Goal: Find contact information: Find contact information

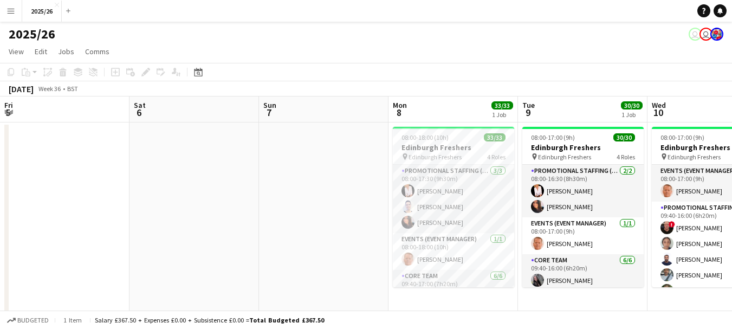
scroll to position [0, 324]
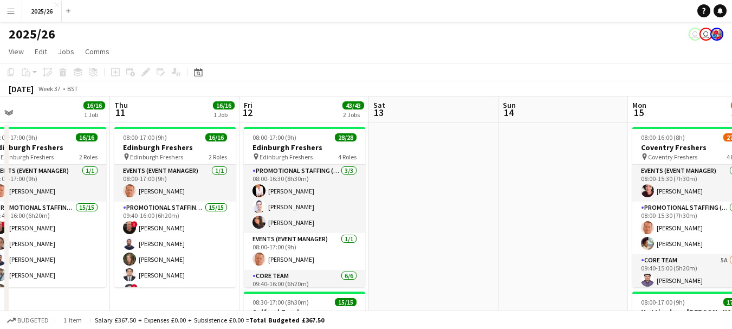
drag, startPoint x: 517, startPoint y: 170, endPoint x: 92, endPoint y: 156, distance: 425.2
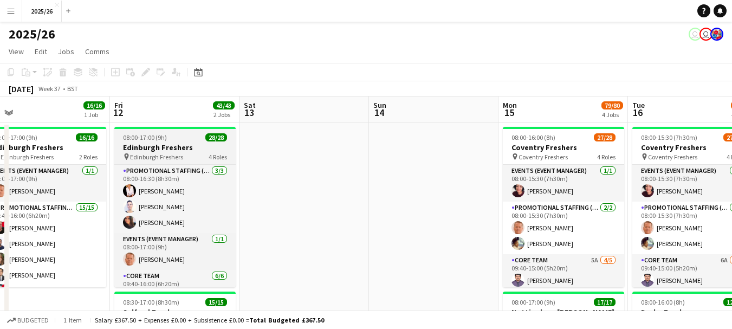
scroll to position [0, 433]
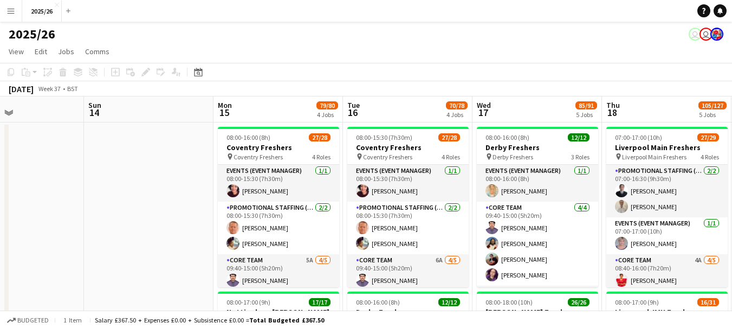
drag, startPoint x: 391, startPoint y: 176, endPoint x: 130, endPoint y: 181, distance: 261.3
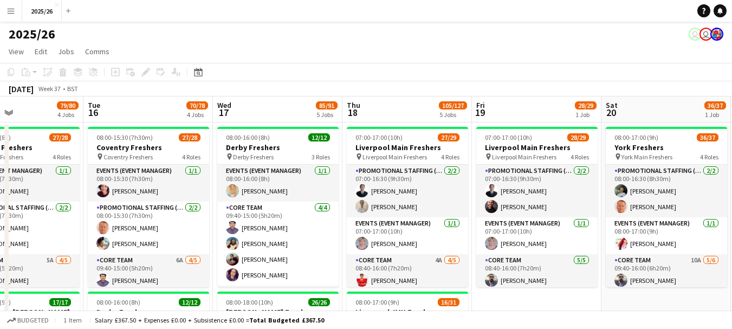
drag, startPoint x: 499, startPoint y: 182, endPoint x: 358, endPoint y: 204, distance: 142.8
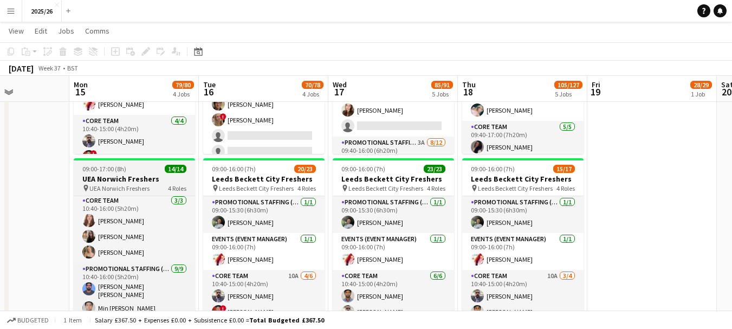
scroll to position [73, 0]
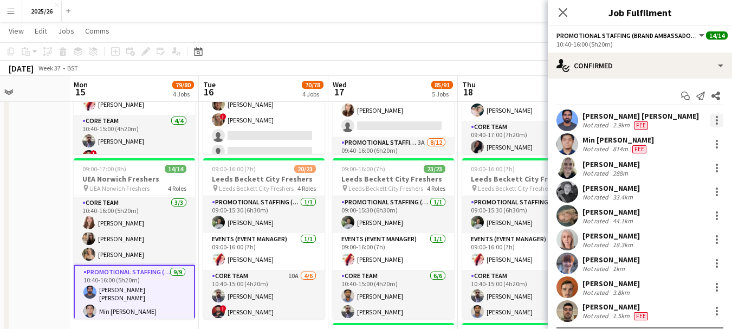
click at [716, 117] on div at bounding box center [717, 117] width 2 height 2
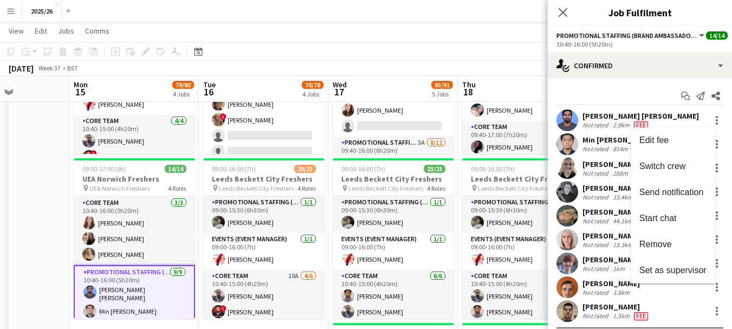
drag, startPoint x: 730, startPoint y: 155, endPoint x: 725, endPoint y: 180, distance: 25.9
click at [725, 180] on div at bounding box center [366, 164] width 732 height 329
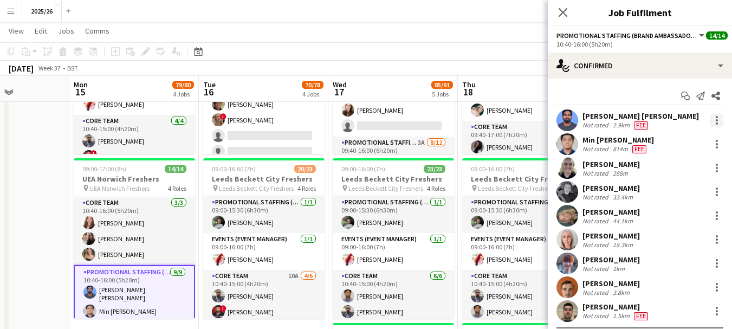
click at [716, 124] on div at bounding box center [717, 123] width 2 height 2
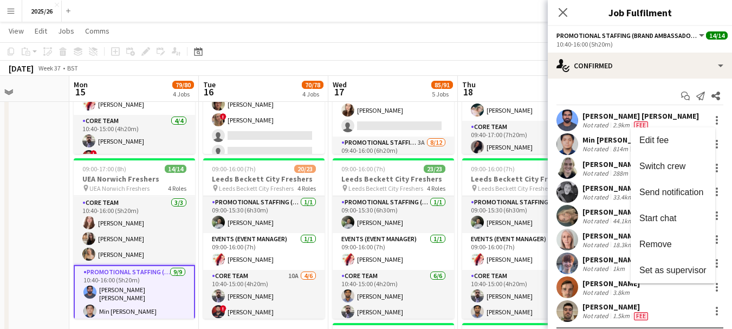
click at [711, 121] on div at bounding box center [366, 164] width 732 height 329
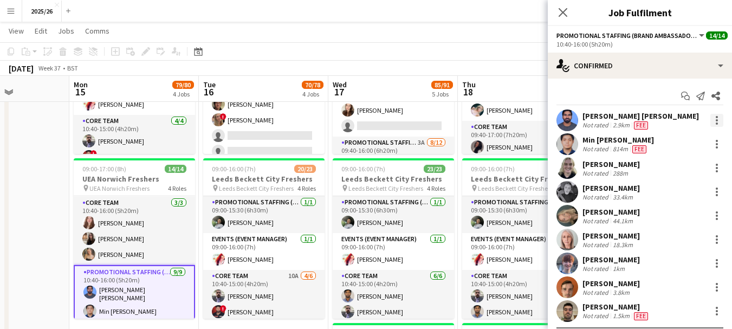
click at [716, 120] on div at bounding box center [717, 120] width 2 height 2
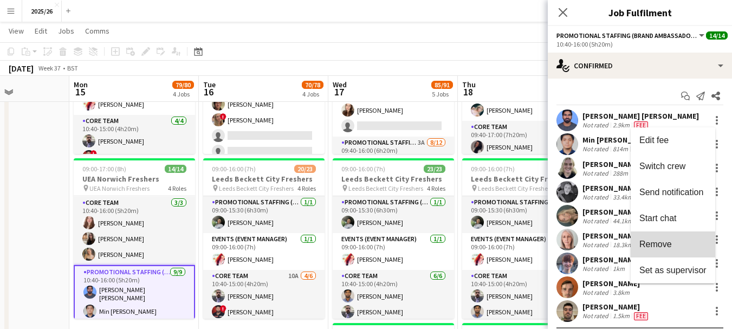
click at [687, 242] on span "Remove" at bounding box center [673, 245] width 67 height 10
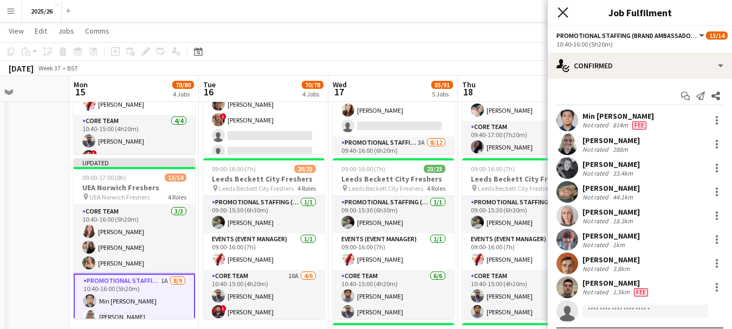
click at [563, 10] on icon "Close pop-in" at bounding box center [563, 12] width 10 height 10
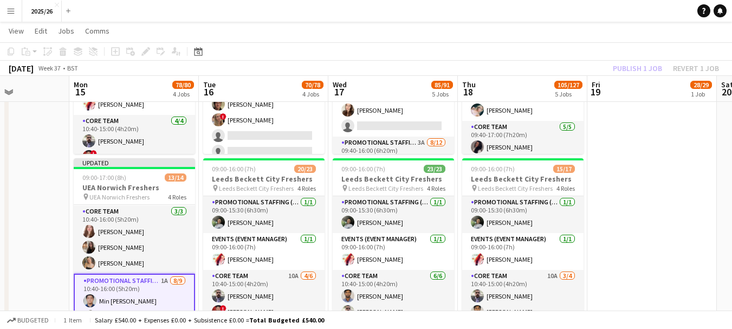
click at [636, 73] on div "Publish 1 job Revert 1 job" at bounding box center [666, 68] width 132 height 14
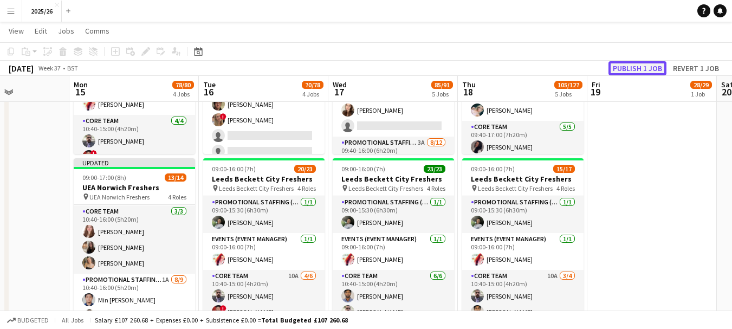
click at [635, 72] on button "Publish 1 job" at bounding box center [638, 68] width 58 height 14
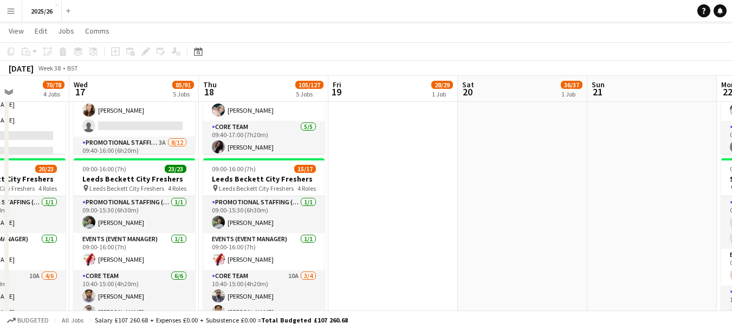
scroll to position [0, 326]
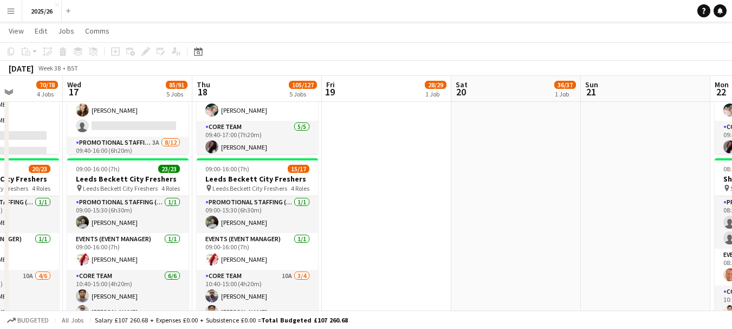
drag, startPoint x: 508, startPoint y: 163, endPoint x: 740, endPoint y: 163, distance: 232.0
click at [244, 119] on app-calendar-viewport "Sun 14 Mon 15 78/80 4 Jobs Tue 16 70/78 4 Jobs Wed 17 85/91 5 Jobs Thu 18 105/1…" at bounding box center [366, 67] width 732 height 975
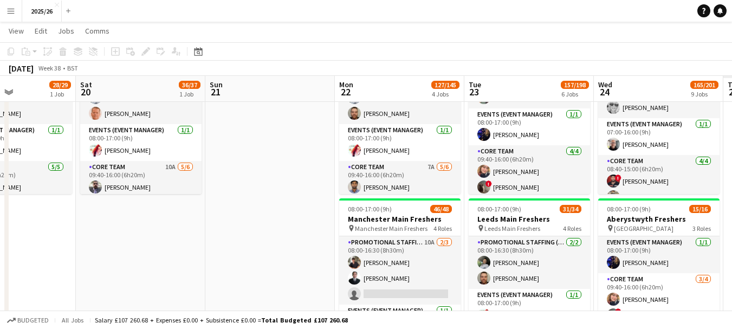
scroll to position [0, 395]
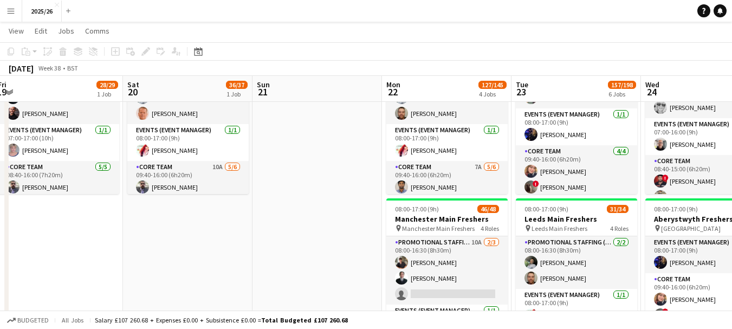
drag, startPoint x: 481, startPoint y: 174, endPoint x: 269, endPoint y: 177, distance: 212.0
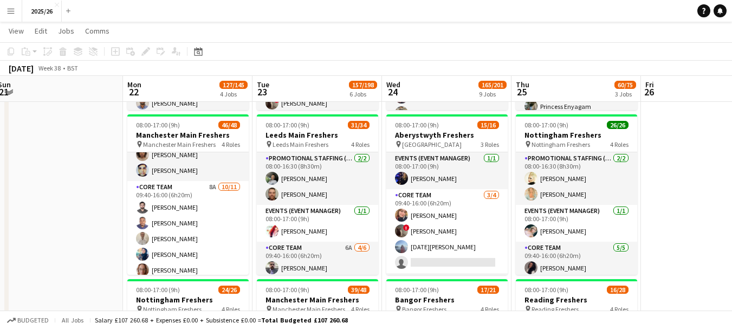
scroll to position [0, 323]
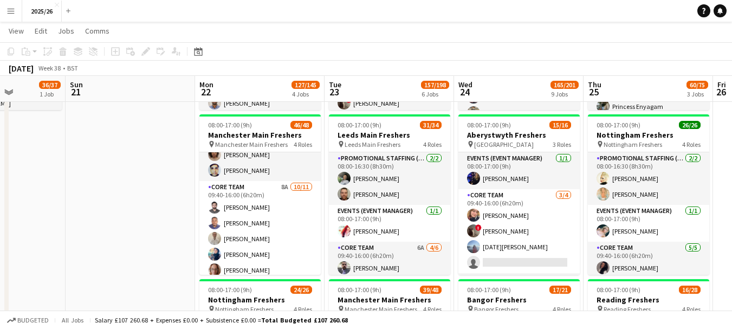
drag, startPoint x: 575, startPoint y: 222, endPoint x: 434, endPoint y: 236, distance: 141.7
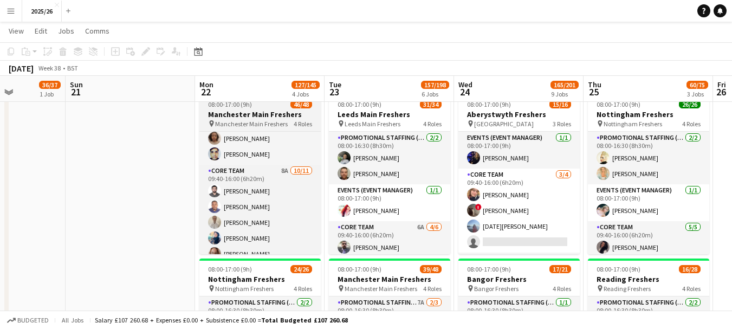
scroll to position [723, 0]
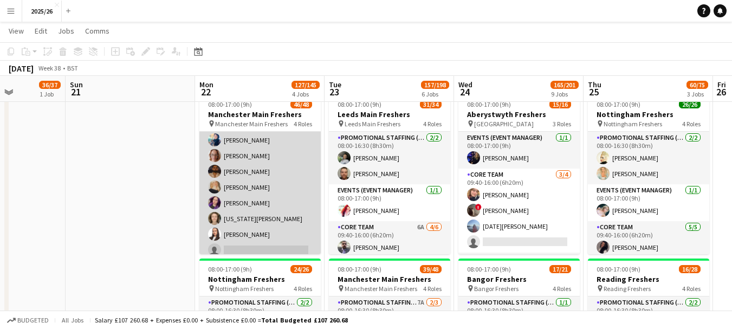
click at [293, 225] on app-card-role "Core Team 8A 10/11 09:40-16:00 (6h20m) Emad Emad Michael Nwadibie Adam Mather A…" at bounding box center [259, 164] width 121 height 194
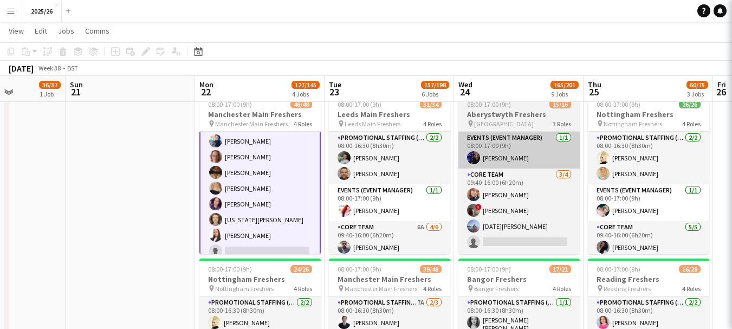
scroll to position [724, 0]
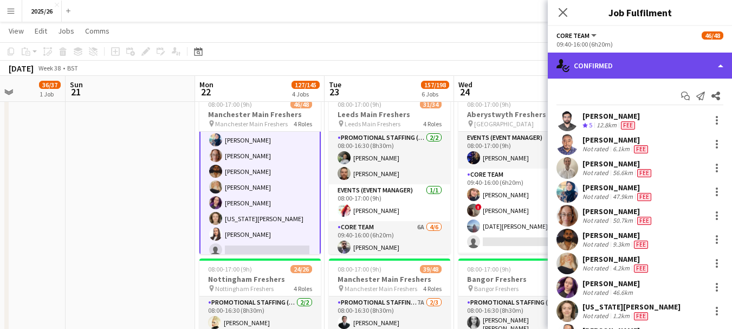
click at [598, 59] on div "single-neutral-actions-check-2 Confirmed" at bounding box center [640, 66] width 184 height 26
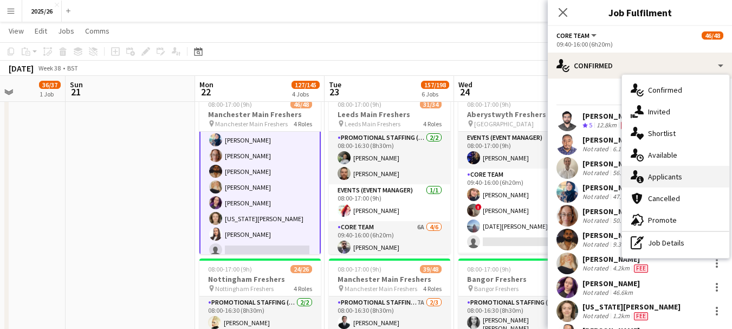
click at [663, 175] on span "Applicants" at bounding box center [665, 177] width 34 height 10
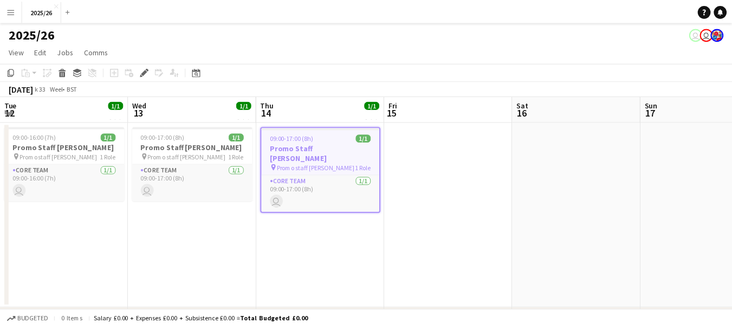
scroll to position [0, 373]
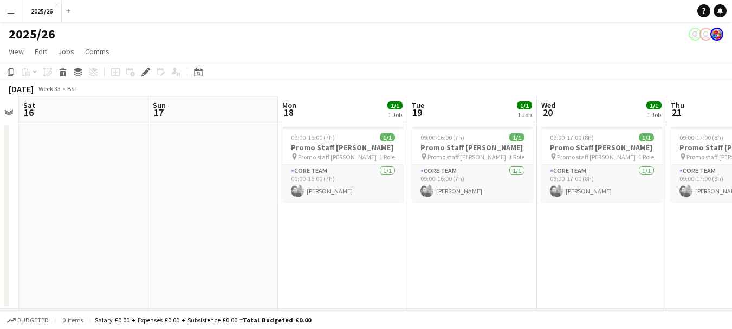
drag, startPoint x: 646, startPoint y: 257, endPoint x: 132, endPoint y: 200, distance: 517.0
click at [131, 201] on app-calendar-viewport "Wed 13 1/1 1 Job Thu 14 1/1 1 Job Fri 15 Sat 16 Sun 17 Mon 18 1/1 1 Job Tue 19 …" at bounding box center [366, 227] width 732 height 262
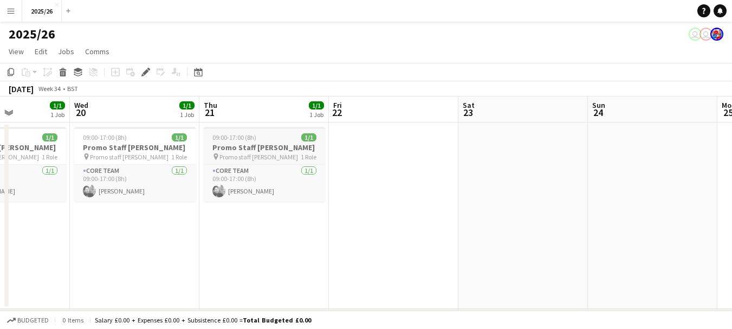
drag, startPoint x: 581, startPoint y: 151, endPoint x: 174, endPoint y: 132, distance: 407.5
click at [167, 136] on app-calendar-viewport "Sat 16 Sun 17 Mon 18 1/1 1 Job Tue 19 1/1 1 Job Wed 20 1/1 1 Job Thu 21 1/1 1 J…" at bounding box center [366, 227] width 732 height 262
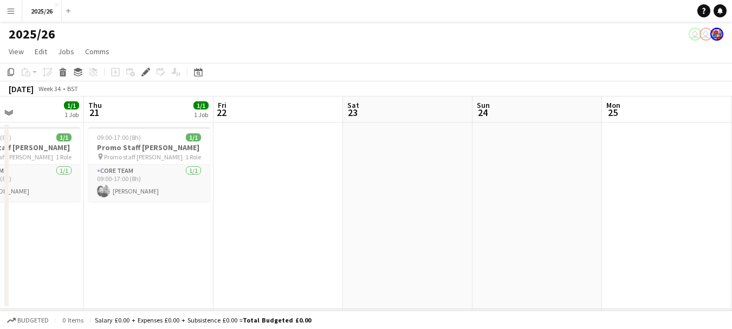
drag, startPoint x: 550, startPoint y: 214, endPoint x: 251, endPoint y: 171, distance: 302.3
click at [251, 171] on app-calendar-viewport "Mon 18 1/1 1 Job Tue 19 1/1 1 Job Wed 20 1/1 1 Job Thu 21 1/1 1 Job Fri 22 Sat …" at bounding box center [366, 227] width 732 height 262
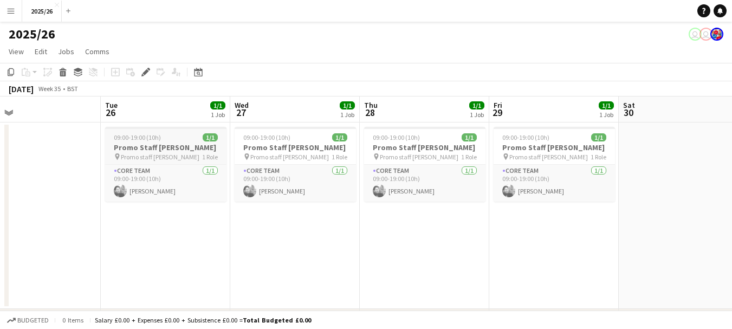
drag, startPoint x: 483, startPoint y: 199, endPoint x: 128, endPoint y: 138, distance: 359.8
click at [116, 139] on app-calendar-viewport "Fri 22 Sat 23 Sun 24 Mon 25 Tue 26 1/1 1 Job Wed 27 1/1 1 Job Thu 28 1/1 1 Job …" at bounding box center [366, 227] width 732 height 262
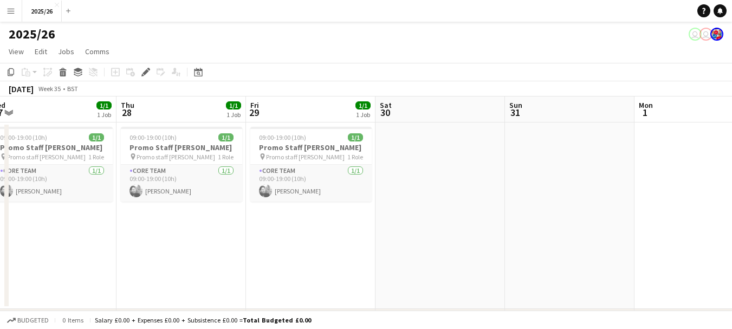
scroll to position [0, 402]
drag, startPoint x: 567, startPoint y: 249, endPoint x: 319, endPoint y: 198, distance: 253.0
click at [319, 198] on app-calendar-viewport "Sun 24 Mon 25 Tue 26 1/1 1 Job Wed 27 1/1 1 Job Thu 28 1/1 1 Job Fri 29 1/1 1 J…" at bounding box center [366, 227] width 732 height 262
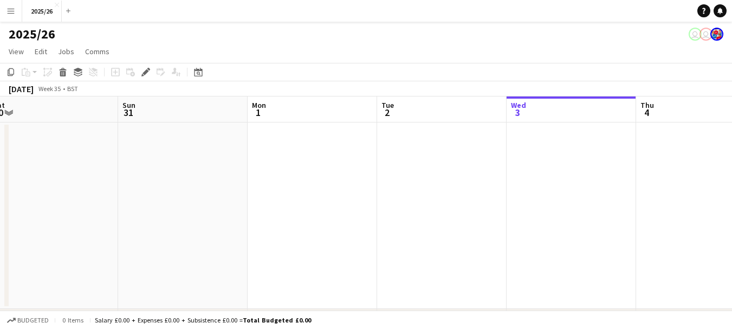
drag, startPoint x: 550, startPoint y: 202, endPoint x: 133, endPoint y: 144, distance: 420.2
click at [133, 144] on app-calendar-viewport "Wed 27 1/1 1 Job Thu 28 1/1 1 Job Fri 29 1/1 1 Job Sat 30 Sun 31 Mon 1 Tue 2 We…" at bounding box center [366, 227] width 732 height 262
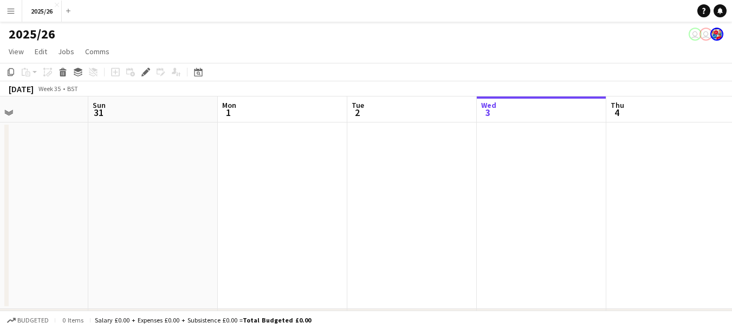
click at [133, 144] on app-calendar-viewport "Wed 27 1/1 1 Job Thu 28 1/1 1 Job Fri 29 1/1 1 Job Sat 30 Sun 31 Mon 1 Tue 2 We…" at bounding box center [366, 227] width 732 height 262
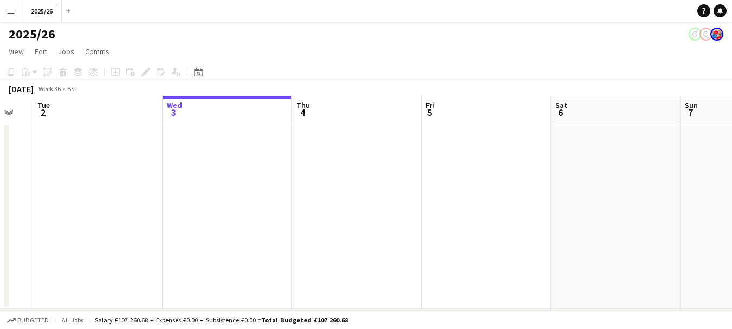
drag, startPoint x: 469, startPoint y: 210, endPoint x: 145, endPoint y: 171, distance: 325.9
click at [145, 174] on app-calendar-viewport "Sat 30 Sun 31 Mon 1 Tue 2 Wed 3 Thu 4 Fri 5 Sat 6 Sun 7 Mon 8 33/33 1 Job Tue 9…" at bounding box center [366, 227] width 732 height 262
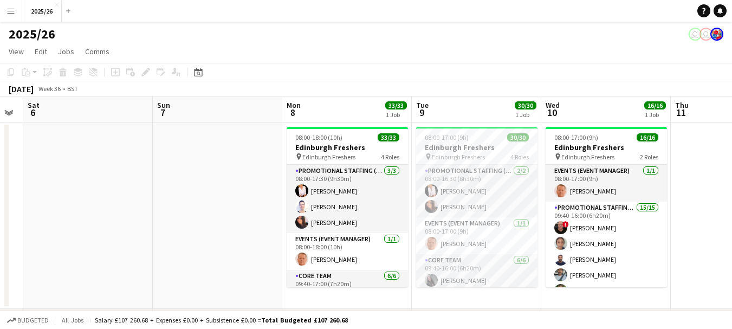
drag, startPoint x: 581, startPoint y: 240, endPoint x: 65, endPoint y: 168, distance: 521.0
click at [65, 168] on app-calendar-viewport "Wed 3 Thu 4 Fri 5 Sat 6 Sun 7 Mon 8 33/33 1 Job Tue 9 30/30 1 Job Wed 10 16/16 …" at bounding box center [366, 227] width 732 height 262
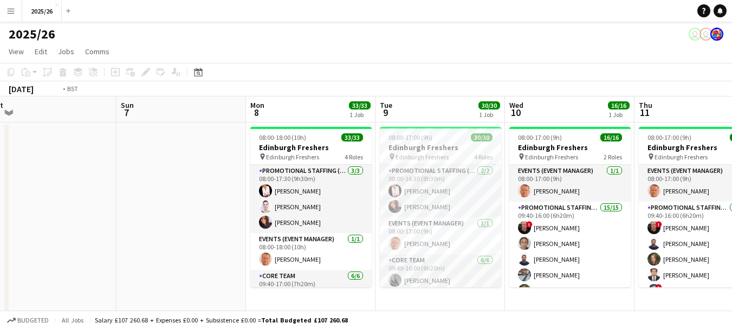
drag, startPoint x: 617, startPoint y: 229, endPoint x: 231, endPoint y: 199, distance: 387.1
click at [235, 199] on app-calendar-viewport "Wed 3 Thu 4 Fri 5 Sat 6 Sun 7 Mon 8 33/33 1 Job Tue 9 30/30 1 Job Wed 10 16/16 …" at bounding box center [366, 309] width 732 height 427
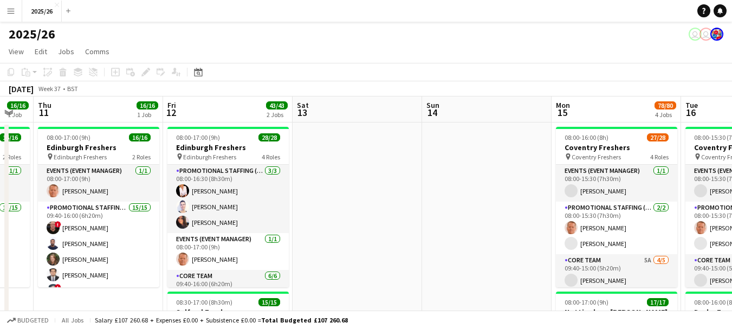
drag, startPoint x: 516, startPoint y: 215, endPoint x: 88, endPoint y: 202, distance: 428.4
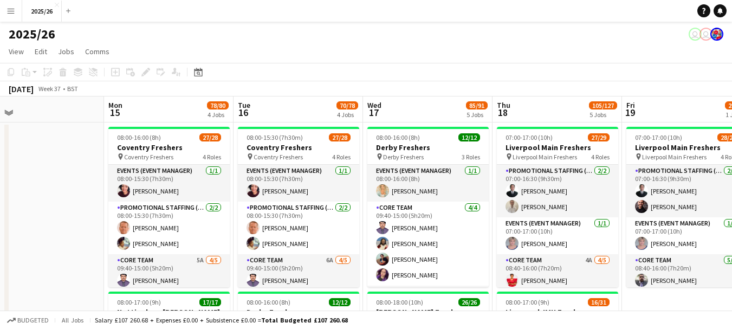
scroll to position [0, 458]
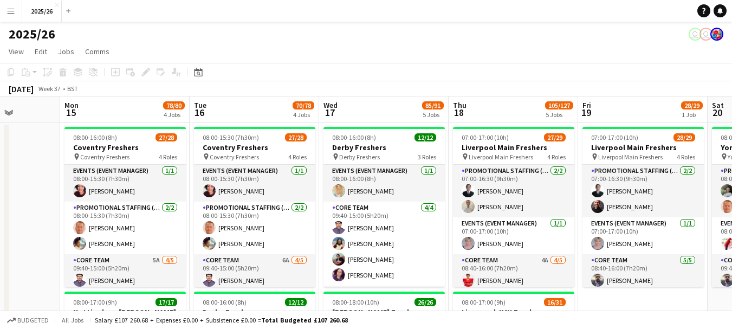
drag, startPoint x: 320, startPoint y: 240, endPoint x: 0, endPoint y: 190, distance: 324.1
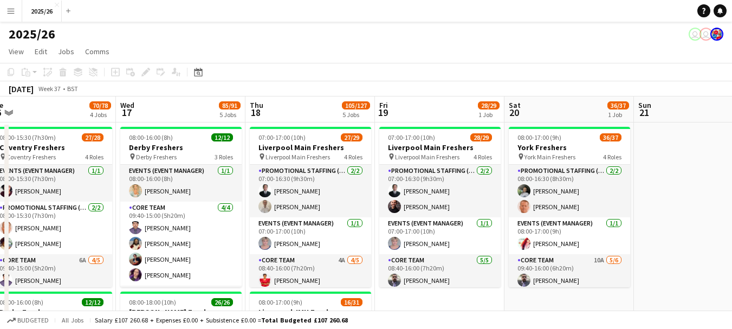
drag, startPoint x: 475, startPoint y: 193, endPoint x: 99, endPoint y: 170, distance: 377.4
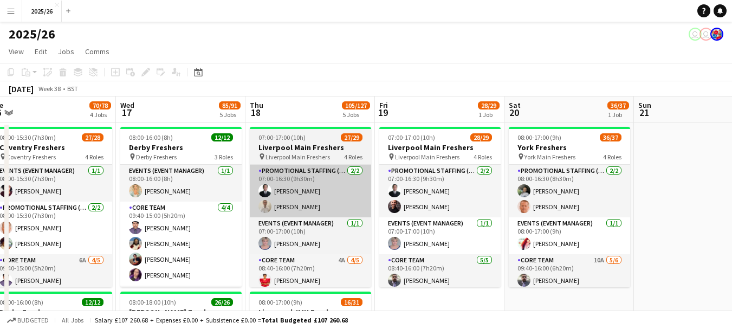
scroll to position [0, 317]
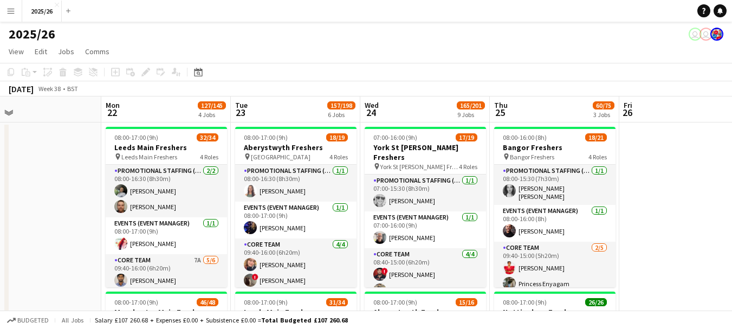
drag, startPoint x: 504, startPoint y: 159, endPoint x: 0, endPoint y: 167, distance: 504.2
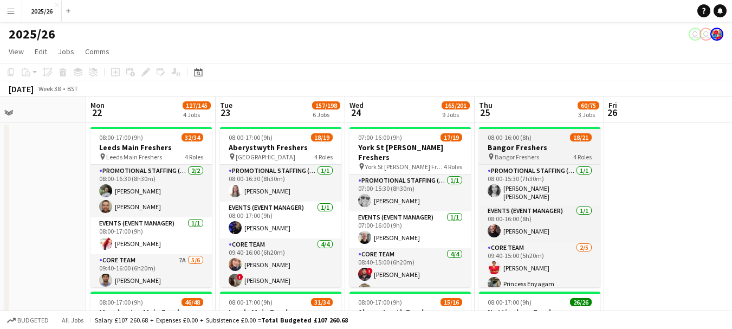
scroll to position [107, 0]
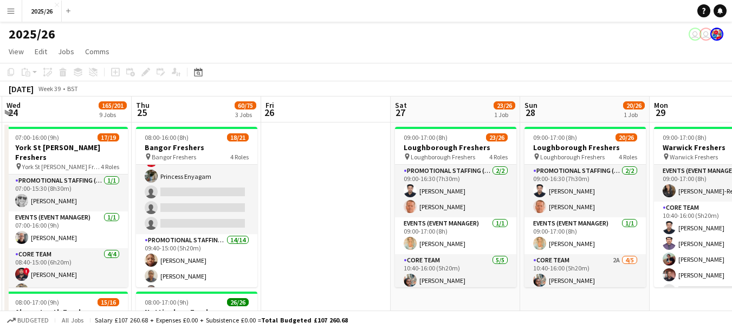
drag, startPoint x: 492, startPoint y: 192, endPoint x: 237, endPoint y: 172, distance: 255.5
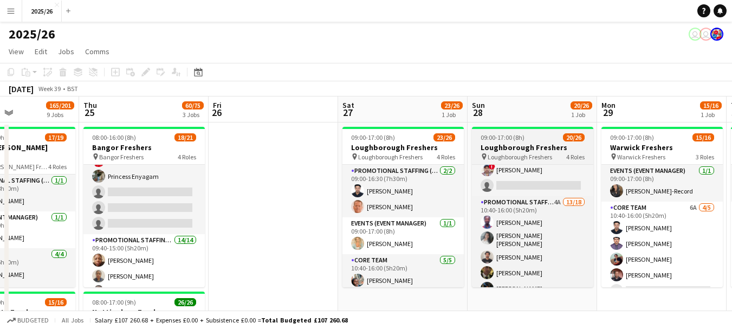
scroll to position [143, 0]
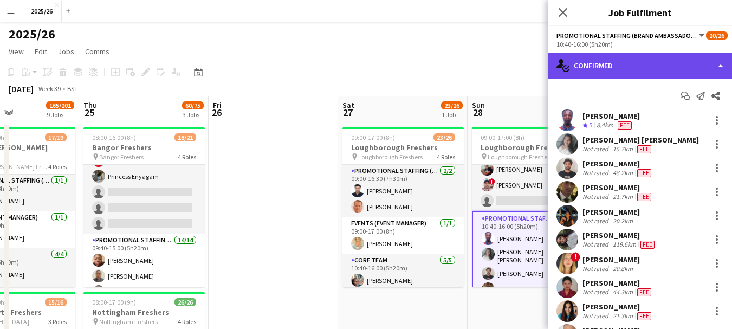
click at [635, 58] on div "single-neutral-actions-check-2 Confirmed" at bounding box center [640, 66] width 184 height 26
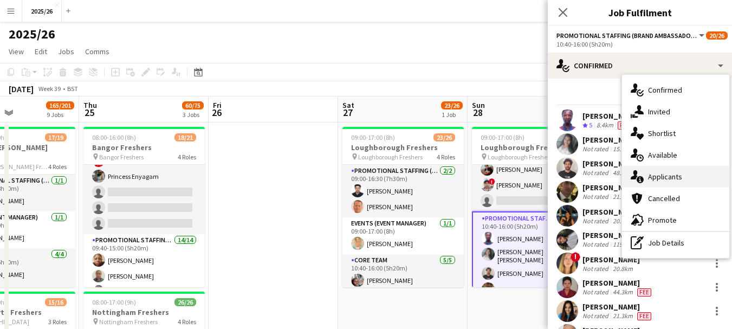
click at [681, 181] on span "Applicants" at bounding box center [665, 177] width 34 height 10
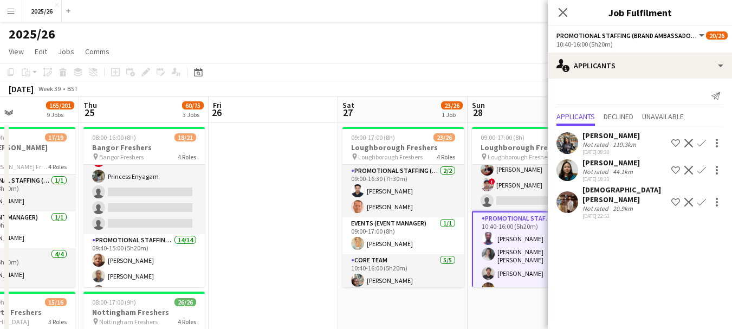
click at [702, 168] on app-icon "Confirm" at bounding box center [702, 170] width 9 height 9
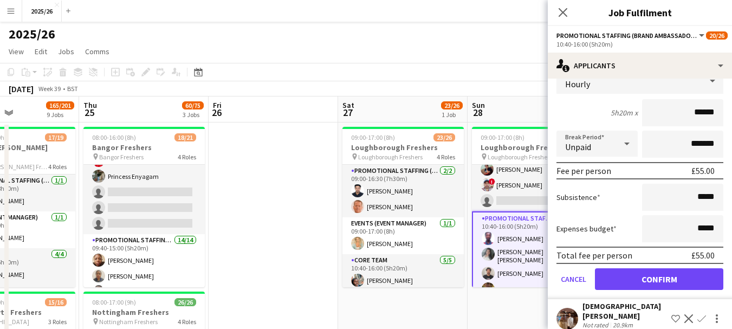
scroll to position [138, 0]
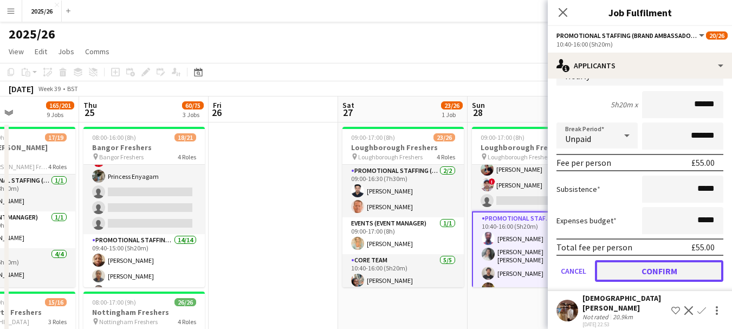
click at [669, 280] on button "Confirm" at bounding box center [659, 271] width 128 height 22
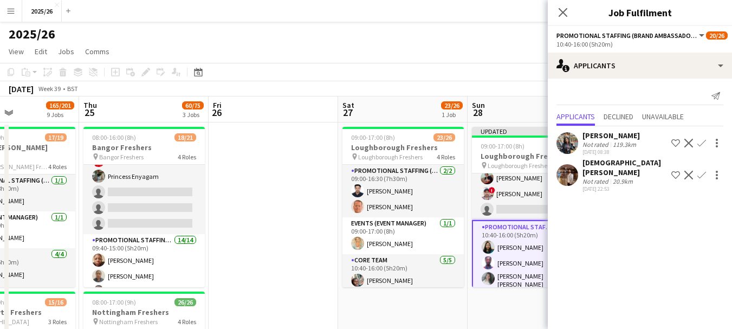
scroll to position [0, 0]
click at [567, 16] on icon at bounding box center [563, 12] width 10 height 10
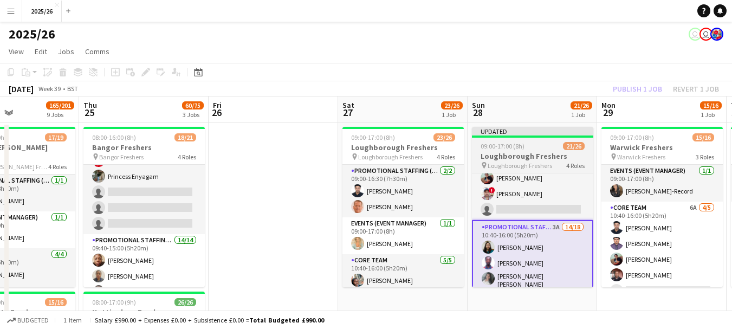
click at [593, 229] on div "Promotional Staffing (Team Leader) 2/2 09:00-16:30 (7h30m) Mohammed Idrees Khan…" at bounding box center [532, 230] width 121 height 114
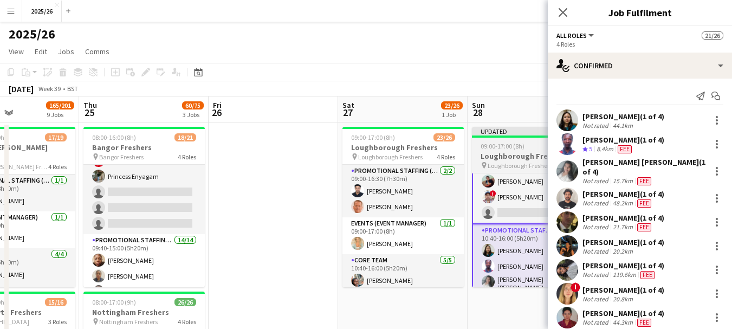
scroll to position [146, 0]
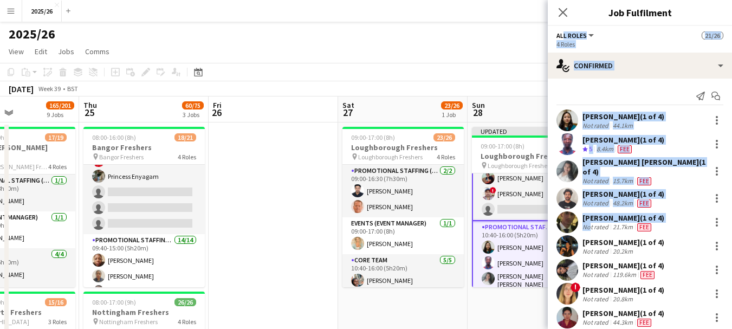
drag, startPoint x: 588, startPoint y: 221, endPoint x: 562, endPoint y: 33, distance: 190.0
click at [562, 33] on div "All roles All roles Promotional Staffing (Brand Ambassadors) Promotional Staffi…" at bounding box center [640, 177] width 184 height 303
click at [558, 10] on icon "Close pop-in" at bounding box center [563, 12] width 10 height 10
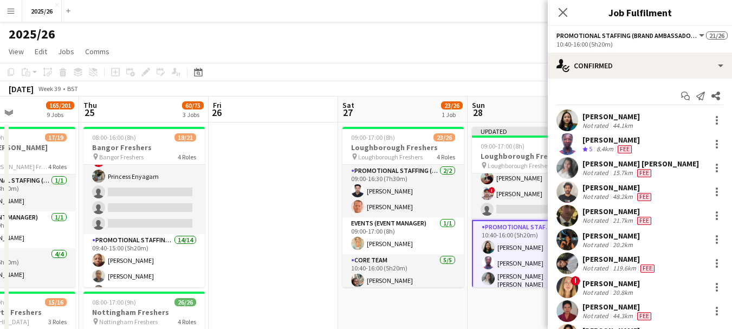
click at [633, 124] on div "44.1km" at bounding box center [623, 125] width 24 height 8
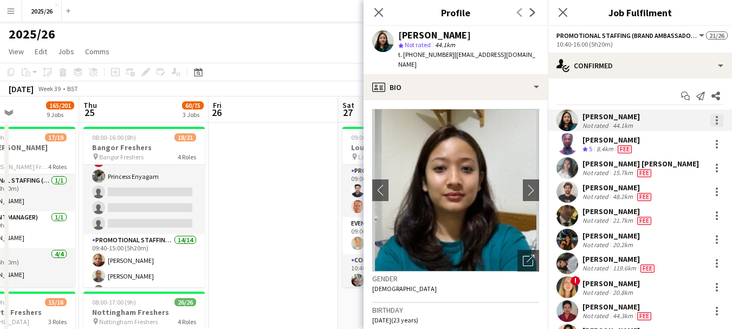
click at [711, 117] on div at bounding box center [717, 120] width 13 height 13
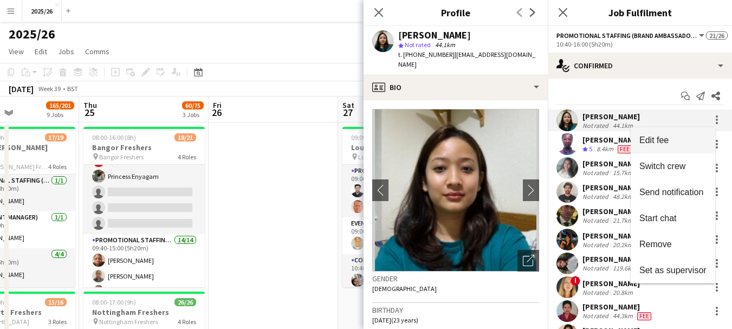
click at [674, 144] on span "Edit fee" at bounding box center [673, 141] width 67 height 10
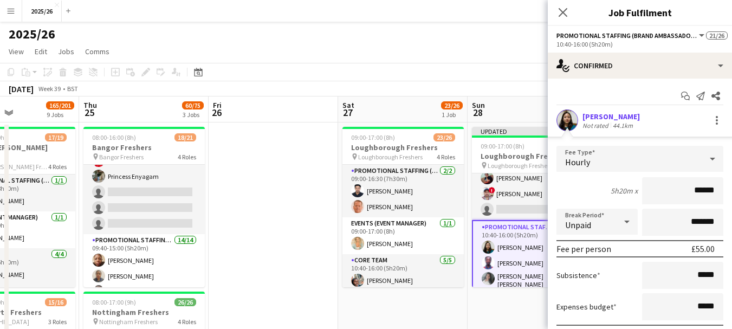
click at [703, 195] on input "******" at bounding box center [682, 190] width 81 height 27
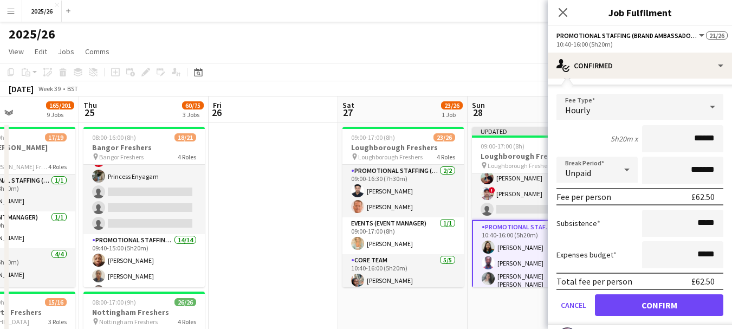
scroll to position [48, 0]
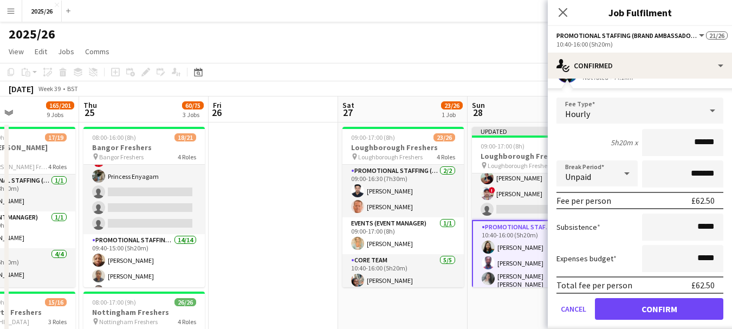
type input "******"
click at [675, 317] on button "Confirm" at bounding box center [659, 309] width 128 height 22
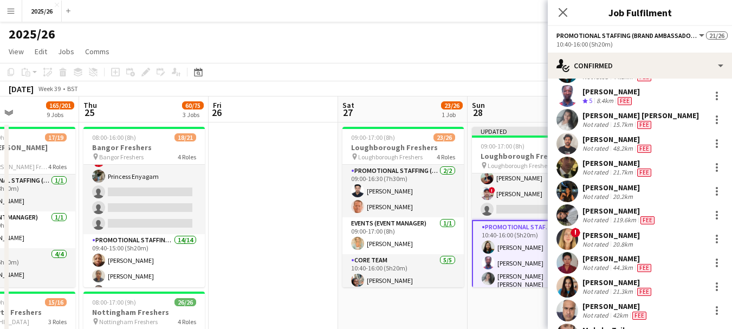
scroll to position [0, 0]
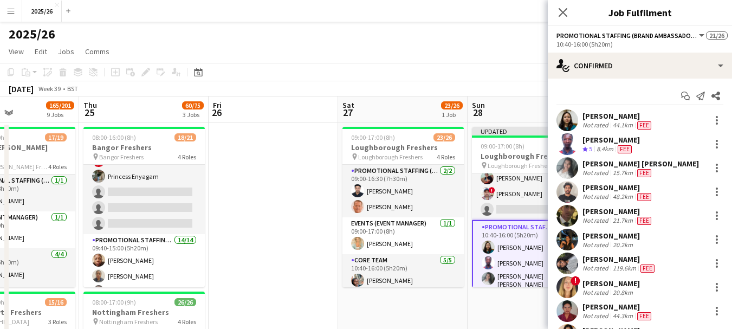
drag, startPoint x: 625, startPoint y: 109, endPoint x: 625, endPoint y: 99, distance: 9.8
click at [625, 99] on div "Start chat Send notification Share" at bounding box center [640, 96] width 167 height 18
click at [621, 108] on div "Start chat Send notification Share Ayusha Shrestha Not rated 44.1km Fee Olanrew…" at bounding box center [640, 323] width 184 height 489
drag, startPoint x: 617, startPoint y: 113, endPoint x: 622, endPoint y: 106, distance: 8.7
click at [622, 106] on div "Start chat Send notification Share Ayusha Shrestha Not rated 44.1km Fee Olanrew…" at bounding box center [640, 323] width 184 height 489
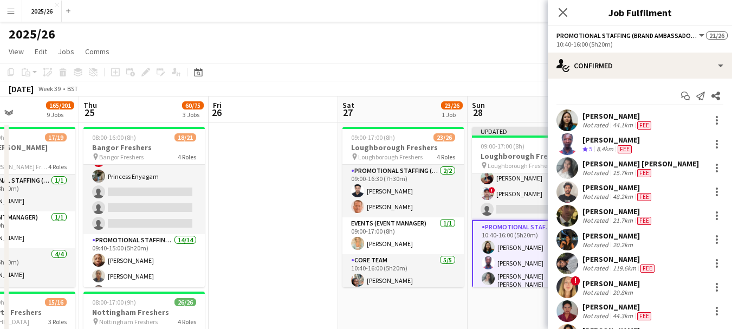
click at [619, 120] on div "Ayusha Shrestha" at bounding box center [618, 116] width 71 height 10
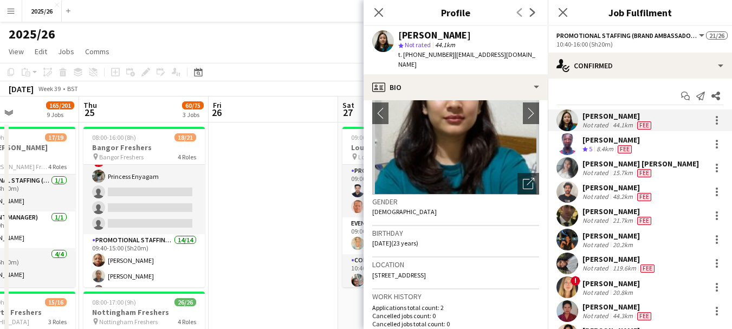
scroll to position [79, 0]
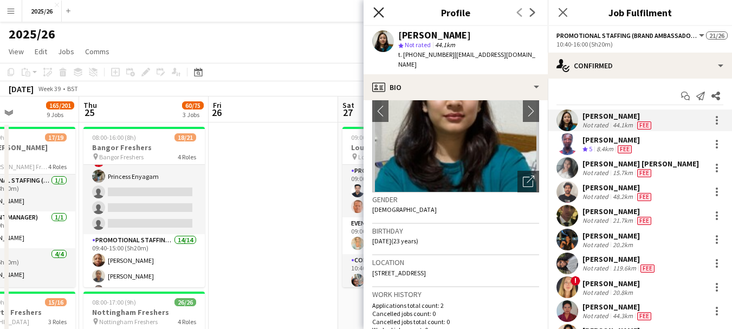
click at [377, 9] on icon "Close pop-in" at bounding box center [378, 12] width 10 height 10
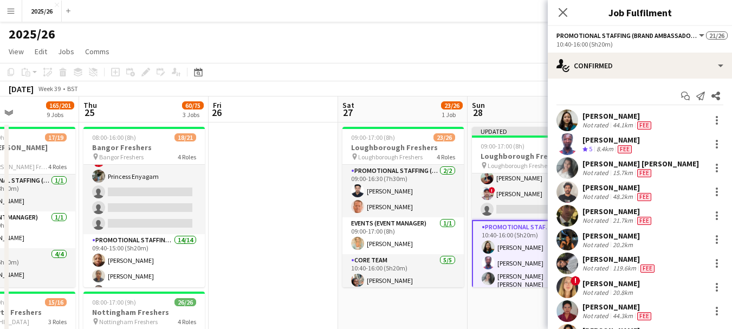
click at [570, 16] on div "Close pop-in" at bounding box center [563, 12] width 30 height 25
click at [565, 14] on icon "Close pop-in" at bounding box center [563, 12] width 10 height 10
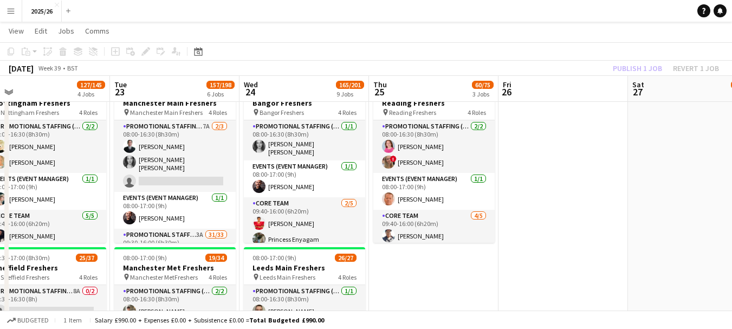
scroll to position [0, 292]
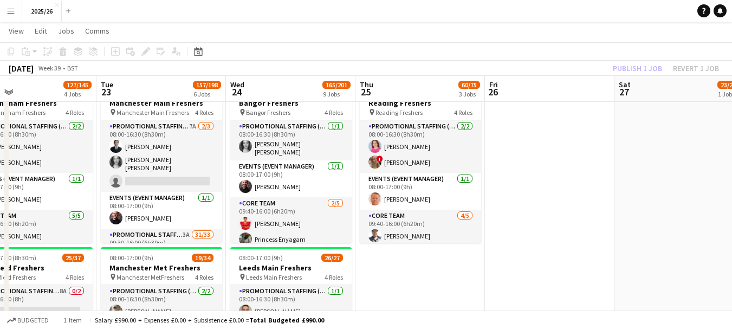
drag, startPoint x: 261, startPoint y: 134, endPoint x: 537, endPoint y: 147, distance: 276.7
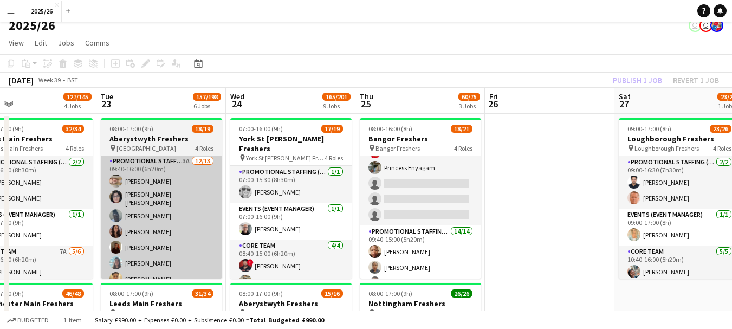
scroll to position [163, 0]
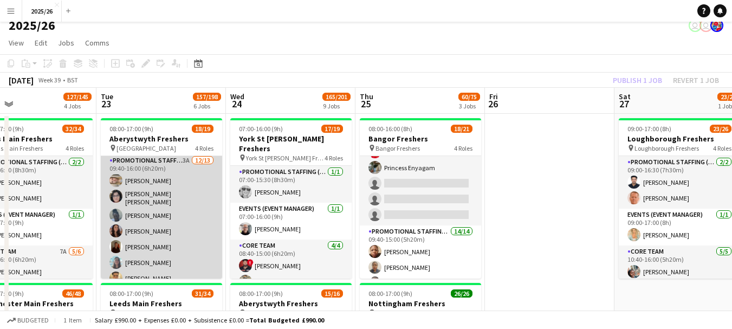
click at [202, 211] on app-card-role "Promotional Staffing (Brand Ambassadors) 3A 12/13 09:40-16:00 (6h20m) Alexandra…" at bounding box center [161, 268] width 121 height 229
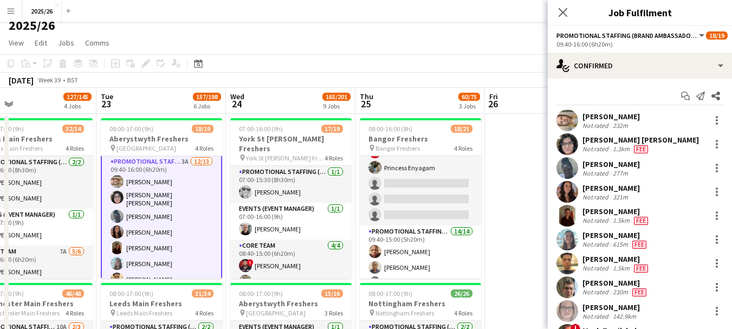
scroll to position [164, 0]
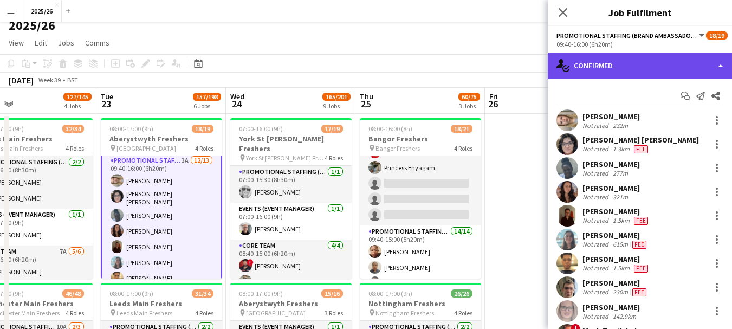
click at [571, 69] on div "single-neutral-actions-check-2 Confirmed" at bounding box center [640, 66] width 184 height 26
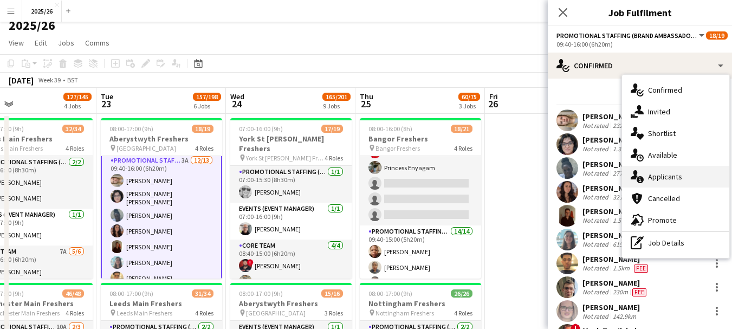
click at [667, 182] on span "Applicants" at bounding box center [665, 177] width 34 height 10
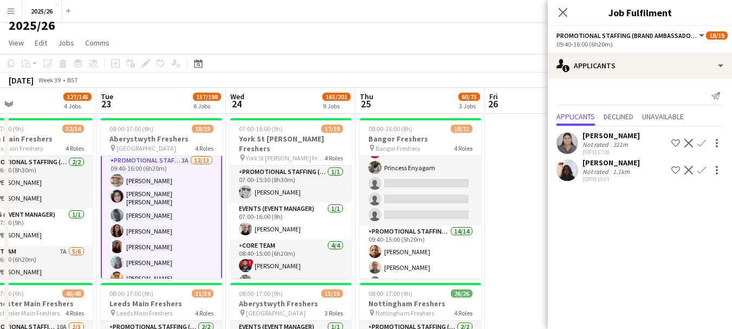
click at [572, 141] on app-user-avatar at bounding box center [568, 143] width 22 height 22
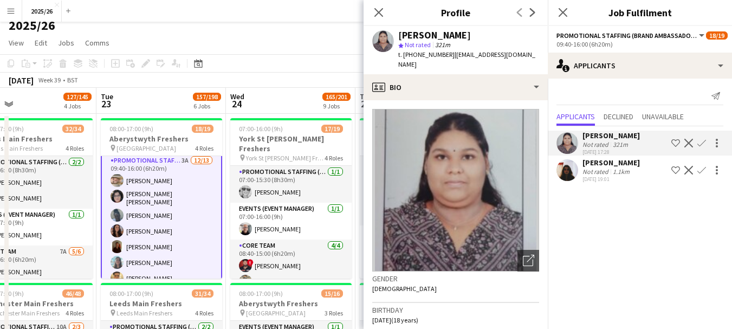
click at [700, 145] on app-icon "Confirm" at bounding box center [702, 143] width 9 height 9
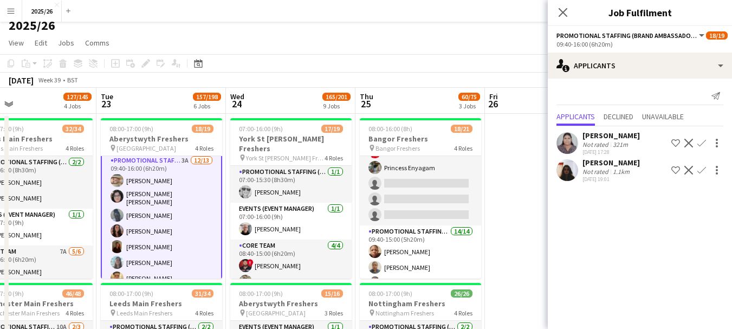
click at [700, 145] on app-icon "Confirm" at bounding box center [702, 143] width 9 height 9
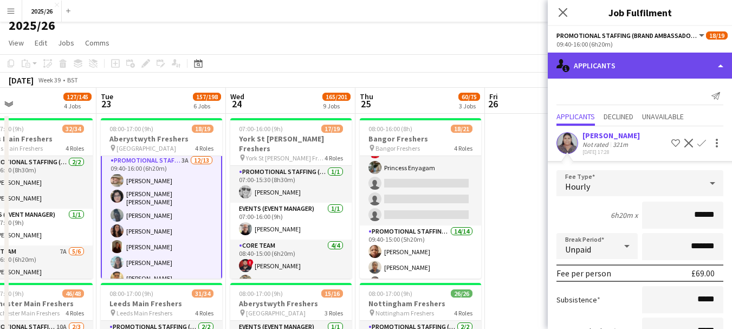
click at [657, 59] on div "single-neutral-actions-information Applicants" at bounding box center [640, 66] width 184 height 26
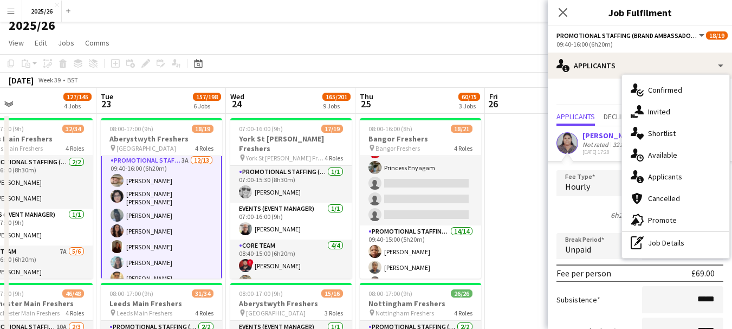
click at [622, 51] on app-options-switcher "Promotional Staffing (Brand Ambassadors) All roles Promotional Staffing (Brand …" at bounding box center [640, 39] width 184 height 27
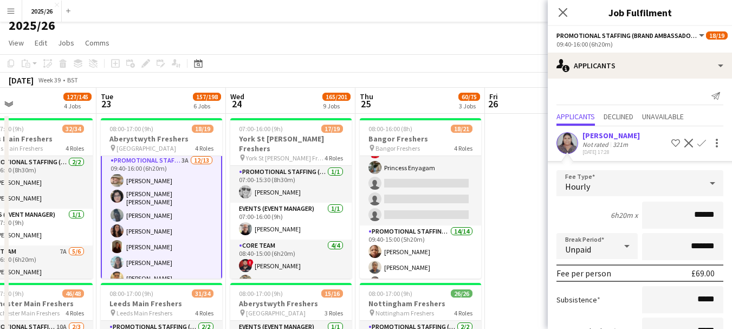
scroll to position [120, 0]
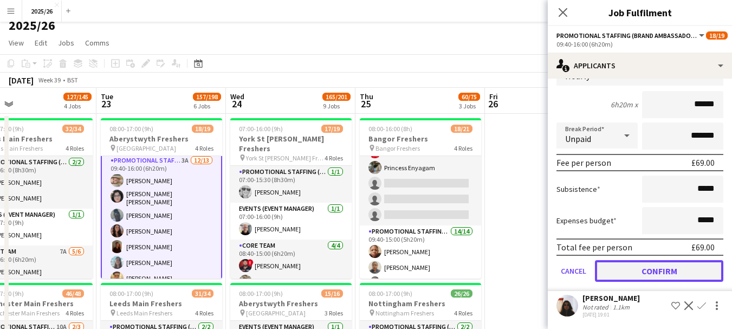
click at [655, 268] on button "Confirm" at bounding box center [659, 271] width 128 height 22
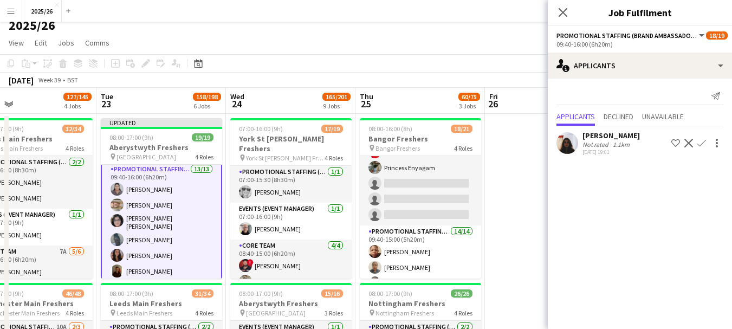
scroll to position [0, 0]
click at [162, 197] on app-card-role "Promotional Staffing (Brand Ambassadors) 13/13 09:40-16:00 (6h20m) Aryalakshmi …" at bounding box center [161, 277] width 121 height 231
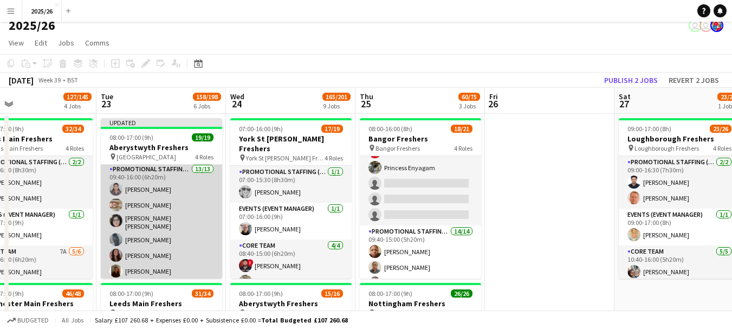
click at [162, 197] on app-card-role "Promotional Staffing (Brand Ambassadors) 13/13 09:40-16:00 (6h20m) Aryalakshmi …" at bounding box center [161, 277] width 121 height 229
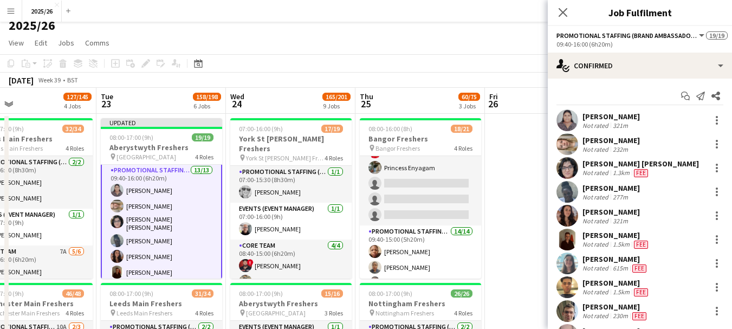
scroll to position [164, 0]
click at [626, 140] on div "Alexandra Podgorska" at bounding box center [611, 141] width 57 height 10
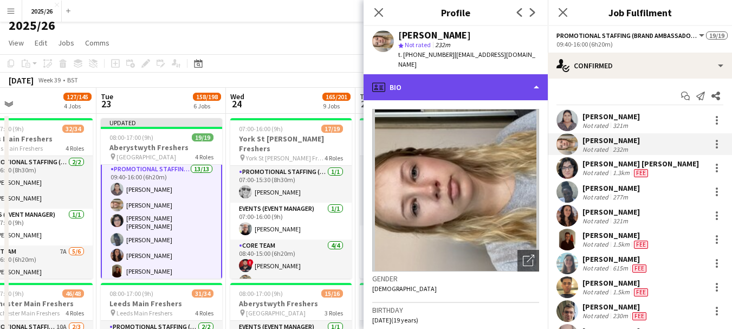
click at [506, 79] on div "profile Bio" at bounding box center [456, 87] width 184 height 26
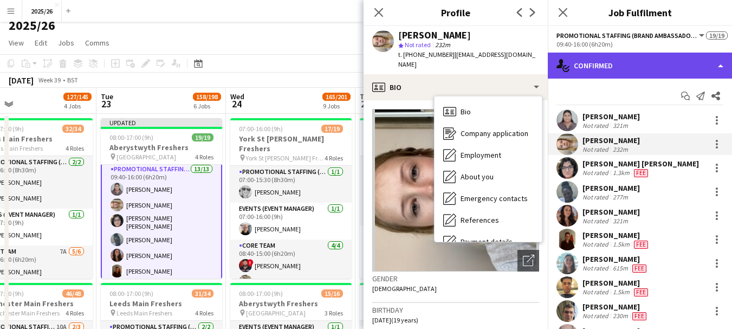
click at [643, 59] on div "single-neutral-actions-check-2 Confirmed" at bounding box center [640, 66] width 184 height 26
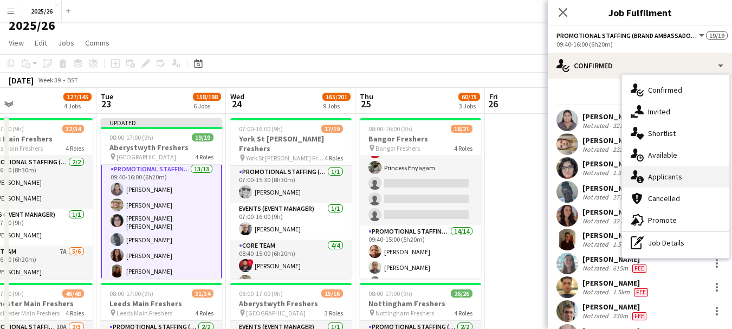
click at [667, 183] on div "single-neutral-actions-information Applicants" at bounding box center [675, 177] width 107 height 22
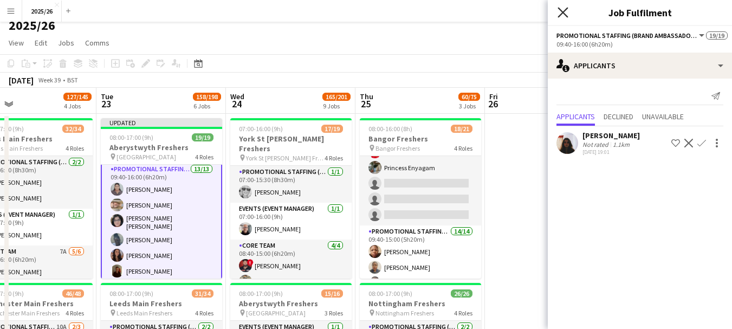
click at [562, 15] on icon "Close pop-in" at bounding box center [563, 12] width 10 height 10
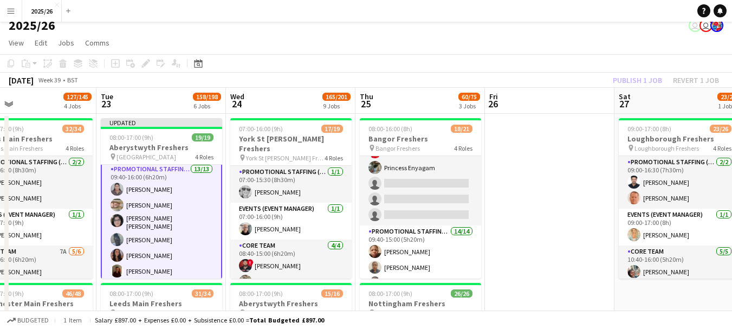
click at [623, 81] on div "Publish 1 job Revert 1 job" at bounding box center [666, 80] width 132 height 14
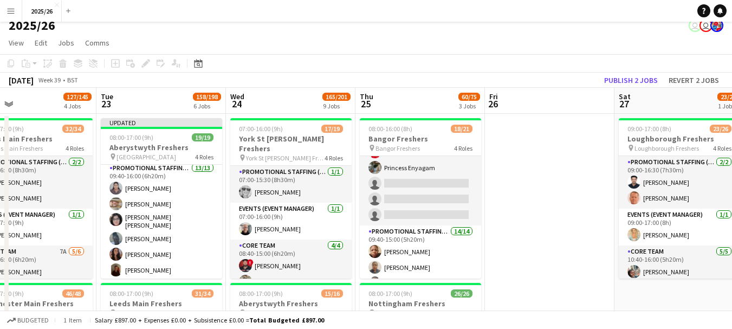
scroll to position [163, 0]
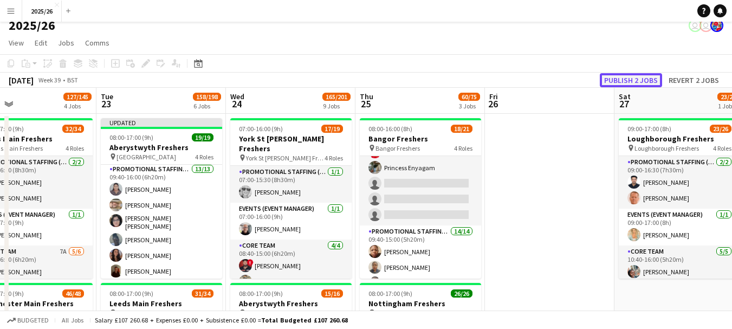
click at [623, 81] on button "Publish 2 jobs" at bounding box center [631, 80] width 62 height 14
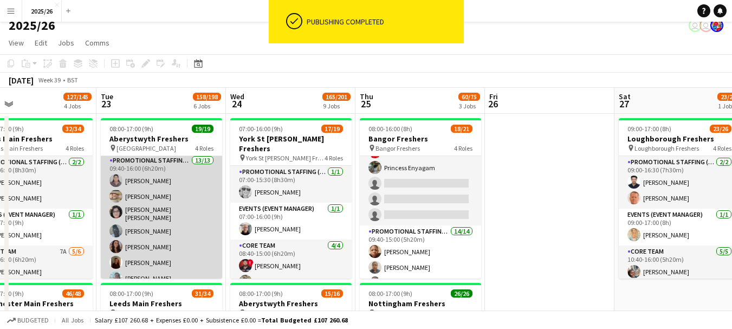
click at [140, 191] on app-card-role "Promotional Staffing (Brand Ambassadors) 13/13 09:40-16:00 (6h20m) Aryalakshmi …" at bounding box center [161, 268] width 121 height 229
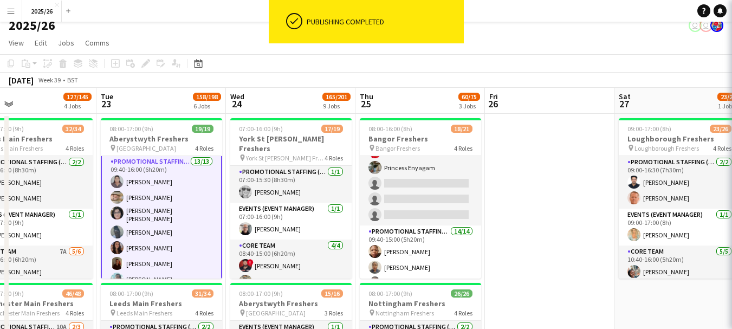
scroll to position [164, 0]
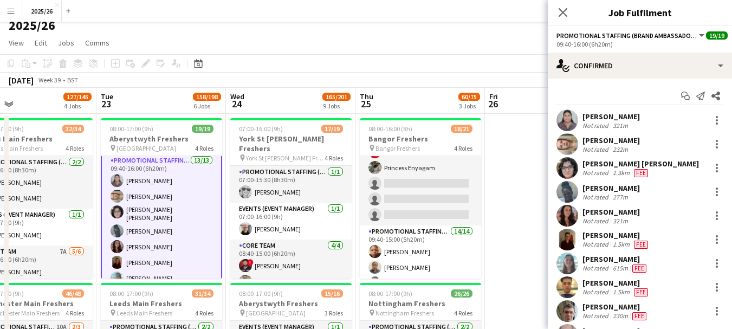
click at [590, 134] on div "Alexandra Podgorska Not rated 232m" at bounding box center [640, 144] width 184 height 22
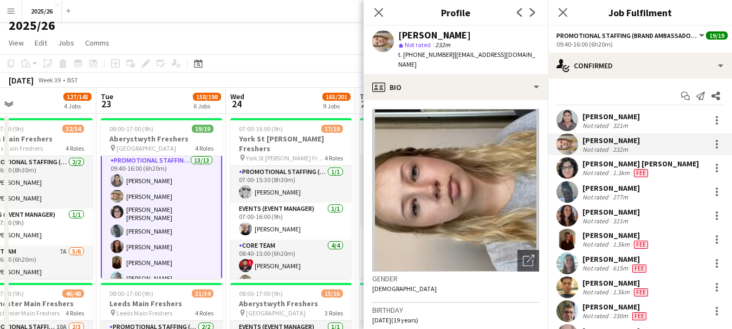
click at [582, 112] on div "Aryalakshmi Lakshminarayanan Not rated 321m" at bounding box center [640, 120] width 184 height 22
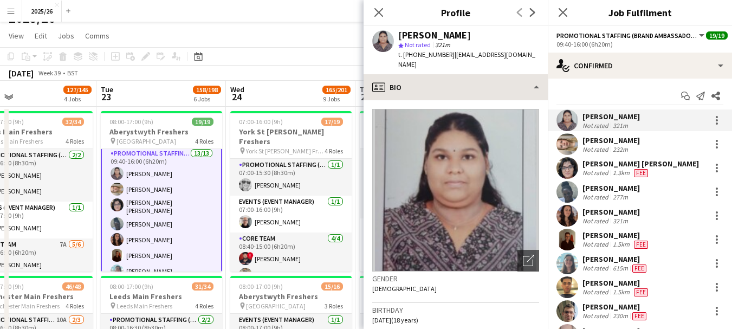
scroll to position [16, 0]
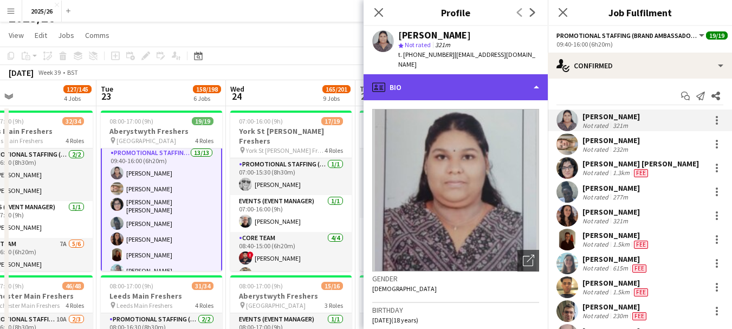
click at [529, 82] on div "profile Bio" at bounding box center [456, 87] width 184 height 26
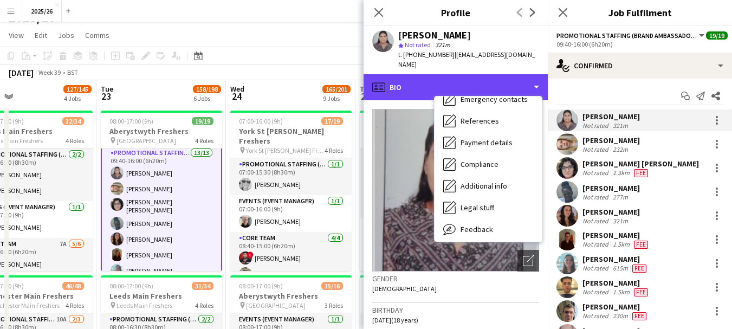
scroll to position [124, 0]
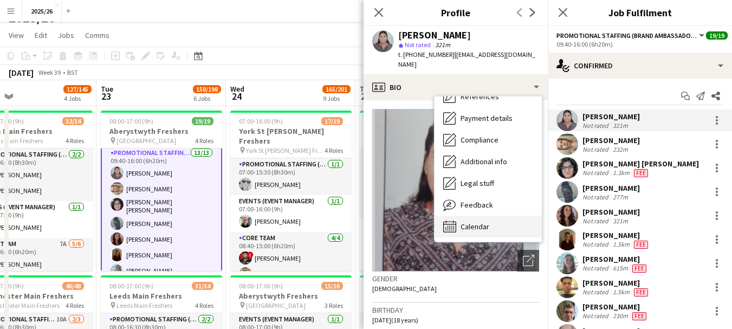
click at [506, 222] on div "Calendar Calendar" at bounding box center [488, 227] width 107 height 22
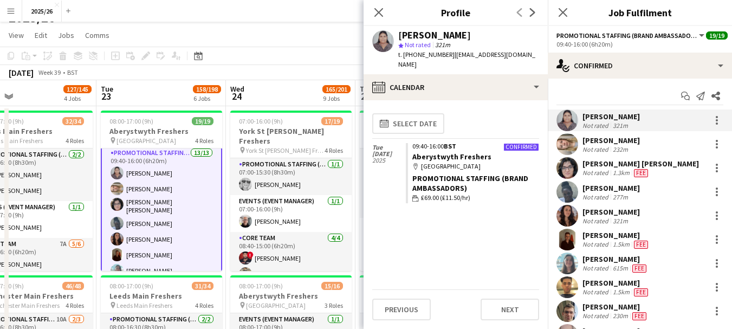
click at [383, 22] on div "Close pop-in" at bounding box center [379, 12] width 30 height 25
click at [371, 9] on div "Close pop-in" at bounding box center [379, 12] width 30 height 25
click at [377, 10] on icon at bounding box center [378, 12] width 10 height 10
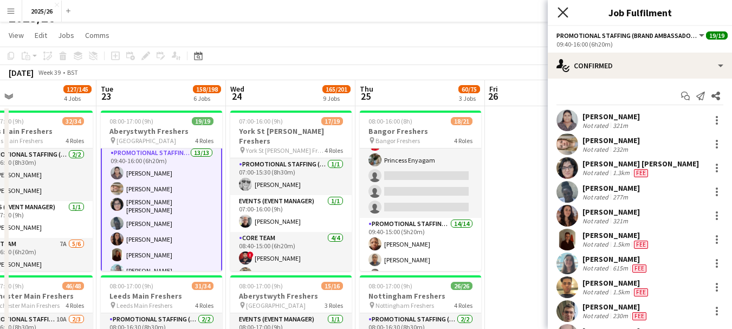
click at [563, 17] on icon "Close pop-in" at bounding box center [563, 12] width 10 height 10
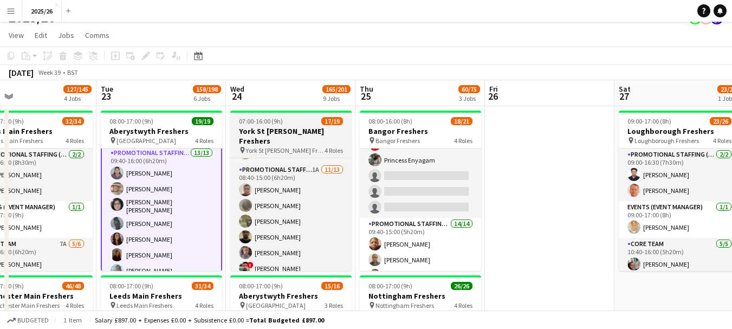
scroll to position [151, 0]
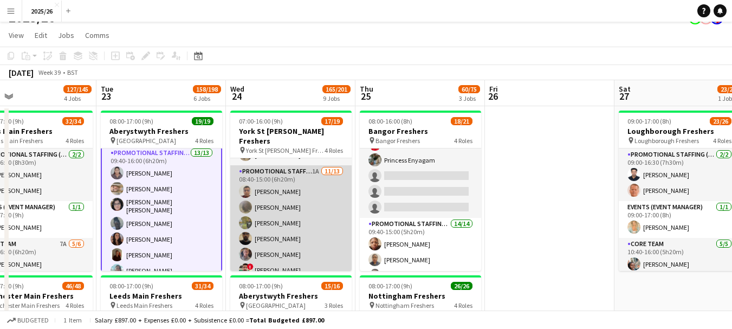
click at [278, 240] on app-card-role "Promotional Staffing (Brand Ambassadors) 1A 11/13 08:40-15:00 (6h20m) Saibal Mo…" at bounding box center [290, 281] width 121 height 232
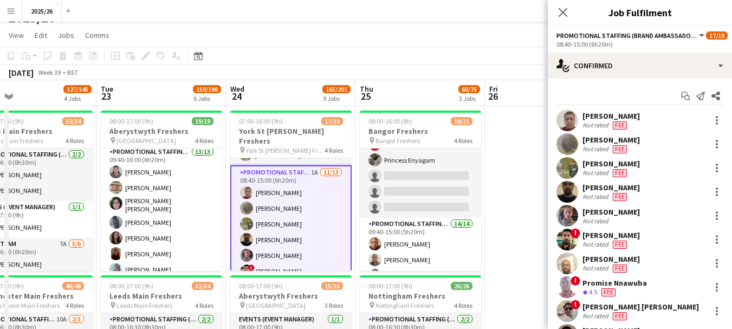
scroll to position [163, 0]
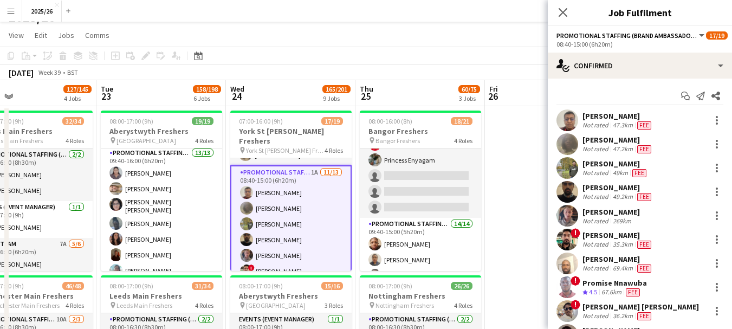
click at [593, 209] on div "Tim Golding" at bounding box center [611, 212] width 57 height 10
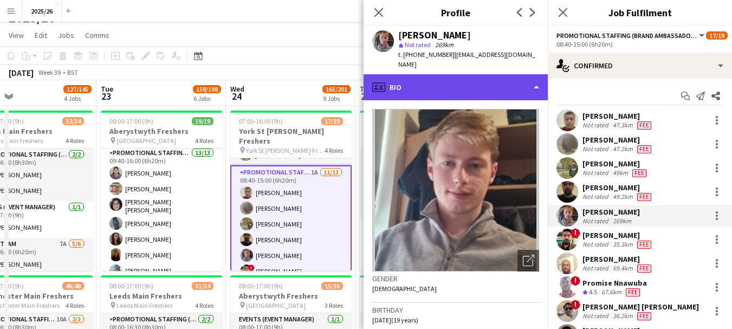
click at [446, 74] on div "profile Bio" at bounding box center [456, 87] width 184 height 26
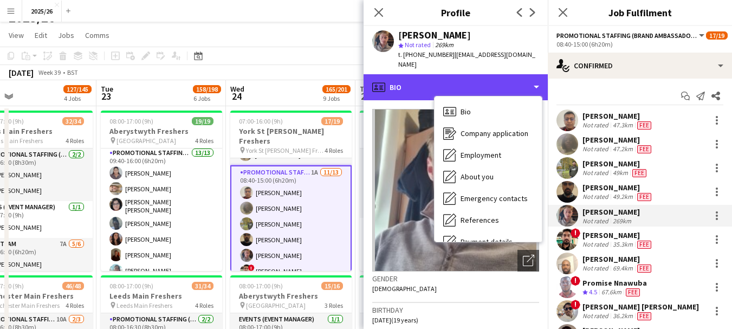
scroll to position [124, 0]
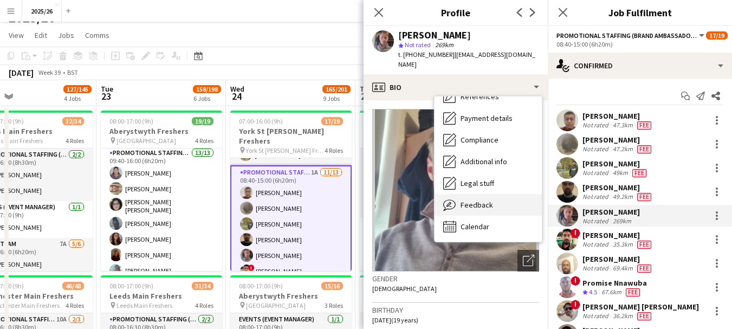
click at [476, 200] on span "Feedback" at bounding box center [477, 205] width 33 height 10
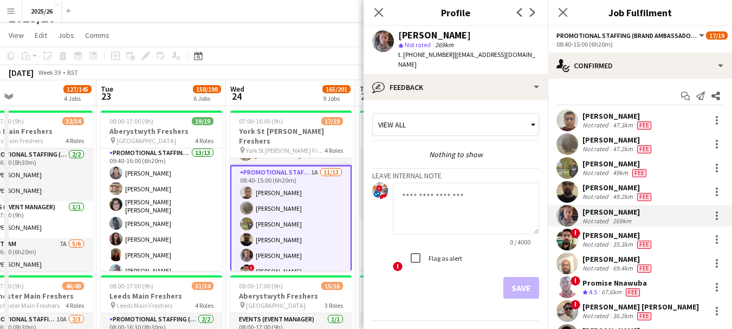
click at [462, 190] on textarea at bounding box center [466, 208] width 146 height 51
click at [474, 185] on textarea "**********" at bounding box center [466, 208] width 146 height 51
type textarea "**********"
click at [512, 277] on button "Save" at bounding box center [522, 288] width 36 height 22
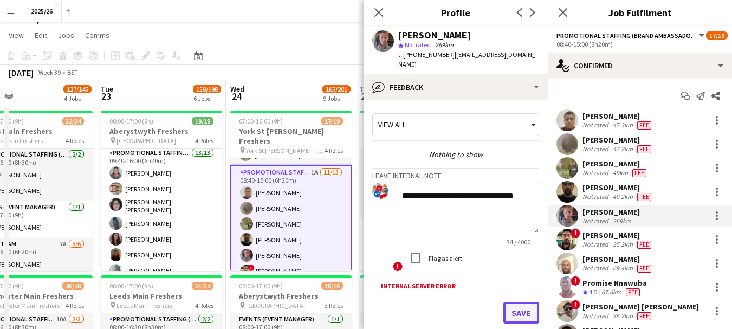
click at [514, 302] on button "Save" at bounding box center [522, 313] width 36 height 22
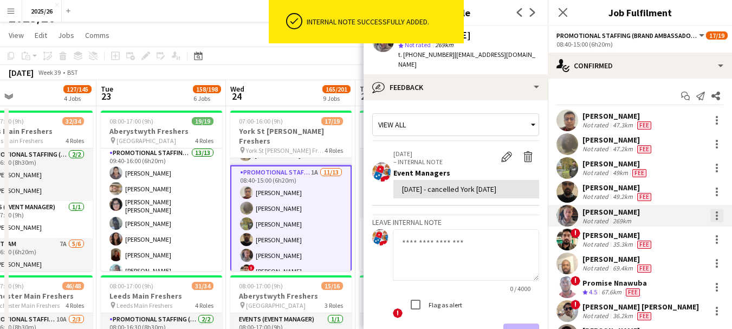
click at [714, 222] on div at bounding box center [717, 215] width 13 height 13
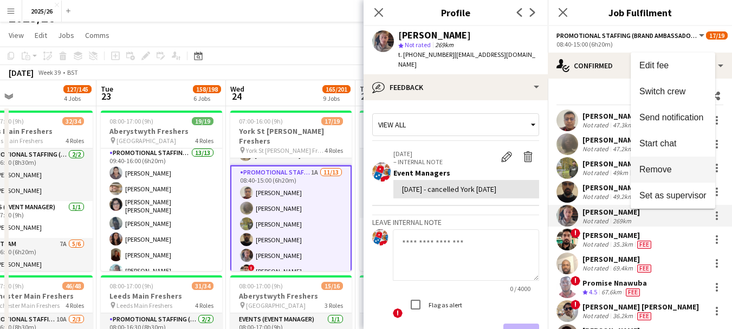
click at [678, 167] on span "Remove" at bounding box center [673, 170] width 67 height 10
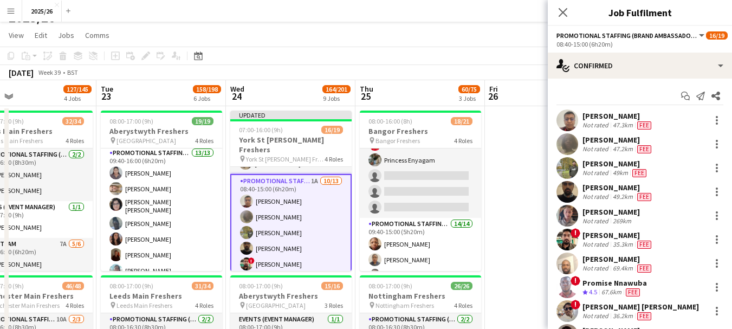
click at [552, 16] on div "Close pop-in" at bounding box center [563, 12] width 30 height 25
click at [566, 11] on icon "Close pop-in" at bounding box center [563, 12] width 10 height 10
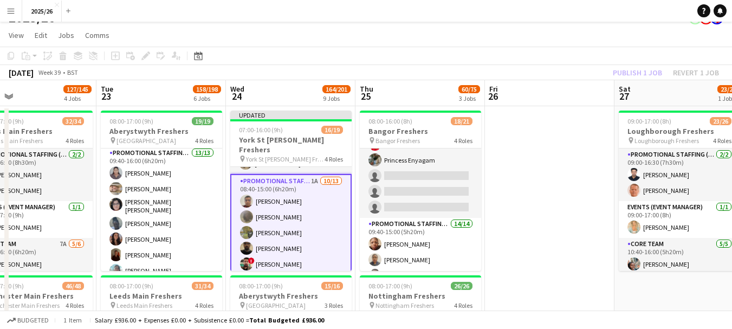
click at [637, 77] on div "Publish 1 job Revert 1 job" at bounding box center [666, 73] width 132 height 14
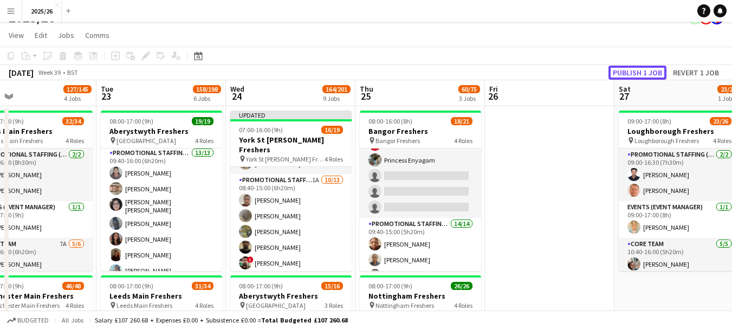
click at [637, 77] on button "Publish 1 job" at bounding box center [638, 73] width 58 height 14
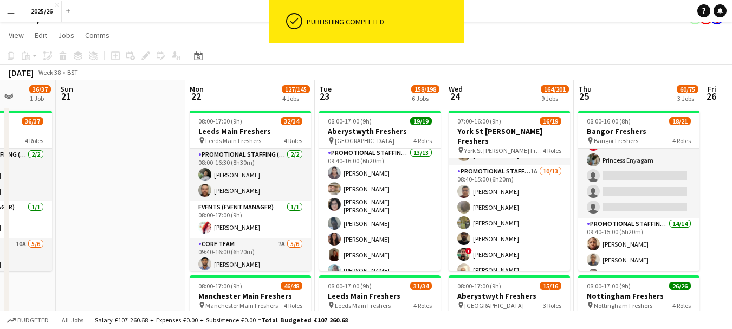
drag, startPoint x: 268, startPoint y: 218, endPoint x: 359, endPoint y: 218, distance: 91.6
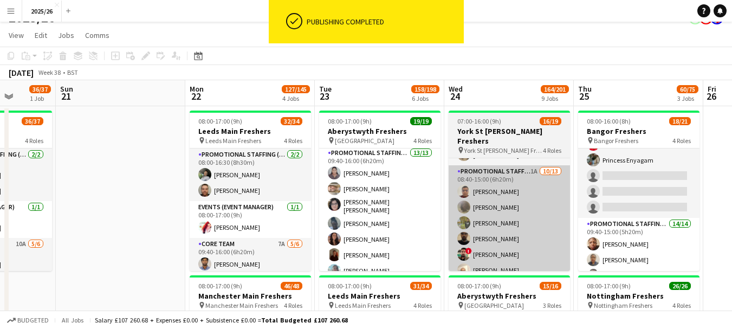
scroll to position [0, 334]
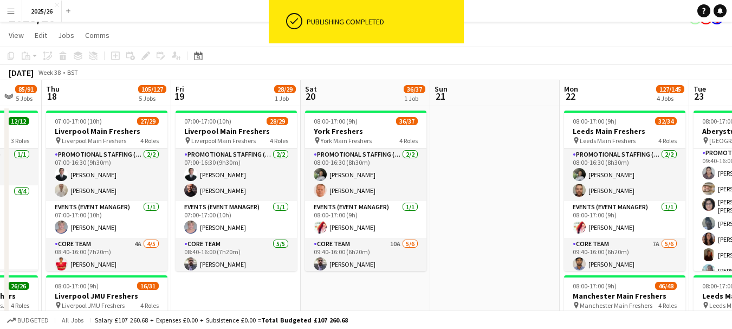
drag, startPoint x: 418, startPoint y: 141, endPoint x: 578, endPoint y: 122, distance: 161.5
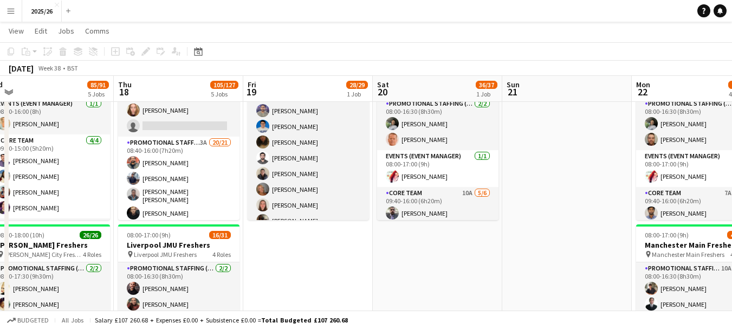
scroll to position [421, 0]
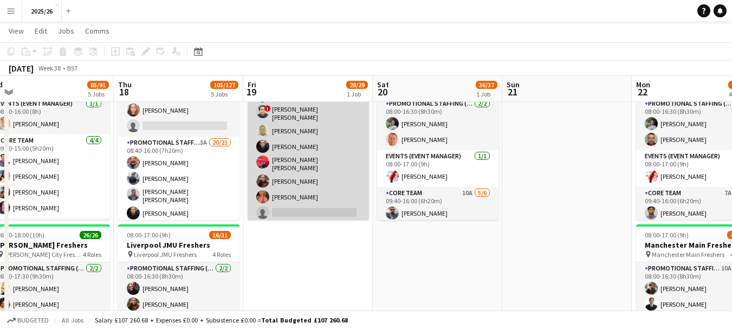
click at [338, 200] on app-card-role "Promotional Staffing (Brand Ambassadors) 4A 20/21 08:40-16:00 (7h20m) Shayanya …" at bounding box center [308, 45] width 121 height 358
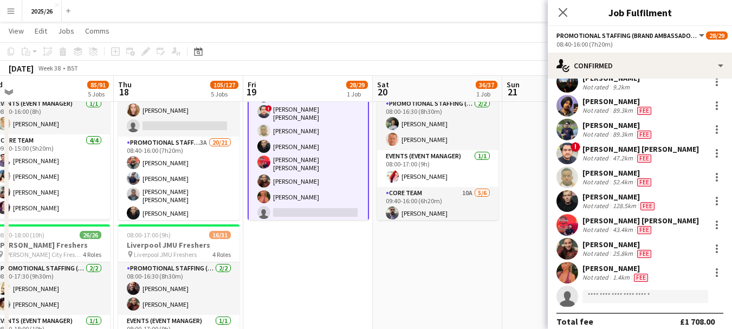
scroll to position [311, 0]
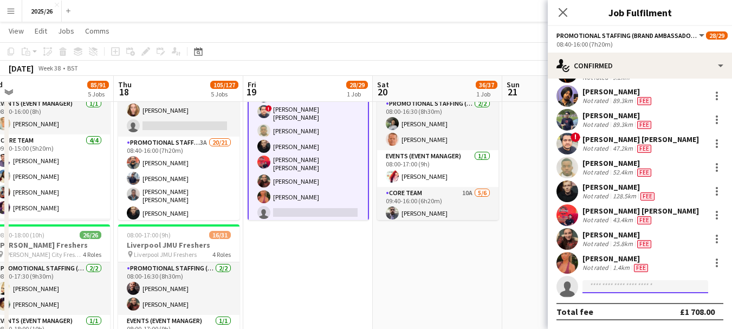
click at [634, 287] on input at bounding box center [646, 286] width 126 height 13
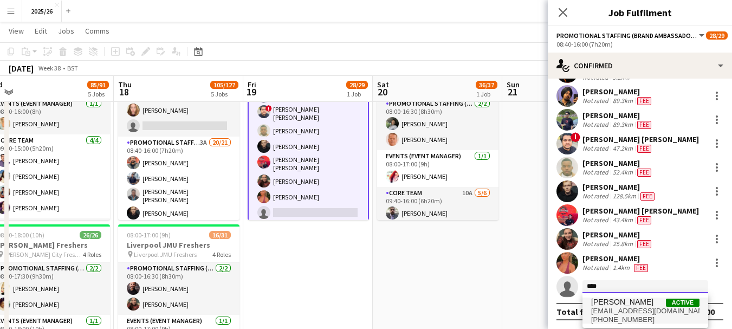
type input "****"
click at [621, 303] on span "Vimukthi Dassanayake" at bounding box center [622, 302] width 62 height 9
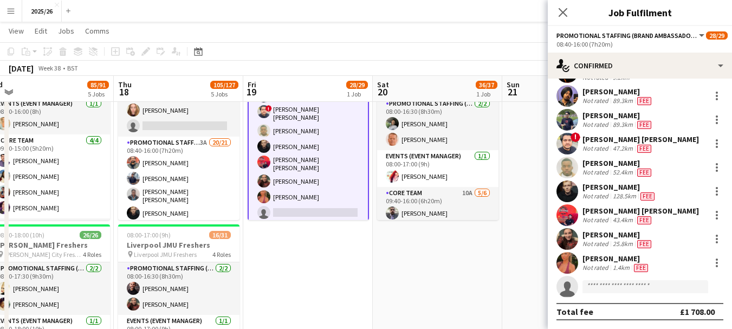
scroll to position [460, 0]
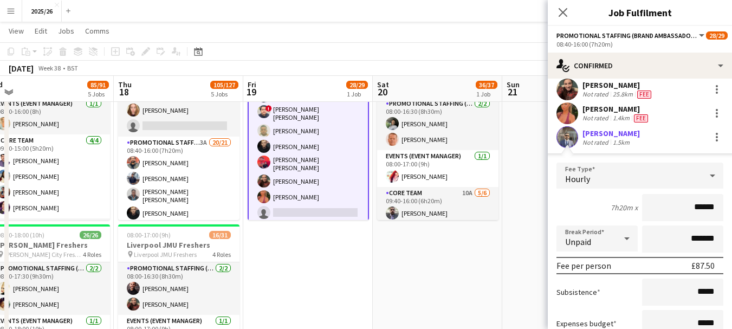
type input "******"
click at [723, 273] on form "Fee Type Hourly 7h20m x ****** Break Period Unpaid ******* Fee per person £87.5…" at bounding box center [640, 278] width 184 height 231
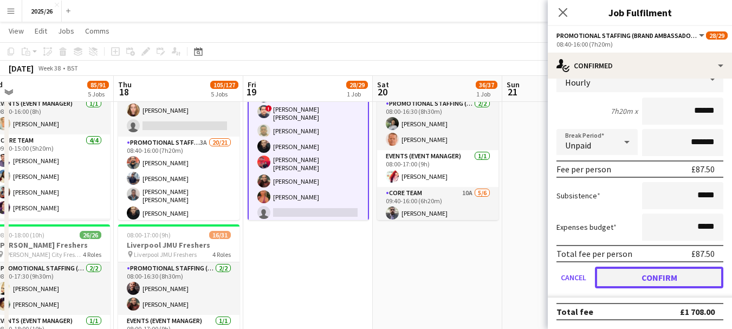
click at [672, 277] on button "Confirm" at bounding box center [659, 278] width 128 height 22
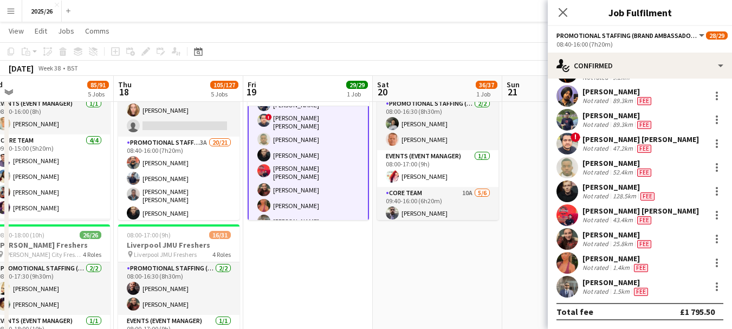
scroll to position [311, 0]
click at [565, 12] on icon "Close pop-in" at bounding box center [563, 12] width 10 height 10
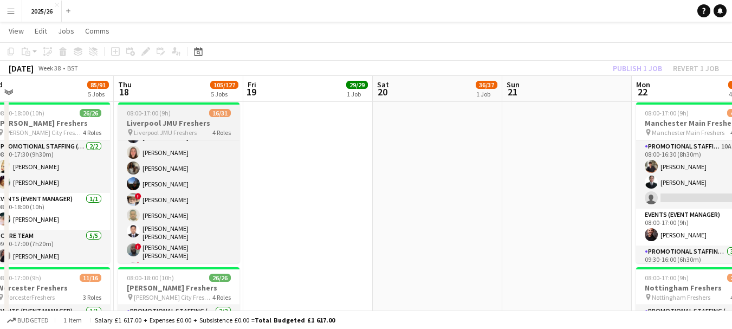
scroll to position [449, 0]
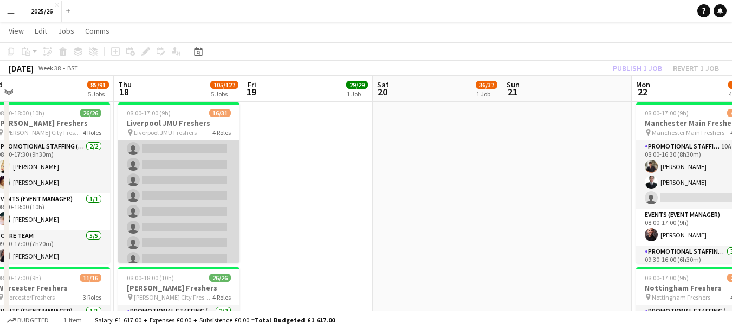
click at [198, 232] on app-card-role "Promotional Staffing (Brand Ambassadors) 7A 11/22 09:40-16:00 (6h20m) Shayanya …" at bounding box center [178, 82] width 121 height 373
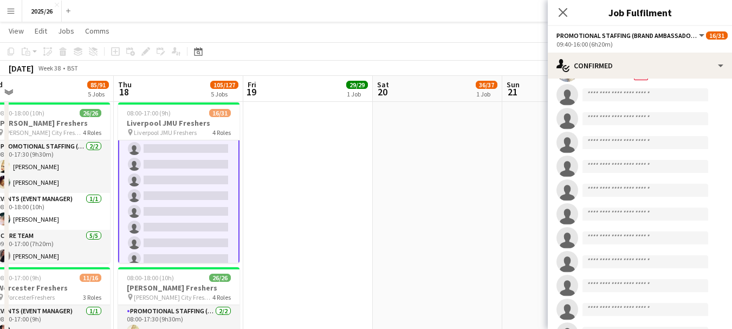
scroll to position [289, 0]
click at [614, 94] on input at bounding box center [646, 93] width 126 height 13
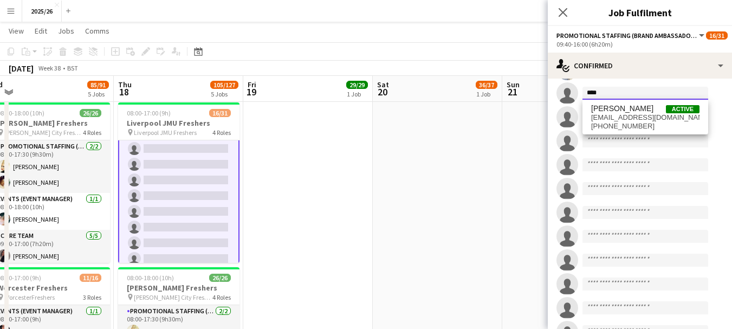
type input "****"
click at [623, 103] on div "Vimukthi Dassanayake Active dzvimu@gmail.com +447445045611" at bounding box center [646, 117] width 126 height 35
click at [634, 115] on span "dzvimu@gmail.com" at bounding box center [645, 117] width 108 height 9
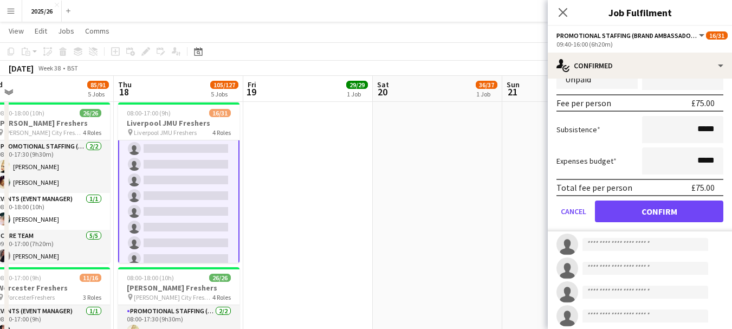
type input "******"
click at [668, 209] on button "Confirm" at bounding box center [659, 212] width 128 height 22
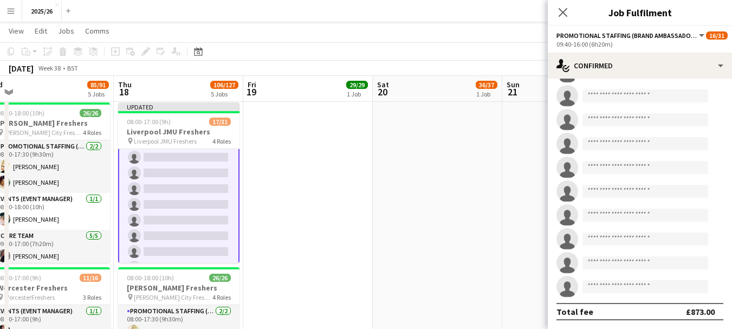
scroll to position [334, 0]
click at [562, 8] on icon "Close pop-in" at bounding box center [563, 12] width 10 height 10
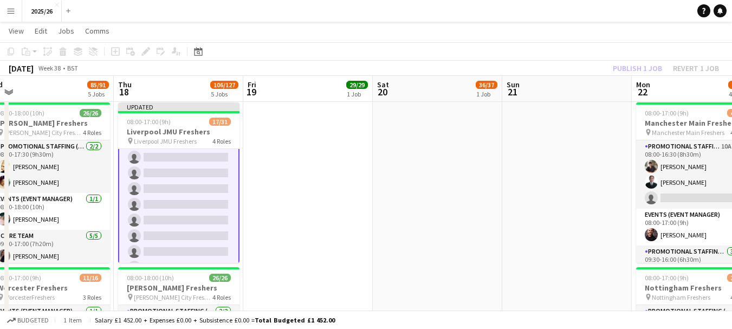
click at [644, 59] on app-toolbar "Copy Paste Paste Ctrl+V Paste with crew Ctrl+Shift+V Paste linked Job Delete Gr…" at bounding box center [366, 51] width 732 height 18
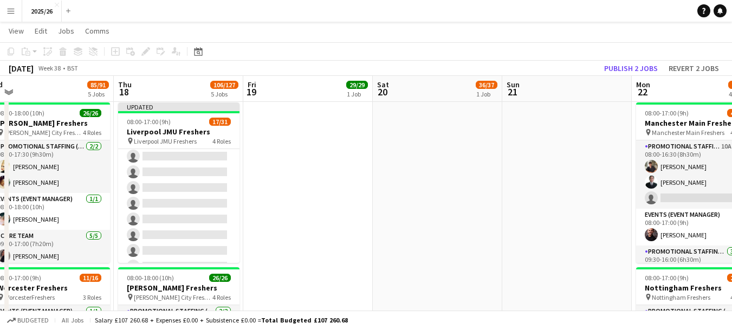
scroll to position [449, 0]
click at [644, 66] on button "Publish 2 jobs" at bounding box center [631, 68] width 62 height 14
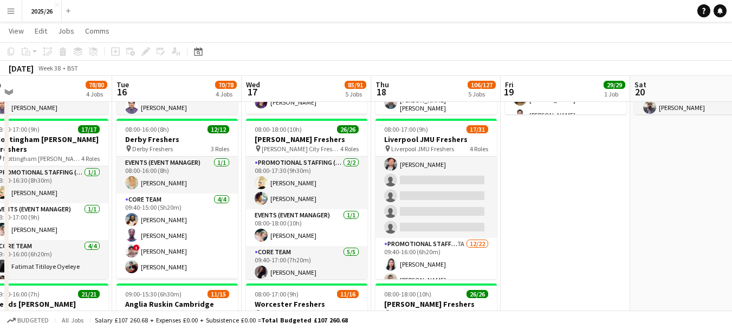
scroll to position [0, 275]
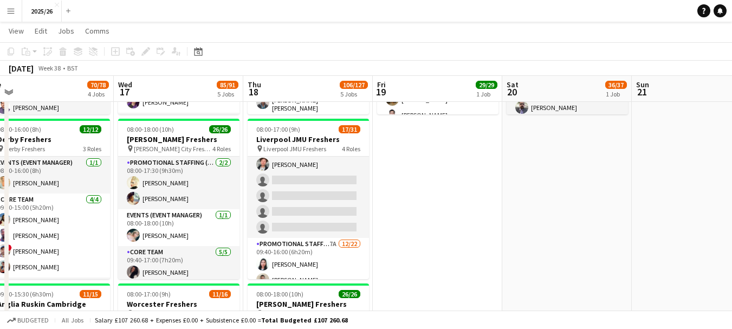
drag, startPoint x: 345, startPoint y: 199, endPoint x: 475, endPoint y: 182, distance: 130.7
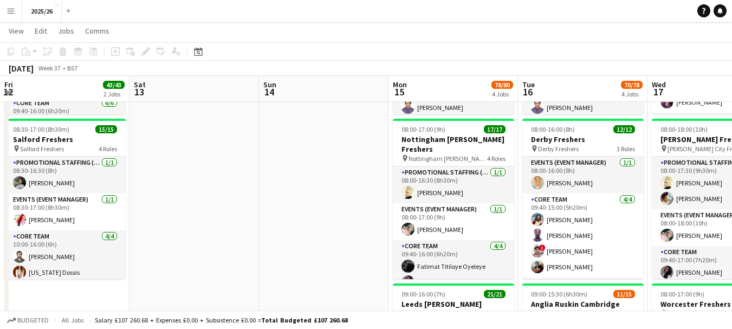
scroll to position [0, 323]
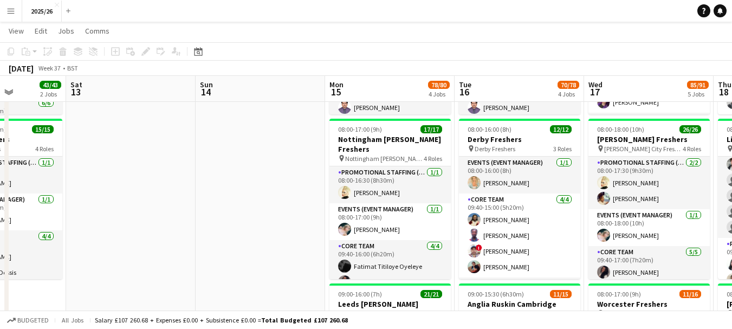
drag, startPoint x: 216, startPoint y: 210, endPoint x: 740, endPoint y: 324, distance: 536.5
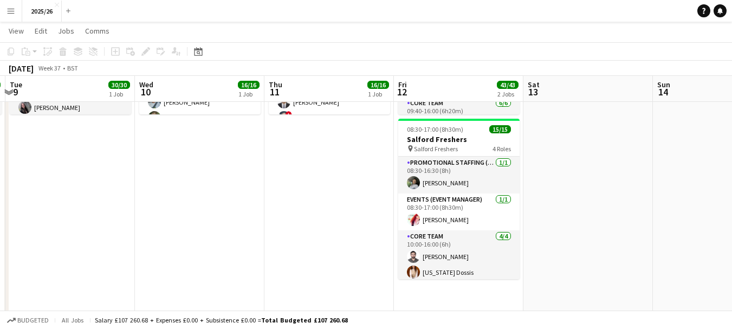
drag, startPoint x: 139, startPoint y: 223, endPoint x: 532, endPoint y: 215, distance: 392.5
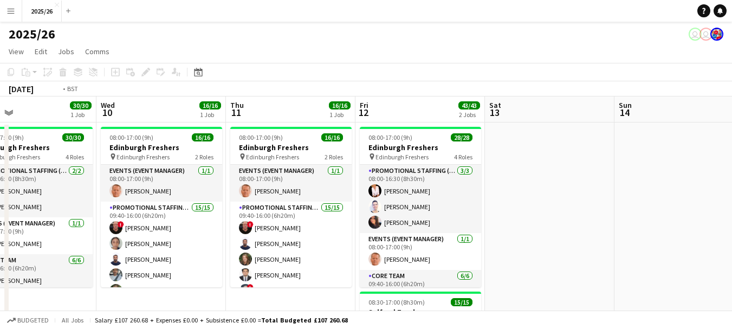
scroll to position [0, 234]
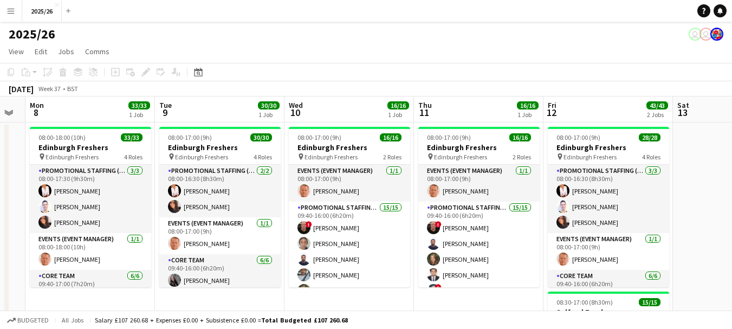
drag, startPoint x: 248, startPoint y: 162, endPoint x: 463, endPoint y: 190, distance: 216.5
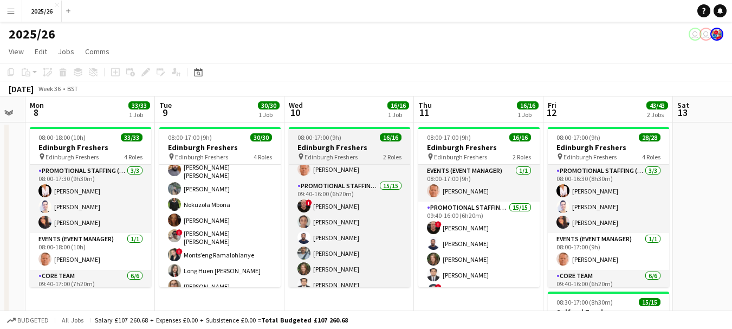
scroll to position [0, 0]
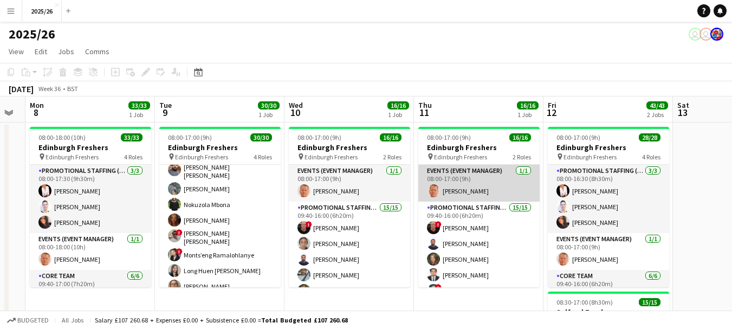
click at [418, 186] on app-card-role "Events (Event Manager) 1/1 08:00-17:00 (9h) Michael Sutton" at bounding box center [478, 183] width 121 height 37
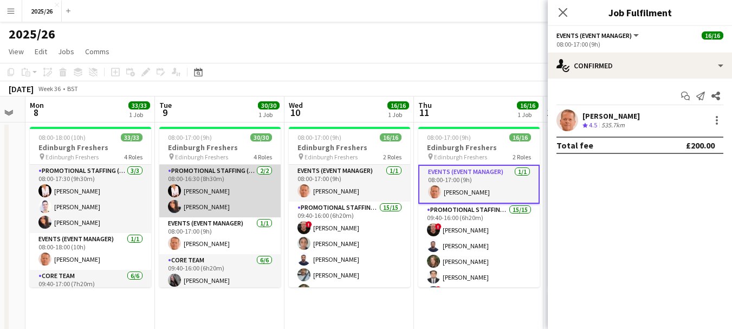
scroll to position [0, 233]
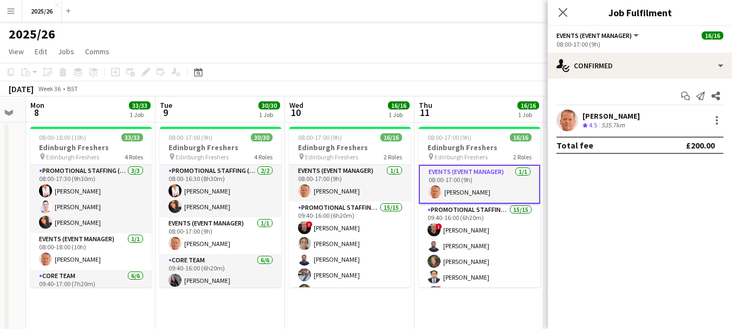
drag, startPoint x: 271, startPoint y: 182, endPoint x: 275, endPoint y: 202, distance: 20.5
click at [272, 206] on app-card-role "Promotional Staffing (Team Leader) 2/2 08:00-16:30 (8h30m) Inger Stevenson Carr…" at bounding box center [220, 191] width 121 height 53
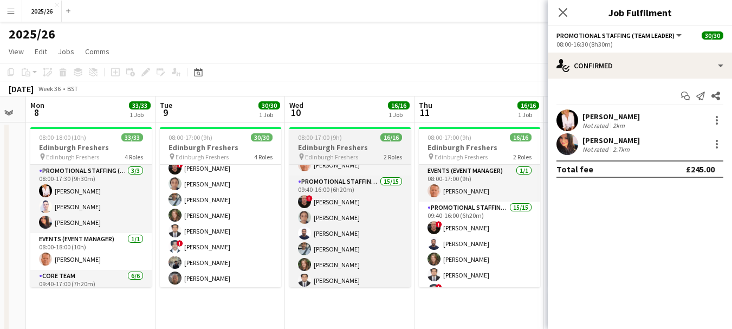
scroll to position [0, 0]
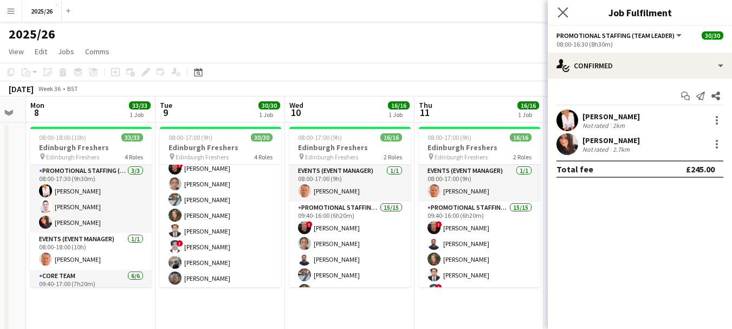
click at [568, 7] on app-icon "Close pop-in" at bounding box center [564, 13] width 16 height 16
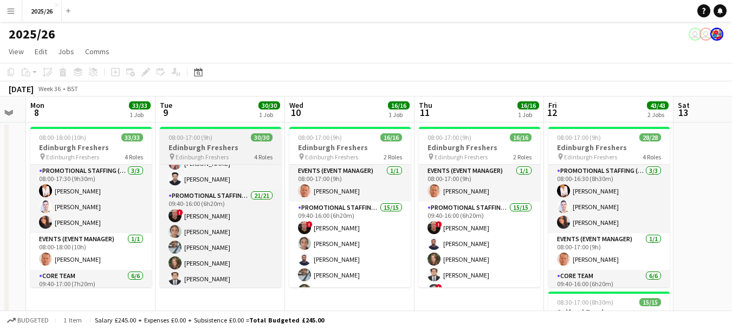
scroll to position [150, 0]
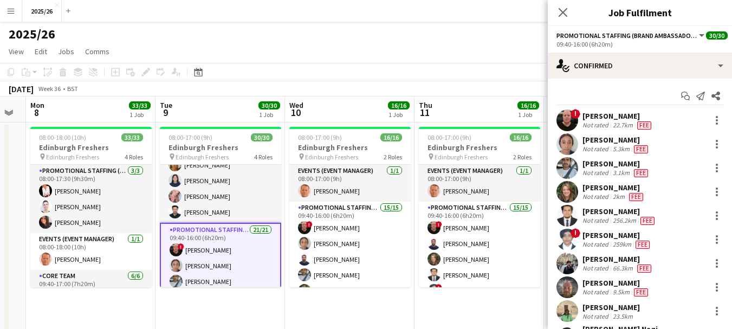
scroll to position [148, 0]
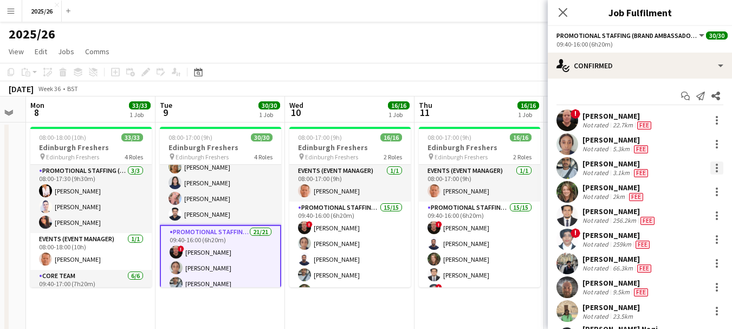
click at [712, 169] on div at bounding box center [717, 168] width 13 height 13
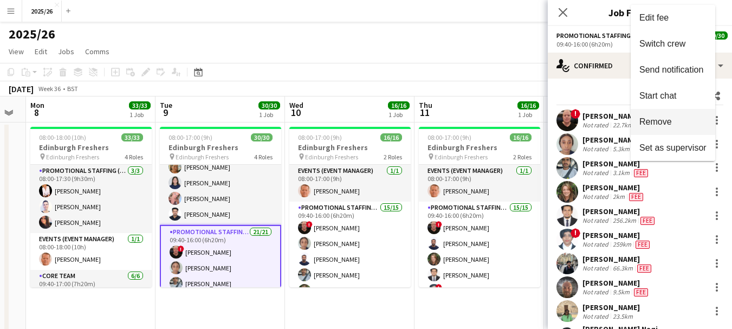
click at [686, 121] on span "Remove" at bounding box center [673, 122] width 67 height 10
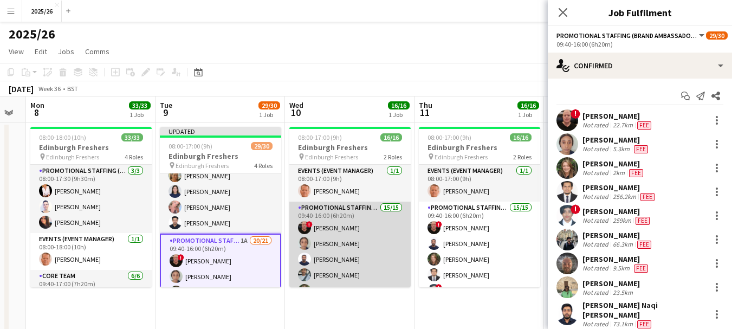
click at [367, 268] on app-card-role "Promotional Staffing (Brand Ambassadors) 15/15 09:40-16:00 (6h20m) ! George Dic…" at bounding box center [349, 333] width 121 height 263
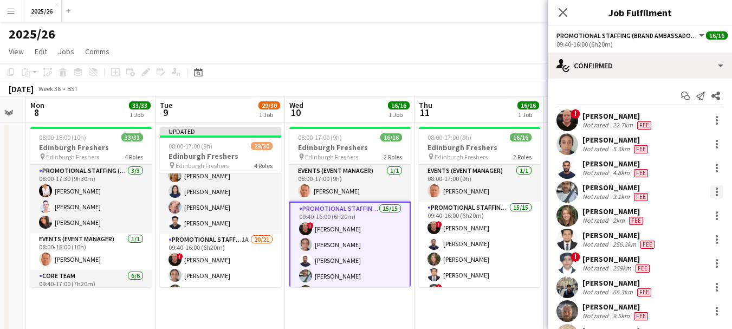
click at [712, 190] on div at bounding box center [717, 191] width 13 height 13
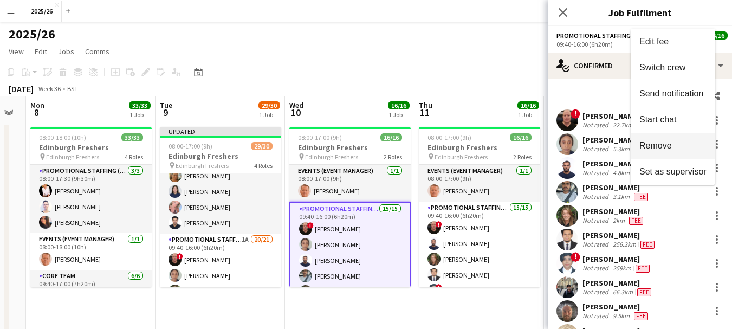
click at [666, 138] on button "Remove" at bounding box center [673, 146] width 85 height 26
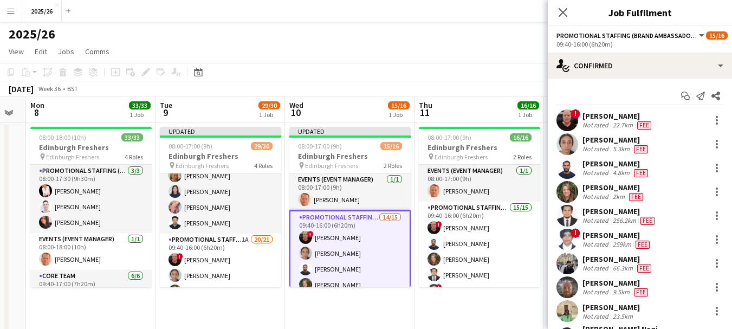
click at [562, 4] on div "Close pop-in" at bounding box center [563, 12] width 30 height 25
click at [566, 10] on icon at bounding box center [563, 12] width 10 height 10
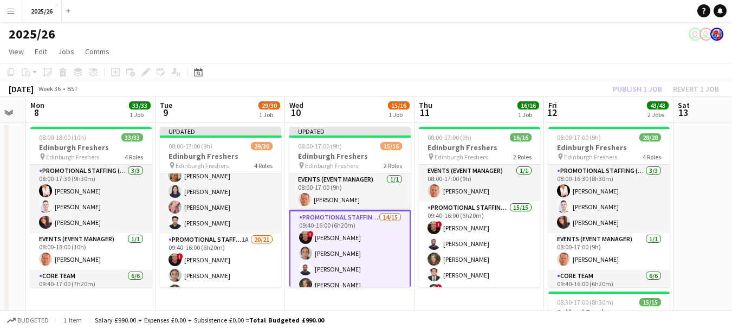
click at [643, 83] on div "Publish 1 job Revert 1 job" at bounding box center [666, 89] width 132 height 14
click at [643, 83] on button "Publish 1 job" at bounding box center [638, 89] width 58 height 14
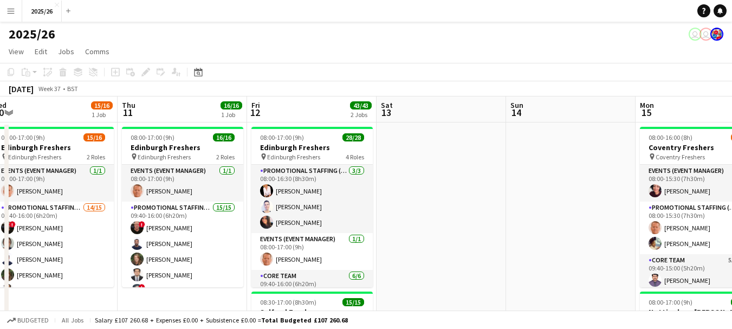
drag, startPoint x: 679, startPoint y: 143, endPoint x: 120, endPoint y: 177, distance: 559.9
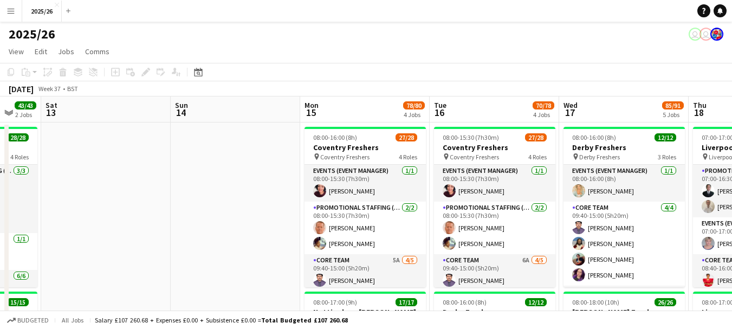
drag, startPoint x: 401, startPoint y: 153, endPoint x: 122, endPoint y: 163, distance: 278.2
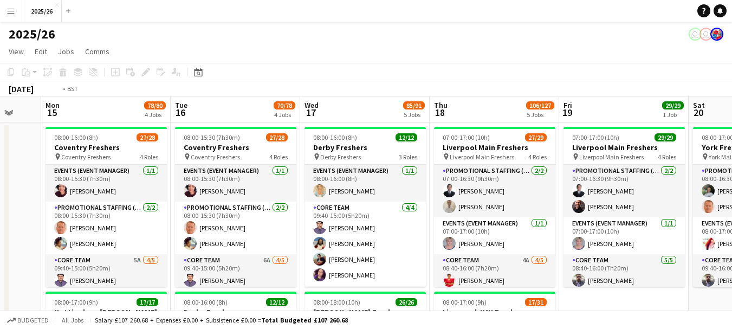
scroll to position [0, 418]
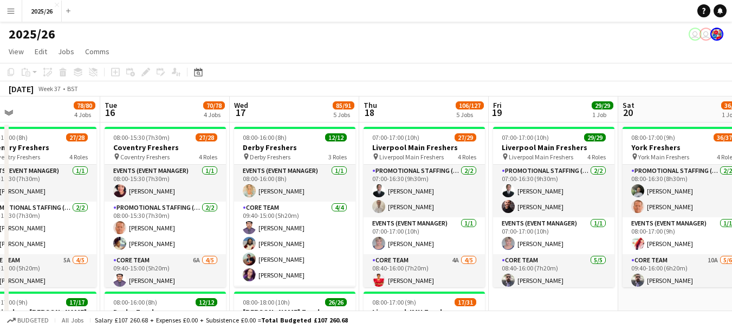
drag, startPoint x: 544, startPoint y: 183, endPoint x: 155, endPoint y: 176, distance: 389.2
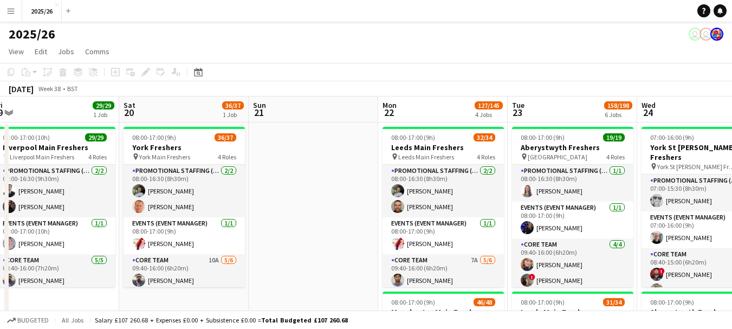
drag, startPoint x: 456, startPoint y: 227, endPoint x: 171, endPoint y: 234, distance: 285.2
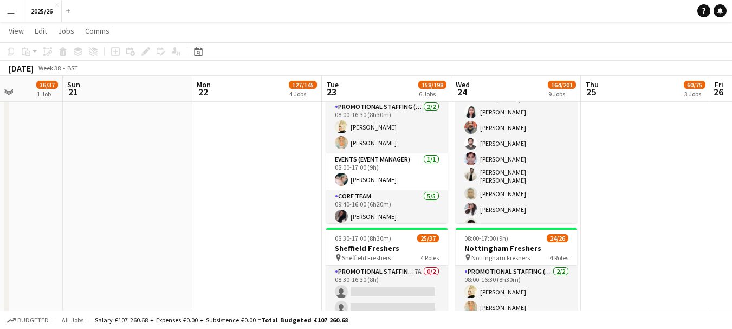
scroll to position [153, 0]
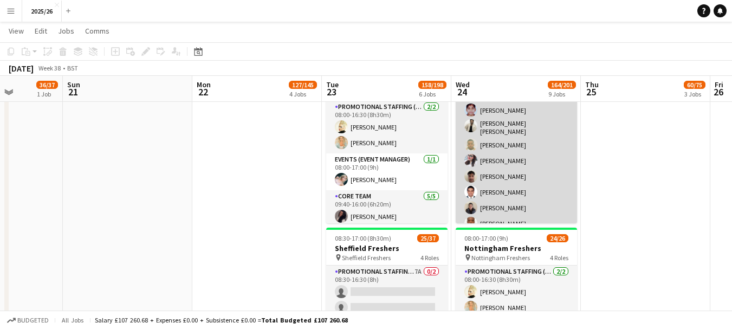
click at [541, 194] on app-card-role "Promotional Staffing (Brand Ambassadors) 26/26 09:30-16:00 (6h30m) Shayanya Raj…" at bounding box center [516, 257] width 121 height 440
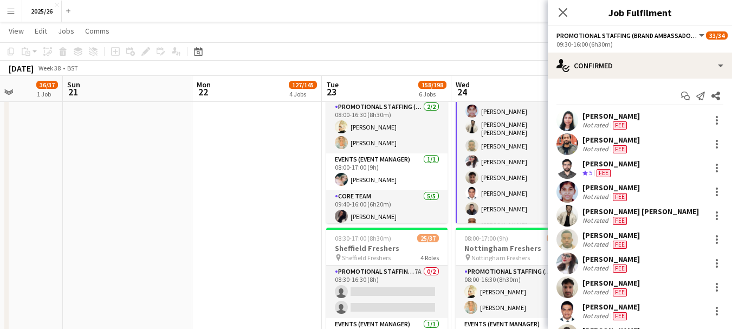
scroll to position [154, 0]
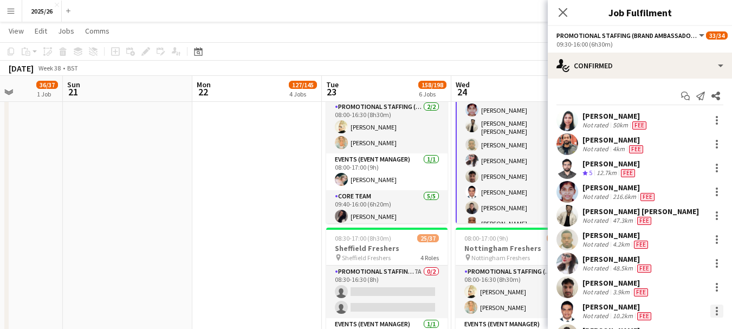
click at [716, 312] on div at bounding box center [717, 311] width 2 height 2
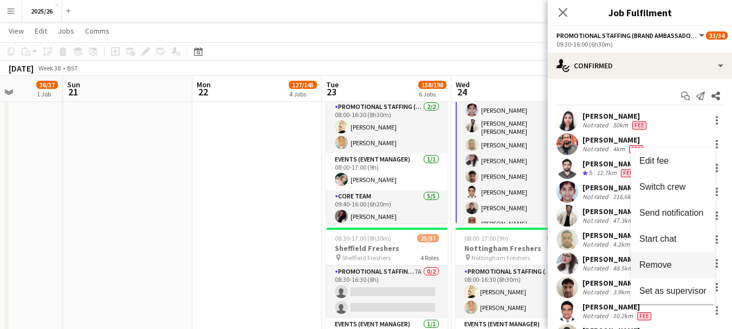
click at [666, 263] on span "Remove" at bounding box center [656, 264] width 33 height 9
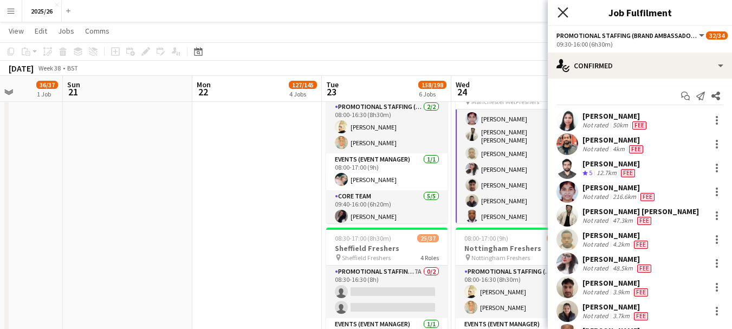
click at [567, 10] on icon "Close pop-in" at bounding box center [563, 12] width 10 height 10
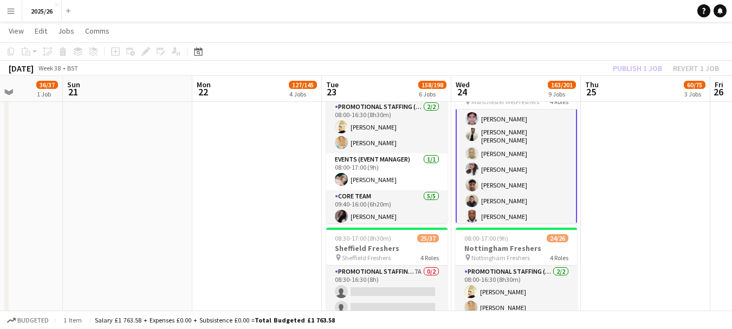
drag, startPoint x: 740, startPoint y: 95, endPoint x: 643, endPoint y: 57, distance: 103.9
click at [643, 57] on app-toolbar "Copy Paste Paste Ctrl+V Paste with crew Ctrl+Shift+V Paste linked Job Delete Gr…" at bounding box center [366, 51] width 732 height 18
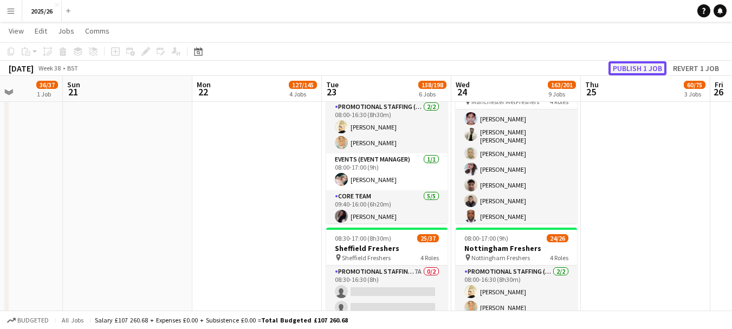
click at [643, 67] on button "Publish 1 job" at bounding box center [638, 68] width 58 height 14
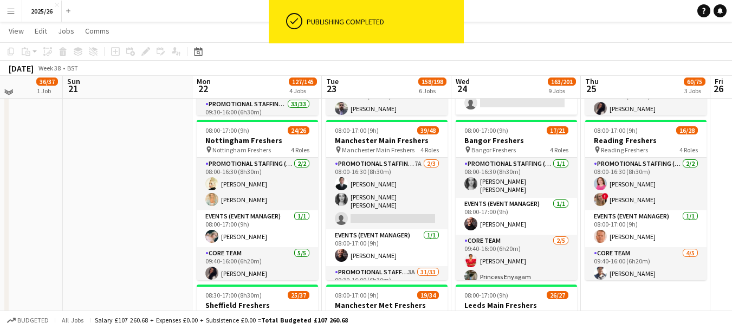
scroll to position [332, 0]
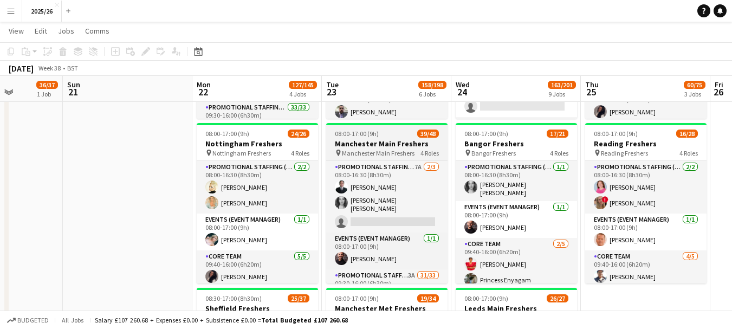
click at [362, 100] on app-board-header-date "Tue 23 158/198 6 Jobs" at bounding box center [387, 89] width 130 height 26
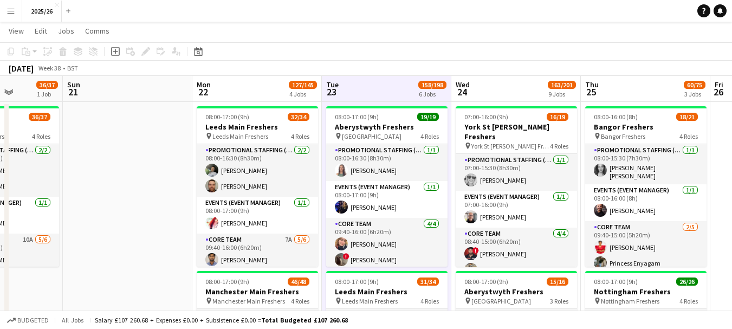
scroll to position [0, 0]
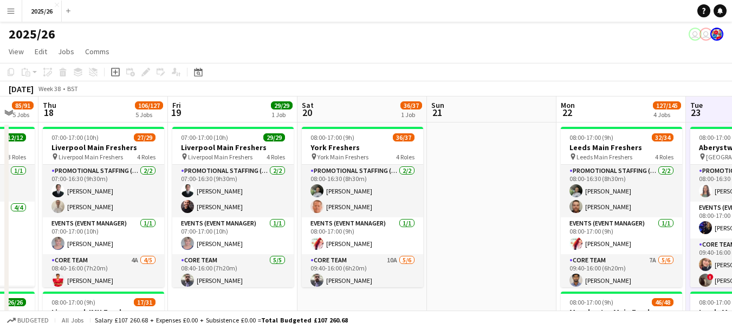
drag, startPoint x: 180, startPoint y: 204, endPoint x: 482, endPoint y: 183, distance: 302.7
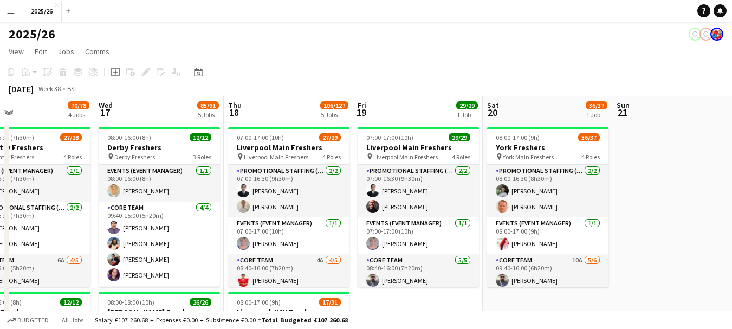
drag, startPoint x: 196, startPoint y: 185, endPoint x: 598, endPoint y: 174, distance: 402.3
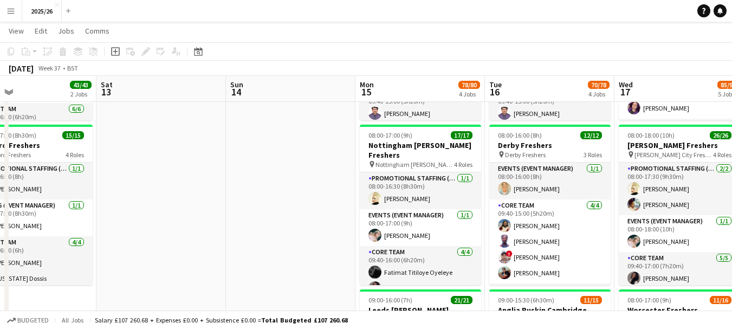
scroll to position [0, 292]
drag, startPoint x: 287, startPoint y: 173, endPoint x: 657, endPoint y: 159, distance: 370.5
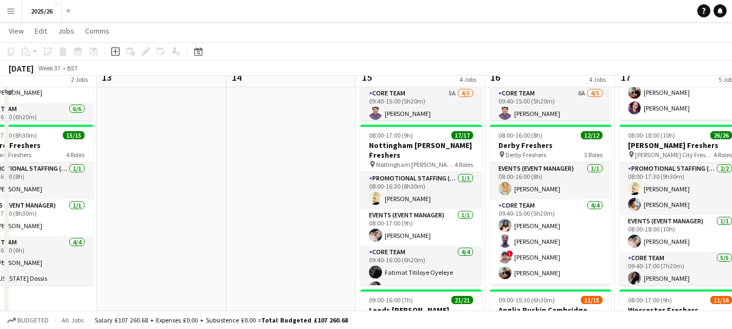
scroll to position [0, 0]
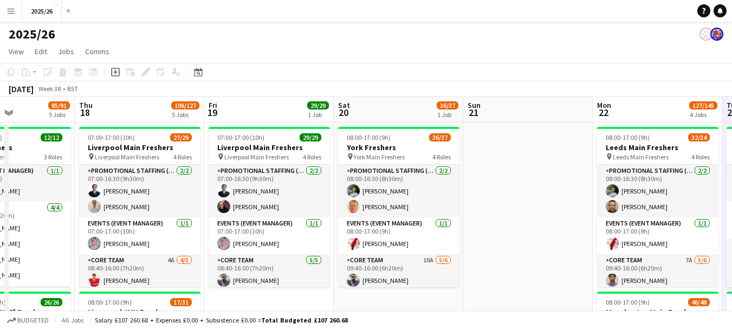
drag, startPoint x: 672, startPoint y: 163, endPoint x: 4, endPoint y: 212, distance: 669.6
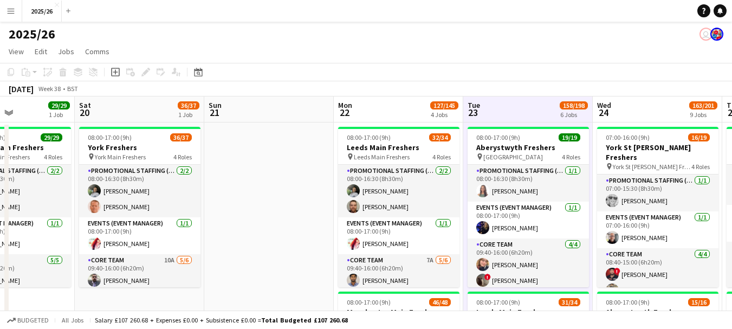
scroll to position [0, 312]
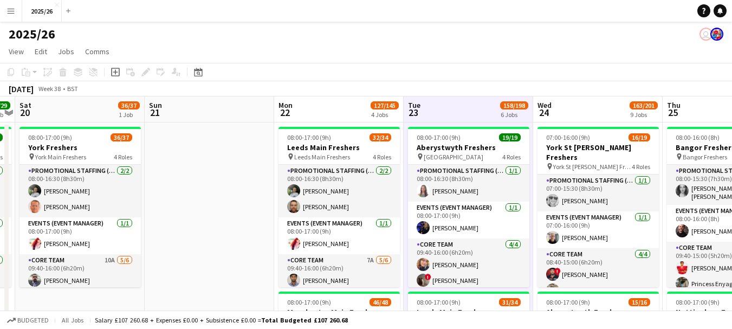
drag, startPoint x: 499, startPoint y: 200, endPoint x: 80, endPoint y: 218, distance: 418.9
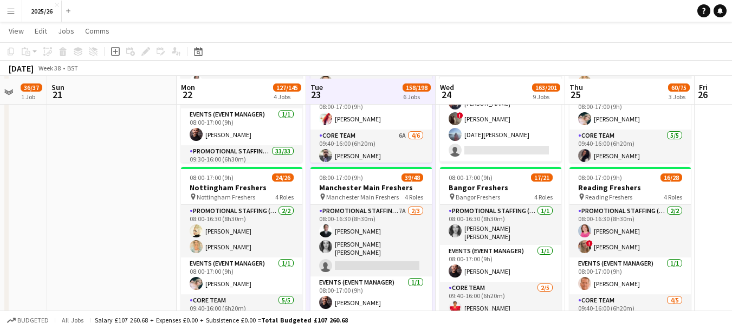
scroll to position [291, 0]
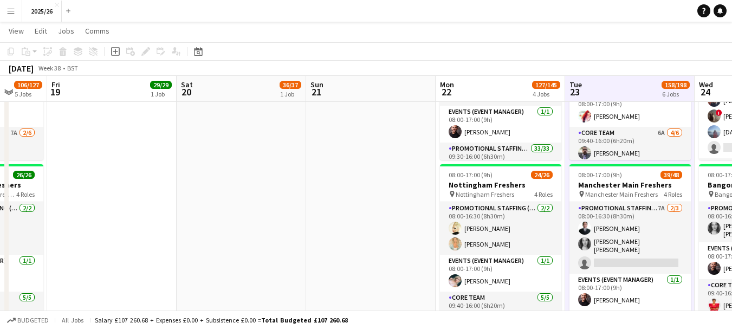
drag, startPoint x: 124, startPoint y: 151, endPoint x: 625, endPoint y: 172, distance: 501.8
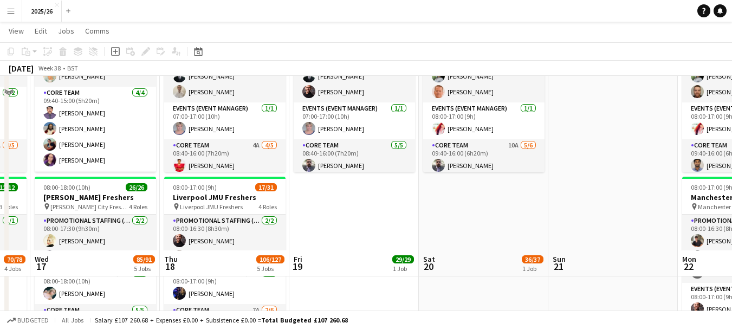
scroll to position [288, 0]
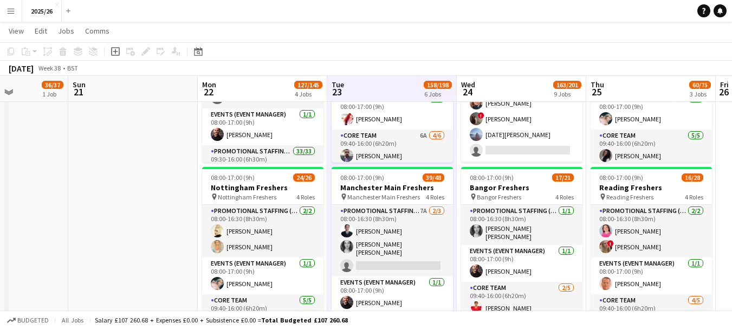
drag, startPoint x: 481, startPoint y: 207, endPoint x: 8, endPoint y: 191, distance: 474.0
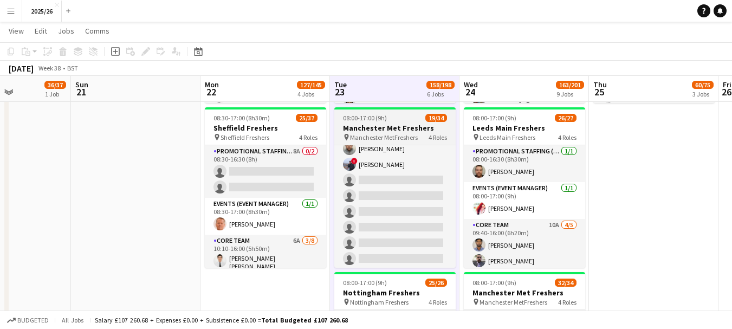
scroll to position [300, 0]
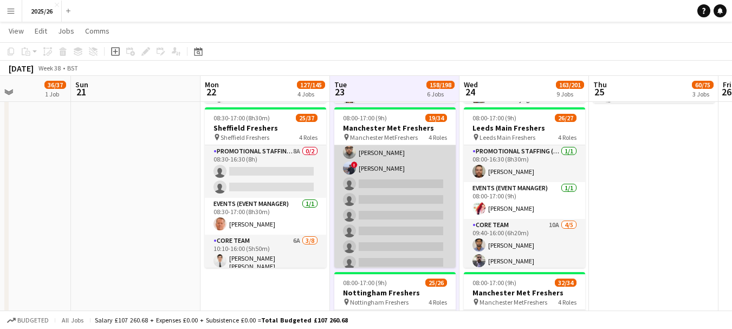
click at [439, 219] on app-card-role "Promotional Staffing (Brand Ambassadors) 4A 14/26 09:30-16:00 (6h30m) Frank Nde…" at bounding box center [394, 150] width 121 height 433
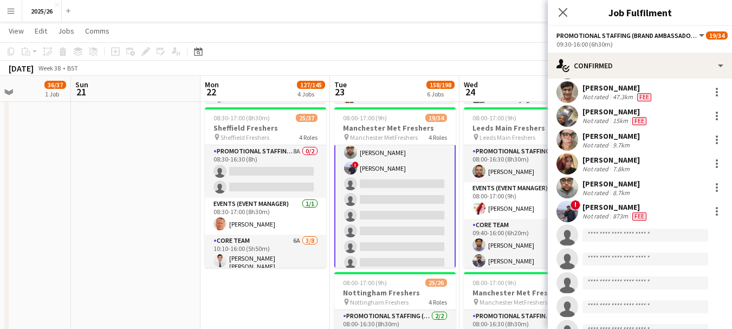
scroll to position [240, 0]
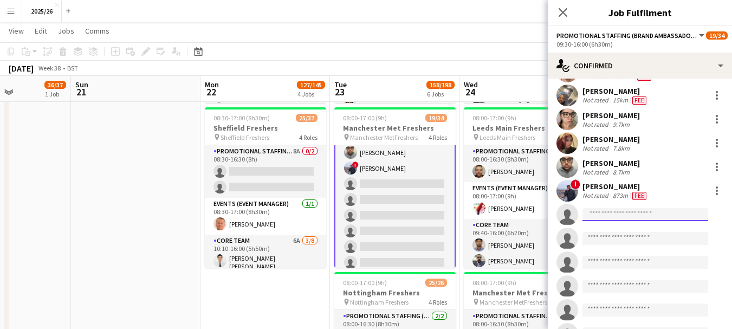
click at [644, 211] on input at bounding box center [646, 214] width 126 height 13
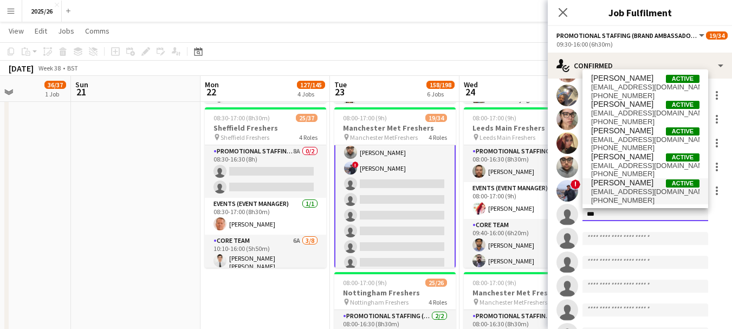
type input "***"
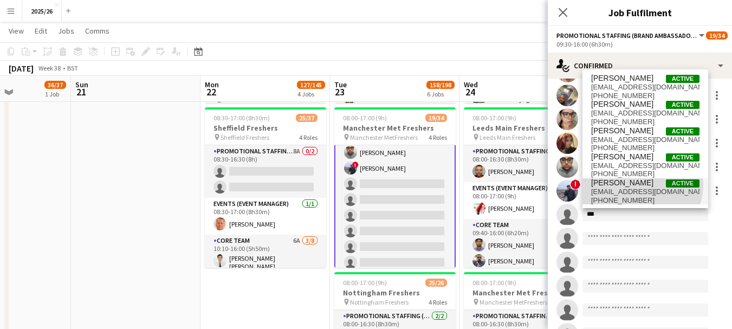
click at [640, 185] on span "Antony Wood Active" at bounding box center [645, 182] width 108 height 9
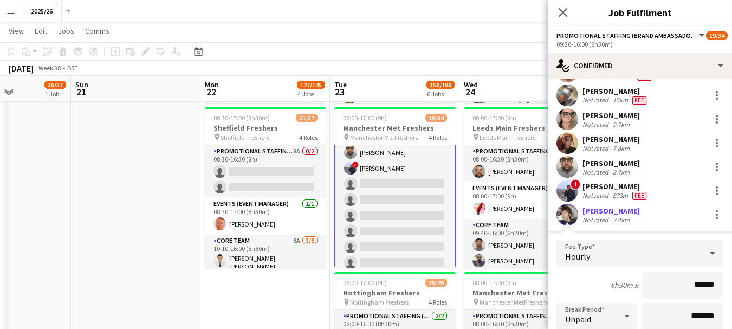
scroll to position [531, 0]
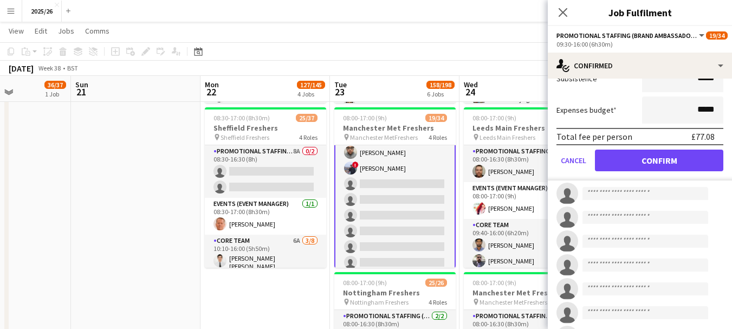
type input "******"
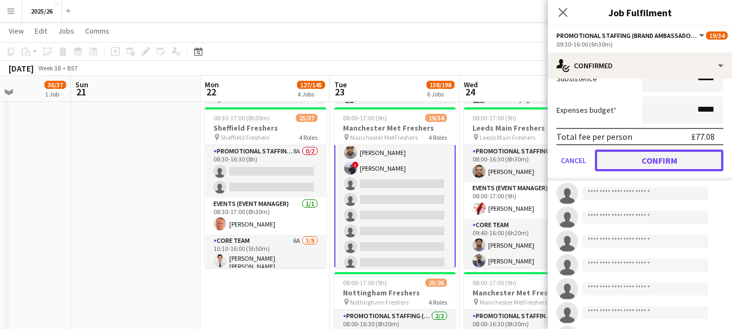
click at [680, 167] on button "Confirm" at bounding box center [659, 161] width 128 height 22
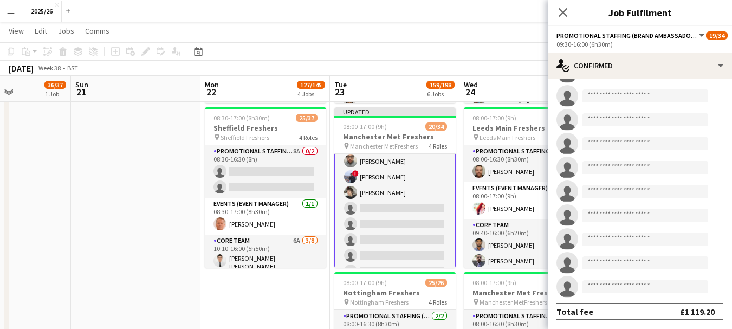
scroll to position [430, 0]
click at [563, 17] on icon "Close pop-in" at bounding box center [563, 12] width 10 height 10
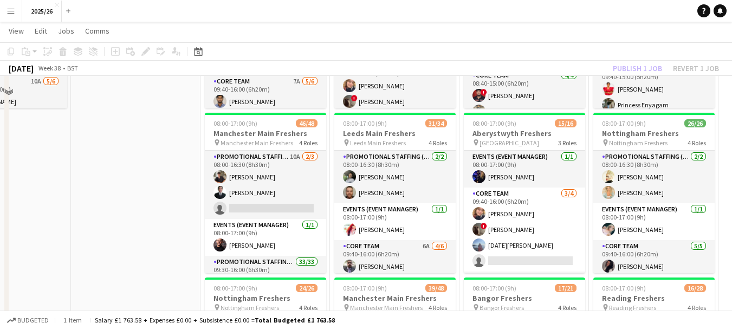
scroll to position [128, 0]
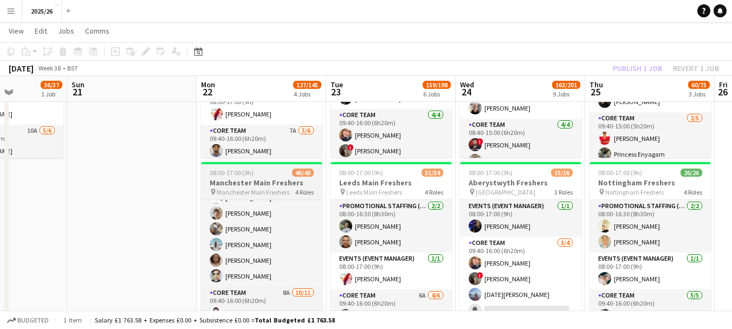
scroll to position [723, 0]
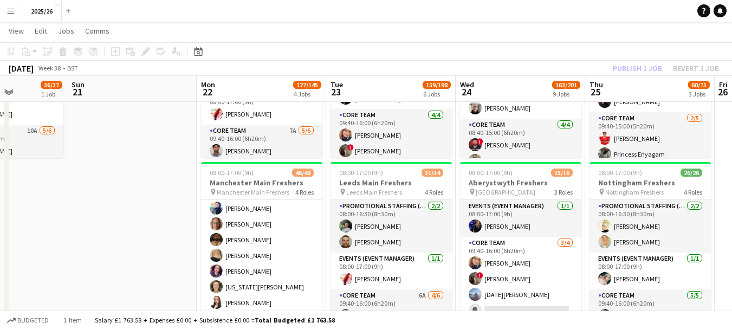
click at [630, 73] on div "Publish 1 job Revert 1 job" at bounding box center [666, 68] width 132 height 14
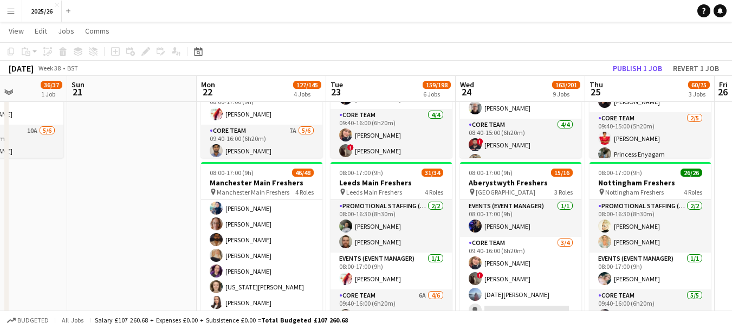
scroll to position [300, 0]
click at [630, 72] on button "Publish 1 job" at bounding box center [638, 68] width 58 height 14
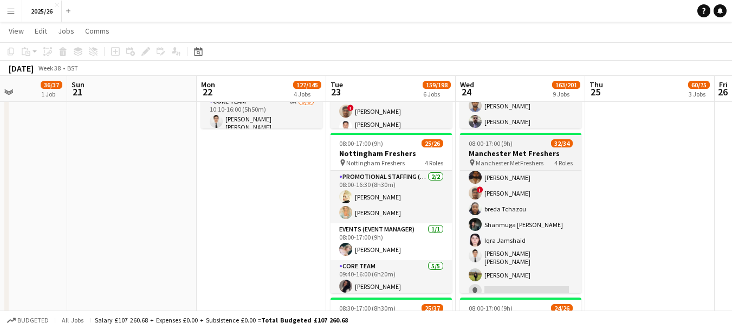
scroll to position [497, 0]
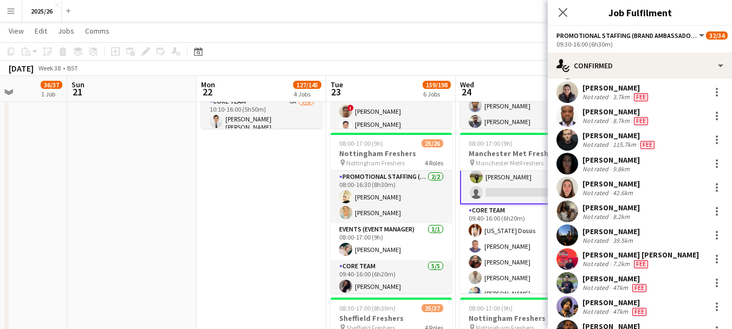
scroll to position [430, 0]
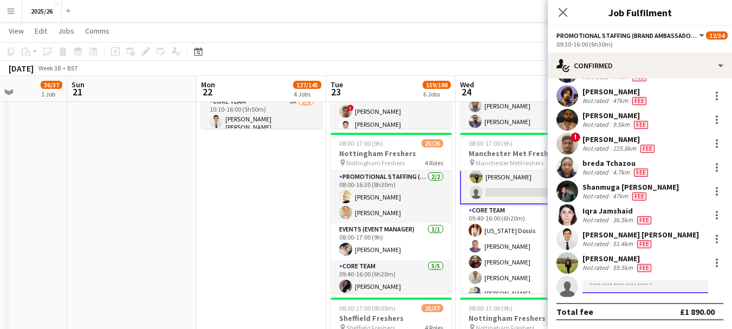
click at [627, 290] on input at bounding box center [646, 286] width 126 height 13
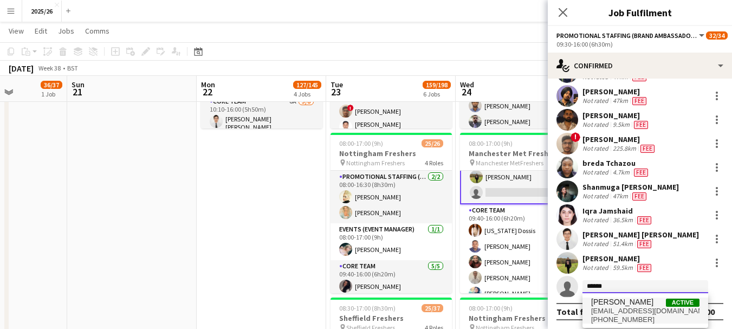
type input "******"
click at [637, 300] on span "Antony Wood Active" at bounding box center [645, 302] width 108 height 9
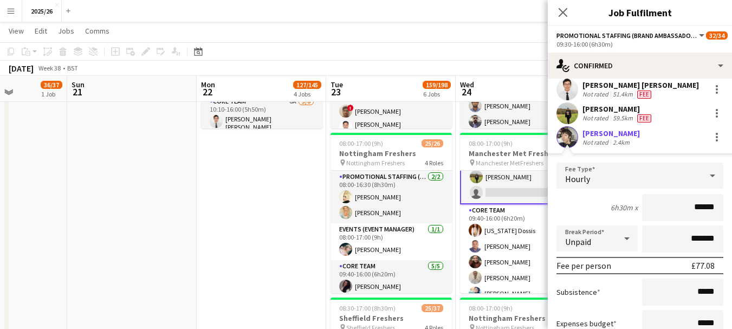
scroll to position [676, 0]
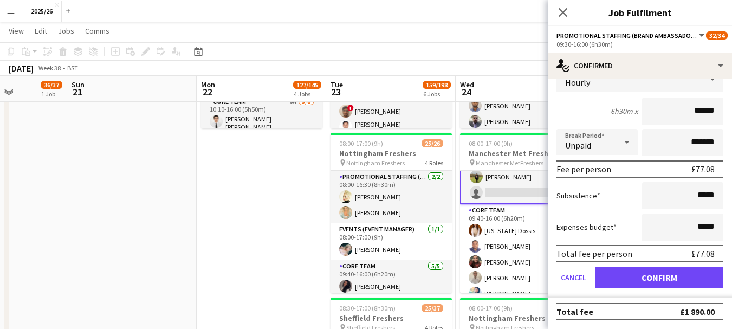
type input "******"
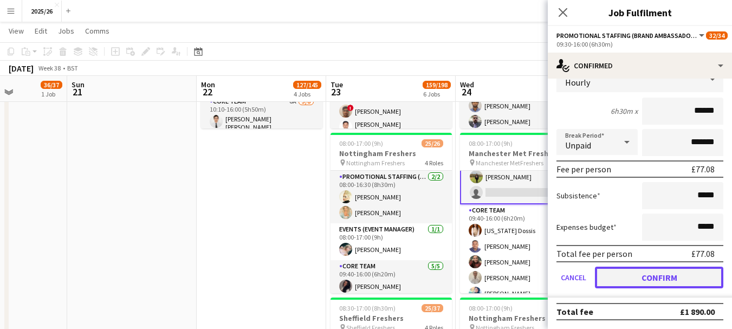
click at [672, 282] on button "Confirm" at bounding box center [659, 278] width 128 height 22
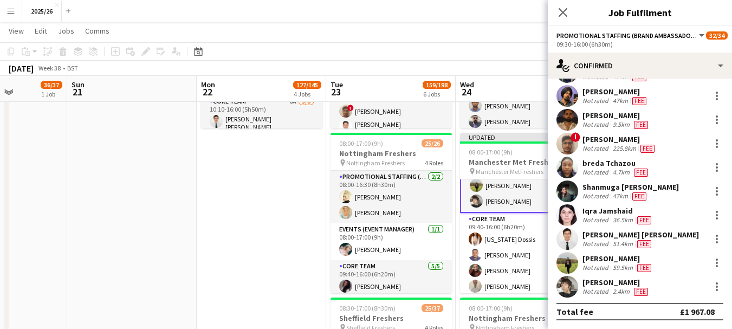
scroll to position [430, 0]
click at [558, 6] on app-icon "Close pop-in" at bounding box center [564, 13] width 16 height 16
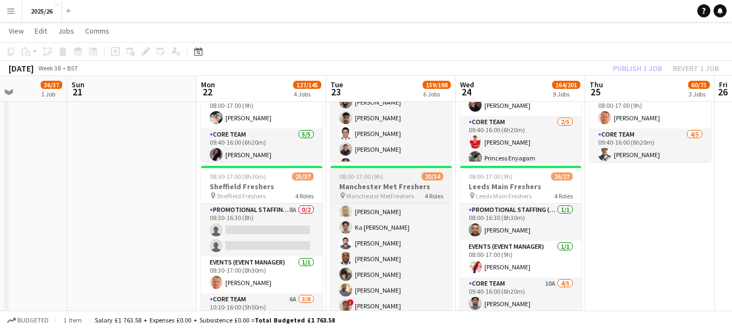
scroll to position [85, 0]
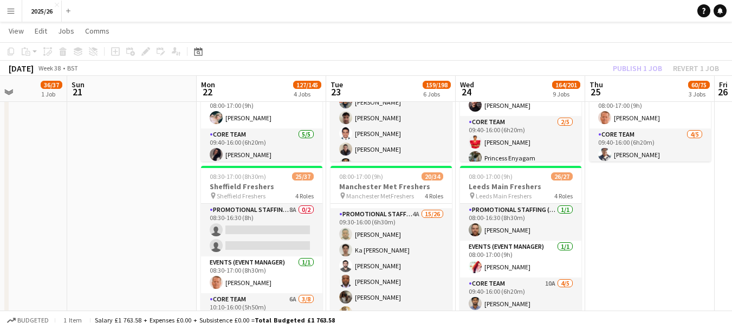
click at [655, 69] on div "Publish 1 job Revert 1 job" at bounding box center [666, 68] width 132 height 14
click at [655, 69] on button "Publish 1 job" at bounding box center [638, 68] width 58 height 14
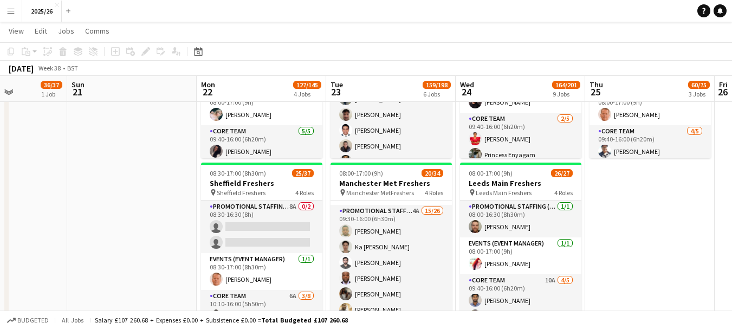
scroll to position [469, 0]
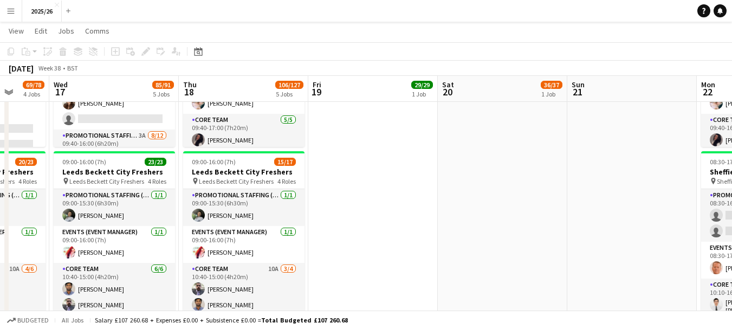
drag, startPoint x: 67, startPoint y: 195, endPoint x: 663, endPoint y: 179, distance: 597.0
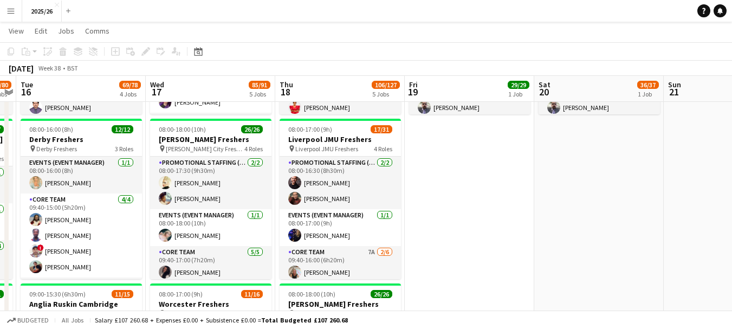
scroll to position [0, 247]
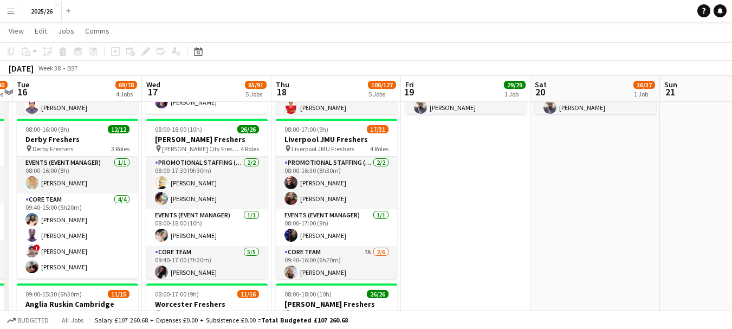
drag, startPoint x: 401, startPoint y: 167, endPoint x: 397, endPoint y: 188, distance: 20.4
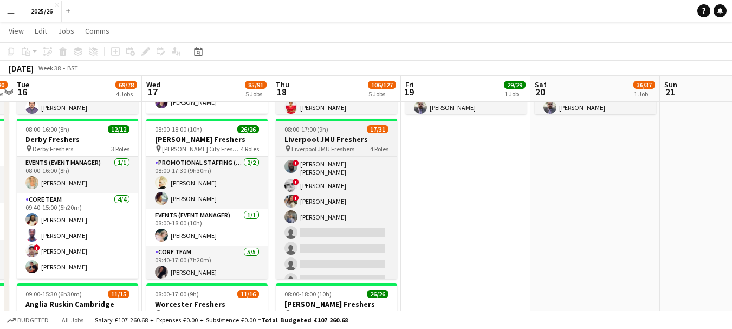
scroll to position [362, 0]
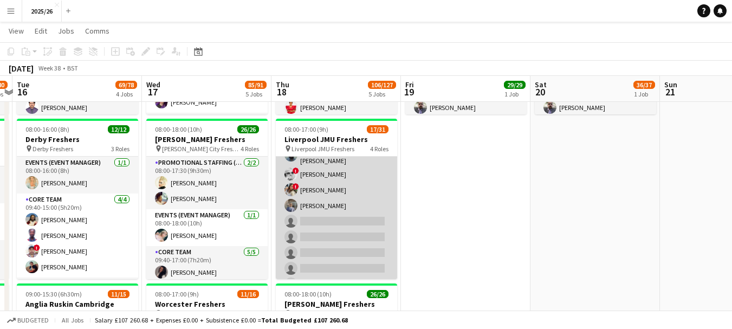
click at [339, 226] on app-card-role "Promotional Staffing (Brand Ambassadors) 7A 12/22 09:40-16:00 (6h20m) Shayanya …" at bounding box center [336, 186] width 121 height 373
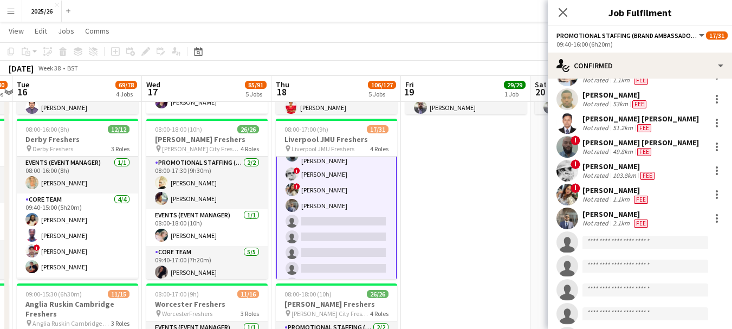
scroll to position [160, 0]
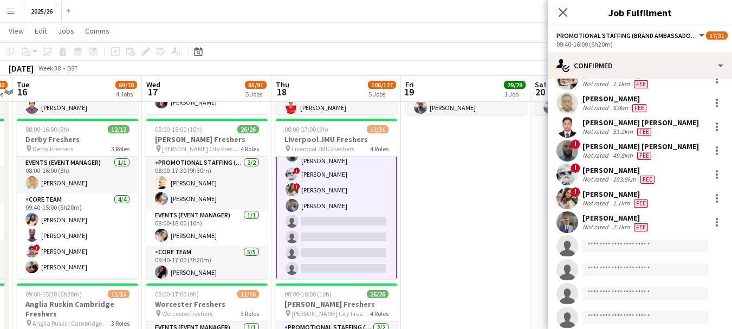
click at [662, 255] on app-invite-slot "single-neutral-actions" at bounding box center [640, 246] width 184 height 22
click at [660, 252] on input at bounding box center [646, 246] width 126 height 13
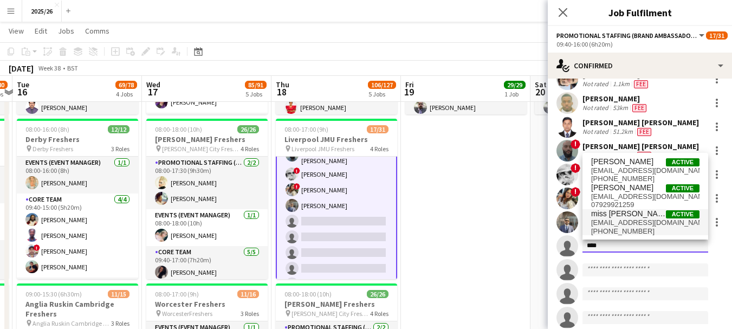
type input "****"
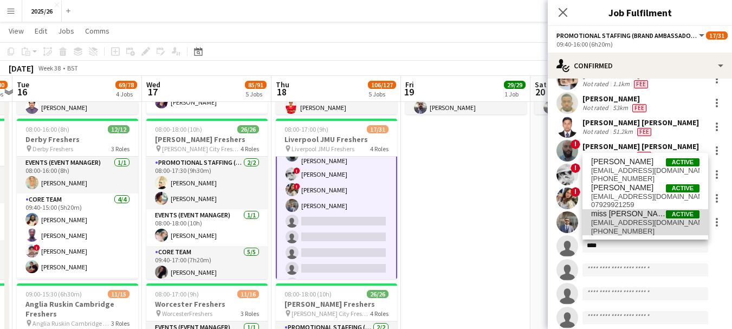
click at [639, 210] on span "miss khadija Active" at bounding box center [645, 213] width 108 height 9
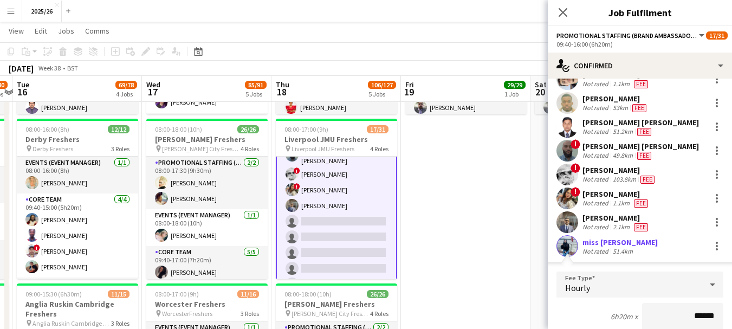
drag, startPoint x: 723, startPoint y: 191, endPoint x: 730, endPoint y: 194, distance: 7.9
click at [730, 194] on mat-expansion-panel "check Confirmed Start chat Send notification Share Shayanya Rajendran Not rated…" at bounding box center [640, 204] width 184 height 250
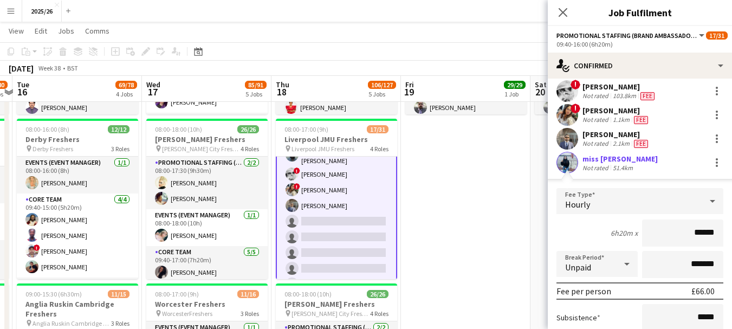
scroll to position [268, 0]
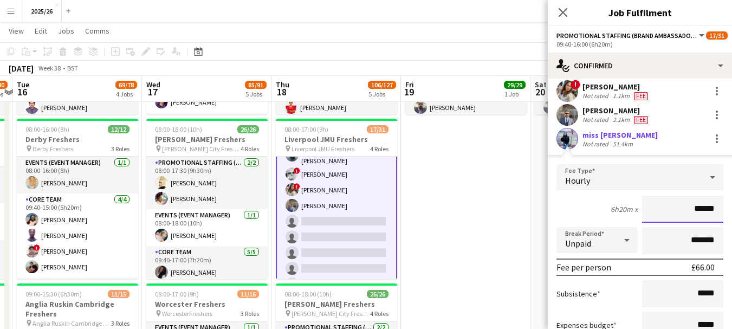
click at [703, 206] on input "******" at bounding box center [682, 209] width 81 height 27
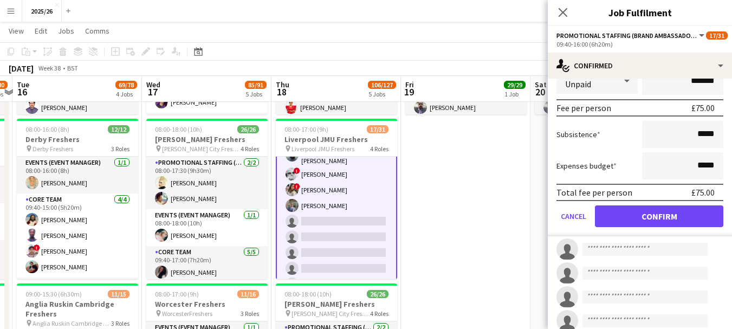
type input "******"
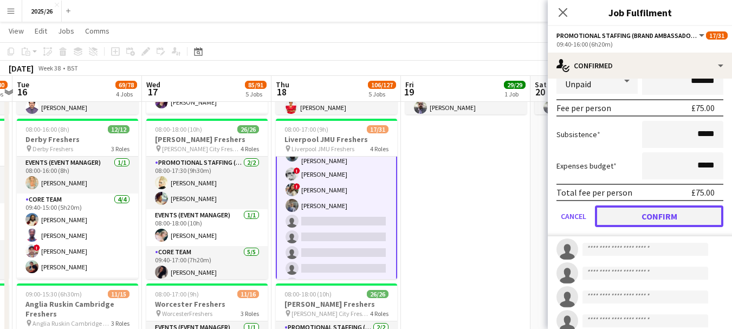
click at [683, 219] on button "Confirm" at bounding box center [659, 216] width 128 height 22
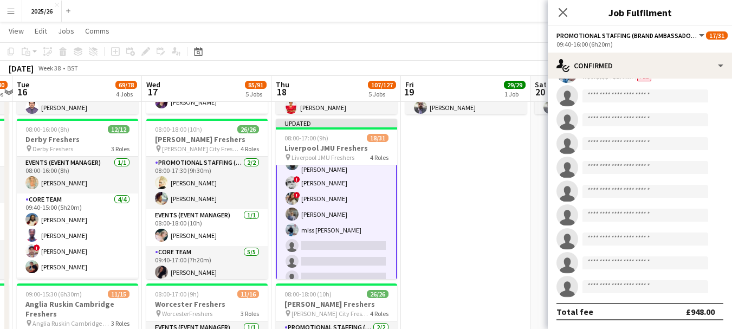
scroll to position [334, 0]
click at [558, 11] on app-icon "Close pop-in" at bounding box center [564, 13] width 16 height 16
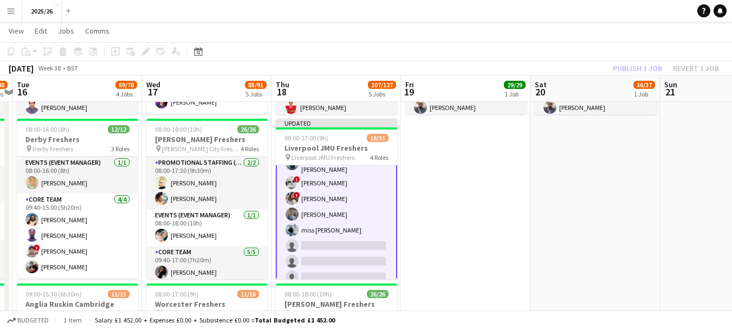
click at [662, 66] on div "Publish 1 job Revert 1 job" at bounding box center [666, 68] width 132 height 14
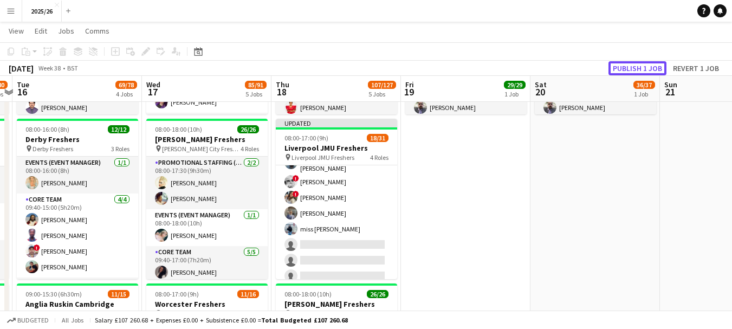
scroll to position [362, 0]
click at [662, 66] on button "Publish 1 job" at bounding box center [638, 68] width 58 height 14
click at [662, 66] on div "Publish 1 job Revert 1 job" at bounding box center [666, 68] width 132 height 14
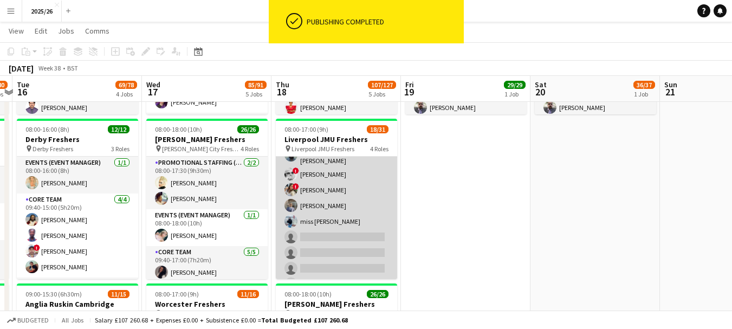
click at [317, 216] on app-card-role "Promotional Staffing (Brand Ambassadors) 7A 13/22 09:40-16:00 (6h20m) Shayanya …" at bounding box center [336, 186] width 121 height 373
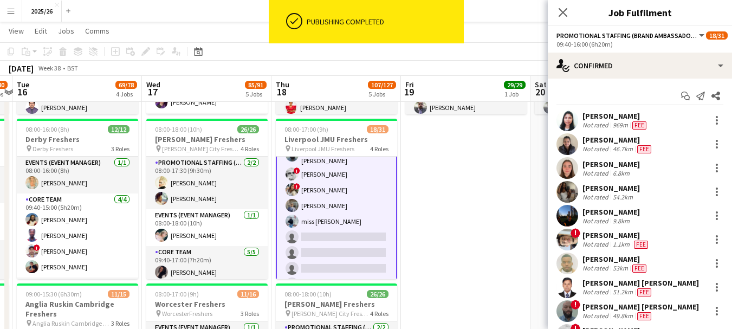
scroll to position [219, 0]
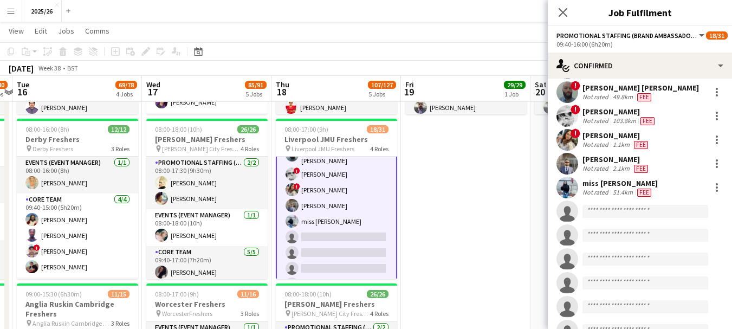
click at [595, 177] on div "miss khadija Not rated 51.4km Fee" at bounding box center [640, 188] width 184 height 22
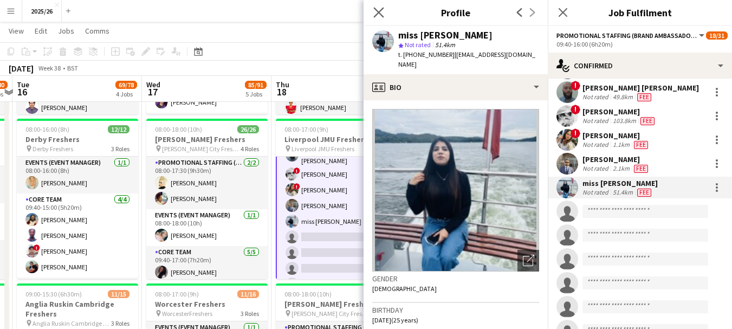
click at [374, 7] on icon "Close pop-in" at bounding box center [378, 12] width 10 height 10
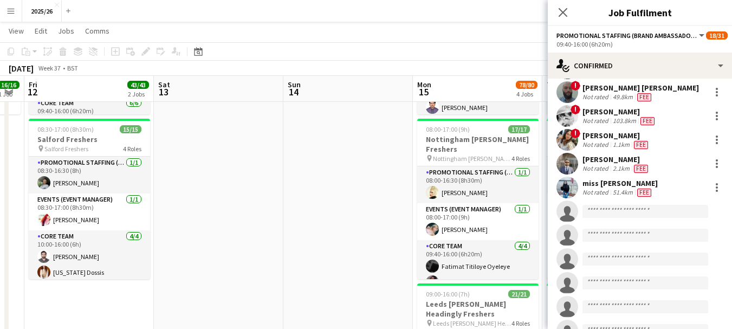
scroll to position [0, 320]
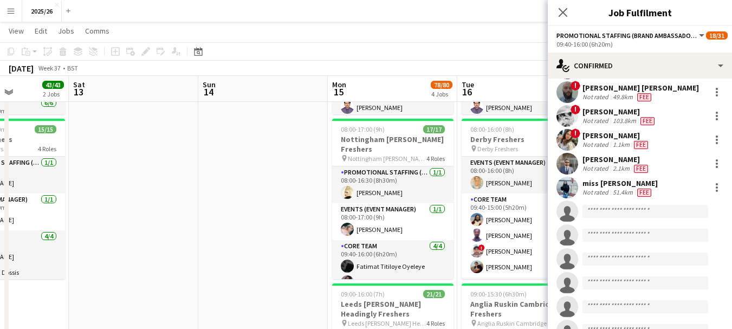
drag, startPoint x: 93, startPoint y: 189, endPoint x: 569, endPoint y: 219, distance: 476.9
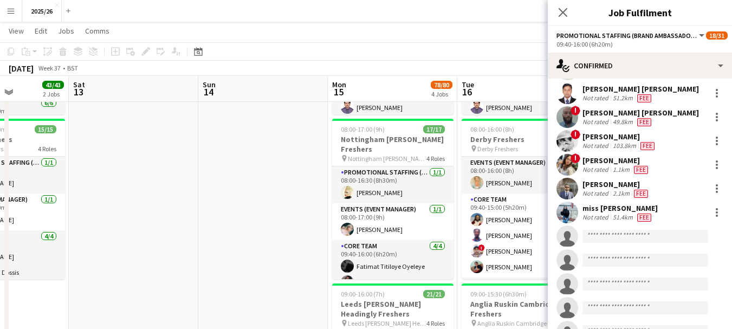
scroll to position [108, 0]
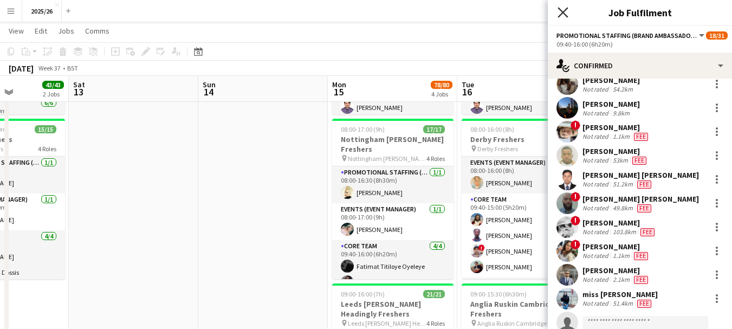
click at [560, 17] on icon "Close pop-in" at bounding box center [563, 12] width 10 height 10
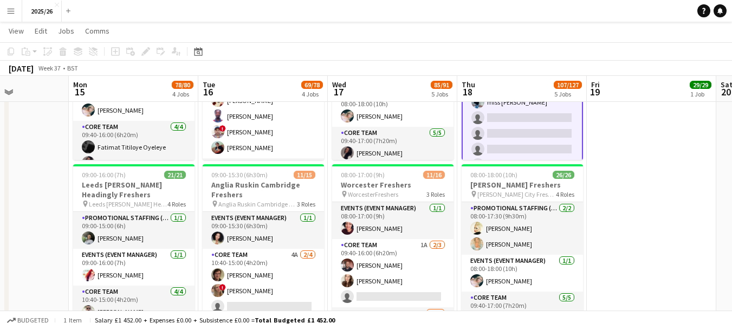
scroll to position [0, 515]
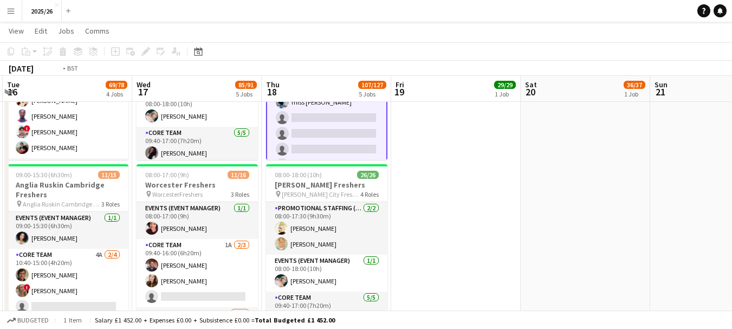
drag, startPoint x: 455, startPoint y: 159, endPoint x: 617, endPoint y: 184, distance: 164.0
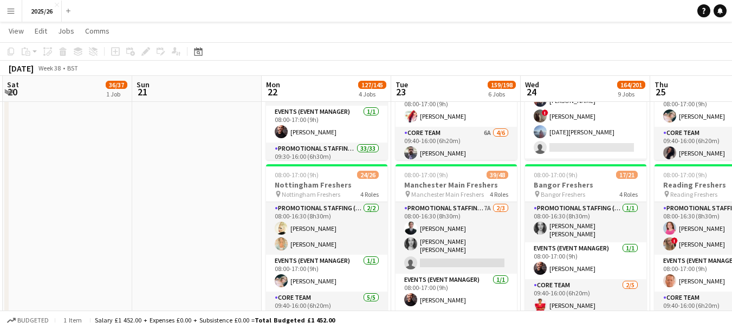
drag, startPoint x: 617, startPoint y: 184, endPoint x: 105, endPoint y: 147, distance: 513.0
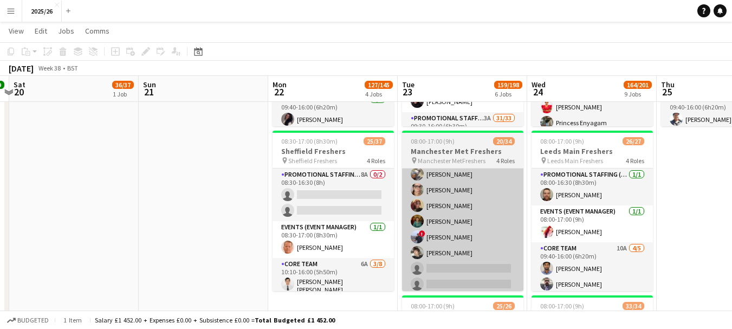
scroll to position [310, 0]
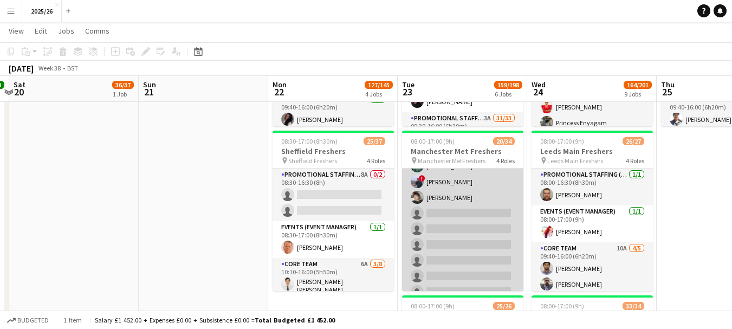
click at [451, 209] on app-card-role "Promotional Staffing (Brand Ambassadors) 4A 15/26 09:30-16:00 (6h30m) Frank Nde…" at bounding box center [462, 164] width 121 height 433
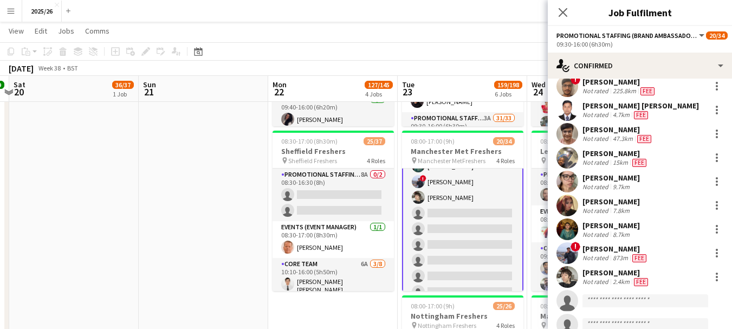
scroll to position [254, 0]
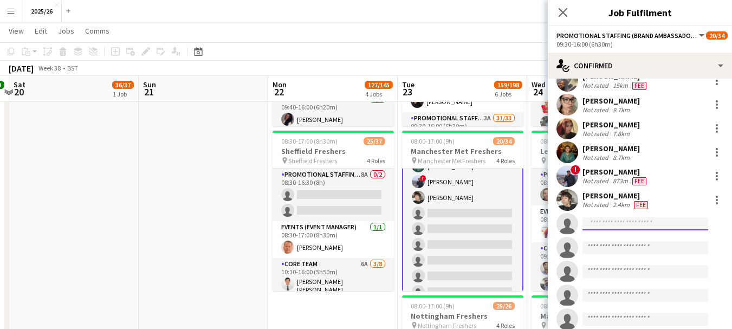
click at [635, 227] on input at bounding box center [646, 223] width 126 height 13
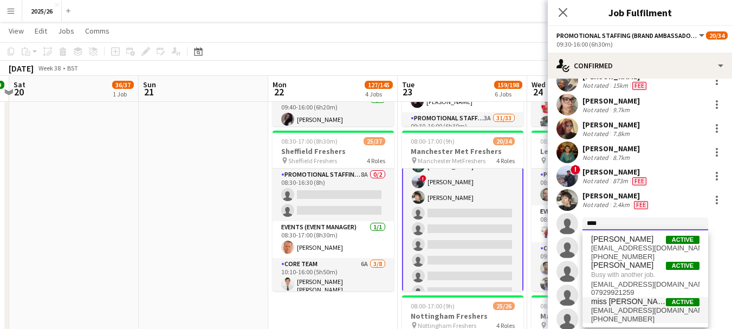
type input "****"
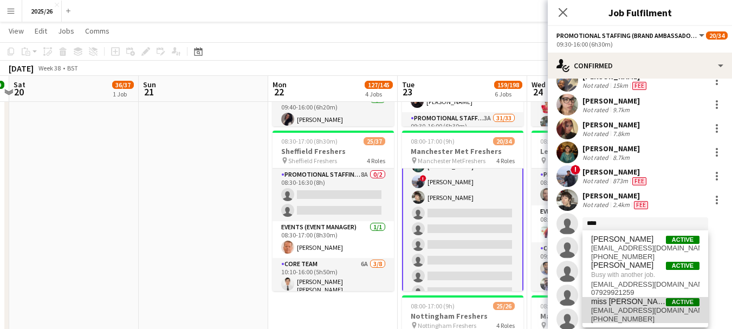
click at [647, 309] on span "khadijaabbaxi@gmail.com" at bounding box center [645, 310] width 108 height 9
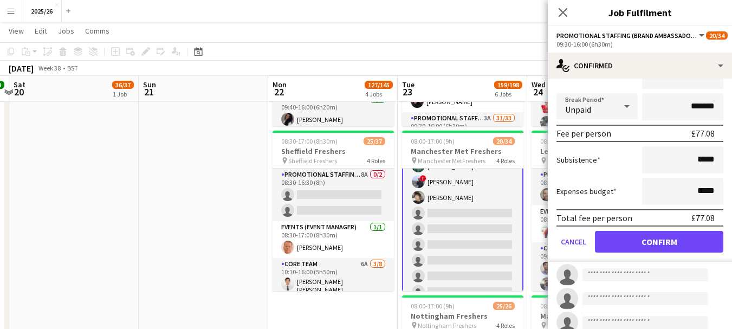
type input "******"
click at [665, 235] on button "Confirm" at bounding box center [659, 242] width 128 height 22
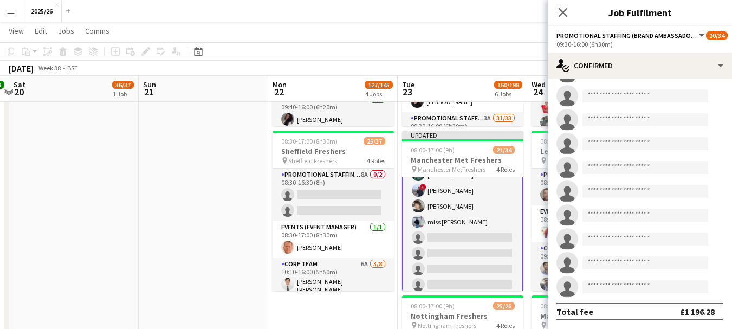
scroll to position [430, 0]
click at [572, 14] on div "Close pop-in" at bounding box center [563, 12] width 30 height 25
click at [565, 10] on icon at bounding box center [563, 12] width 10 height 10
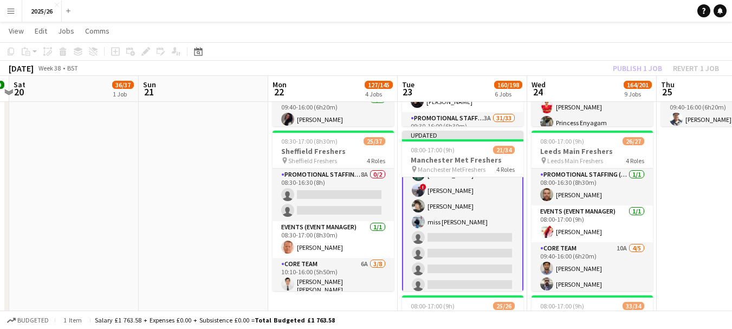
click at [628, 52] on app-toolbar "Copy Paste Paste Ctrl+V Paste with crew Ctrl+Shift+V Paste linked Job Delete Gr…" at bounding box center [366, 51] width 732 height 18
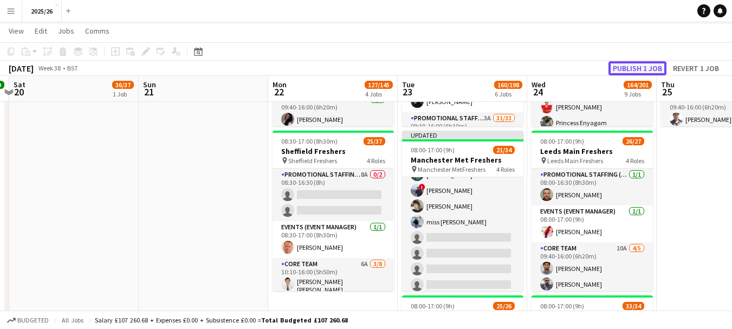
click at [633, 63] on button "Publish 1 job" at bounding box center [638, 68] width 58 height 14
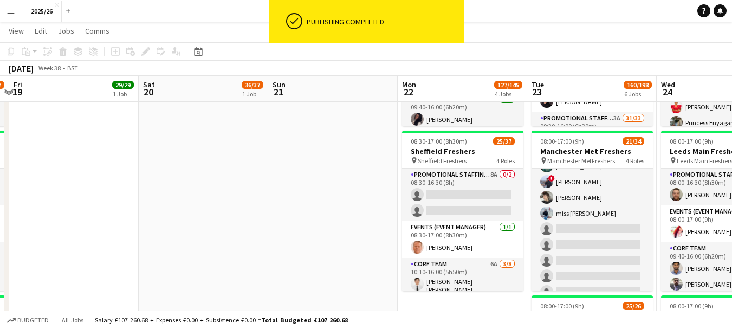
drag, startPoint x: 135, startPoint y: 143, endPoint x: 594, endPoint y: 140, distance: 459.1
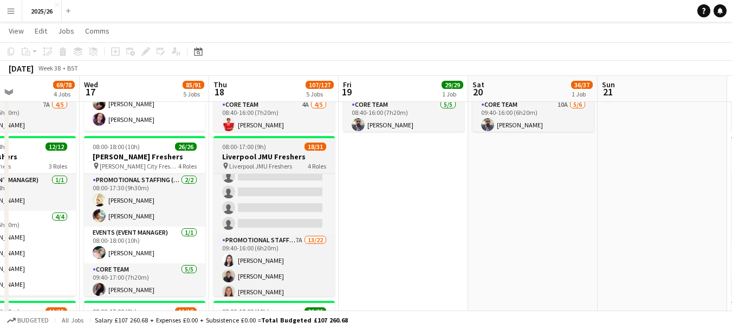
scroll to position [148, 0]
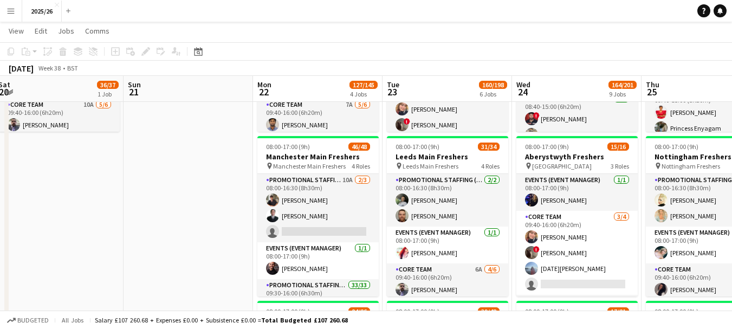
drag, startPoint x: 441, startPoint y: 202, endPoint x: 112, endPoint y: 160, distance: 331.6
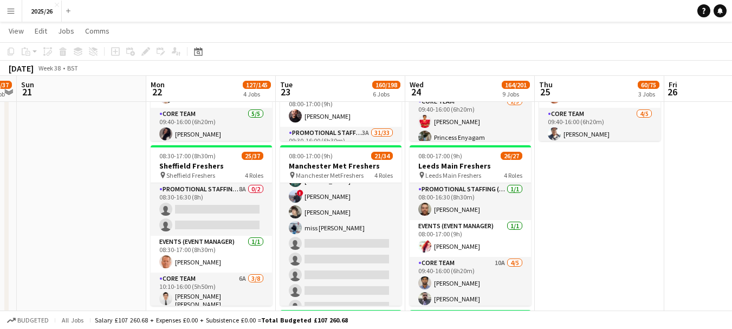
scroll to position [0, 373]
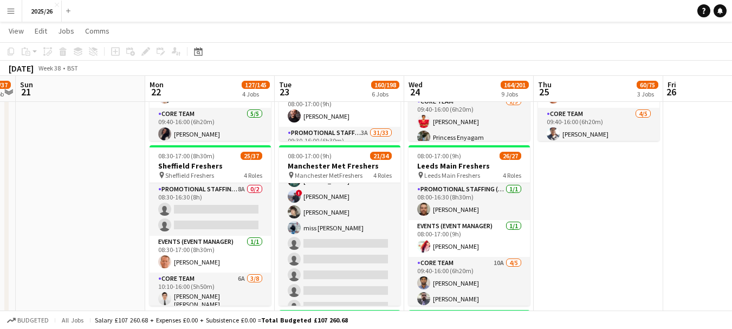
drag, startPoint x: 706, startPoint y: 171, endPoint x: 597, endPoint y: 167, distance: 108.5
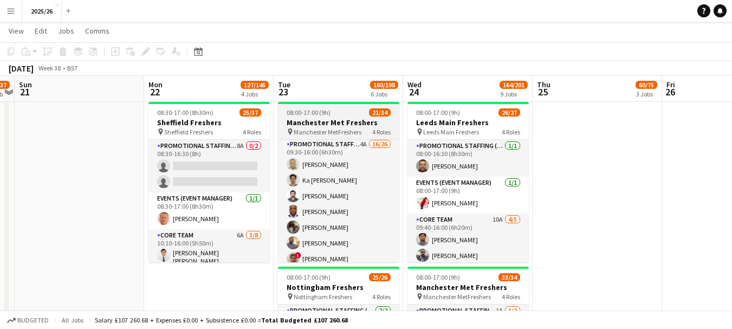
scroll to position [0, 375]
drag, startPoint x: 400, startPoint y: 171, endPoint x: 398, endPoint y: 179, distance: 8.3
click at [398, 179] on div "Promotional Staffing (Team Leader) 2/2 08:00-16:30 (8h30m) Hugo Seaborne Lynne …" at bounding box center [338, 200] width 121 height 123
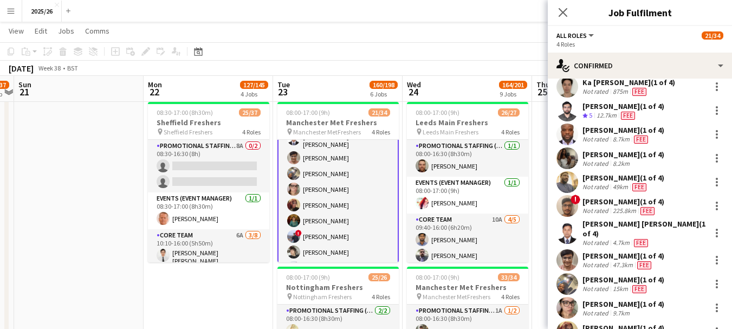
scroll to position [154, 0]
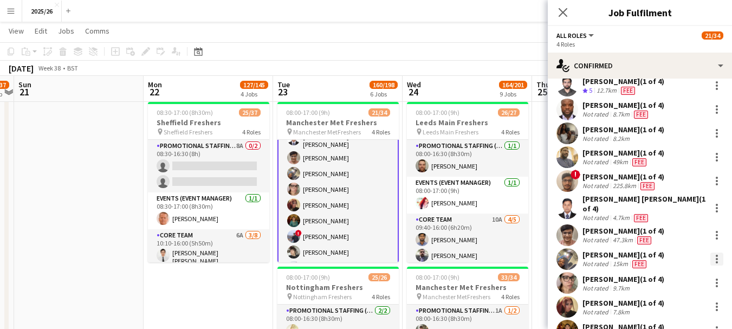
click at [716, 255] on div at bounding box center [717, 256] width 2 height 2
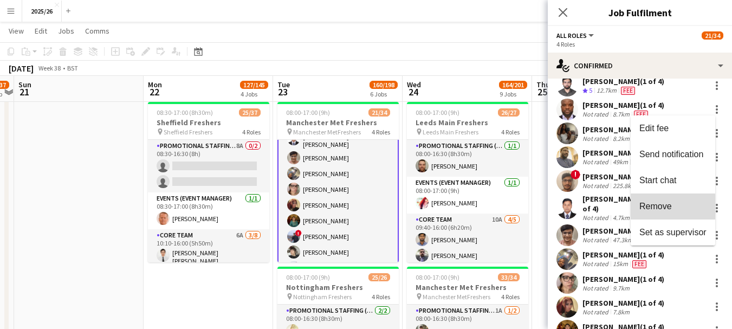
click at [668, 212] on button "Remove" at bounding box center [673, 207] width 85 height 26
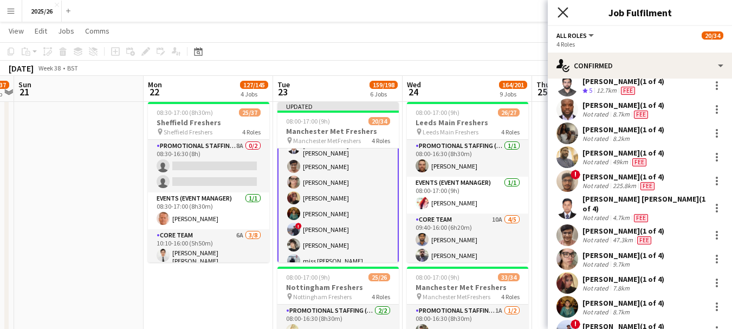
click at [562, 10] on icon "Close pop-in" at bounding box center [563, 12] width 10 height 10
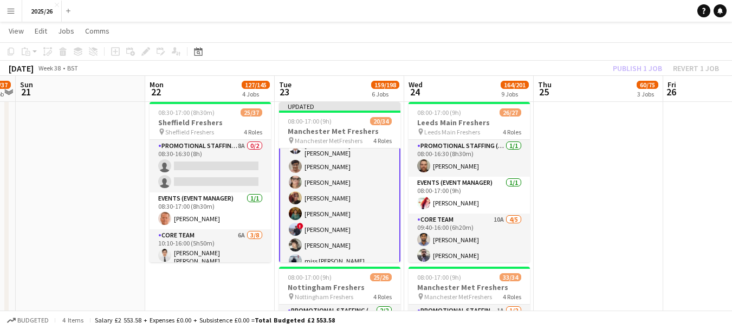
drag, startPoint x: 728, startPoint y: 140, endPoint x: 733, endPoint y: 124, distance: 17.1
click at [732, 124] on html "Menu Boards Boards Boards All jobs Status Workforce Workforce My Workforce Recr…" at bounding box center [366, 313] width 732 height 1662
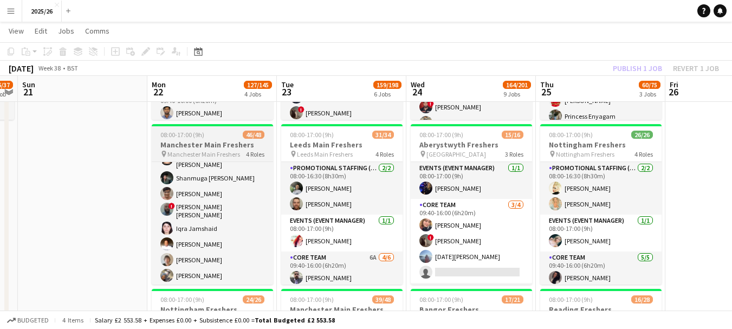
scroll to position [531, 0]
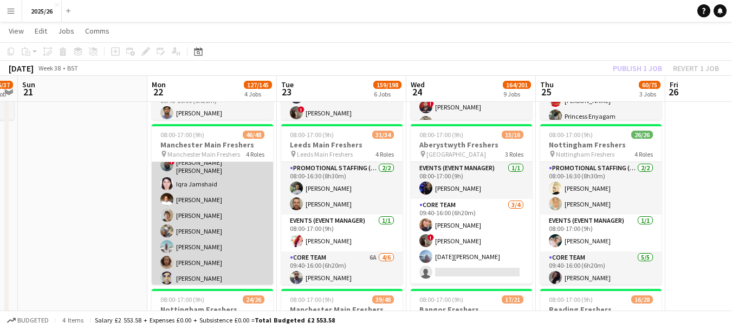
click at [188, 221] on app-card-role "Promotional Staffing (Brand Ambassadors) 33/33 09:30-16:00 (6h30m) Shayanya Raj…" at bounding box center [212, 12] width 121 height 553
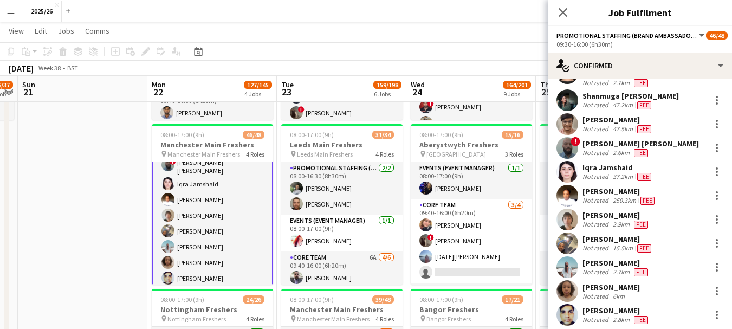
scroll to position [577, 0]
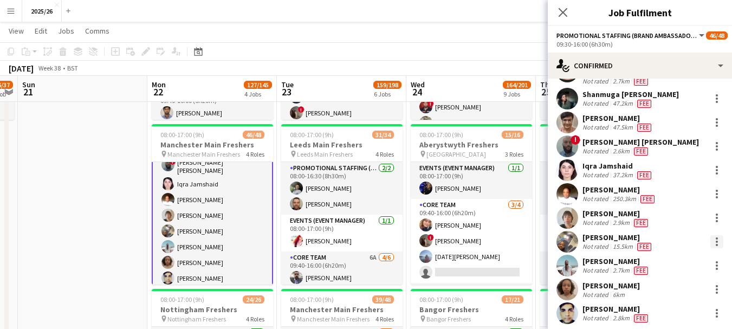
click at [716, 237] on div at bounding box center [717, 238] width 2 height 2
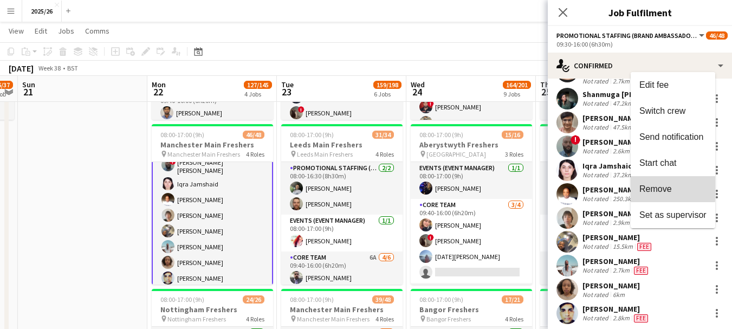
click at [644, 182] on button "Remove" at bounding box center [673, 189] width 85 height 26
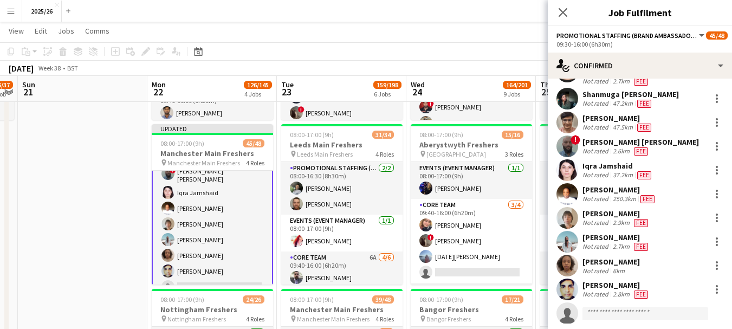
click at [569, 21] on div "Close pop-in" at bounding box center [563, 12] width 30 height 25
click at [561, 5] on app-icon "Close pop-in" at bounding box center [564, 13] width 16 height 16
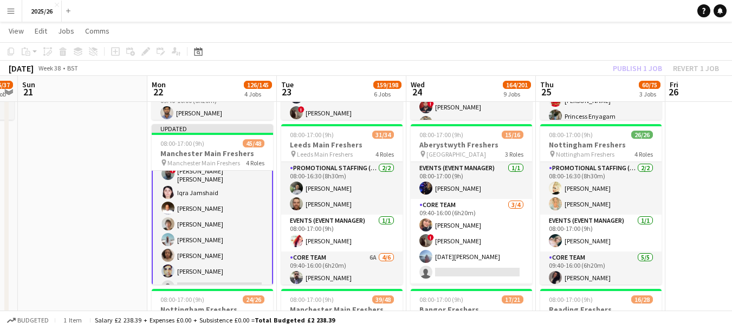
click at [643, 70] on div "Publish 1 job Revert 1 job" at bounding box center [666, 68] width 132 height 14
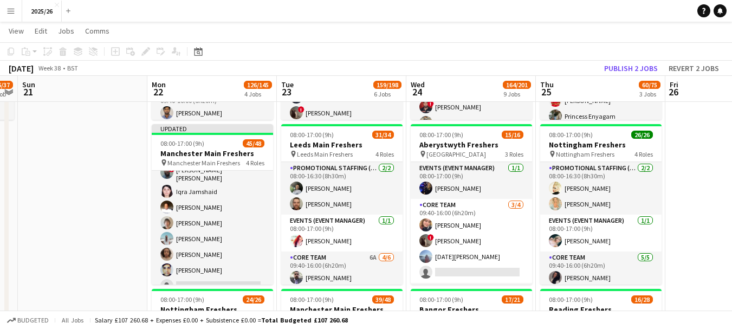
scroll to position [531, 0]
click at [643, 70] on button "Publish 2 jobs" at bounding box center [631, 68] width 62 height 14
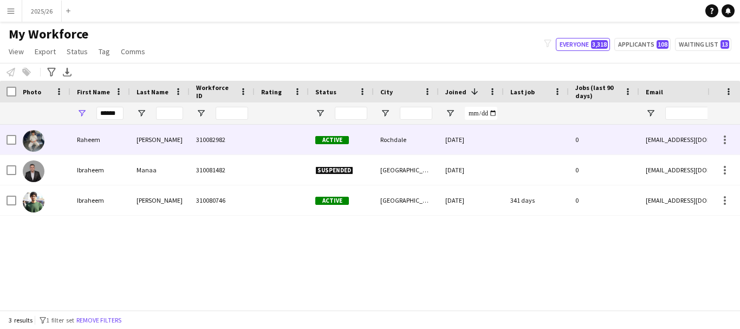
click at [339, 127] on div "Active" at bounding box center [341, 140] width 65 height 30
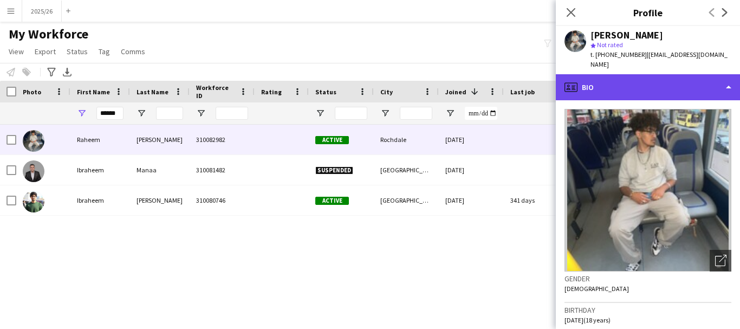
click at [648, 83] on div "profile Bio" at bounding box center [648, 87] width 184 height 26
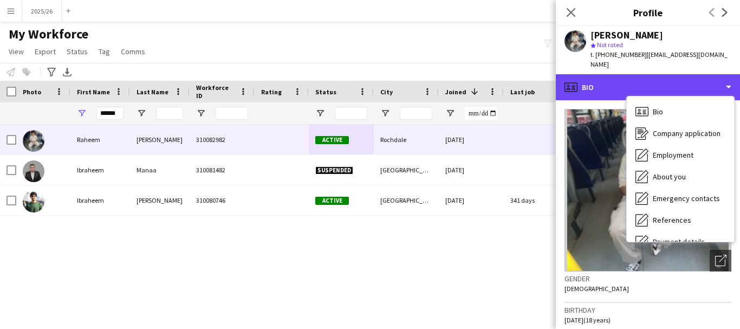
scroll to position [124, 0]
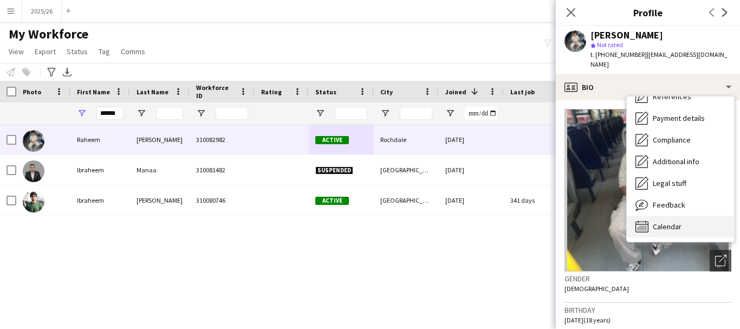
drag, startPoint x: 711, startPoint y: 210, endPoint x: 678, endPoint y: 220, distance: 34.5
click at [678, 222] on span "Calendar" at bounding box center [667, 227] width 29 height 10
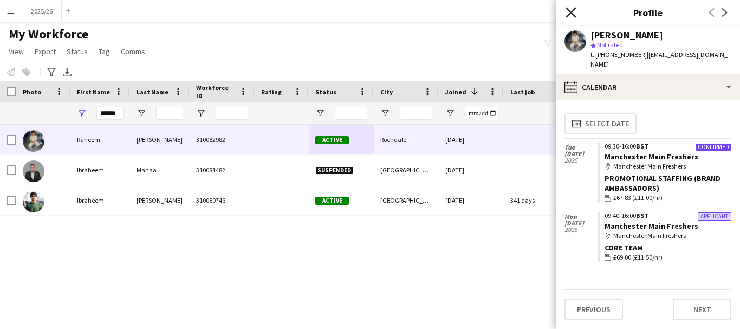
click at [568, 14] on icon "Close pop-in" at bounding box center [571, 12] width 10 height 10
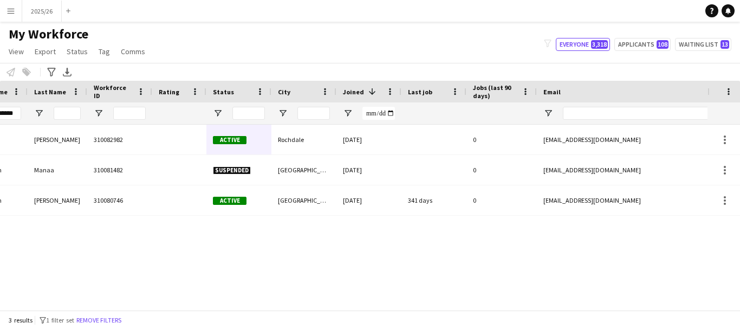
scroll to position [0, 0]
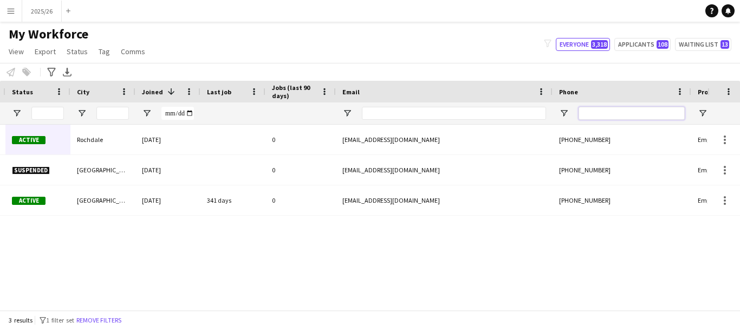
click at [597, 109] on input "Phone Filter Input" at bounding box center [632, 113] width 106 height 13
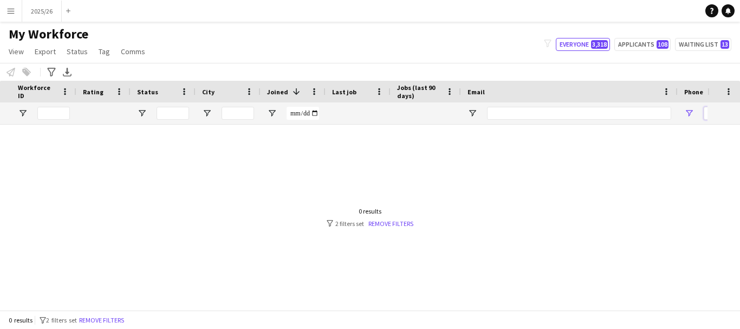
scroll to position [0, 178]
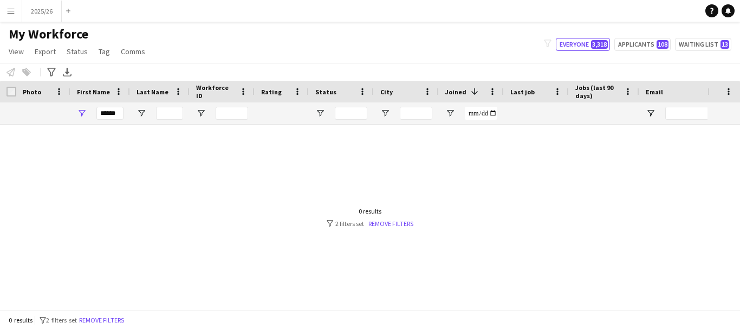
type input "******"
drag, startPoint x: 126, startPoint y: 114, endPoint x: 115, endPoint y: 112, distance: 10.5
click at [115, 112] on div "******" at bounding box center [100, 113] width 60 height 22
drag, startPoint x: 119, startPoint y: 112, endPoint x: 0, endPoint y: 107, distance: 119.3
click at [0, 107] on div at bounding box center [587, 113] width 1175 height 22
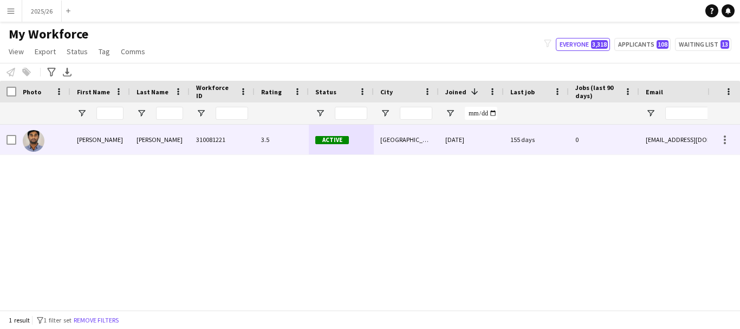
click at [224, 137] on div "310081221" at bounding box center [222, 140] width 65 height 30
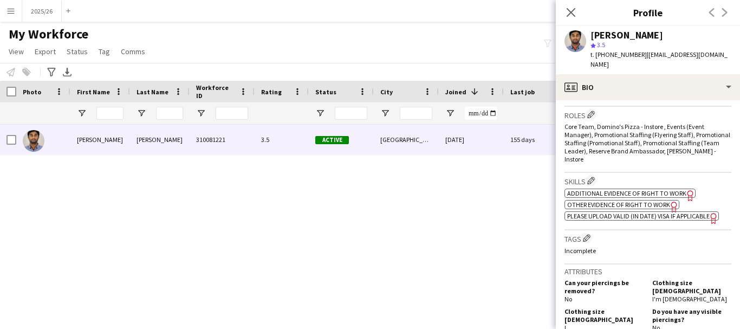
click at [670, 198] on app-spec-pill "ok-circled2 background Layer 1 cross-circle-red background Layer 1 Additional e…" at bounding box center [630, 193] width 131 height 9
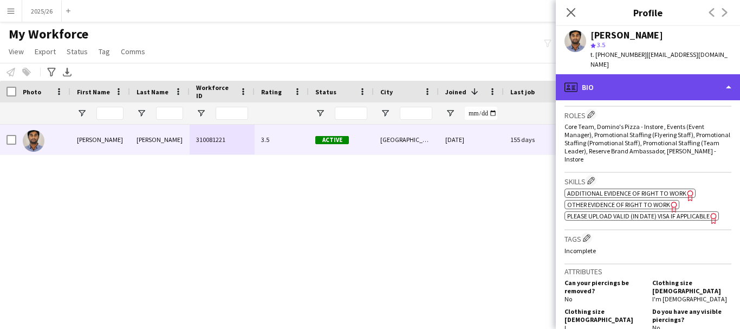
click at [679, 80] on div "profile Bio" at bounding box center [648, 87] width 184 height 26
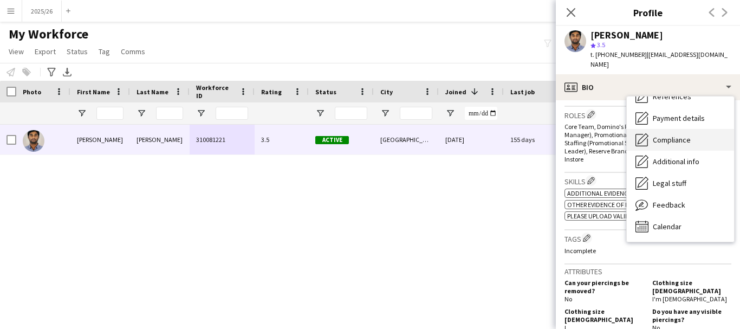
click at [679, 135] on span "Compliance" at bounding box center [672, 140] width 38 height 10
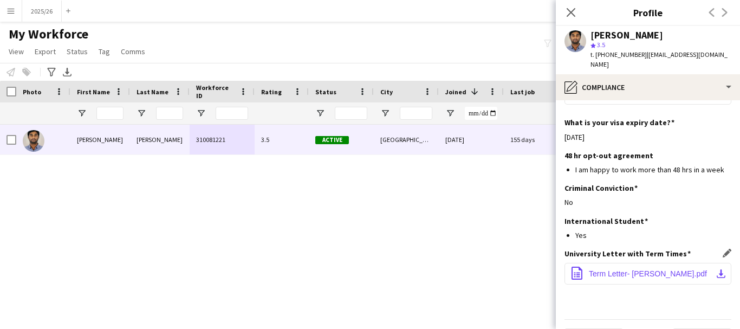
click at [629, 269] on span "Term Letter- Aathish.pdf" at bounding box center [648, 273] width 118 height 9
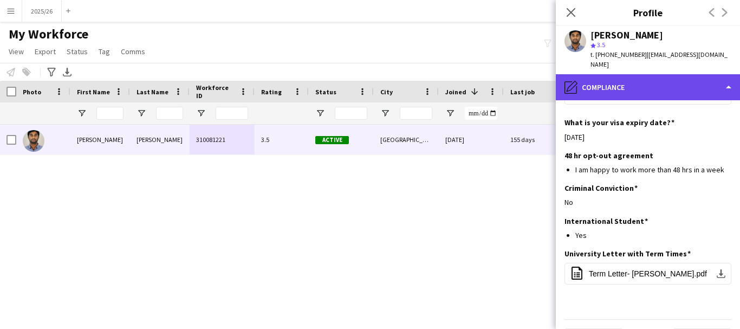
click at [657, 86] on div "pencil4 Compliance" at bounding box center [648, 87] width 184 height 26
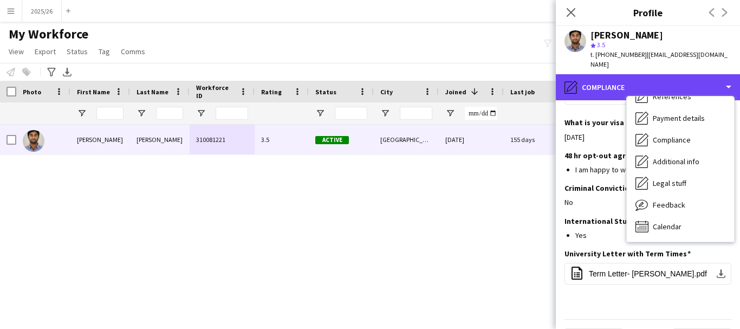
scroll to position [0, 0]
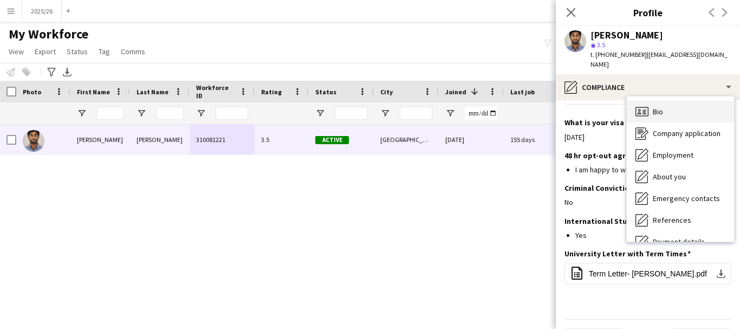
click at [681, 105] on div "Bio Bio" at bounding box center [680, 112] width 107 height 22
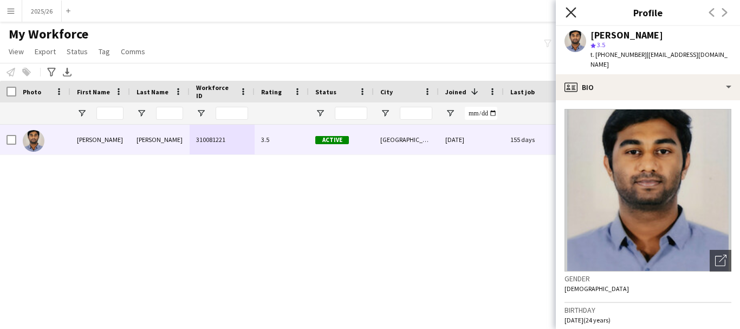
click at [570, 13] on icon "Close pop-in" at bounding box center [571, 12] width 10 height 10
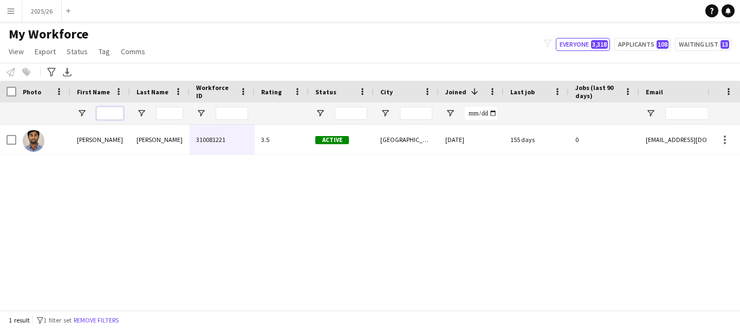
click at [105, 119] on input "First Name Filter Input" at bounding box center [109, 113] width 27 height 13
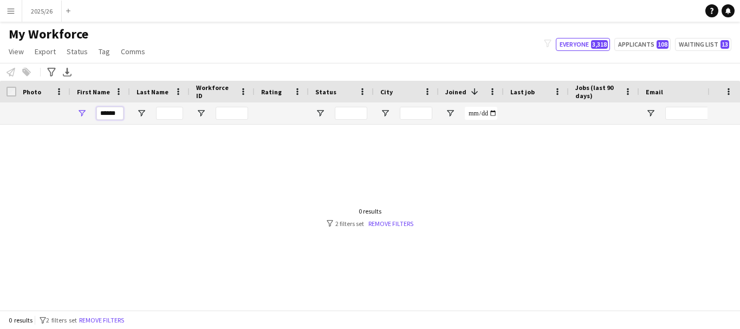
scroll to position [0, 467]
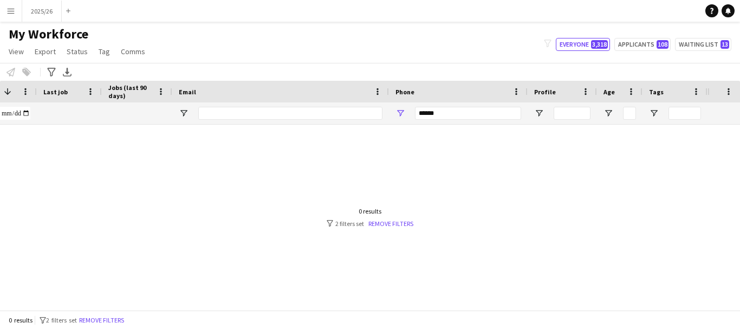
type input "******"
drag, startPoint x: 466, startPoint y: 118, endPoint x: 230, endPoint y: 126, distance: 235.4
click at [241, 125] on div "Workforce Details Status City Joined 1" at bounding box center [370, 195] width 740 height 229
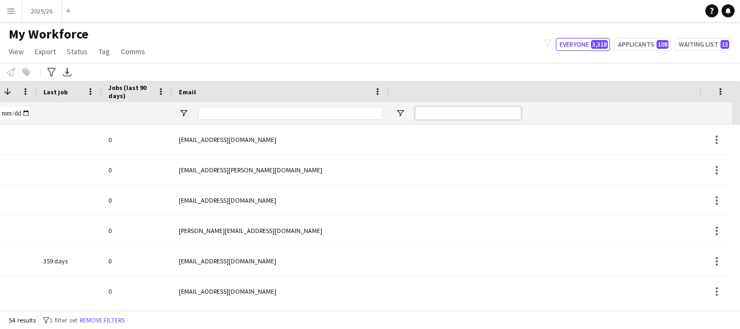
scroll to position [0, 21]
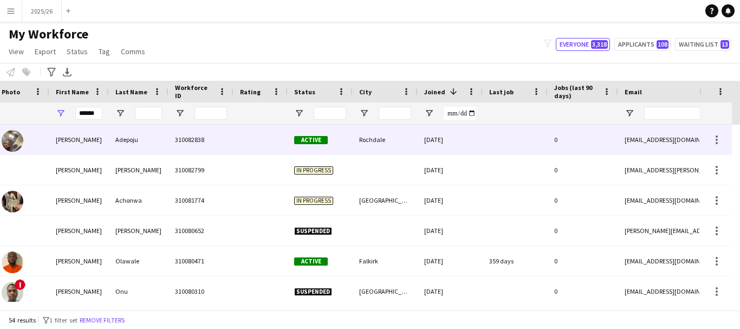
click at [75, 141] on div "Joshua" at bounding box center [79, 140] width 60 height 30
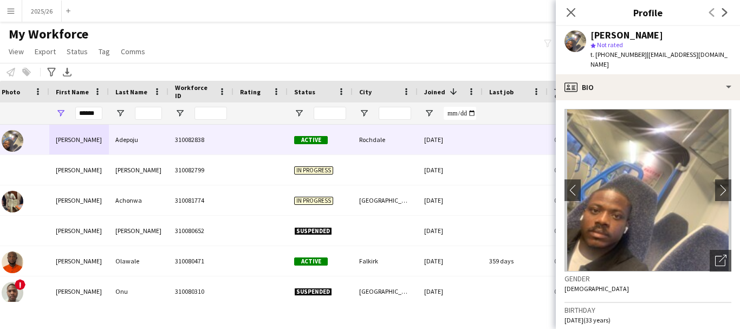
click at [641, 100] on app-crew-profile-bio "chevron-left chevron-right Open photos pop-in Gender Male Birthday 12-05-1992 (…" at bounding box center [648, 214] width 184 height 229
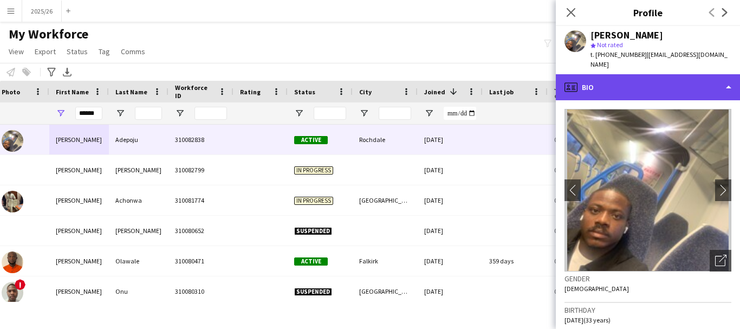
click at [681, 85] on div "profile Bio" at bounding box center [648, 87] width 184 height 26
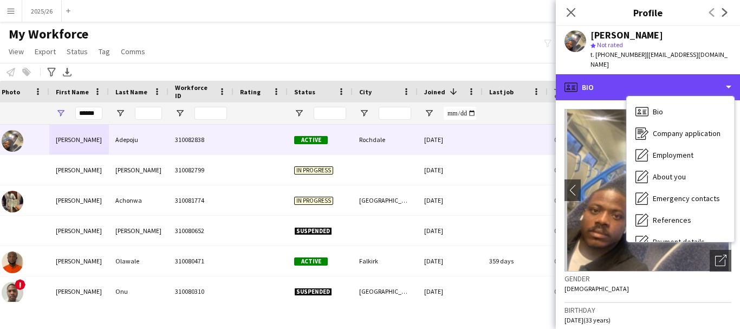
scroll to position [124, 0]
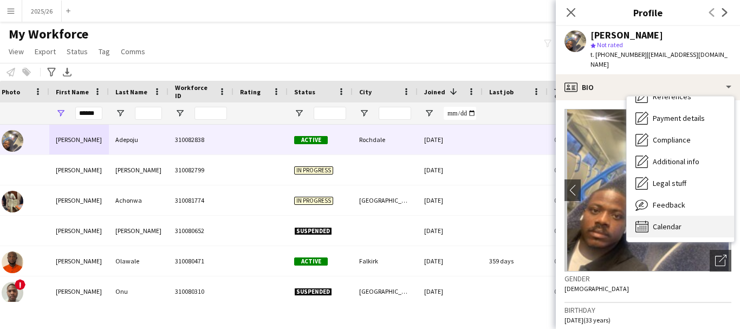
click at [716, 218] on div "Calendar Calendar" at bounding box center [680, 227] width 107 height 22
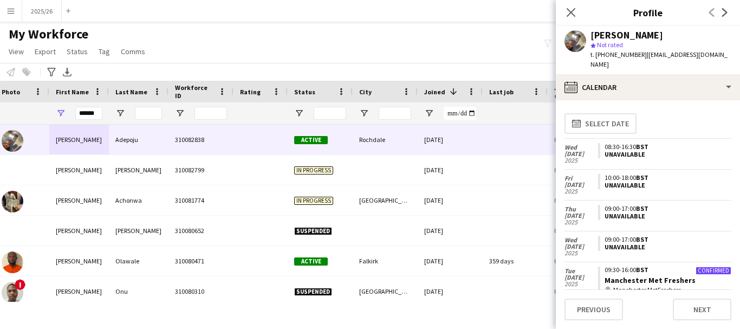
drag, startPoint x: 732, startPoint y: 165, endPoint x: 740, endPoint y: 216, distance: 51.5
click at [740, 216] on app-calendar-tab "calendar-full Select date Wed 1 Oct 2025 08:30-16:30 BST Unavailable Fri 26 Sep…" at bounding box center [648, 214] width 184 height 229
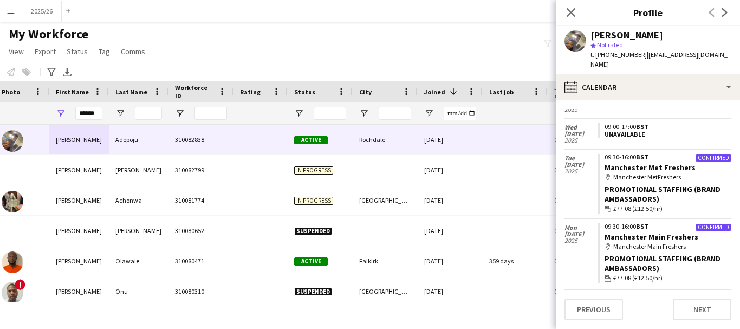
scroll to position [114, 0]
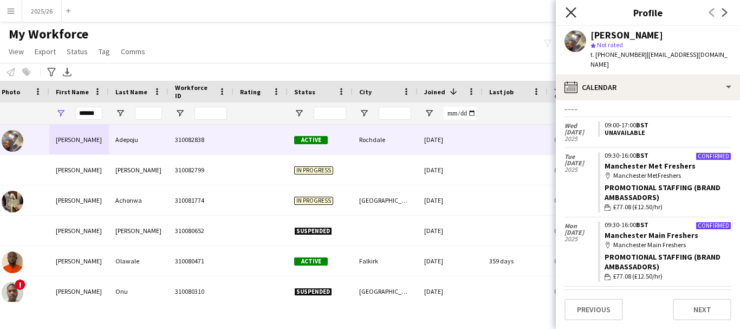
click at [566, 12] on icon "Close pop-in" at bounding box center [571, 12] width 10 height 10
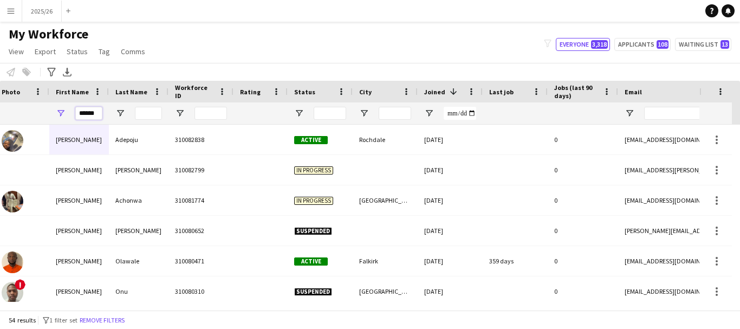
drag, startPoint x: 100, startPoint y: 113, endPoint x: 1, endPoint y: 107, distance: 98.8
click at [0, 107] on div at bounding box center [566, 113] width 1175 height 22
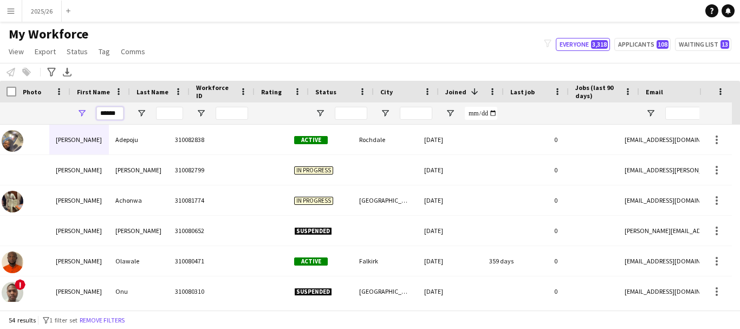
scroll to position [0, 0]
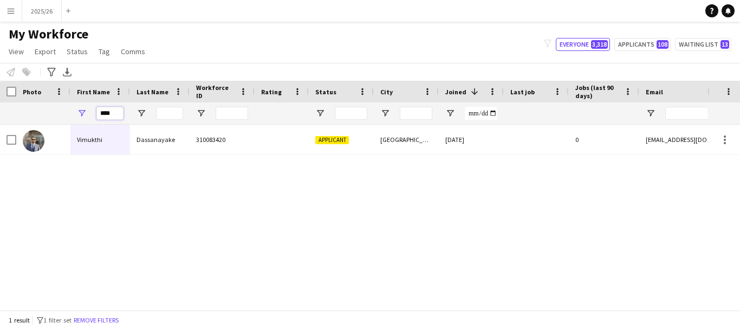
type input "****"
click at [155, 154] on div "Dassanayake" at bounding box center [160, 140] width 60 height 30
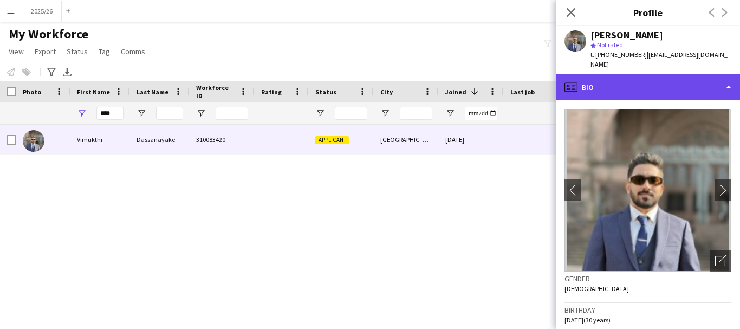
click at [626, 84] on div "profile Bio" at bounding box center [648, 87] width 184 height 26
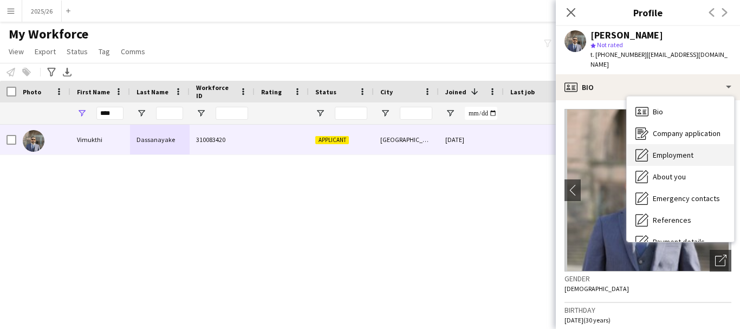
click at [674, 151] on div "Employment Employment" at bounding box center [680, 155] width 107 height 22
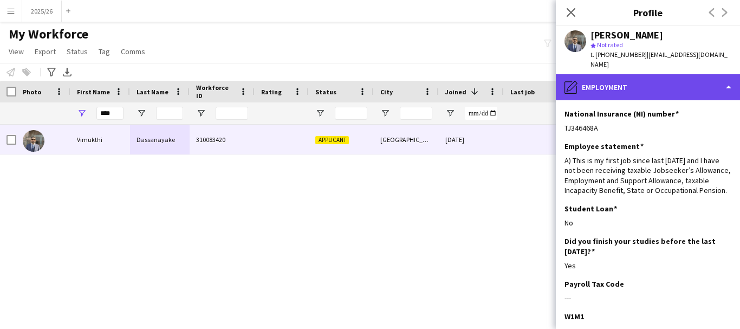
click at [646, 85] on div "pencil4 Employment" at bounding box center [648, 87] width 184 height 26
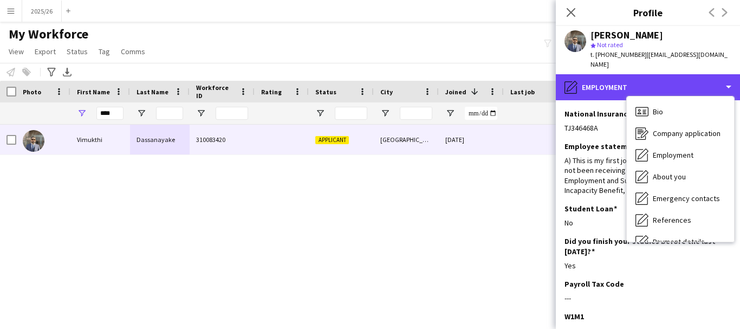
scroll to position [124, 0]
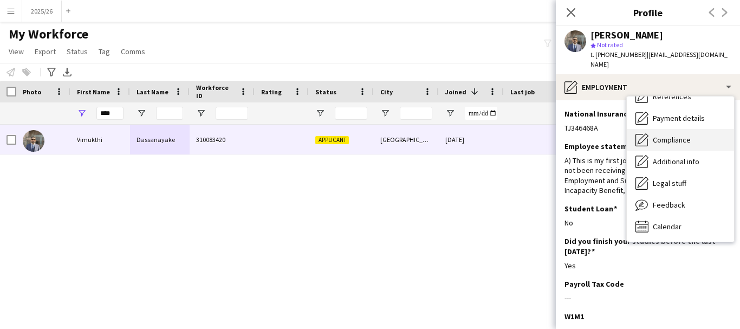
click at [679, 135] on span "Compliance" at bounding box center [672, 140] width 38 height 10
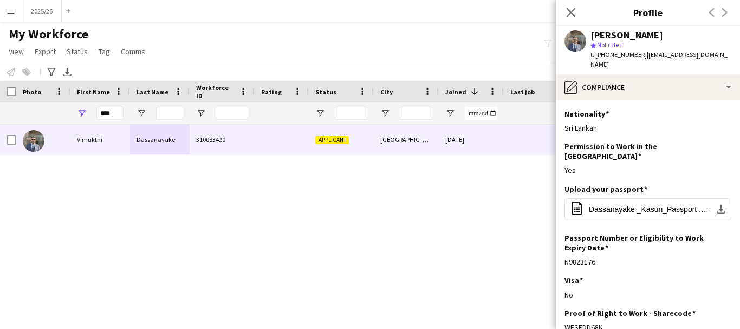
click at [659, 100] on app-section-data-types "Nationality Edit this field Sri Lankan Permission to Work in the UK Edit this f…" at bounding box center [648, 214] width 184 height 229
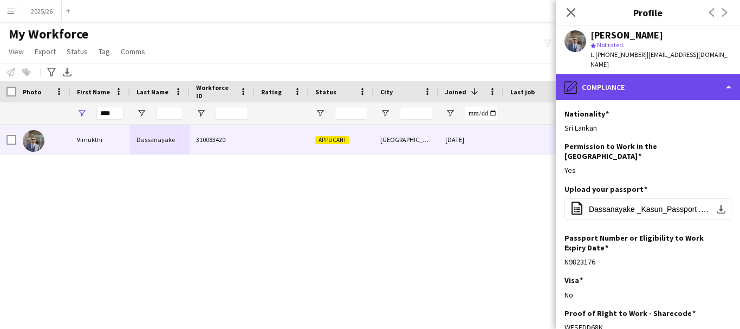
click at [651, 74] on div "pencil4 Compliance" at bounding box center [648, 87] width 184 height 26
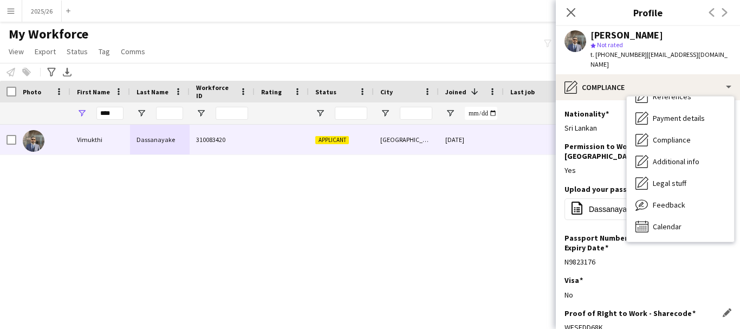
click at [627, 323] on div "WFSEDD68K" at bounding box center [648, 328] width 167 height 10
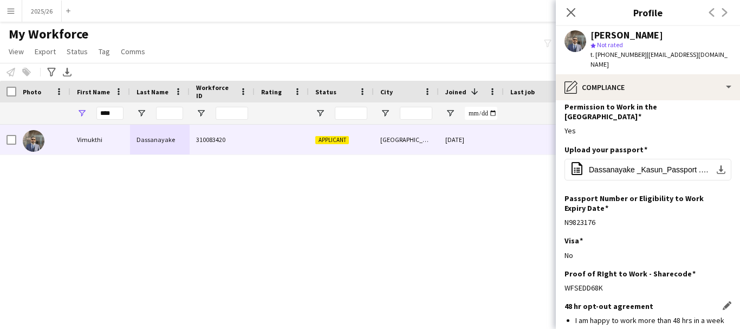
scroll to position [69, 0]
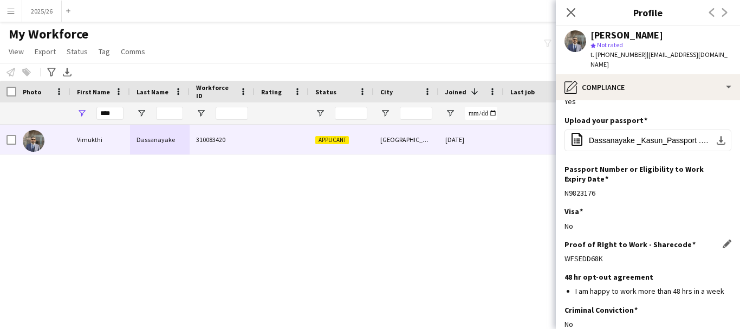
drag, startPoint x: 627, startPoint y: 303, endPoint x: 565, endPoint y: 242, distance: 86.6
click at [565, 254] on div "WFSEDD68K" at bounding box center [648, 259] width 167 height 10
copy div "WFSEDD68K"
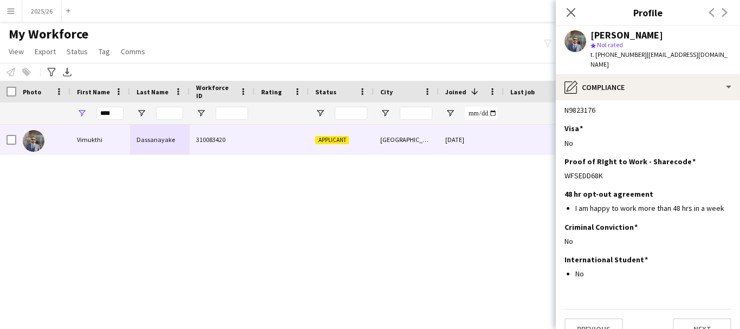
scroll to position [0, 0]
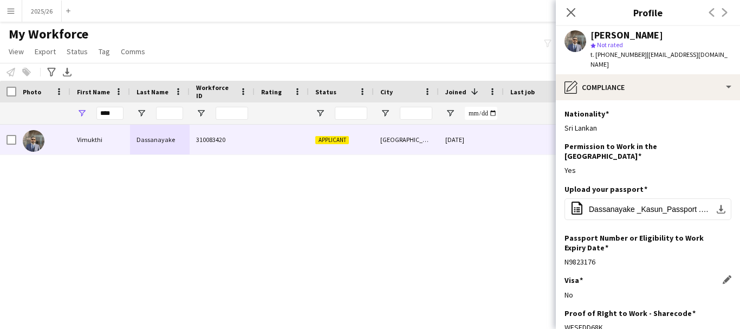
copy div "WFSEDD68K"
click at [646, 205] on span "Dassanayake _Kasun_Passport .pdf" at bounding box center [650, 209] width 122 height 9
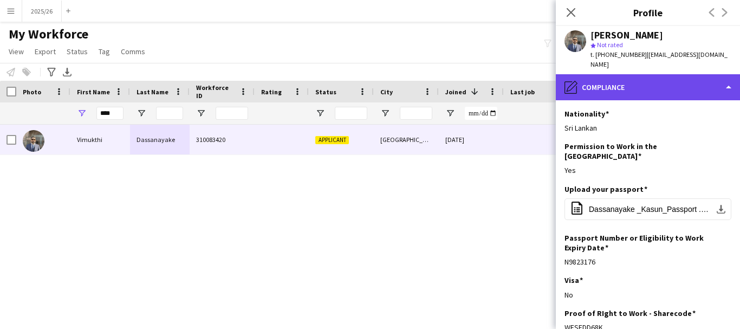
click at [678, 74] on div "pencil4 Compliance" at bounding box center [648, 87] width 184 height 26
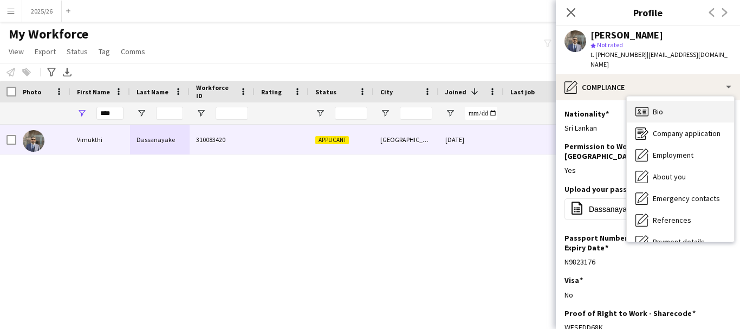
click at [687, 104] on div "Bio Bio" at bounding box center [680, 112] width 107 height 22
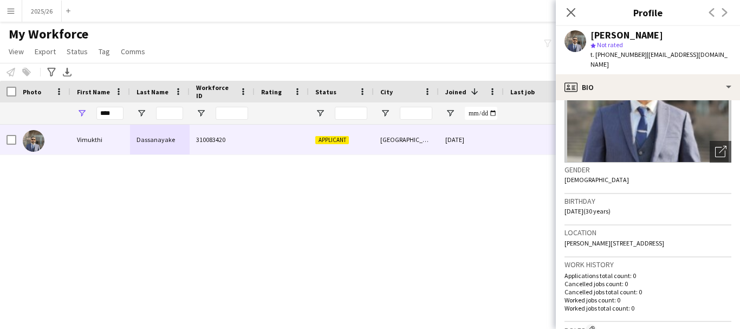
scroll to position [107, 0]
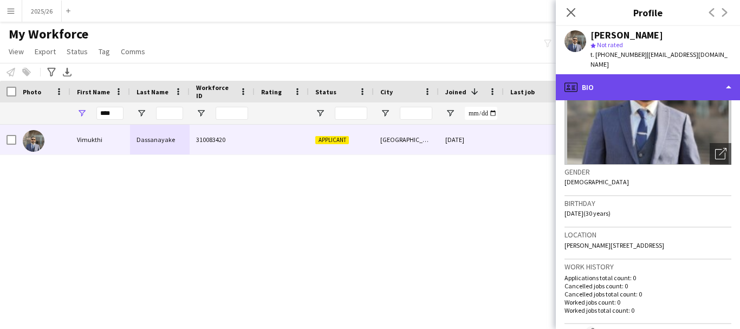
click at [592, 82] on div "profile Bio" at bounding box center [648, 87] width 184 height 26
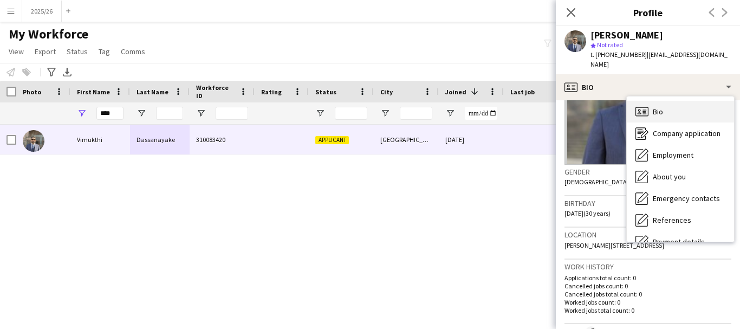
click at [685, 102] on div "Bio Bio" at bounding box center [680, 112] width 107 height 22
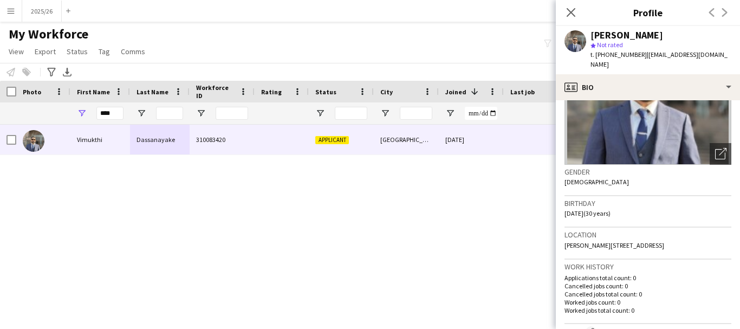
click at [730, 135] on app-crew-profile-bio "chevron-left chevron-right Open photos pop-in Gender Male Birthday 28-02-1995 (…" at bounding box center [648, 214] width 184 height 229
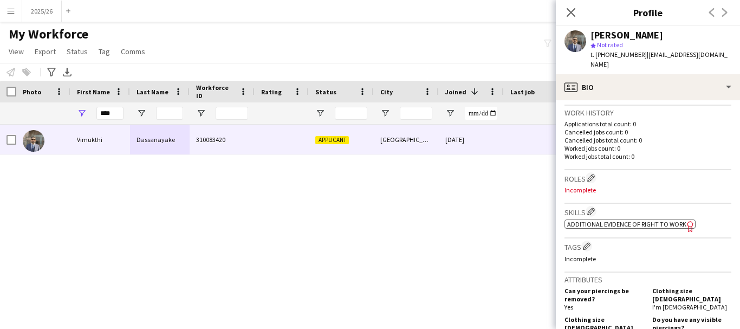
scroll to position [267, 0]
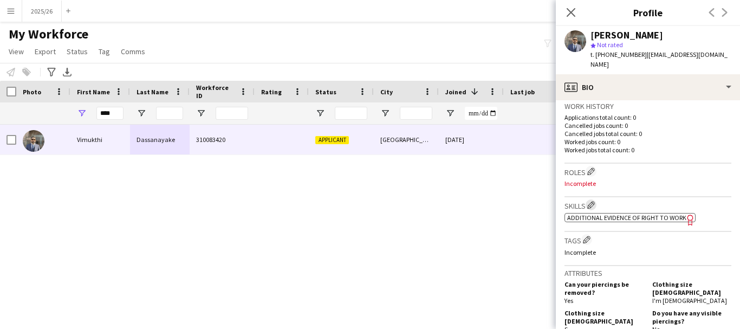
click at [595, 201] on app-icon "Edit crew company skills" at bounding box center [592, 205] width 8 height 8
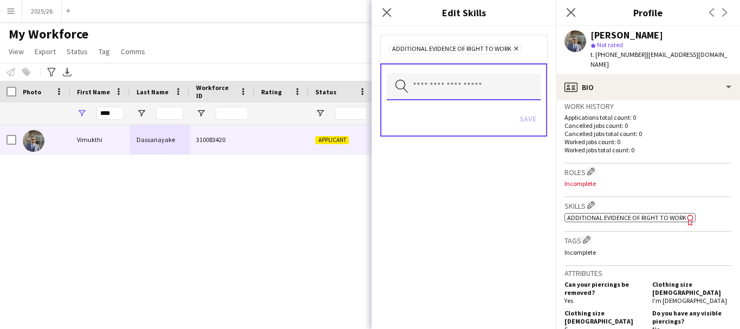
click at [468, 89] on input "text" at bounding box center [464, 86] width 154 height 27
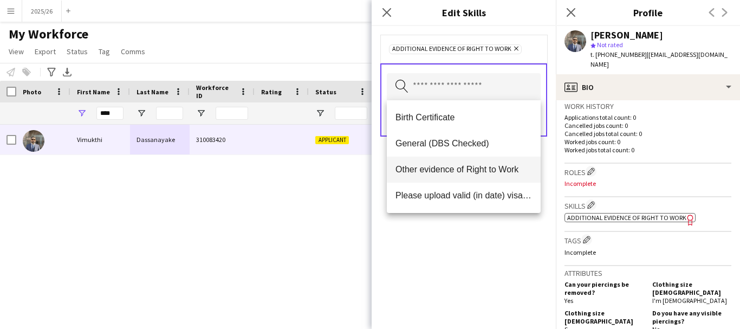
click at [447, 171] on span "Other evidence of Right to Work" at bounding box center [464, 169] width 137 height 10
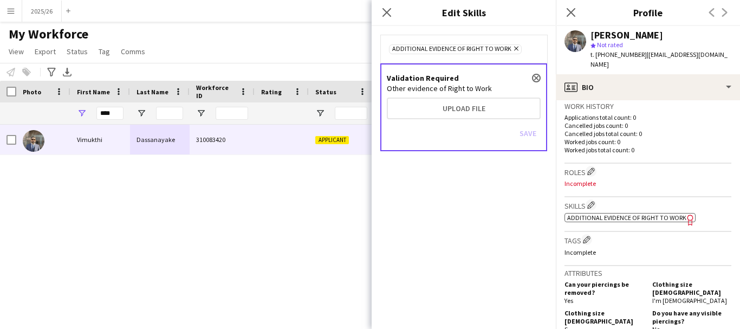
click at [430, 95] on div "Validation Required close Other evidence of Right to Work Upload file Save" at bounding box center [464, 107] width 167 height 88
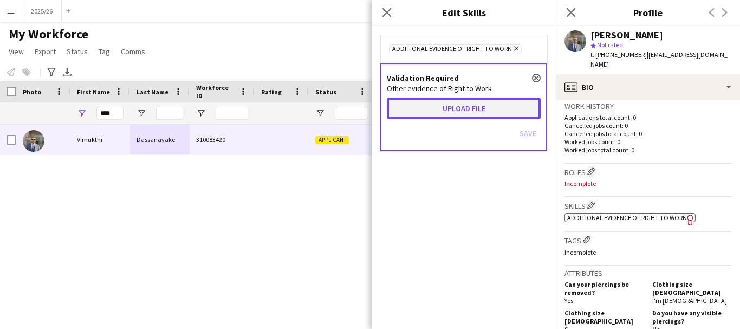
click at [434, 104] on button "Upload file" at bounding box center [464, 109] width 154 height 22
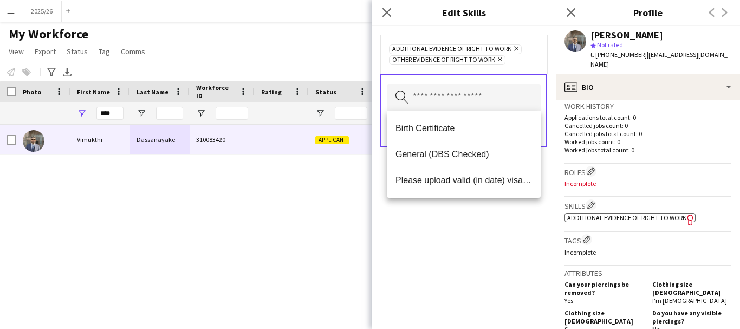
click at [481, 79] on div "Search by skill name Save" at bounding box center [464, 110] width 167 height 73
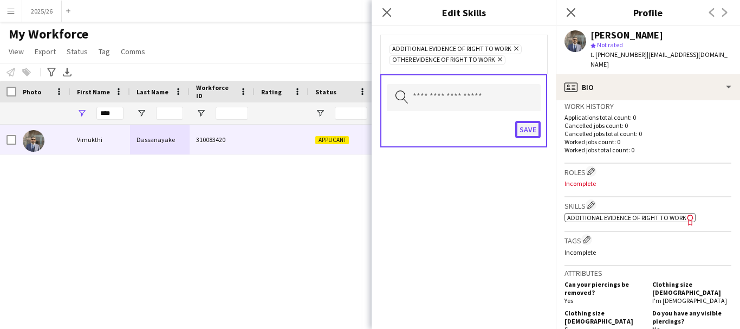
click at [534, 132] on button "Save" at bounding box center [527, 129] width 25 height 17
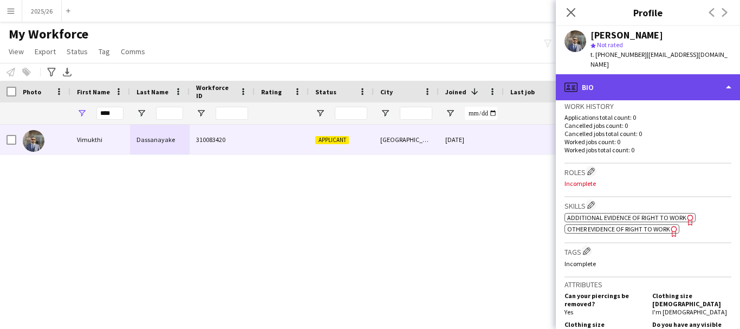
click at [632, 78] on div "profile Bio" at bounding box center [648, 87] width 184 height 26
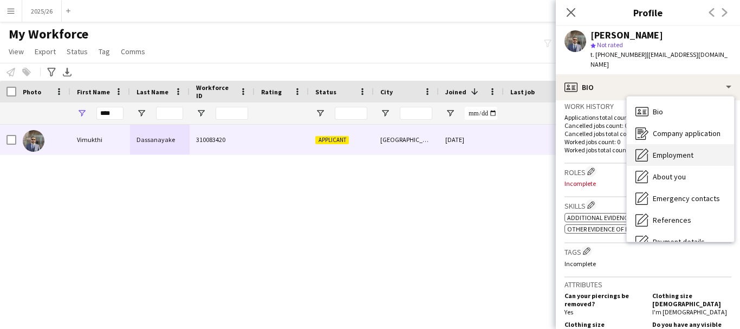
click at [685, 151] on div "Employment Employment" at bounding box center [680, 155] width 107 height 22
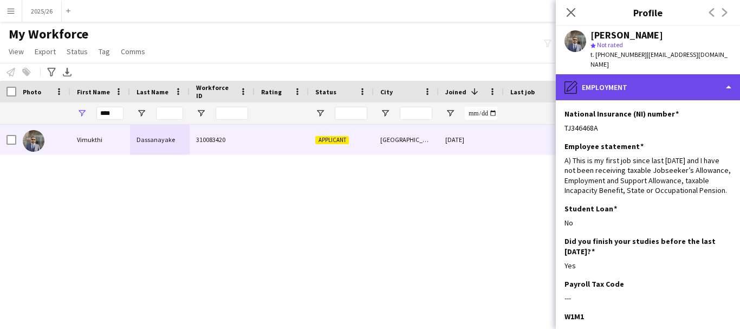
click at [662, 74] on div "pencil4 Employment" at bounding box center [648, 87] width 184 height 26
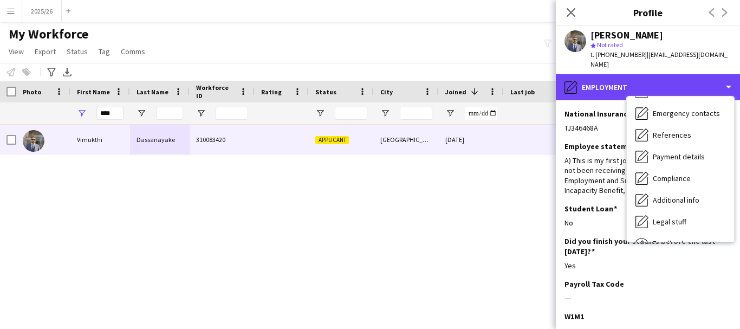
scroll to position [124, 0]
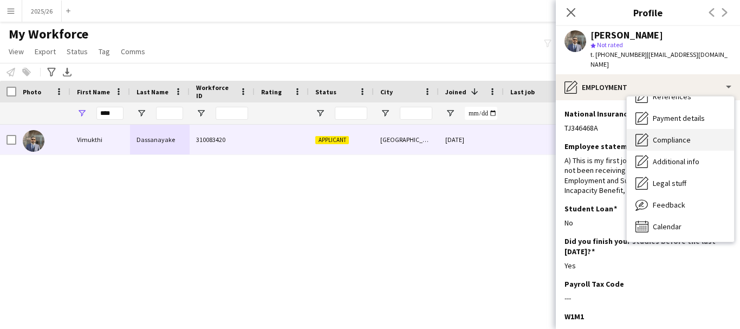
click at [685, 135] on span "Compliance" at bounding box center [672, 140] width 38 height 10
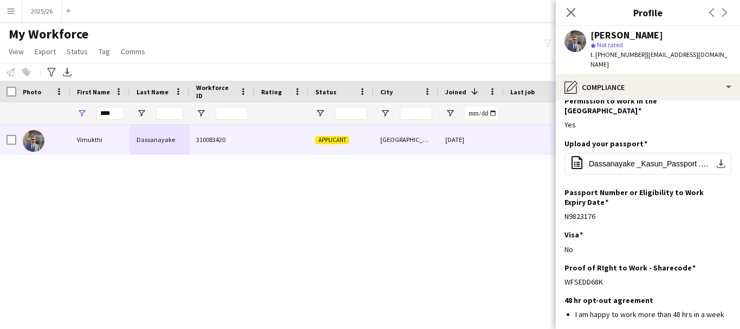
scroll to position [0, 0]
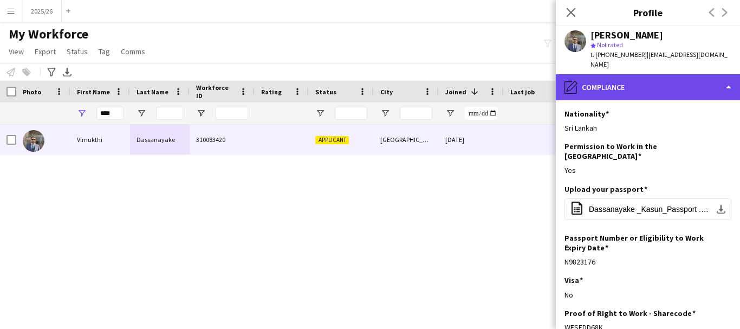
click at [636, 75] on div "pencil4 Compliance" at bounding box center [648, 87] width 184 height 26
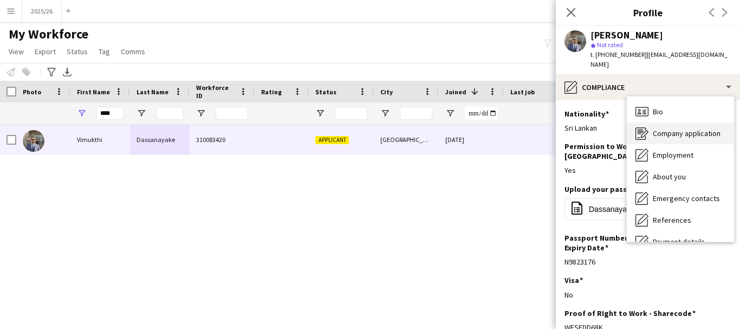
click at [687, 128] on span "Company application" at bounding box center [687, 133] width 68 height 10
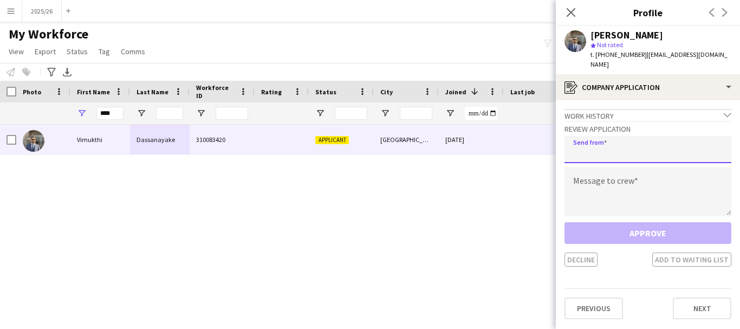
click at [655, 136] on input "email" at bounding box center [648, 149] width 167 height 27
type input "**********"
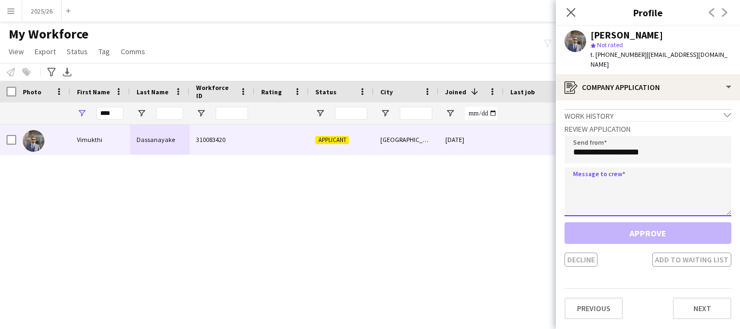
click at [649, 172] on textarea at bounding box center [648, 191] width 167 height 49
paste textarea "**********"
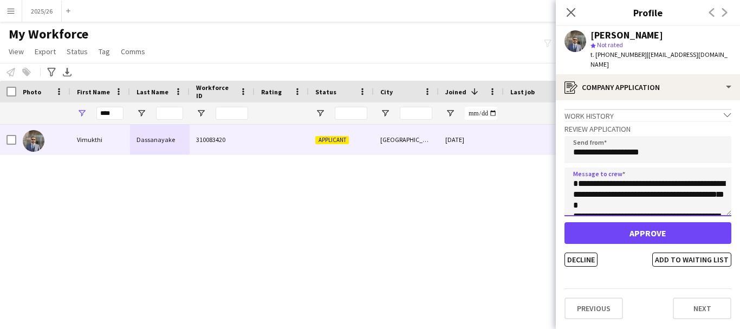
scroll to position [212, 0]
type textarea "**********"
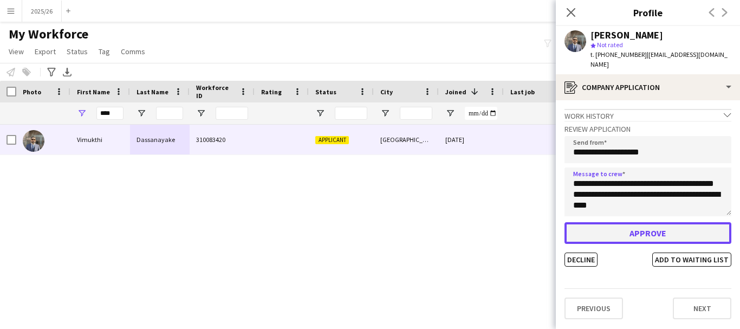
click at [650, 222] on button "Approve" at bounding box center [648, 233] width 167 height 22
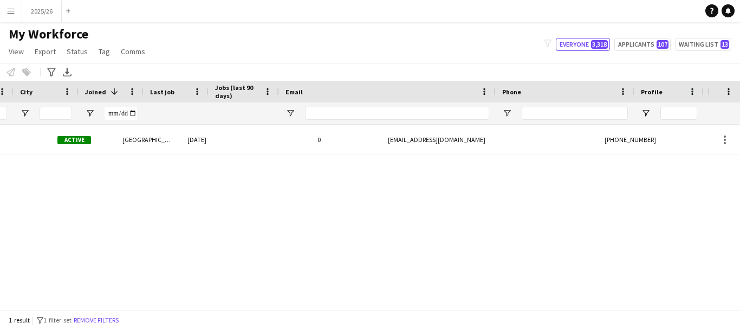
scroll to position [0, 360]
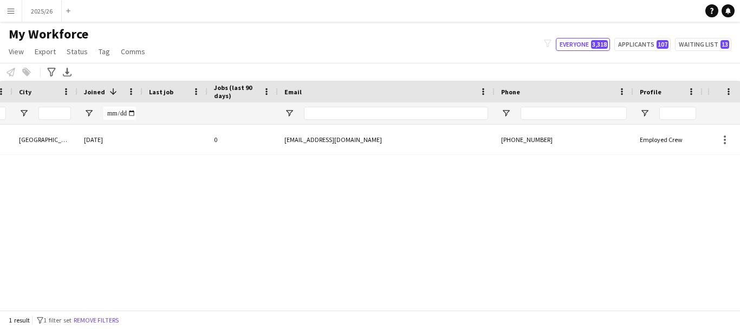
click at [559, 105] on div at bounding box center [574, 113] width 106 height 22
click at [563, 108] on input "Phone Filter Input" at bounding box center [574, 113] width 106 height 13
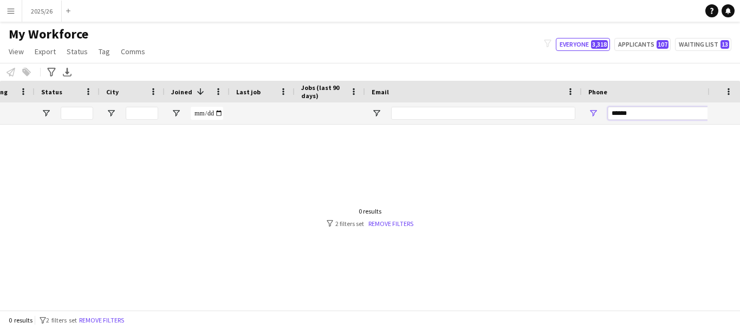
scroll to position [0, 170]
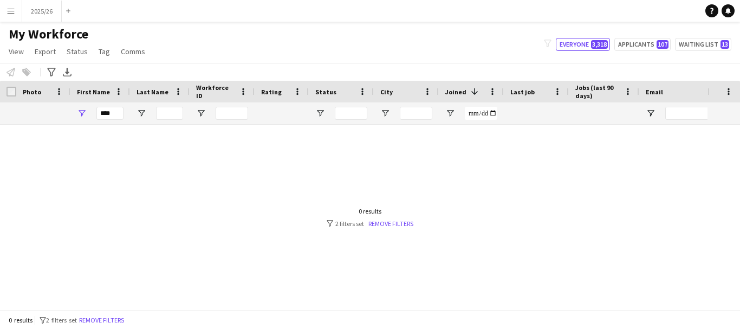
type input "******"
drag, startPoint x: 114, startPoint y: 115, endPoint x: 38, endPoint y: 98, distance: 77.3
click at [42, 98] on div "Workforce Details Status City Joined 1" at bounding box center [587, 103] width 1175 height 44
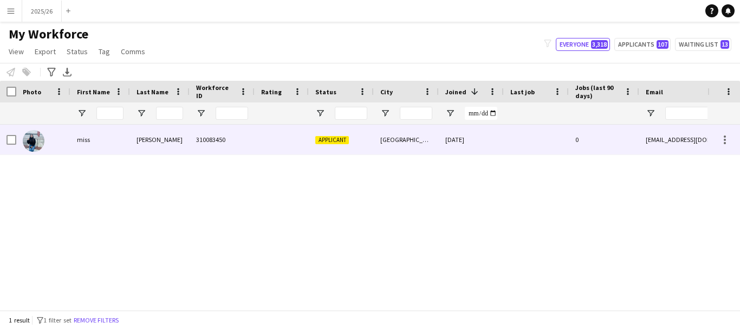
click at [182, 144] on div "khadija" at bounding box center [160, 140] width 60 height 30
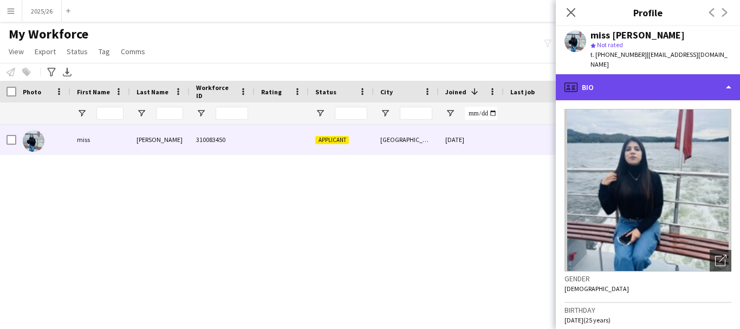
click at [713, 74] on div "profile Bio" at bounding box center [648, 87] width 184 height 26
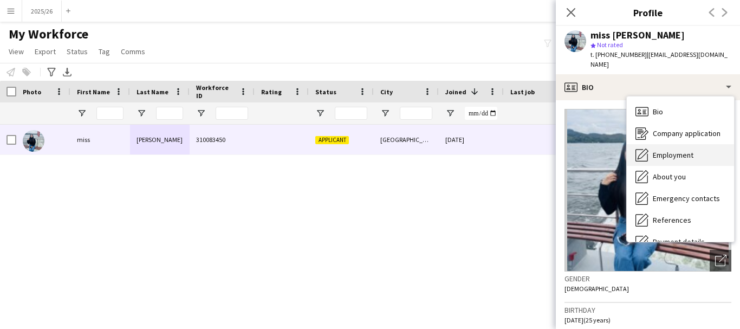
click at [671, 150] on span "Employment" at bounding box center [673, 155] width 41 height 10
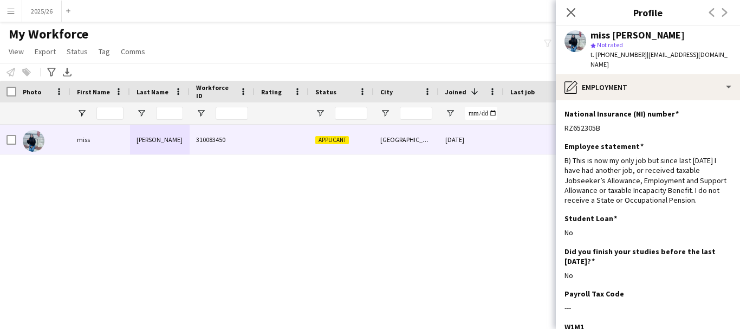
click at [635, 100] on app-section-data-types "National Insurance (NI) number Edit this field RZ652305B Employee statement Edi…" at bounding box center [648, 214] width 184 height 229
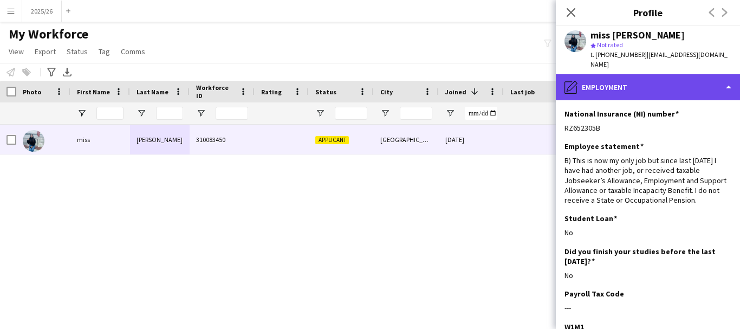
click at [635, 81] on div "pencil4 Employment" at bounding box center [648, 87] width 184 height 26
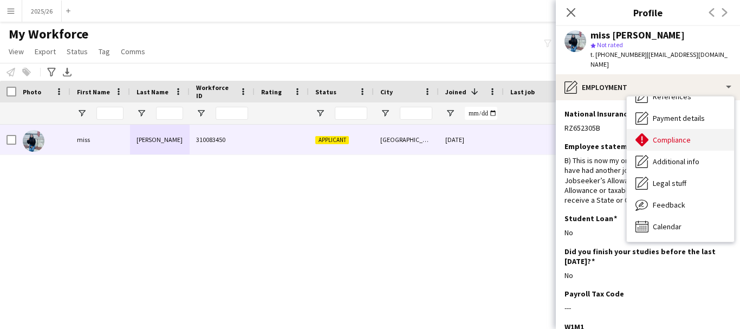
click at [672, 135] on span "Compliance" at bounding box center [672, 140] width 38 height 10
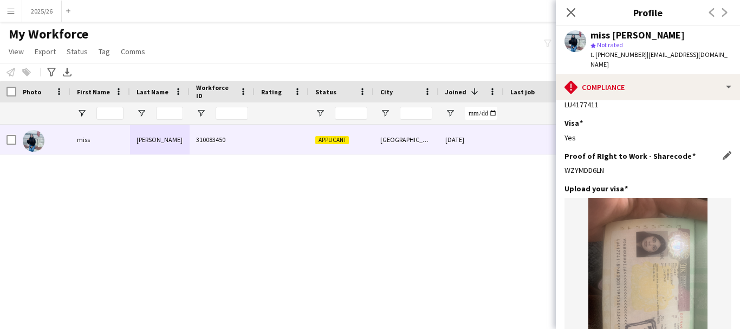
drag, startPoint x: 618, startPoint y: 147, endPoint x: 565, endPoint y: 151, distance: 52.7
click at [565, 165] on div "WZYMDD6LN" at bounding box center [648, 170] width 167 height 10
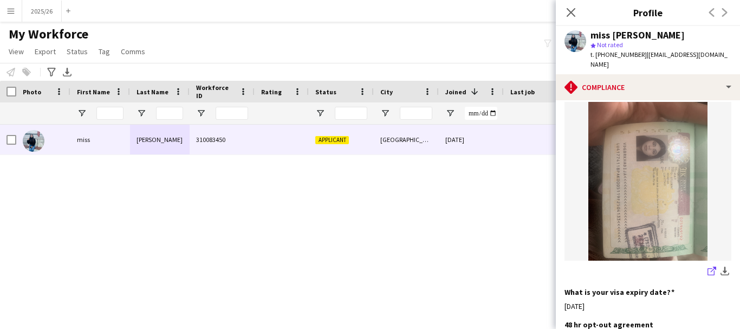
click at [708, 267] on app-icon "share-external-link-1" at bounding box center [712, 272] width 9 height 11
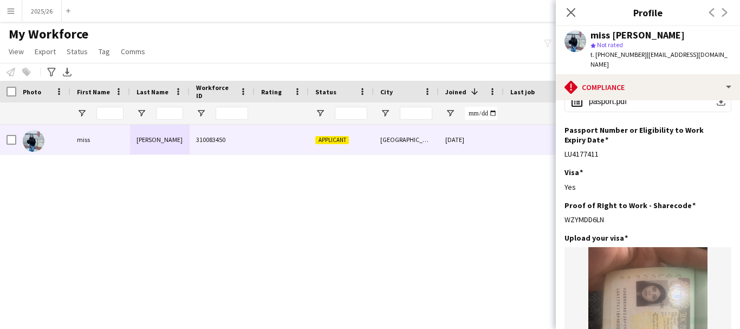
scroll to position [104, 0]
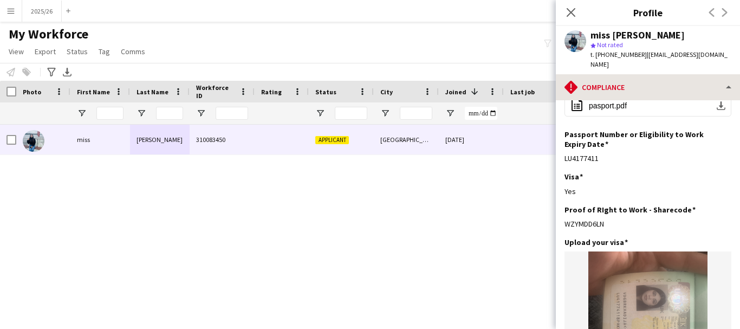
copy div "WZYMDD6LN"
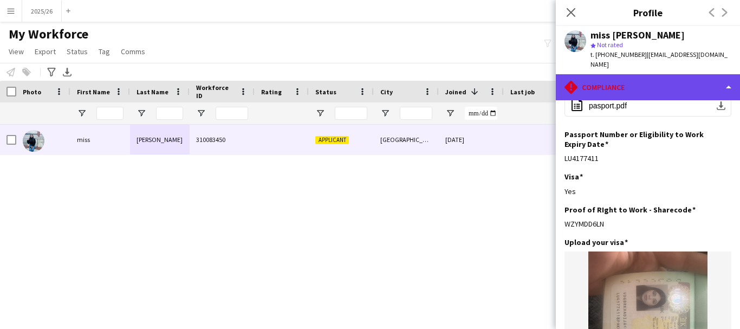
click at [650, 74] on div "rhombus-alert Compliance" at bounding box center [648, 87] width 184 height 26
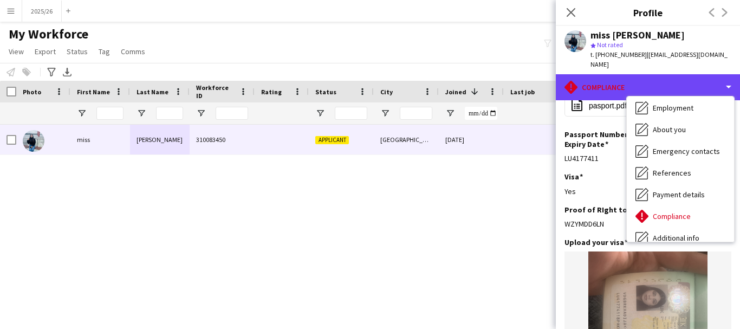
scroll to position [46, 0]
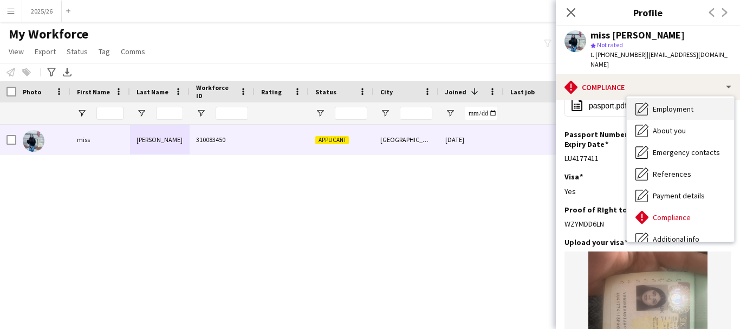
click at [685, 104] on span "Employment" at bounding box center [673, 109] width 41 height 10
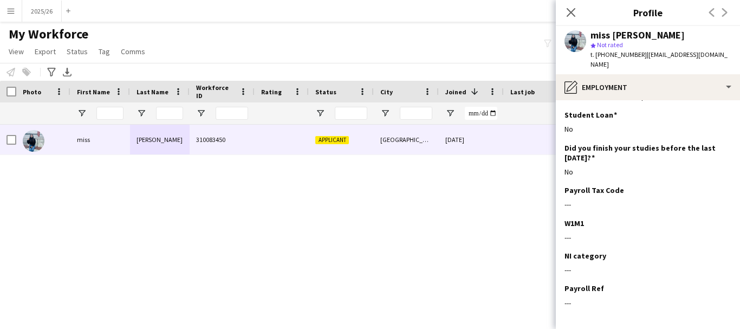
scroll to position [0, 0]
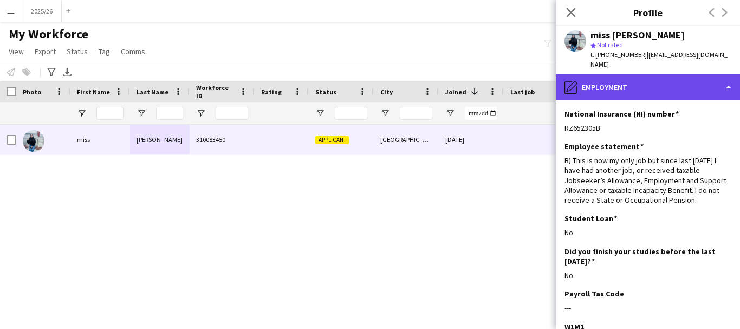
click at [703, 83] on div "pencil4 Employment" at bounding box center [648, 87] width 184 height 26
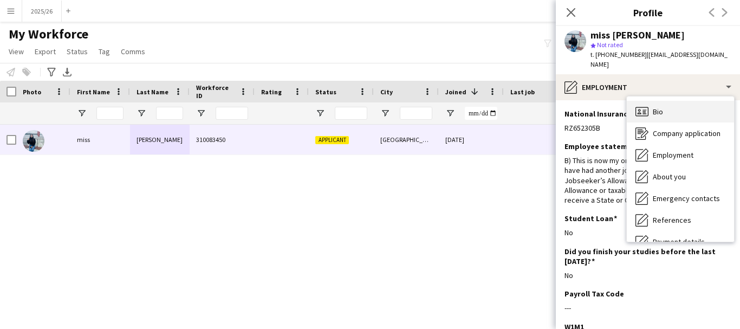
click at [669, 105] on div "Bio Bio" at bounding box center [680, 112] width 107 height 22
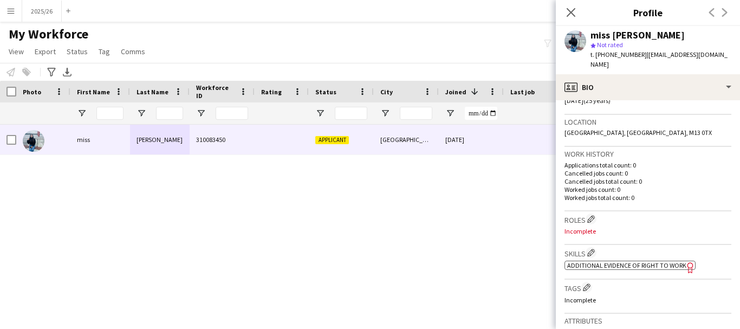
scroll to position [189, 0]
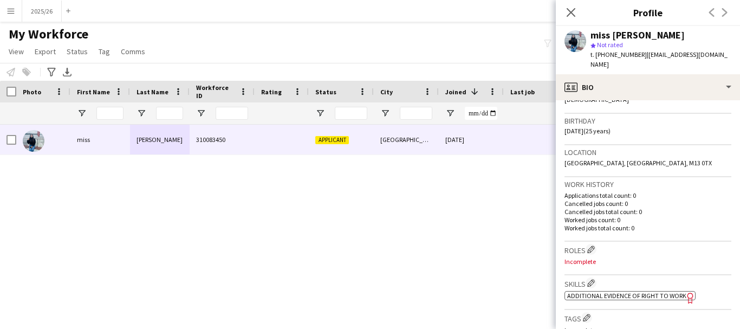
click at [642, 289] on div "ok-circled2 background Layer 1 cross-circle-red background Layer 1 Additional e…" at bounding box center [648, 294] width 167 height 11
click at [632, 289] on div "ok-circled2 background Layer 1 cross-circle-red background Layer 1 Additional e…" at bounding box center [648, 294] width 167 height 11
click at [622, 292] on span "Additional evidence of Right to Work" at bounding box center [627, 296] width 119 height 8
click at [589, 279] on app-icon "Edit crew company skills" at bounding box center [592, 283] width 8 height 8
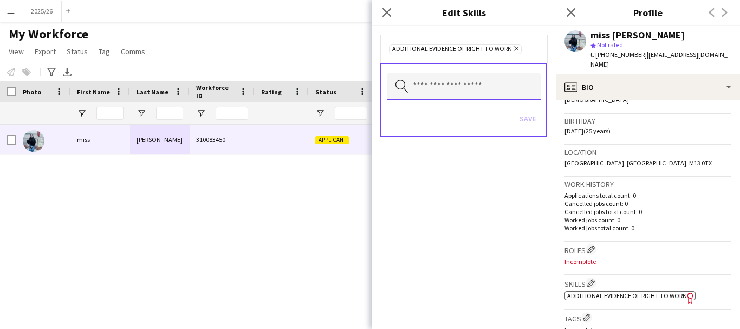
click at [493, 87] on input "text" at bounding box center [464, 86] width 154 height 27
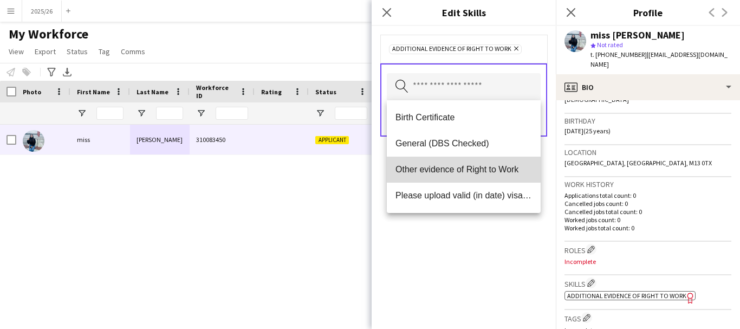
click at [459, 173] on span "Other evidence of Right to Work" at bounding box center [464, 169] width 137 height 10
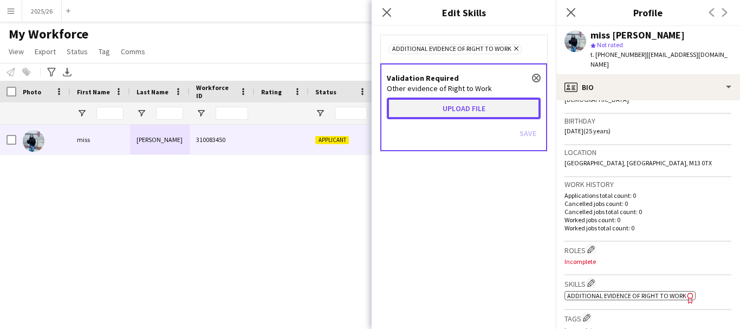
click at [447, 105] on button "Upload file" at bounding box center [464, 109] width 154 height 22
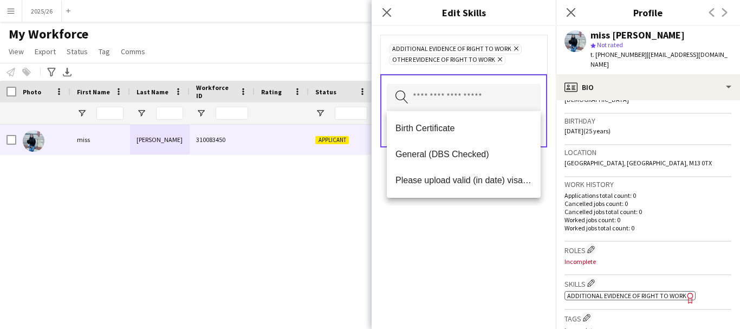
click at [523, 204] on div "Additional evidence of Right to Work Remove Other evidence of Right to Work Rem…" at bounding box center [464, 177] width 184 height 303
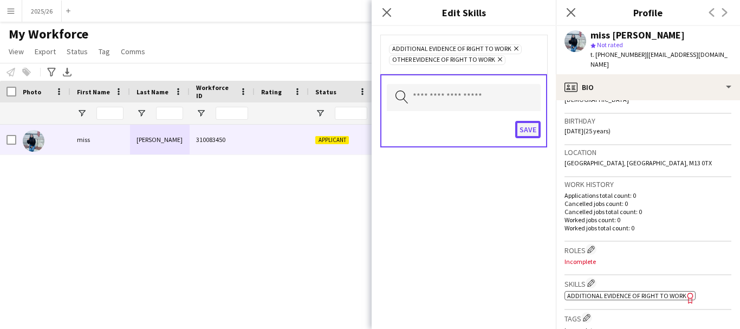
click at [536, 134] on button "Save" at bounding box center [527, 129] width 25 height 17
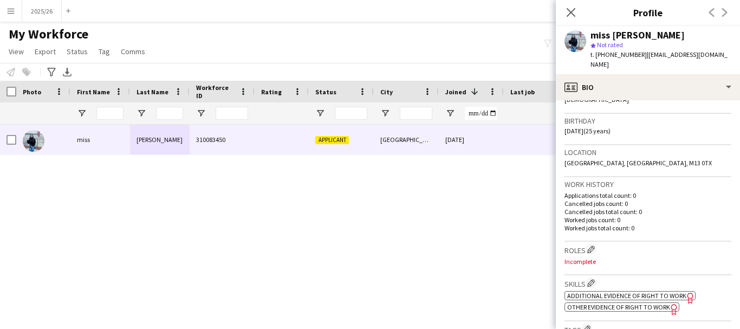
click at [616, 302] on div "Skills Edit crew company skills ok-circled2 background Layer 1 cross-circle-red…" at bounding box center [648, 298] width 167 height 46
click at [614, 303] on span "Other evidence of Right to Work" at bounding box center [619, 307] width 103 height 8
click at [591, 279] on app-icon "Edit crew company skills" at bounding box center [592, 283] width 8 height 8
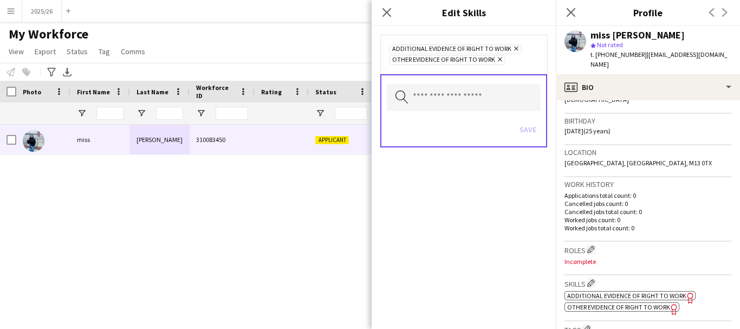
click at [498, 63] on app-icon "Remove" at bounding box center [498, 60] width 7 height 9
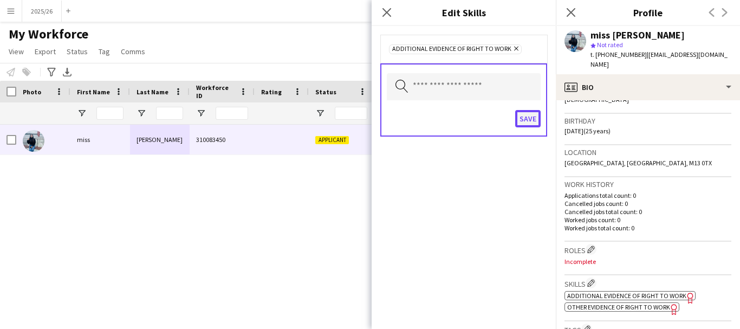
click at [534, 120] on button "Save" at bounding box center [527, 118] width 25 height 17
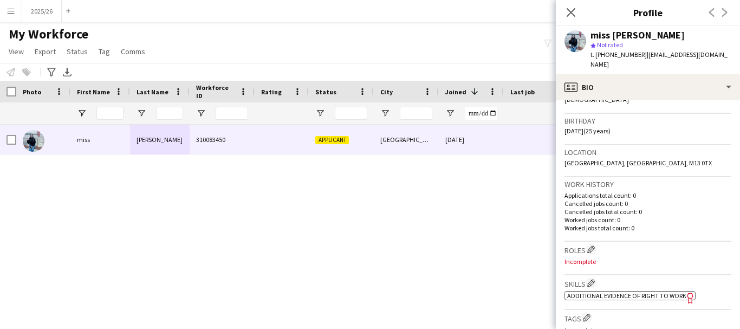
click at [596, 275] on div "Skills Edit crew company skills ok-circled2 background Layer 1 cross-circle-red…" at bounding box center [648, 292] width 167 height 35
click at [593, 279] on app-icon "Edit crew company skills" at bounding box center [592, 283] width 8 height 8
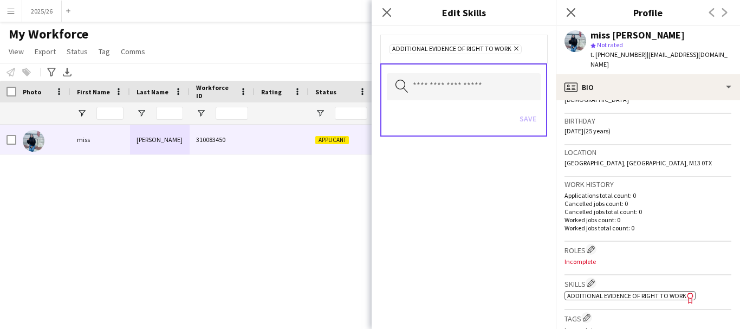
click at [491, 102] on div "Search by skill name Save" at bounding box center [464, 99] width 167 height 73
click at [478, 83] on input "text" at bounding box center [464, 86] width 154 height 27
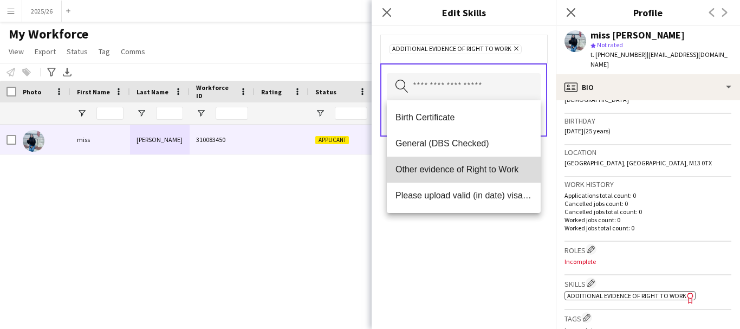
click at [495, 160] on mat-option "Other evidence of Right to Work" at bounding box center [464, 170] width 154 height 26
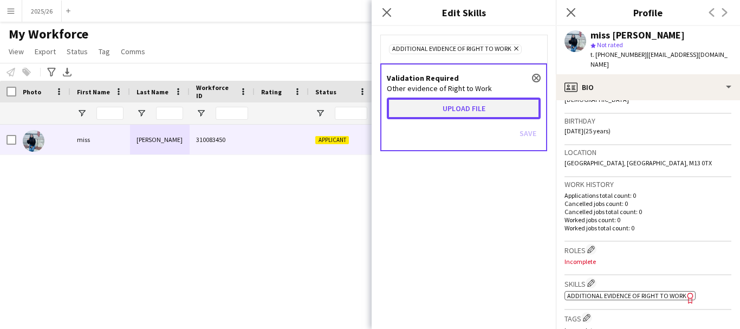
click at [469, 108] on button "Upload file" at bounding box center [464, 109] width 154 height 22
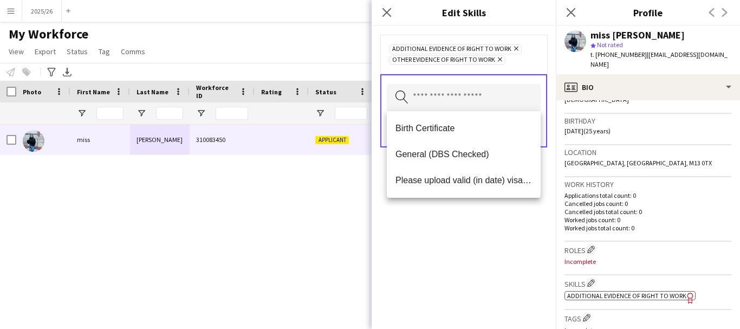
click at [465, 241] on div "Additional evidence of Right to Work Remove Other evidence of Right to Work Rem…" at bounding box center [464, 177] width 184 height 303
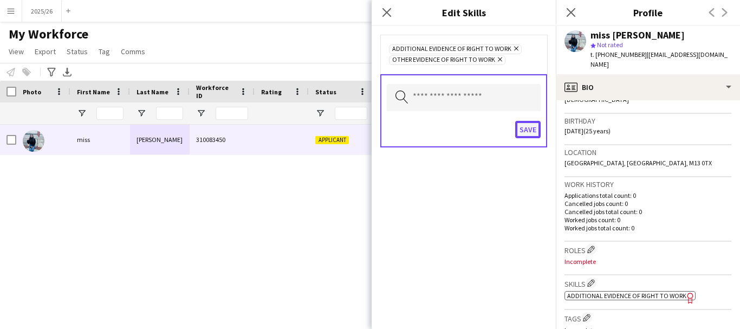
click at [526, 122] on button "Save" at bounding box center [527, 129] width 25 height 17
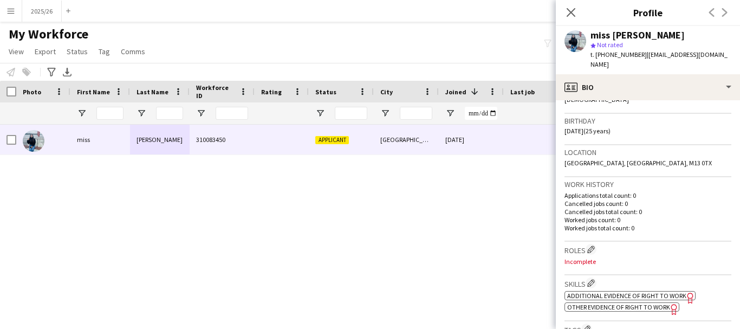
click at [624, 303] on span "Other evidence of Right to Work" at bounding box center [619, 307] width 103 height 8
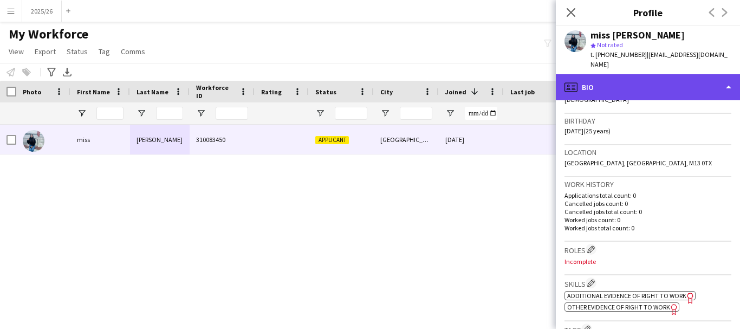
click at [670, 79] on div "profile Bio" at bounding box center [648, 87] width 184 height 26
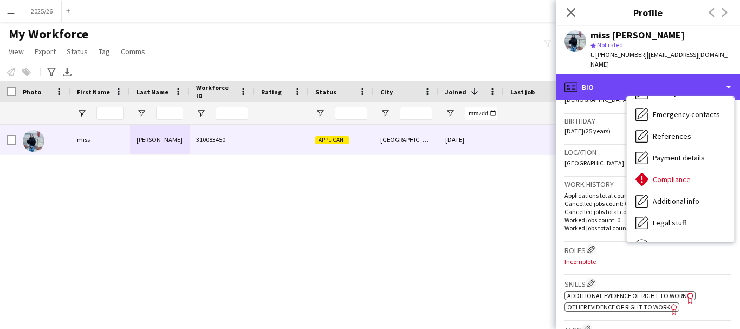
scroll to position [124, 0]
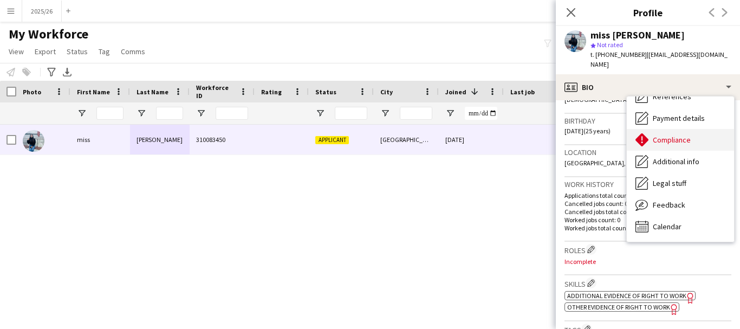
click at [663, 135] on span "Compliance" at bounding box center [672, 140] width 38 height 10
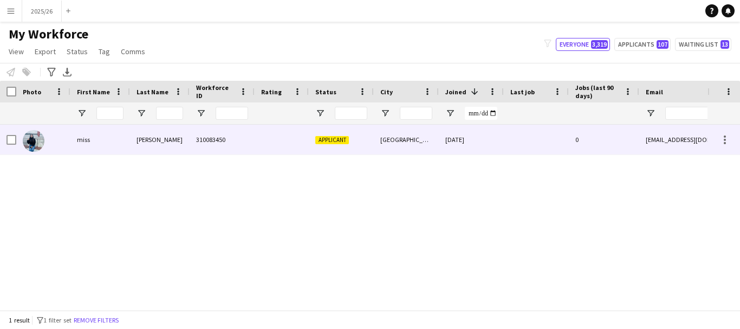
click at [422, 137] on div "Manchester" at bounding box center [406, 140] width 65 height 30
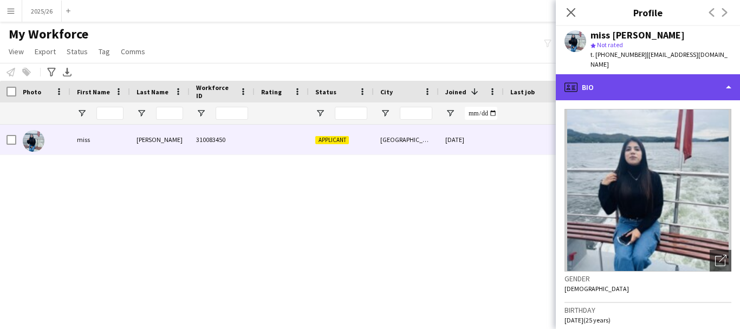
click at [661, 74] on div "profile Bio" at bounding box center [648, 87] width 184 height 26
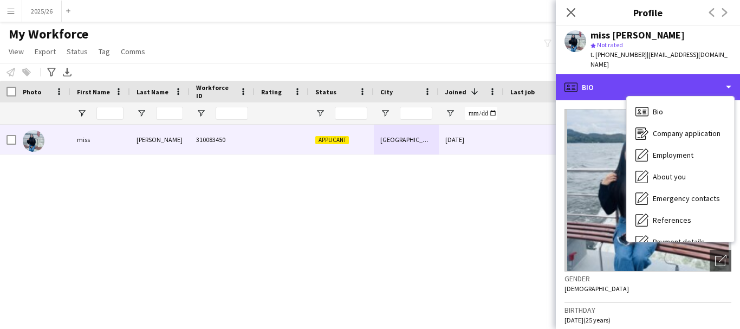
scroll to position [124, 0]
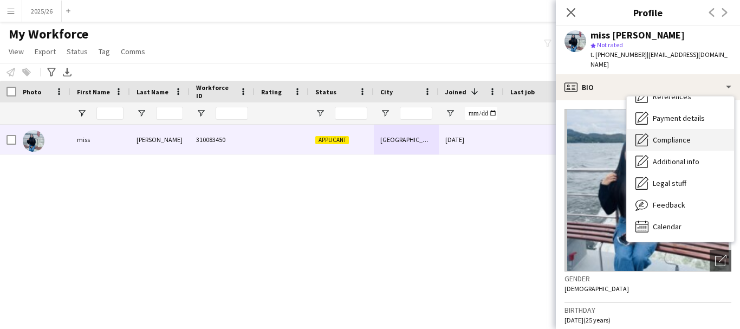
click at [680, 129] on div "Compliance Compliance" at bounding box center [680, 140] width 107 height 22
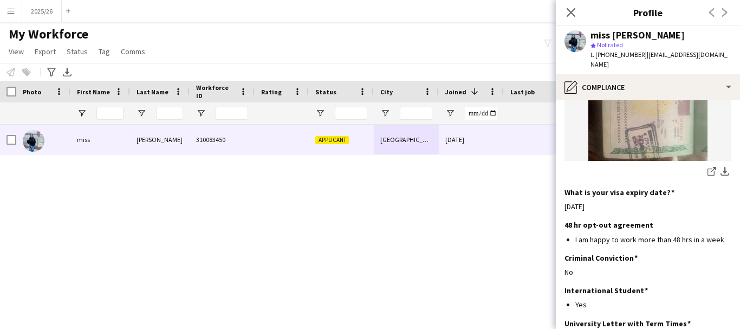
scroll to position [433, 0]
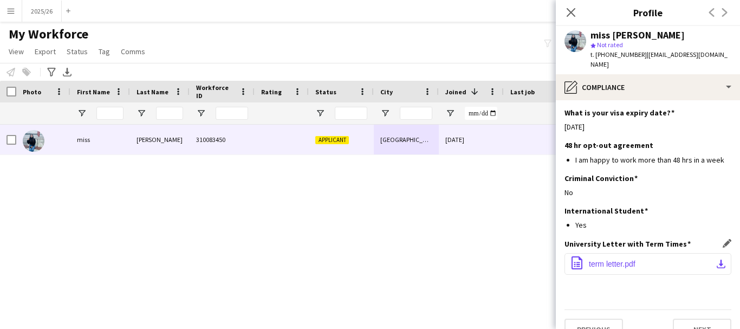
click at [646, 253] on button "office-file-sheet term letter.pdf download-bottom" at bounding box center [648, 264] width 167 height 22
click at [437, 37] on div "My Workforce View Views Default view New view Update view Delete view Edit name…" at bounding box center [370, 44] width 740 height 37
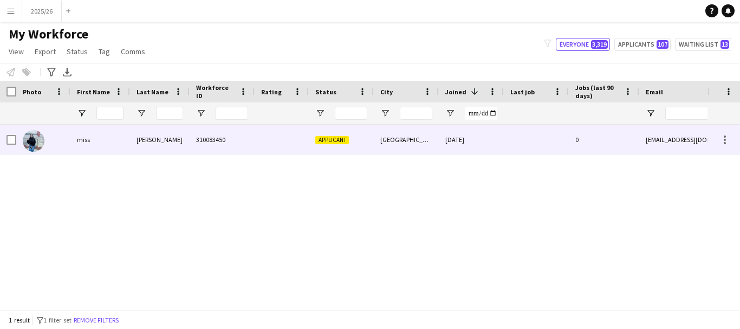
click at [452, 141] on div "02-09-2025" at bounding box center [471, 140] width 65 height 30
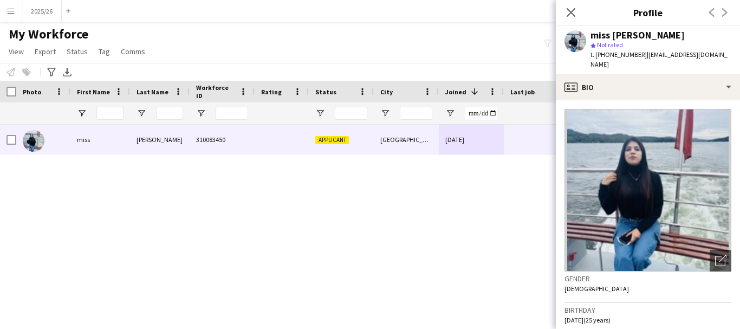
click at [638, 55] on span "t. [PHONE_NUMBER]" at bounding box center [619, 54] width 56 height 8
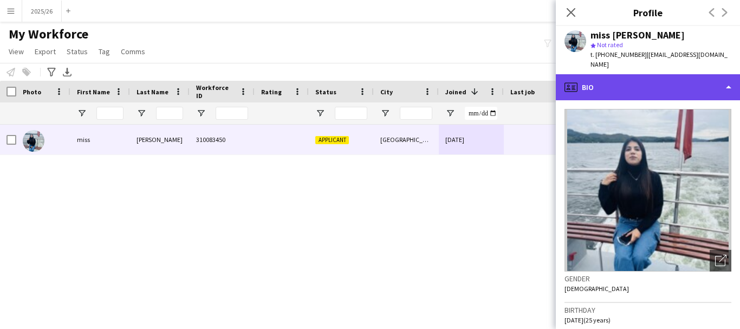
click at [645, 74] on div "profile Bio" at bounding box center [648, 87] width 184 height 26
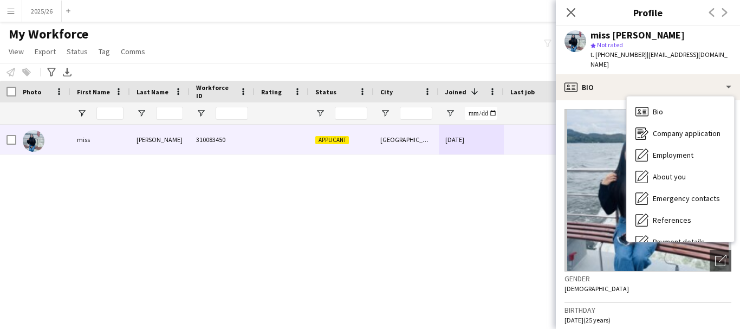
click at [617, 47] on span "Not rated" at bounding box center [610, 45] width 26 height 8
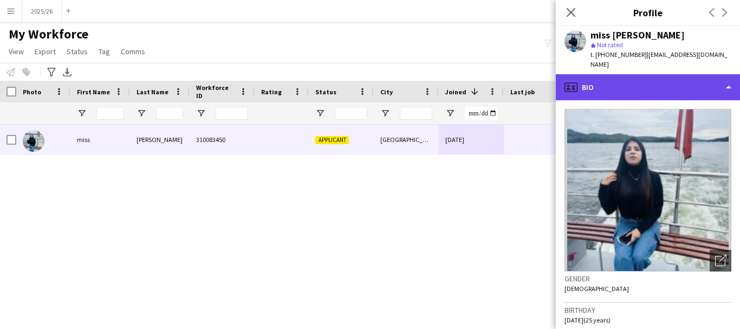
click at [634, 79] on div "profile Bio" at bounding box center [648, 87] width 184 height 26
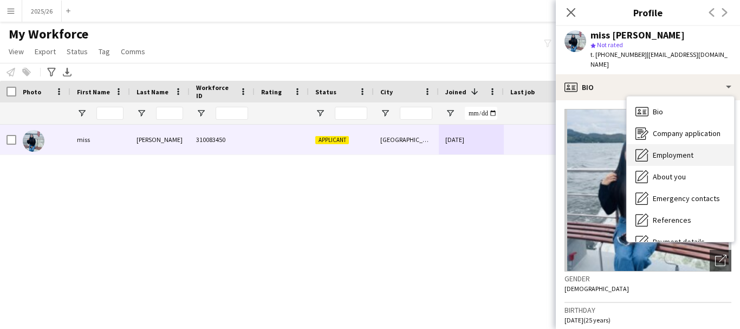
click at [684, 150] on span "Employment" at bounding box center [673, 155] width 41 height 10
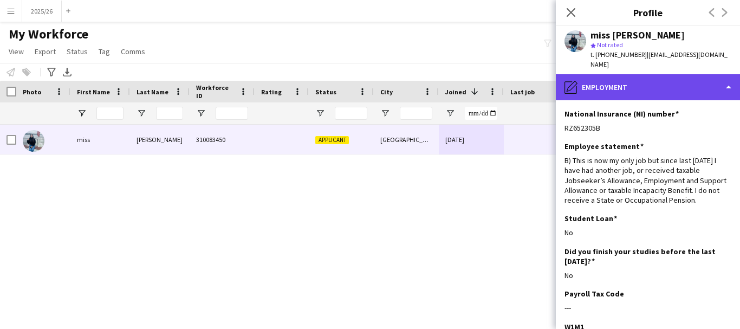
click at [623, 74] on div "pencil4 Employment" at bounding box center [648, 87] width 184 height 26
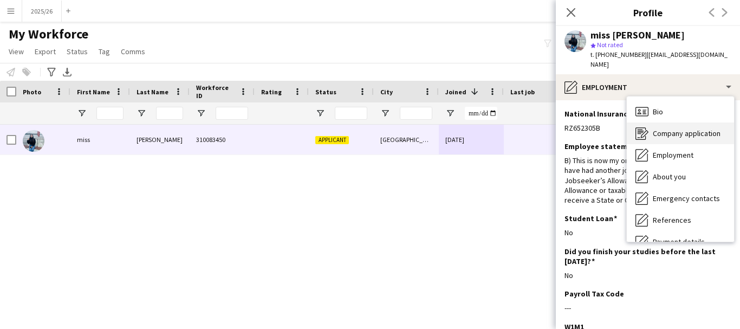
click at [659, 122] on div "Company application Company application" at bounding box center [680, 133] width 107 height 22
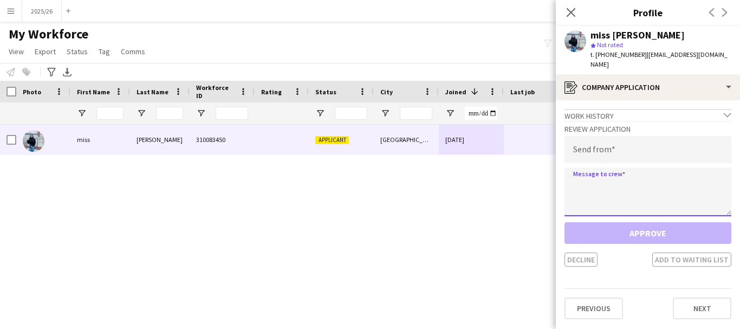
click at [603, 167] on textarea at bounding box center [648, 191] width 167 height 49
paste textarea "**********"
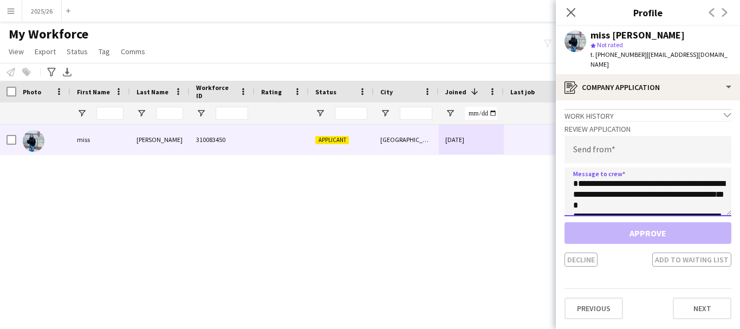
scroll to position [212, 0]
type textarea "**********"
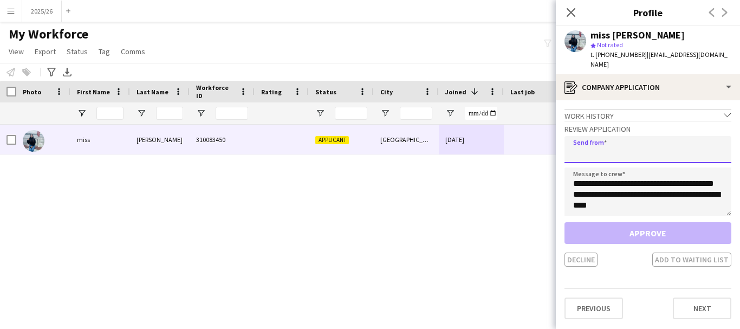
click at [604, 136] on input "email" at bounding box center [648, 149] width 167 height 27
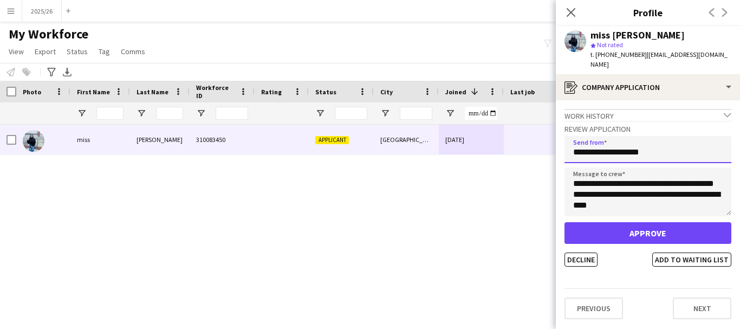
type input "**********"
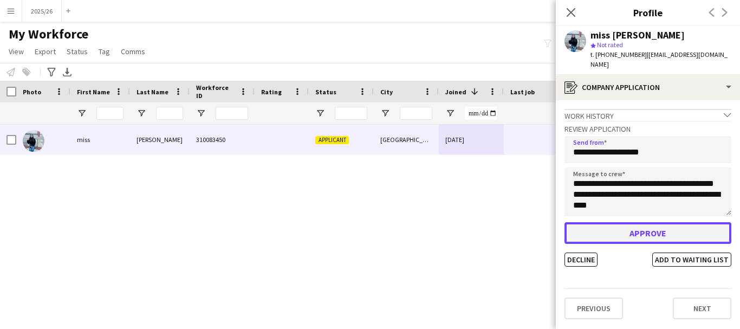
click at [602, 222] on button "Approve" at bounding box center [648, 233] width 167 height 22
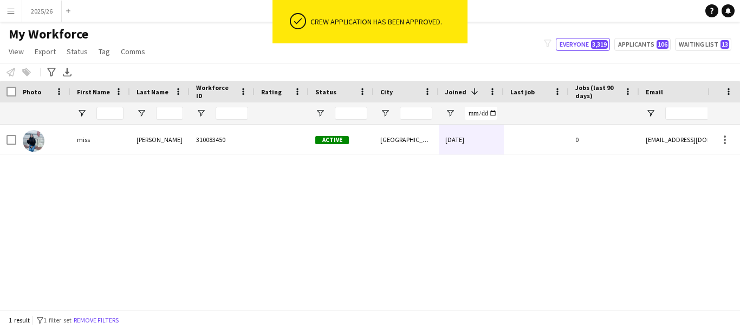
click at [512, 133] on div at bounding box center [536, 140] width 65 height 30
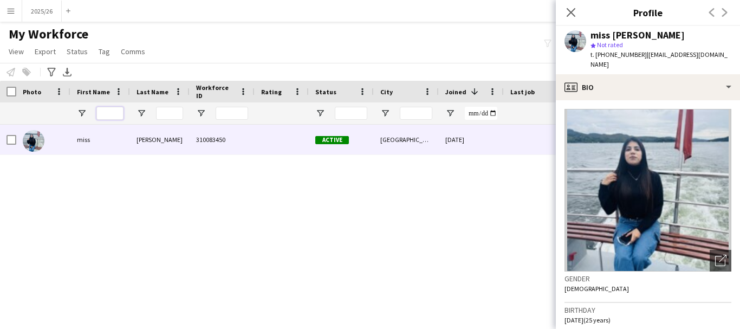
click at [100, 118] on input "First Name Filter Input" at bounding box center [109, 113] width 27 height 13
type input "*"
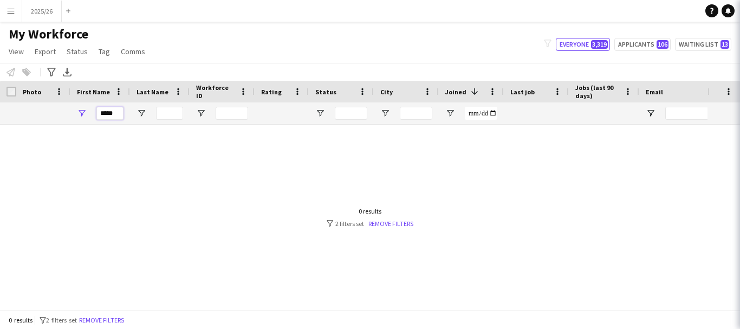
type input "*****"
click at [579, 7] on app-navbar "Menu Boards Boards Boards All jobs Status Workforce Workforce My Workforce Recr…" at bounding box center [370, 11] width 740 height 22
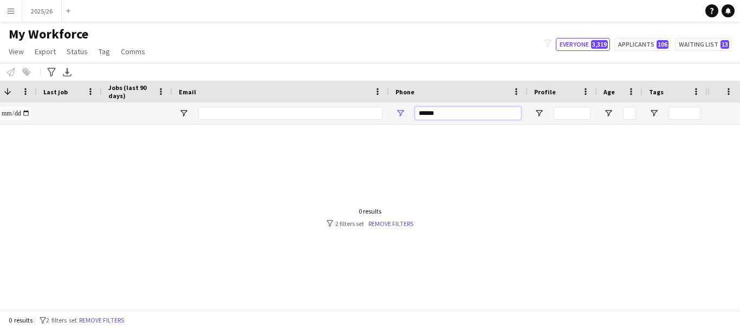
drag, startPoint x: 506, startPoint y: 115, endPoint x: 245, endPoint y: 105, distance: 260.9
click at [247, 107] on div at bounding box center [120, 113] width 1175 height 22
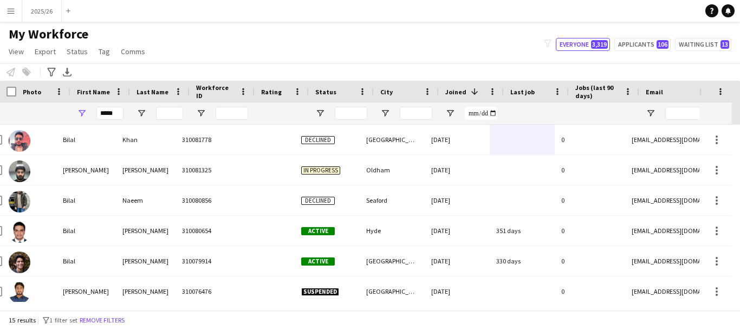
scroll to position [0, 0]
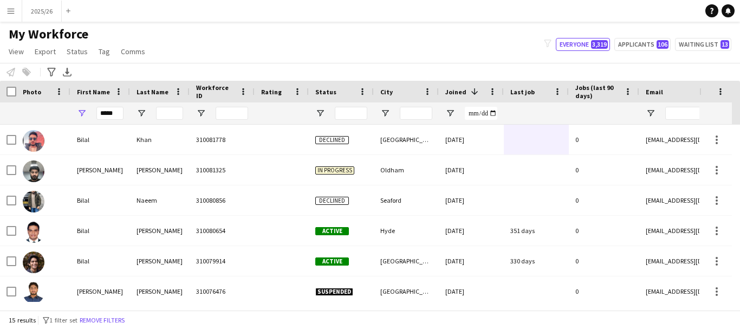
click at [161, 120] on div at bounding box center [169, 113] width 27 height 22
click at [163, 111] on input "Last Name Filter Input" at bounding box center [169, 113] width 27 height 13
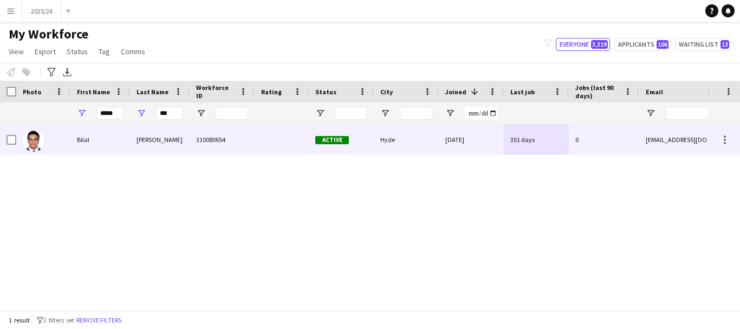
click at [202, 144] on div "310080654" at bounding box center [222, 140] width 65 height 30
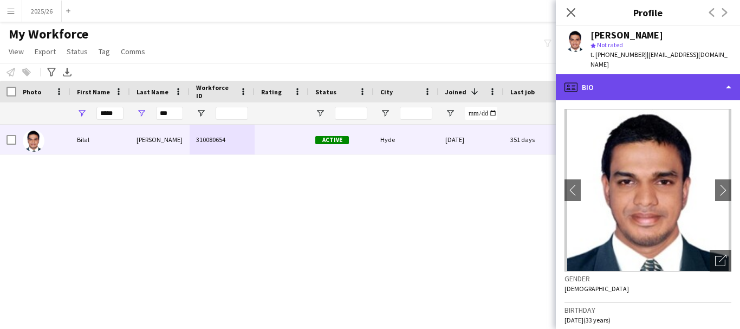
click at [733, 79] on div "profile Bio" at bounding box center [648, 87] width 184 height 26
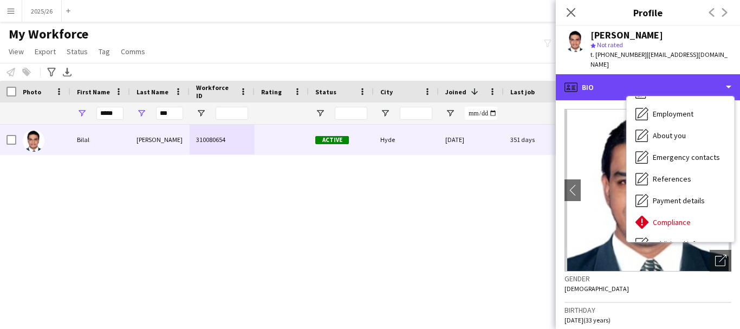
scroll to position [124, 0]
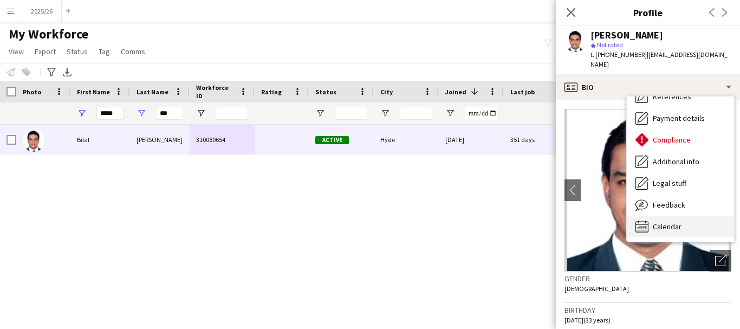
click at [689, 216] on div "Calendar Calendar" at bounding box center [680, 227] width 107 height 22
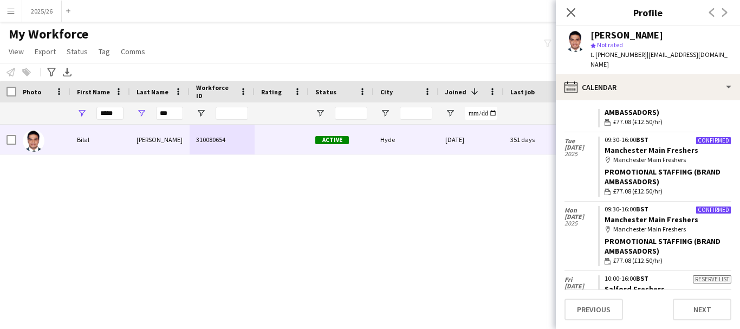
scroll to position [73, 0]
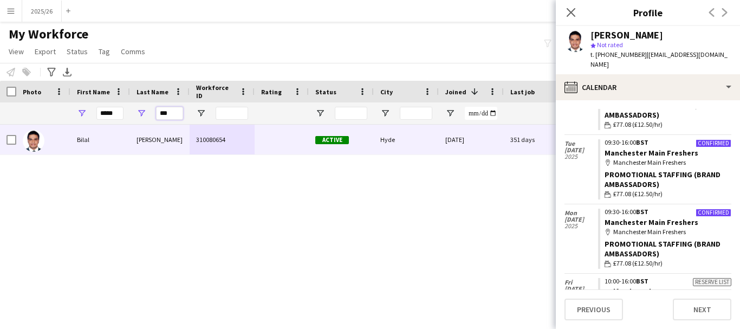
drag, startPoint x: 173, startPoint y: 109, endPoint x: 81, endPoint y: 122, distance: 93.0
click at [85, 126] on div "Workforce Details Status City Joined 1 0" at bounding box center [370, 195] width 740 height 229
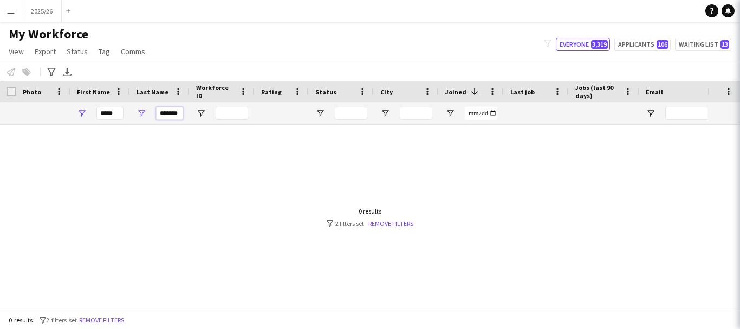
scroll to position [0, 1]
type input "*******"
drag, startPoint x: 120, startPoint y: 115, endPoint x: 9, endPoint y: 125, distance: 111.5
click at [9, 125] on div "Workforce Details Status City Joined 1" at bounding box center [370, 195] width 740 height 229
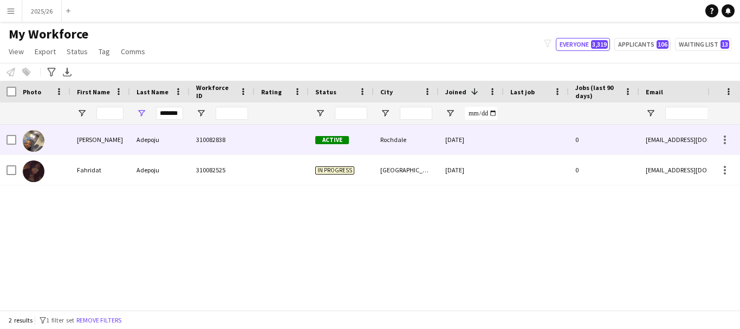
click at [235, 135] on div "310082838" at bounding box center [222, 140] width 65 height 30
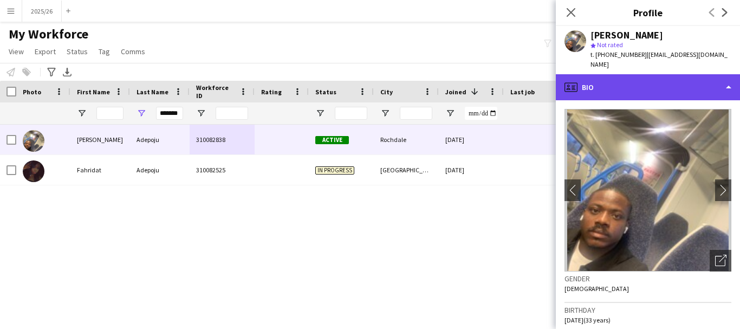
click at [684, 77] on div "profile Bio" at bounding box center [648, 87] width 184 height 26
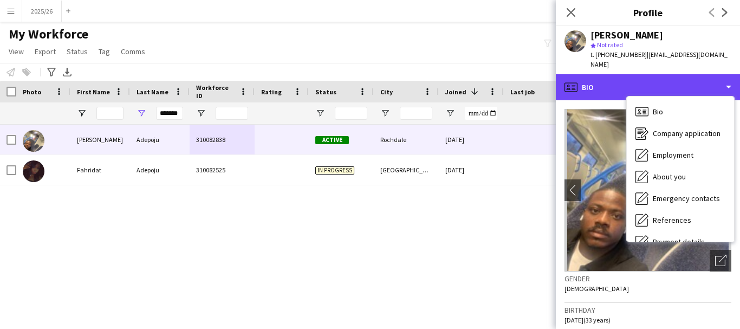
scroll to position [124, 0]
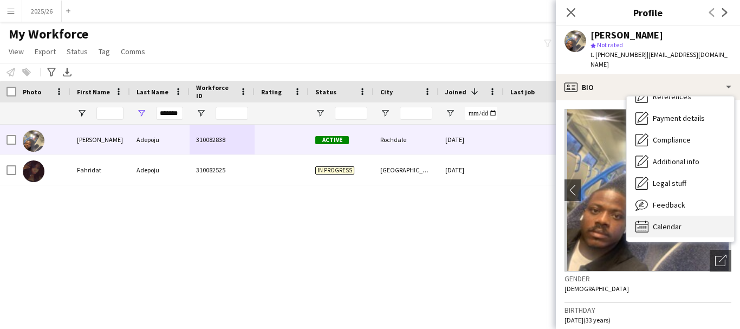
click at [700, 216] on div "Calendar Calendar" at bounding box center [680, 227] width 107 height 22
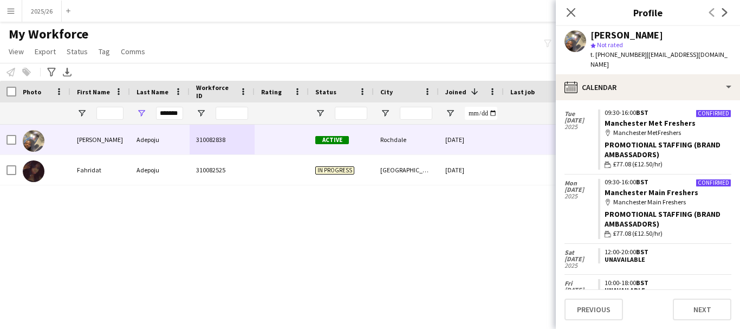
scroll to position [155, 0]
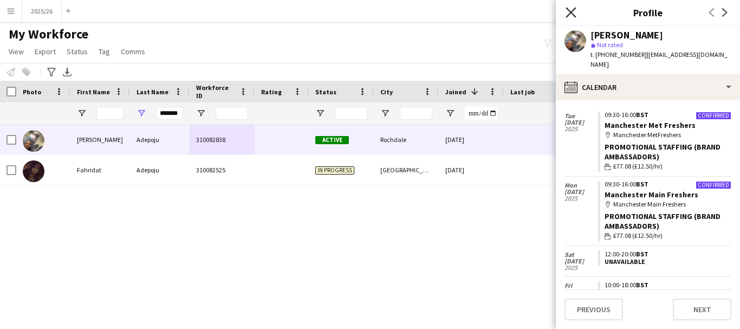
click at [576, 12] on icon "Close pop-in" at bounding box center [571, 12] width 10 height 10
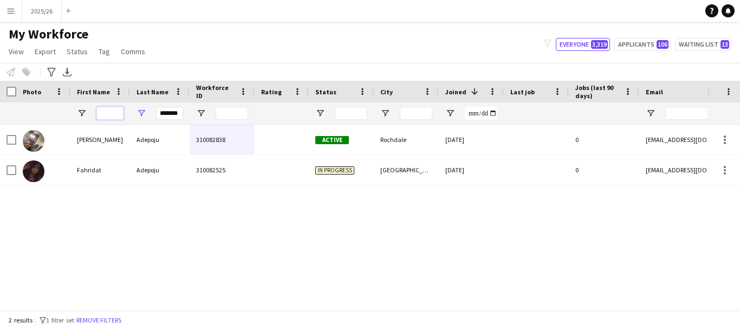
click at [107, 111] on input "First Name Filter Input" at bounding box center [109, 113] width 27 height 13
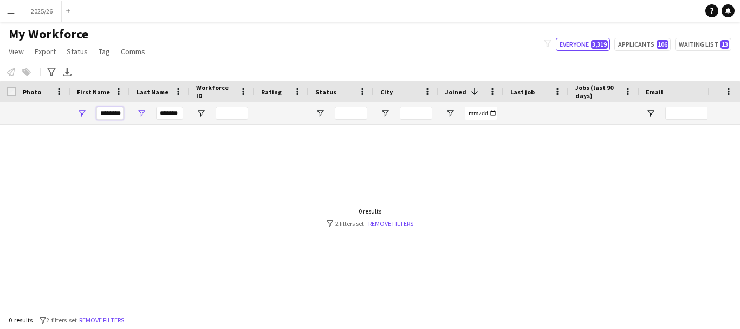
scroll to position [0, 2]
type input "********"
click at [170, 118] on input "*******" at bounding box center [169, 113] width 27 height 13
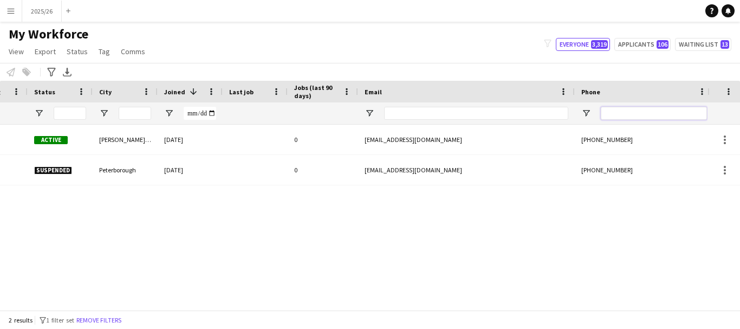
click at [678, 111] on input "Phone Filter Input" at bounding box center [654, 113] width 106 height 13
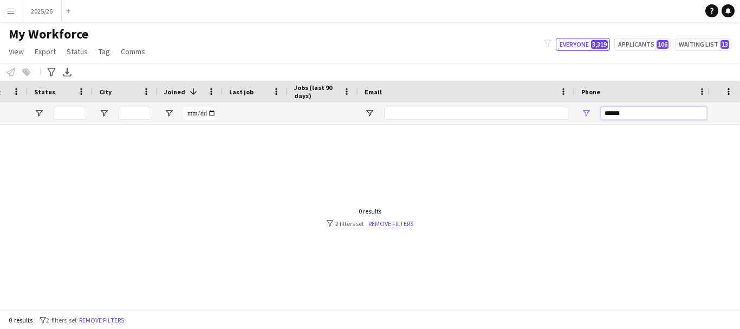
type input "******"
drag, startPoint x: 231, startPoint y: 311, endPoint x: 167, endPoint y: 301, distance: 64.6
click at [167, 301] on app-workforce-table "Press SPACE to select this row Drag here to set row groups Photo Title Full Nam…" at bounding box center [370, 195] width 740 height 229
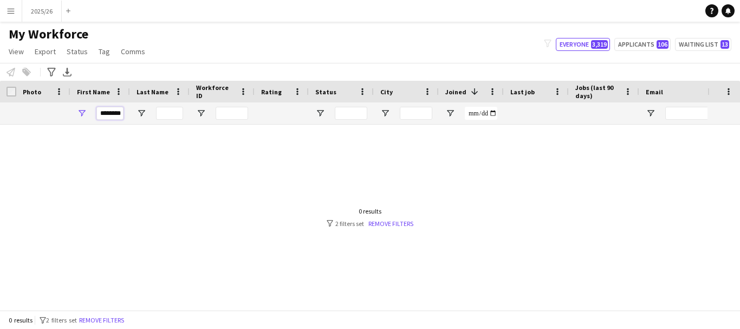
click at [112, 118] on input "********" at bounding box center [109, 113] width 27 height 13
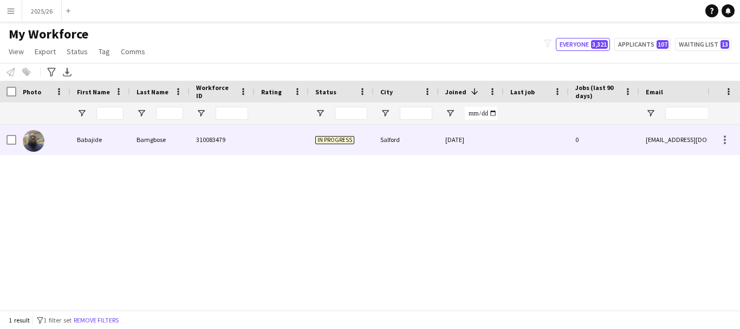
click at [101, 138] on div "Babajide" at bounding box center [100, 140] width 60 height 30
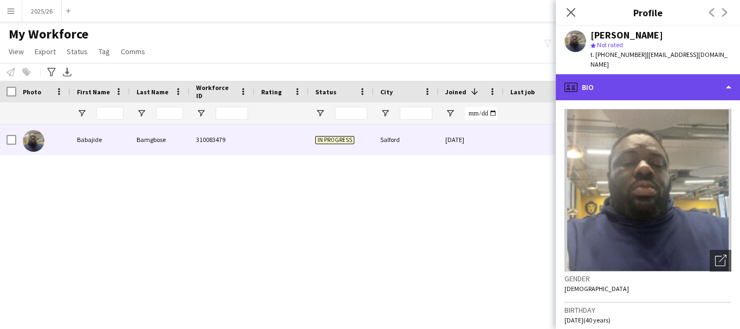
click at [621, 79] on div "profile Bio" at bounding box center [648, 87] width 184 height 26
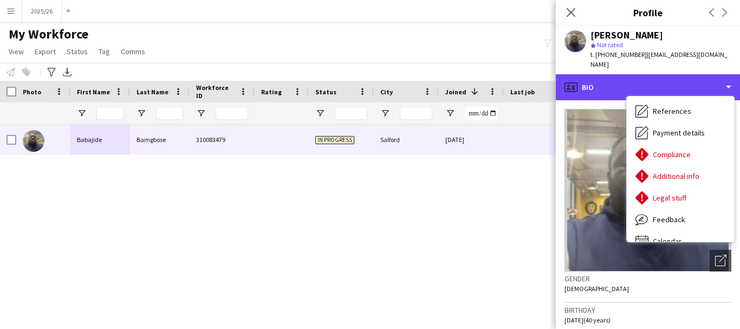
scroll to position [124, 0]
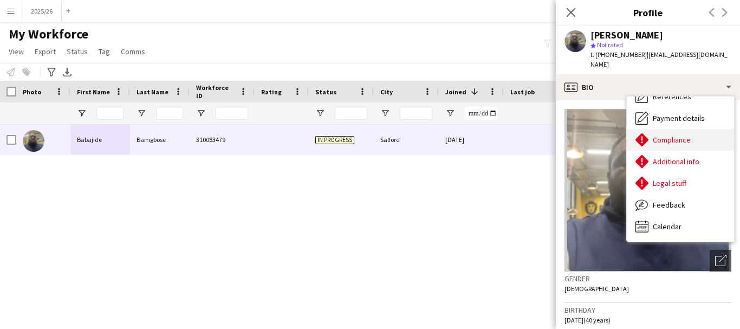
click at [687, 135] on span "Compliance" at bounding box center [672, 140] width 38 height 10
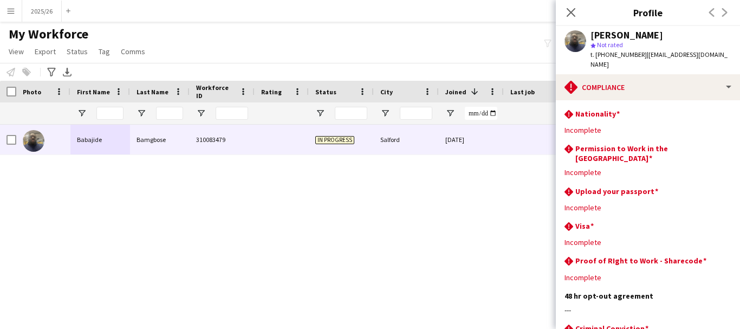
click at [687, 52] on span "| [EMAIL_ADDRESS][DOMAIN_NAME]" at bounding box center [659, 59] width 137 height 18
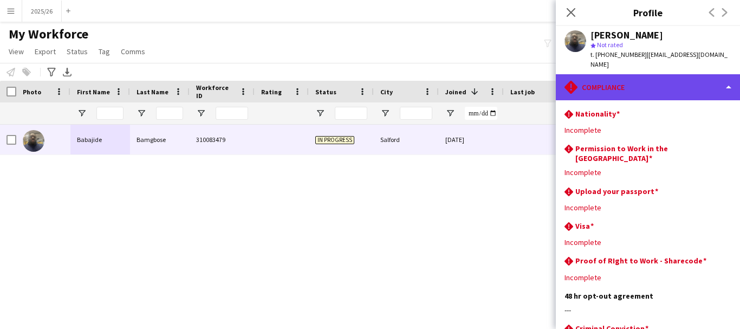
click at [688, 74] on div "rhombus-alert Compliance" at bounding box center [648, 87] width 184 height 26
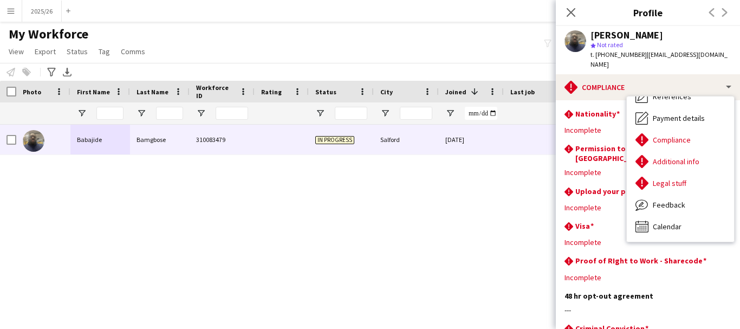
click at [402, 23] on main "My Workforce View Views Default view New view Update view Delete view Edit name…" at bounding box center [370, 168] width 740 height 293
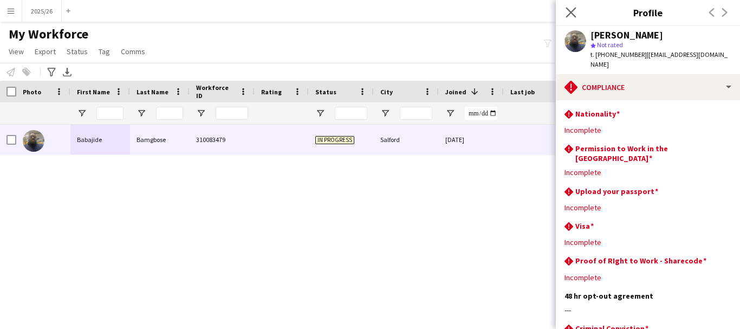
click at [572, 7] on app-icon "Close pop-in" at bounding box center [572, 13] width 16 height 16
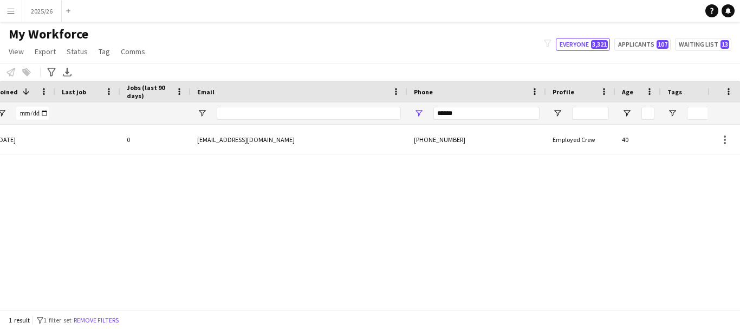
scroll to position [0, 467]
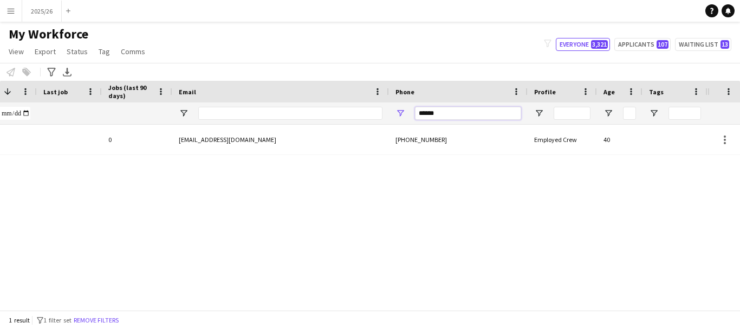
drag, startPoint x: 458, startPoint y: 114, endPoint x: 248, endPoint y: 123, distance: 210.0
click at [248, 123] on div at bounding box center [120, 113] width 1175 height 22
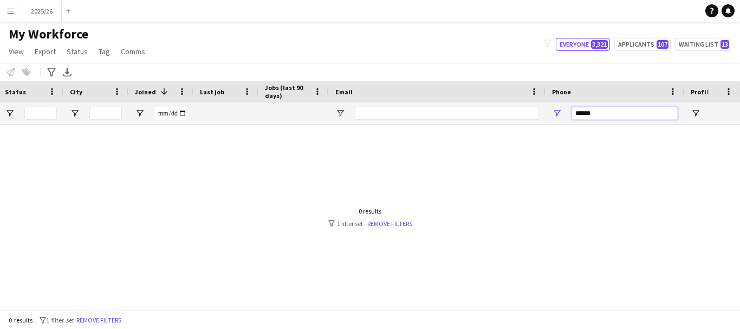
scroll to position [0, 0]
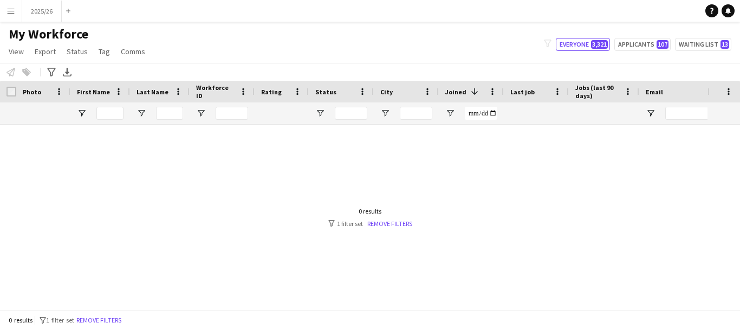
type input "******"
click at [114, 111] on input "First Name Filter Input" at bounding box center [109, 113] width 27 height 13
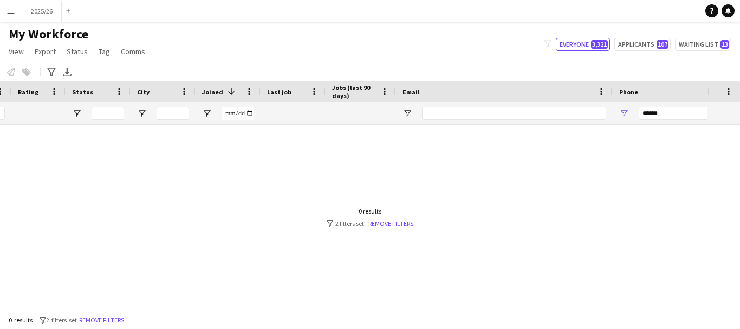
type input "******"
drag, startPoint x: 689, startPoint y: 109, endPoint x: 480, endPoint y: 124, distance: 209.2
click at [481, 121] on div at bounding box center [344, 113] width 1175 height 22
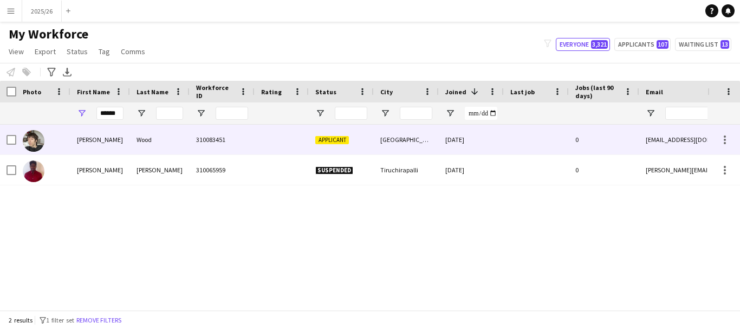
click at [116, 134] on div "[PERSON_NAME]" at bounding box center [100, 140] width 60 height 30
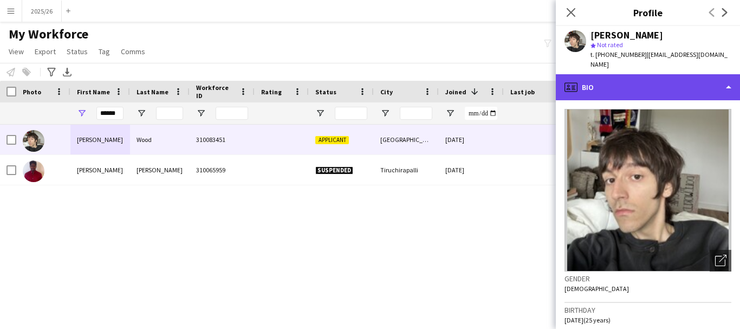
click at [620, 89] on div "profile Bio" at bounding box center [648, 87] width 184 height 26
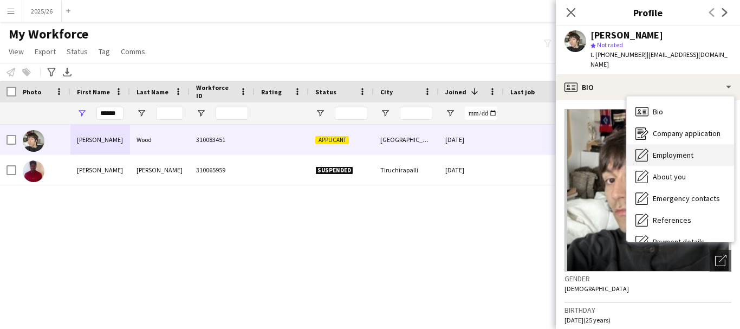
click at [665, 150] on span "Employment" at bounding box center [673, 155] width 41 height 10
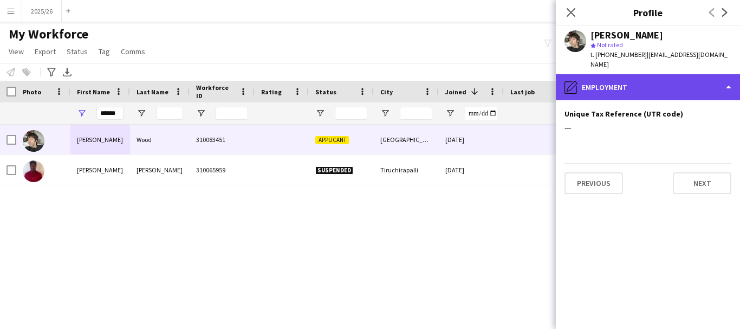
click at [666, 74] on div "pencil4 Employment" at bounding box center [648, 87] width 184 height 26
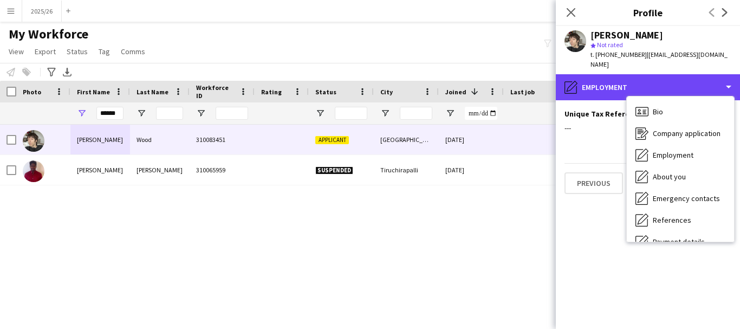
scroll to position [124, 0]
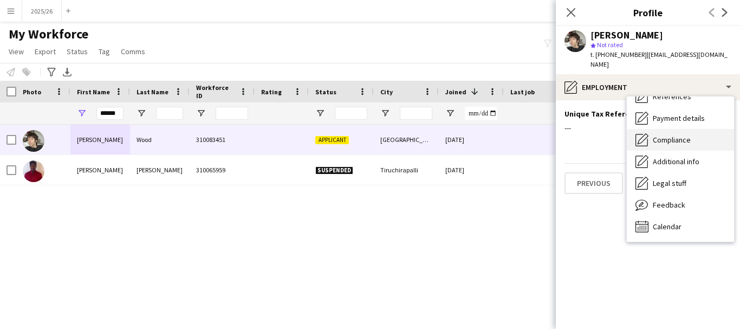
click at [687, 135] on span "Compliance" at bounding box center [672, 140] width 38 height 10
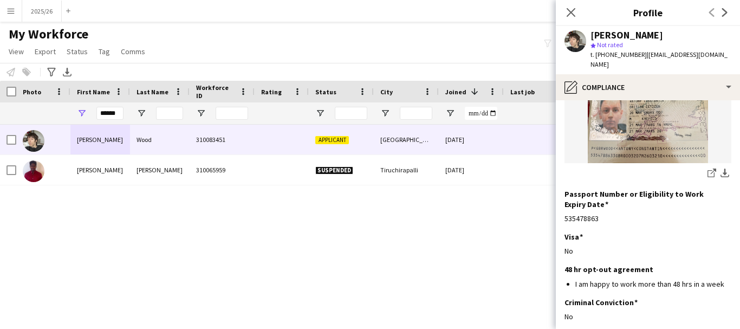
scroll to position [86, 0]
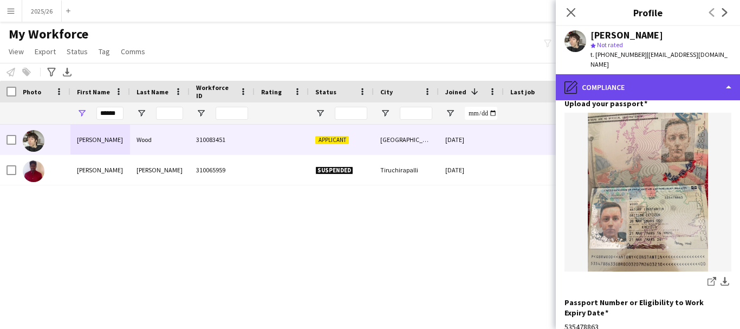
click at [629, 75] on div "pencil4 Compliance" at bounding box center [648, 87] width 184 height 26
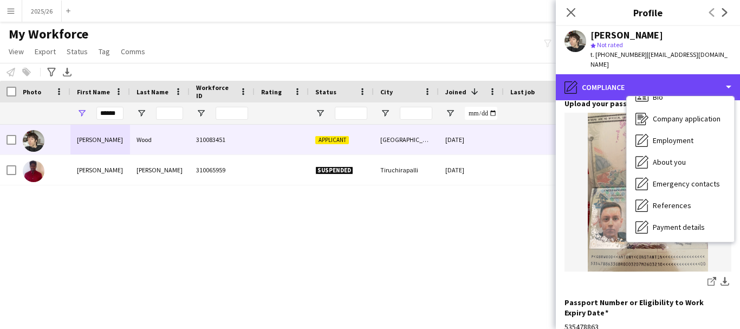
scroll to position [0, 0]
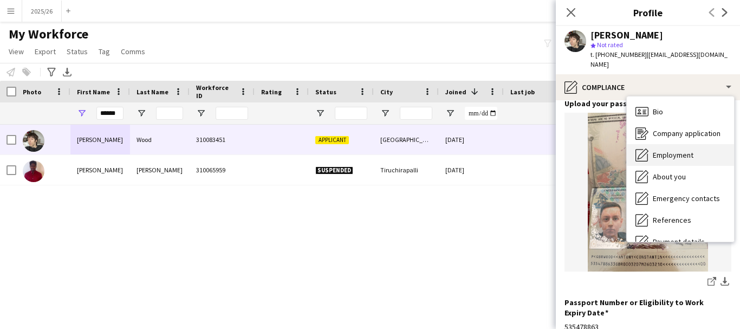
click at [672, 150] on span "Employment" at bounding box center [673, 155] width 41 height 10
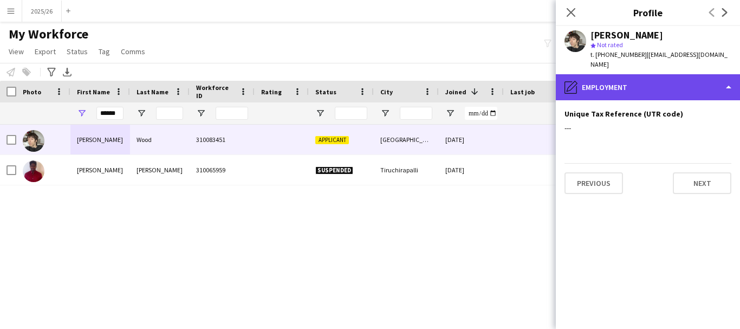
click at [655, 74] on div "pencil4 Employment" at bounding box center [648, 87] width 184 height 26
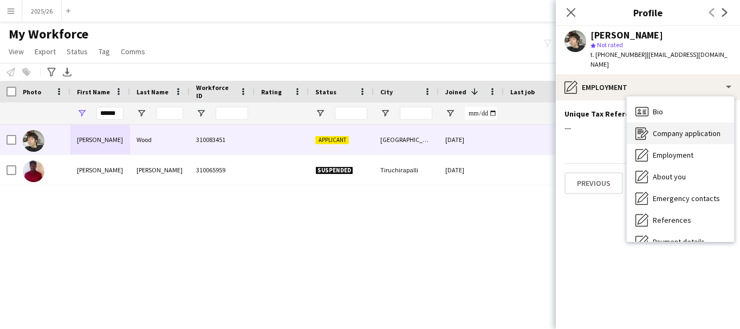
click at [677, 128] on span "Company application" at bounding box center [687, 133] width 68 height 10
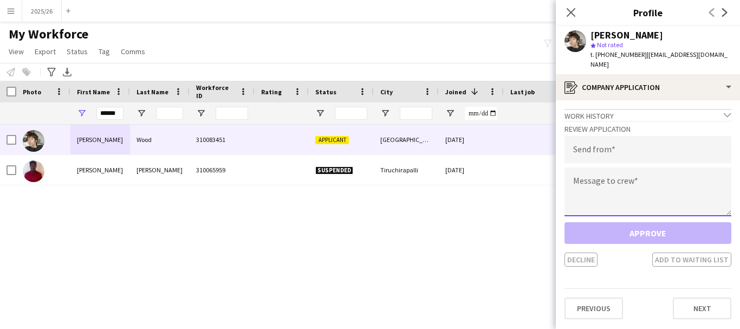
click at [650, 167] on textarea at bounding box center [648, 191] width 167 height 49
paste textarea "**********"
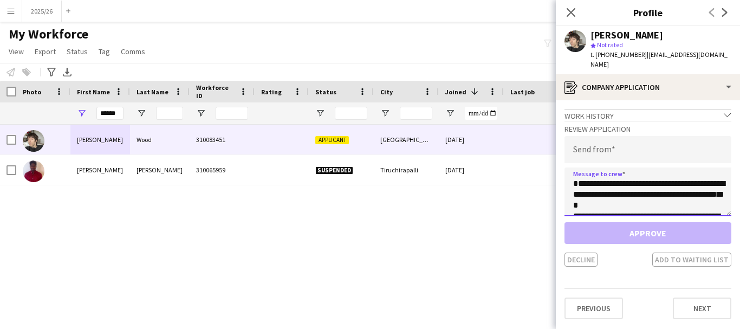
scroll to position [212, 0]
type textarea "**********"
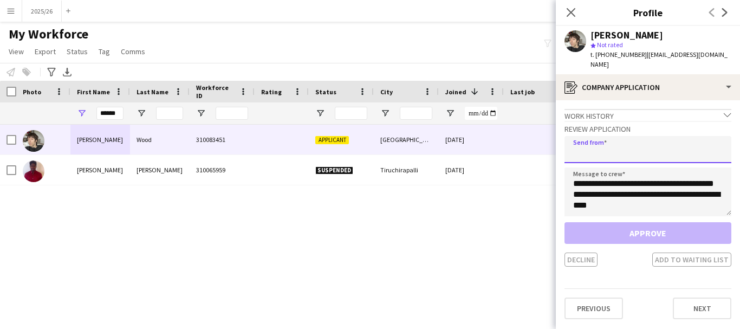
click at [624, 138] on input "email" at bounding box center [648, 149] width 167 height 27
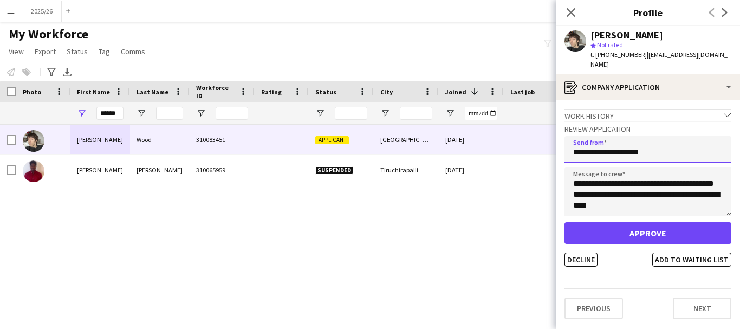
type input "**********"
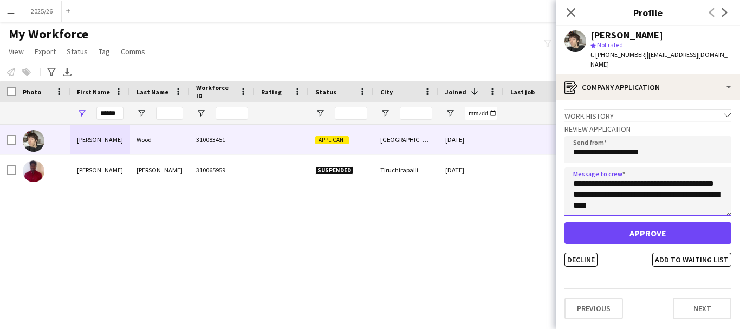
click at [604, 205] on textarea "**********" at bounding box center [648, 191] width 167 height 49
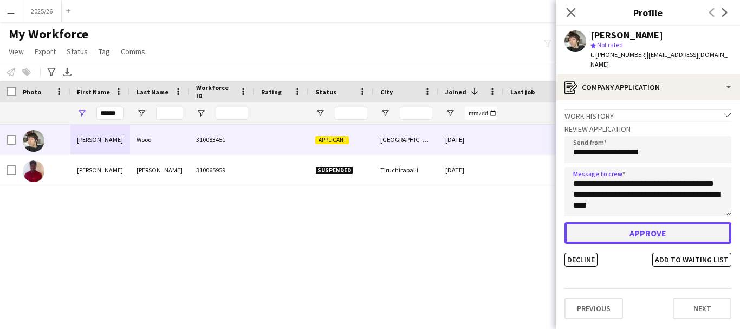
click at [630, 222] on button "Approve" at bounding box center [648, 233] width 167 height 22
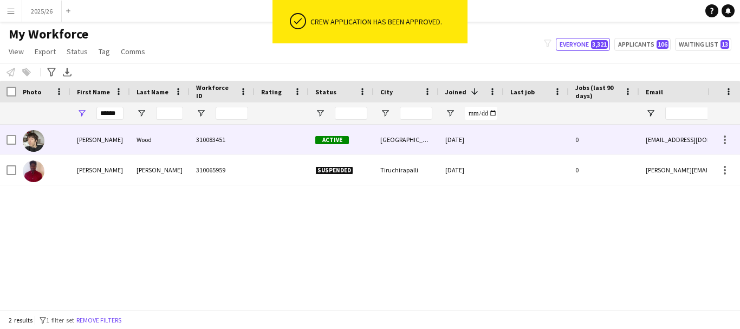
click at [483, 137] on div "[DATE]" at bounding box center [471, 140] width 65 height 30
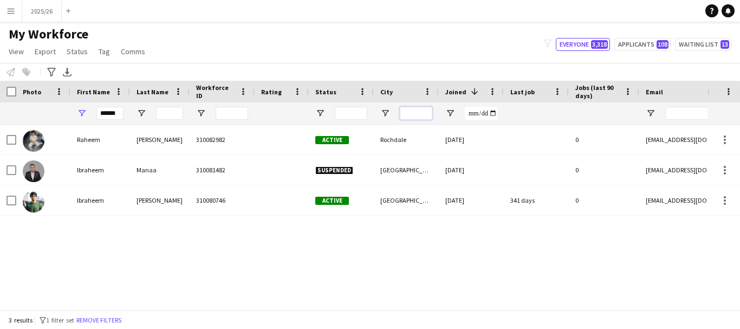
click at [403, 114] on input "City Filter Input" at bounding box center [416, 113] width 33 height 13
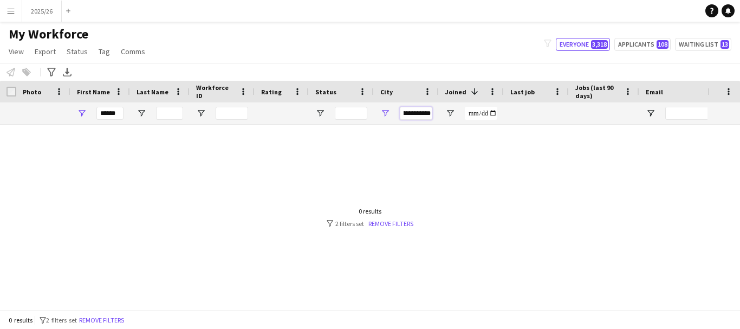
type input "**********"
click at [120, 111] on input "******" at bounding box center [109, 113] width 27 height 13
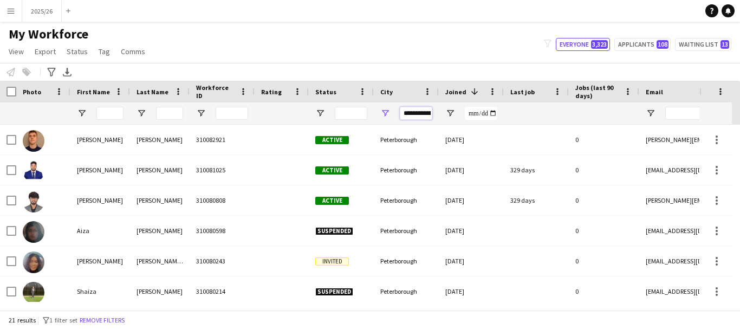
click at [414, 118] on input "**********" at bounding box center [416, 113] width 33 height 13
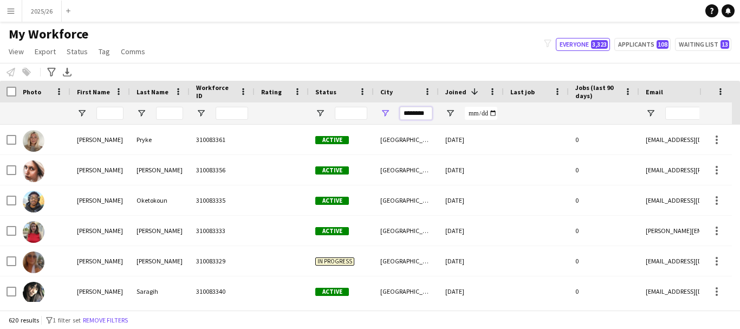
type input "********"
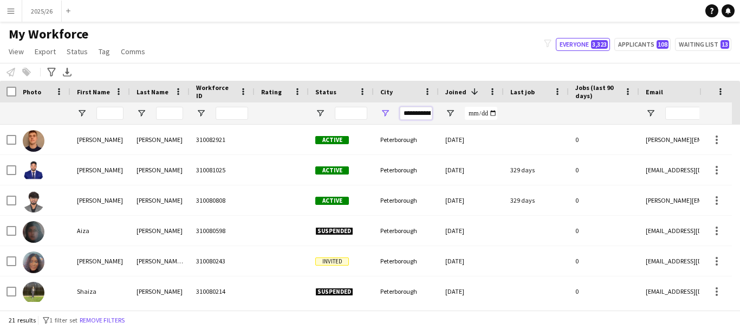
click at [418, 112] on input "**********" at bounding box center [416, 113] width 33 height 13
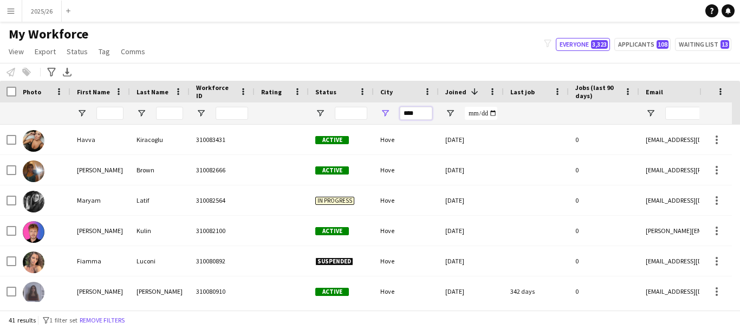
type input "****"
click at [410, 113] on input "****" at bounding box center [416, 113] width 33 height 13
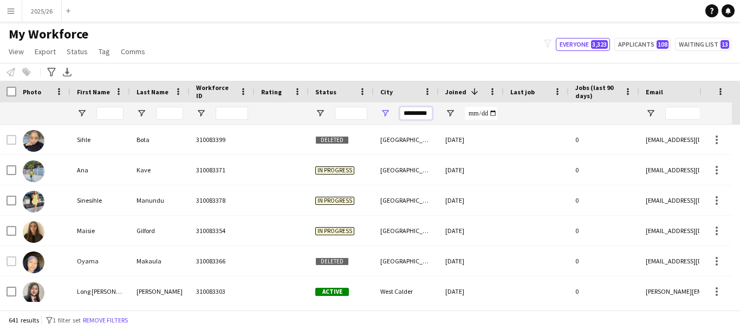
scroll to position [0, 2]
type input "*********"
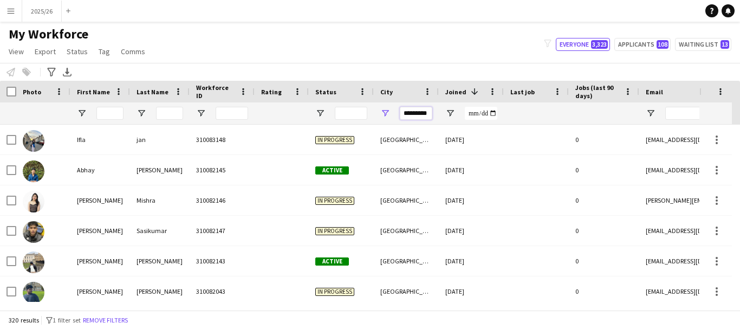
scroll to position [0, 0]
click at [114, 117] on input "First Name Filter Input" at bounding box center [109, 113] width 27 height 13
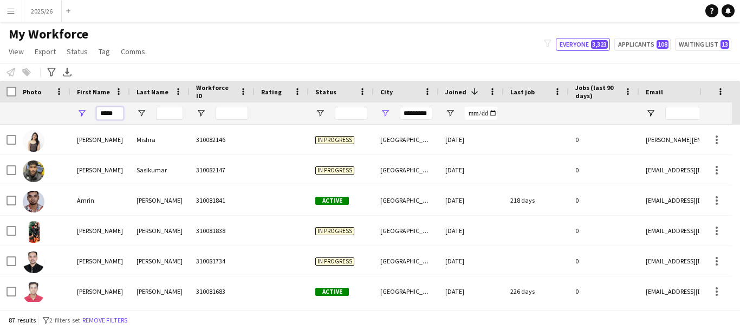
type input "*****"
click at [435, 112] on div "*********" at bounding box center [406, 113] width 65 height 22
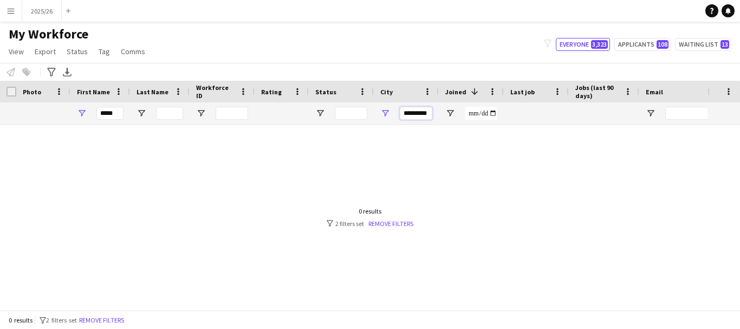
click at [429, 111] on input "*********" at bounding box center [416, 113] width 33 height 13
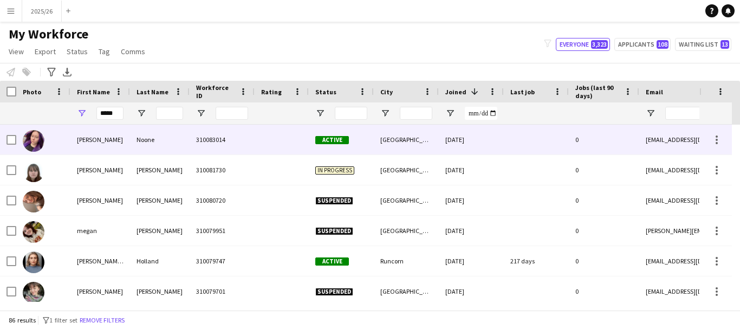
click at [133, 144] on div "Noone" at bounding box center [160, 140] width 60 height 30
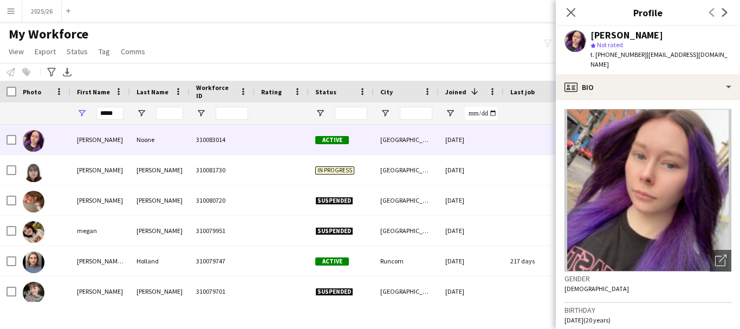
drag, startPoint x: 660, startPoint y: 71, endPoint x: 645, endPoint y: 58, distance: 19.6
click at [645, 58] on span "| [EMAIL_ADDRESS][DOMAIN_NAME]" at bounding box center [659, 59] width 137 height 18
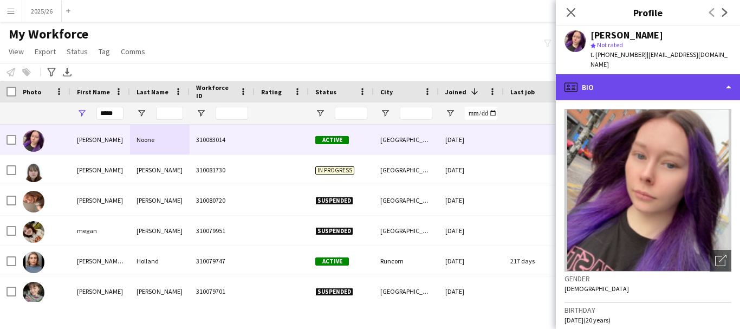
click at [669, 74] on div "profile Bio" at bounding box center [648, 87] width 184 height 26
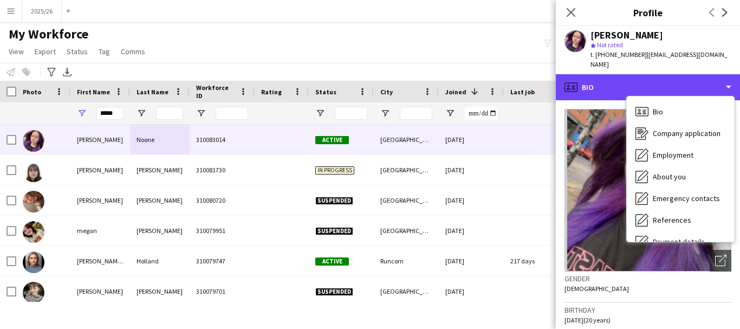
scroll to position [124, 0]
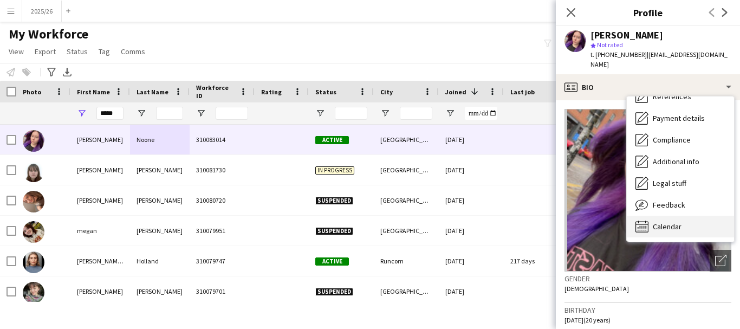
click at [695, 216] on div "Calendar Calendar" at bounding box center [680, 227] width 107 height 22
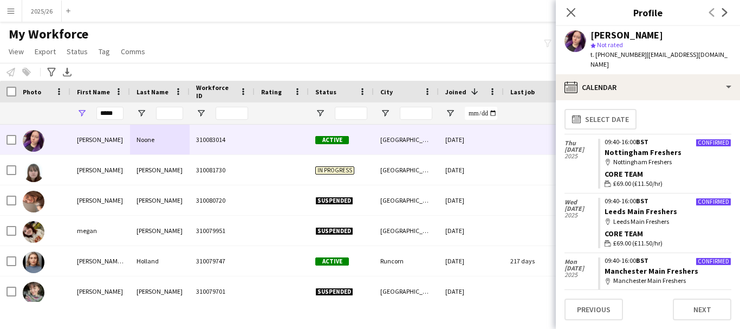
scroll to position [0, 0]
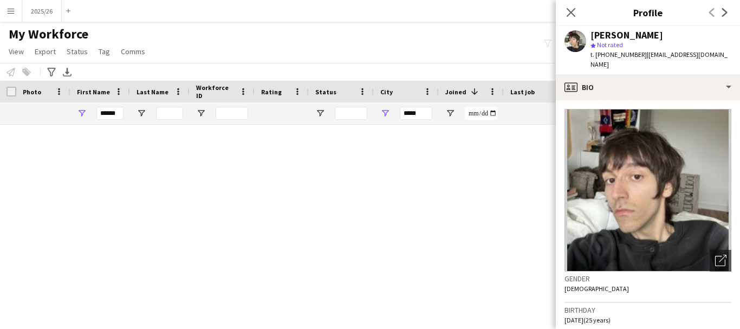
type input "*****"
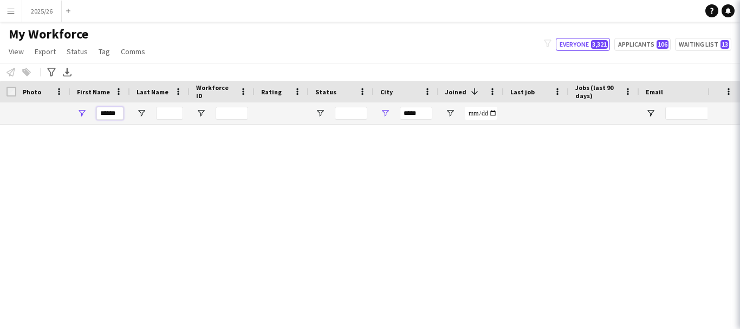
drag, startPoint x: 120, startPoint y: 119, endPoint x: 5, endPoint y: 102, distance: 116.1
click at [31, 110] on div "***** ******" at bounding box center [587, 113] width 1175 height 22
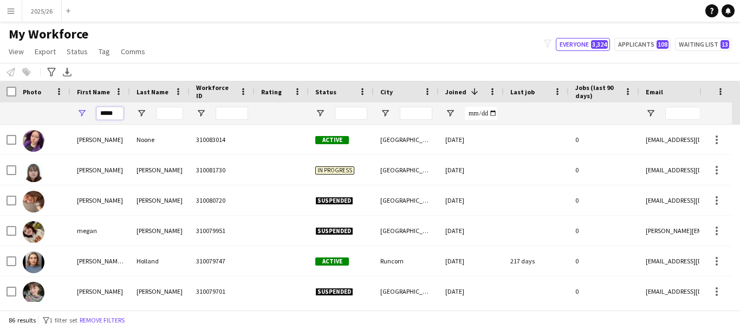
drag, startPoint x: 121, startPoint y: 113, endPoint x: 38, endPoint y: 116, distance: 83.0
click at [41, 115] on div "*****" at bounding box center [587, 113] width 1175 height 22
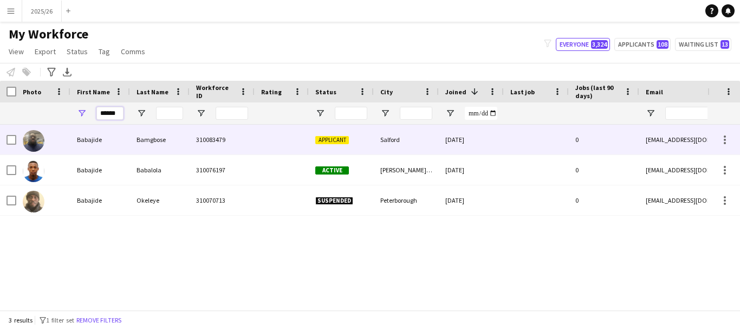
type input "******"
click at [180, 138] on div "Bamgbose" at bounding box center [160, 140] width 60 height 30
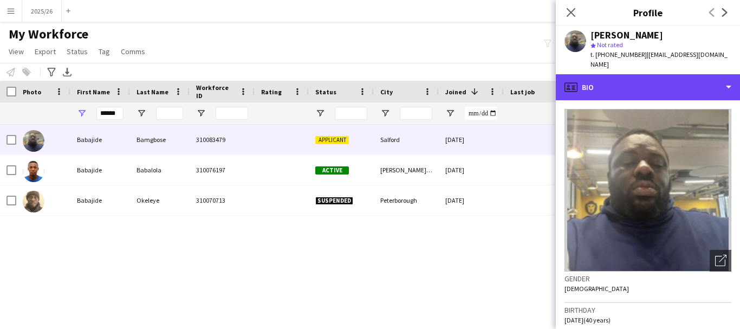
click at [623, 77] on div "profile Bio" at bounding box center [648, 87] width 184 height 26
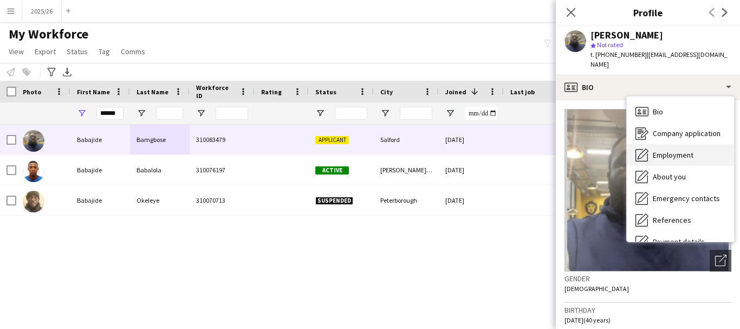
click at [684, 150] on div "Employment Employment" at bounding box center [680, 155] width 107 height 22
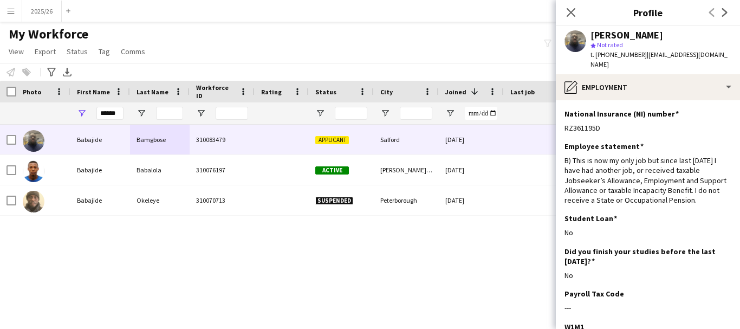
click at [685, 100] on app-section-data-types "National Insurance (NI) number Edit this field RZ361195D Employee statement Edi…" at bounding box center [648, 214] width 184 height 229
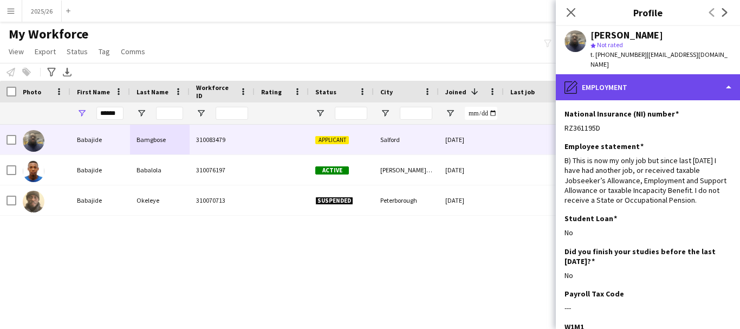
click at [678, 74] on div "pencil4 Employment" at bounding box center [648, 87] width 184 height 26
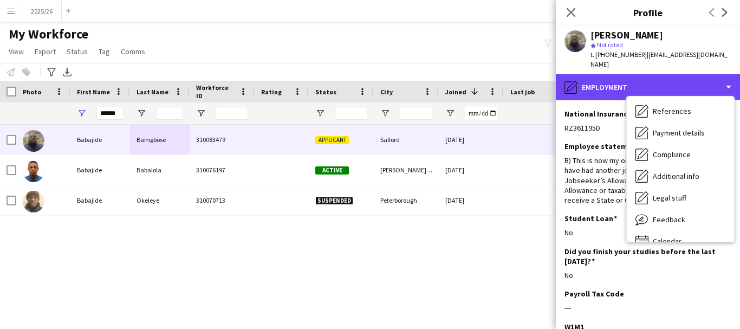
scroll to position [124, 0]
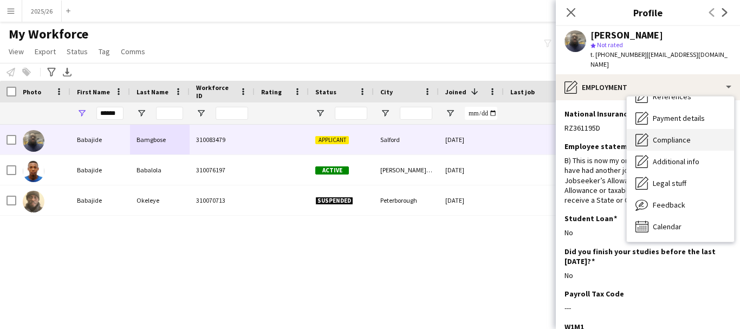
click at [673, 135] on span "Compliance" at bounding box center [672, 140] width 38 height 10
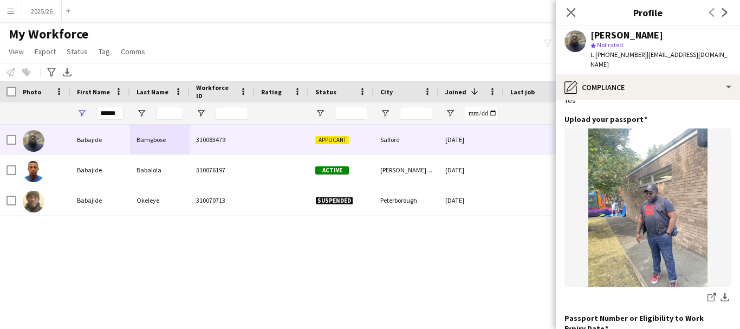
scroll to position [55, 0]
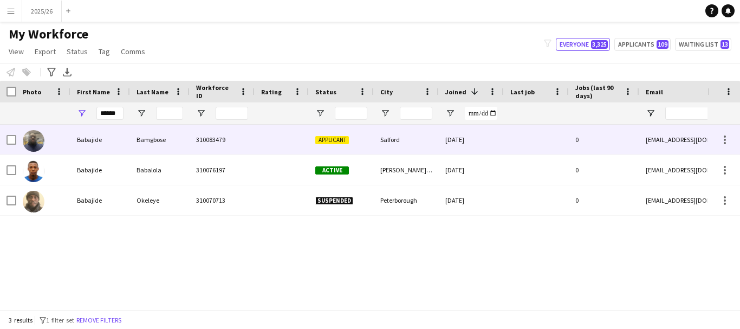
click at [301, 131] on div at bounding box center [282, 140] width 54 height 30
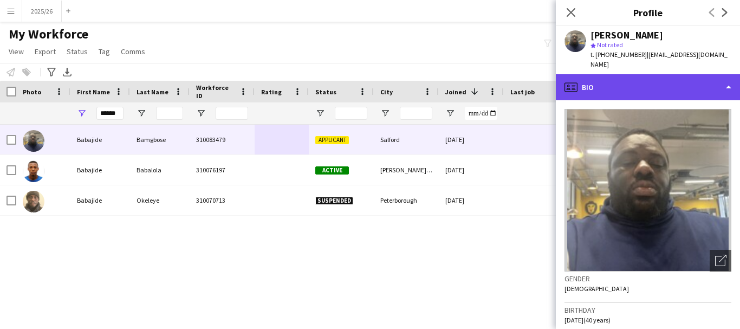
click at [690, 84] on div "profile Bio" at bounding box center [648, 87] width 184 height 26
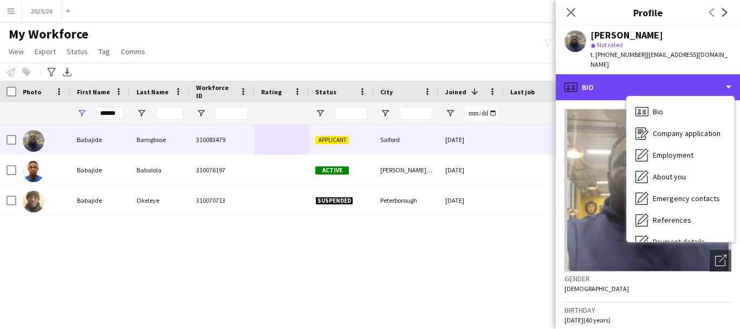
scroll to position [124, 0]
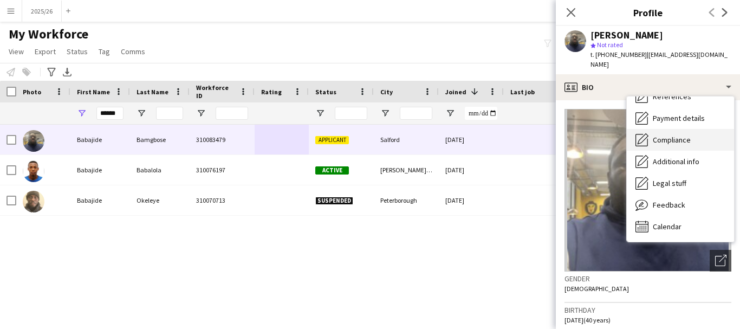
click at [687, 135] on span "Compliance" at bounding box center [672, 140] width 38 height 10
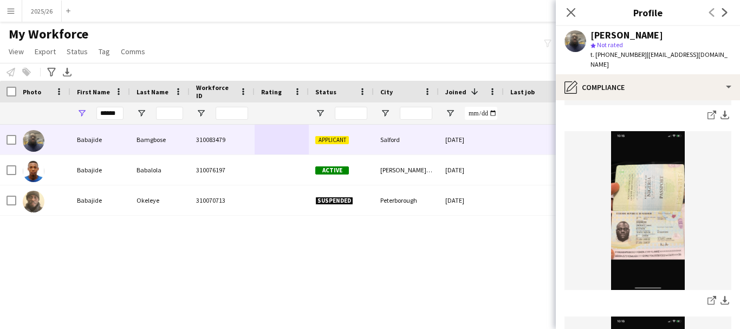
scroll to position [249, 0]
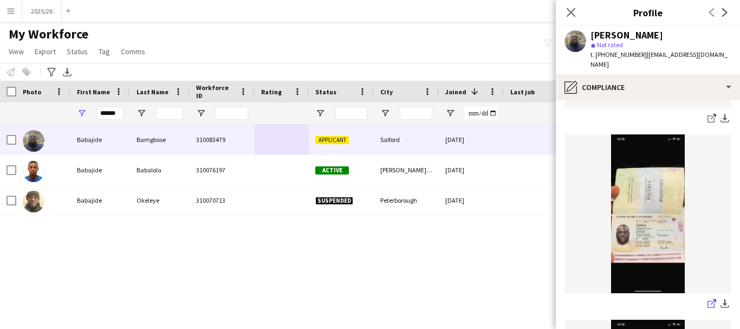
click at [708, 299] on icon "share-external-link-1" at bounding box center [712, 303] width 9 height 9
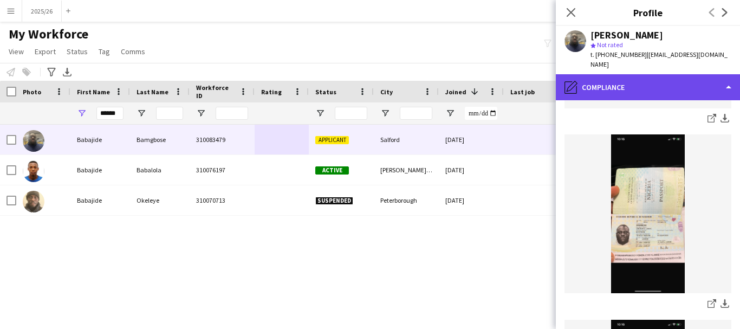
click at [663, 79] on div "pencil4 Compliance" at bounding box center [648, 87] width 184 height 26
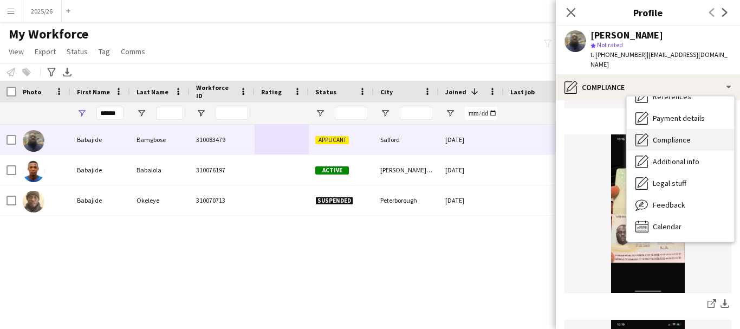
click at [678, 135] on span "Compliance" at bounding box center [672, 140] width 38 height 10
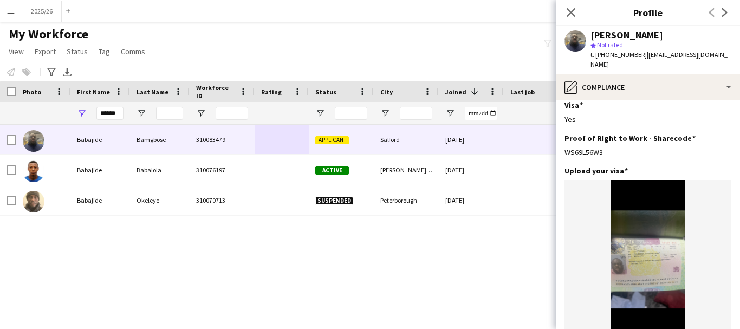
scroll to position [686, 0]
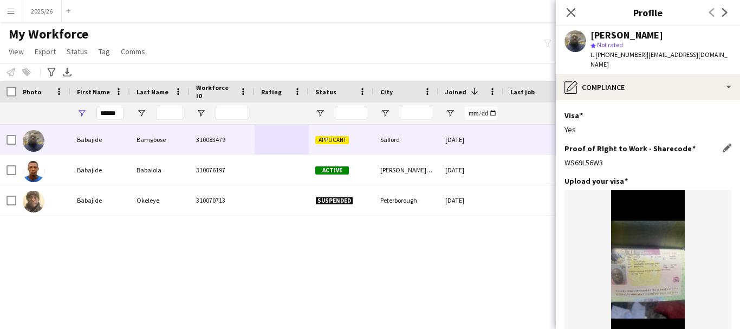
drag, startPoint x: 624, startPoint y: 138, endPoint x: 567, endPoint y: 146, distance: 58.0
click at [567, 158] on div "WS69L56W3" at bounding box center [648, 163] width 167 height 10
copy div "WS69L56W3"
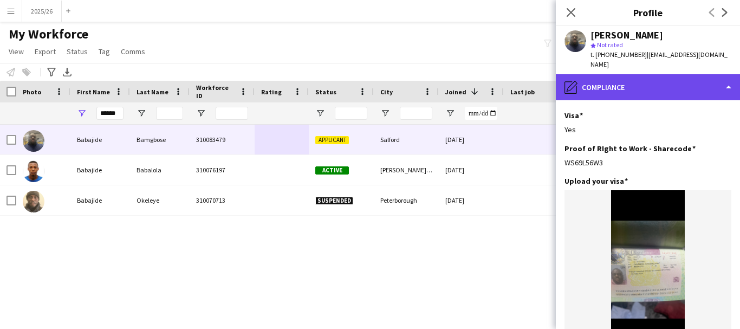
click at [643, 74] on div "pencil4 Compliance" at bounding box center [648, 87] width 184 height 26
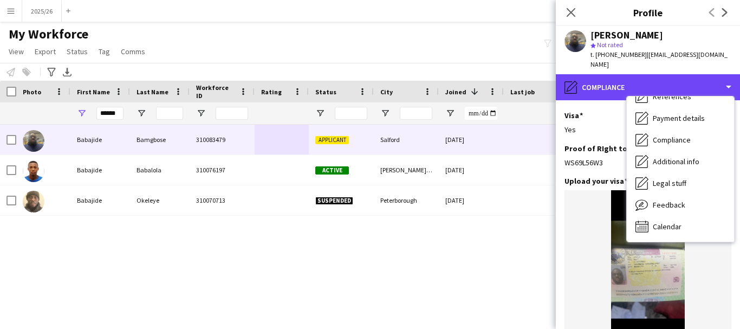
scroll to position [0, 0]
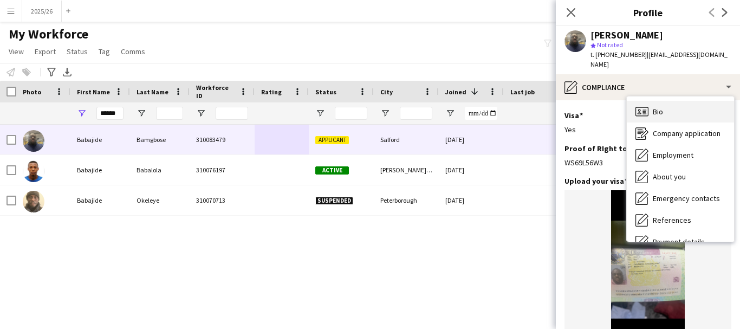
click at [672, 101] on div "Bio Bio" at bounding box center [680, 112] width 107 height 22
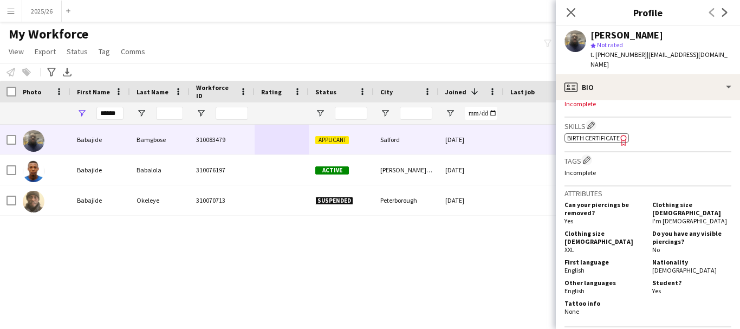
scroll to position [353, 0]
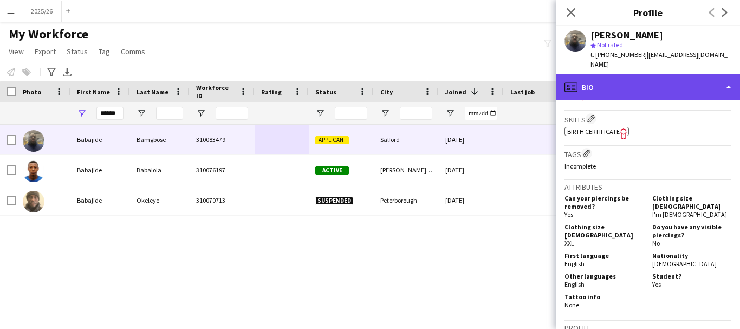
click at [652, 74] on div "profile Bio" at bounding box center [648, 87] width 184 height 26
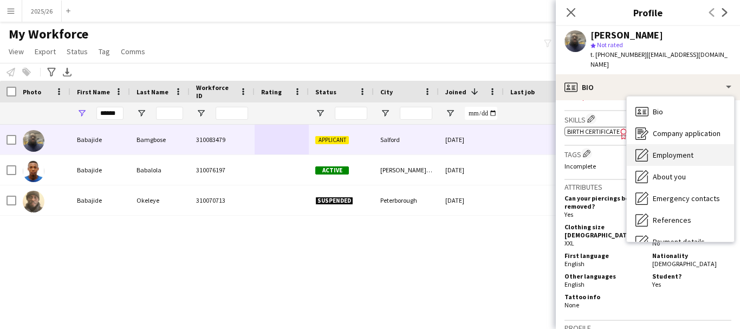
click at [685, 144] on div "Employment Employment" at bounding box center [680, 155] width 107 height 22
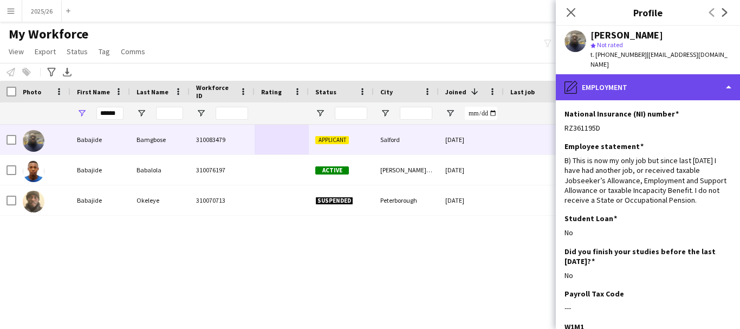
click at [717, 74] on div "pencil4 Employment" at bounding box center [648, 87] width 184 height 26
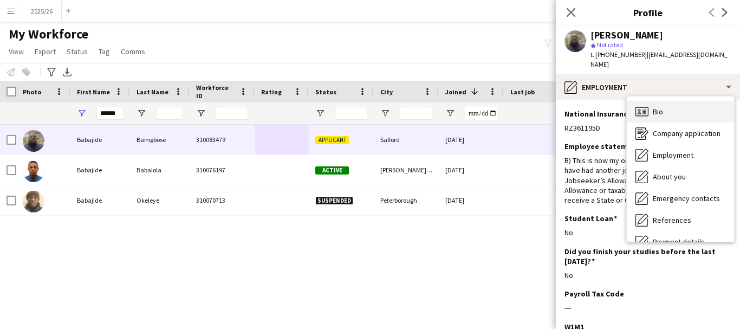
click at [709, 101] on div "Bio Bio" at bounding box center [680, 112] width 107 height 22
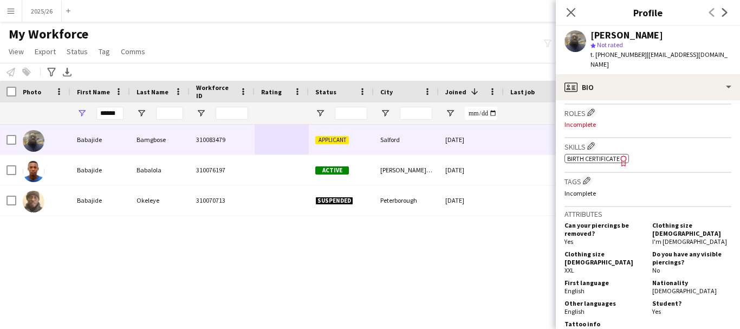
scroll to position [312, 0]
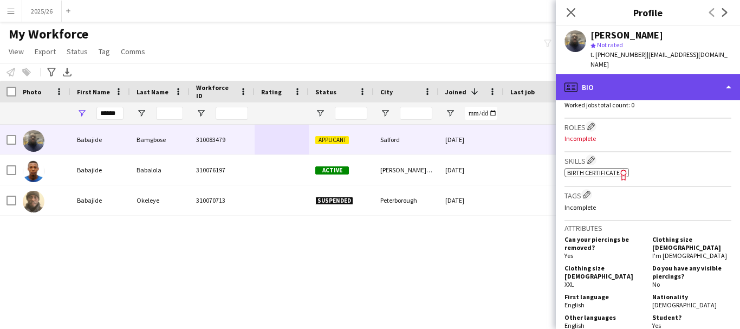
click at [650, 78] on div "profile Bio" at bounding box center [648, 87] width 184 height 26
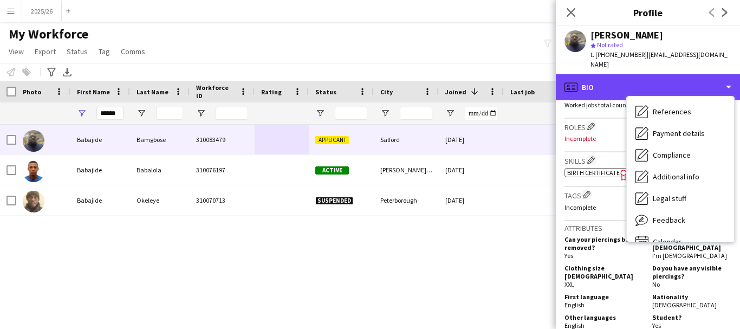
scroll to position [124, 0]
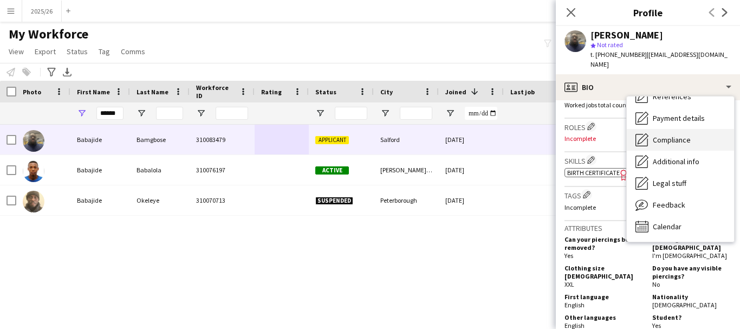
click at [682, 135] on span "Compliance" at bounding box center [672, 140] width 38 height 10
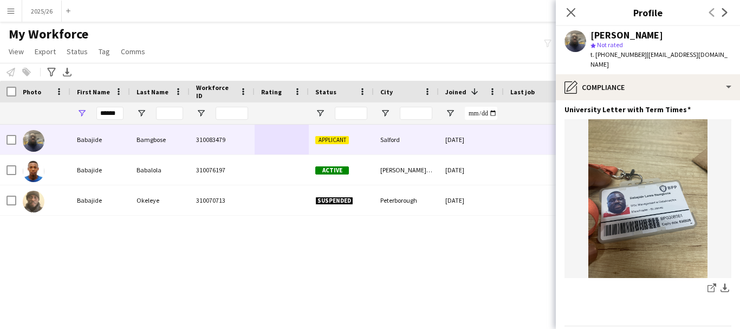
scroll to position [1068, 0]
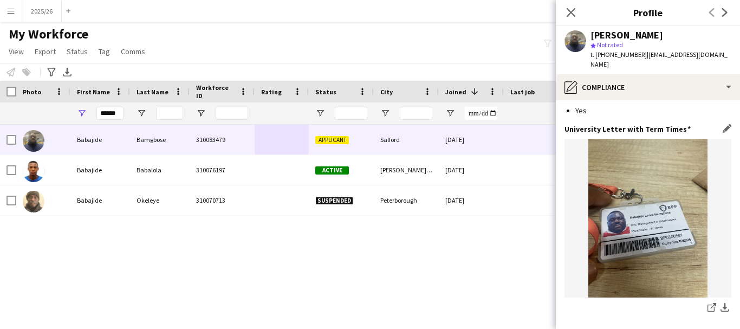
click at [636, 214] on img at bounding box center [648, 218] width 167 height 159
click at [713, 124] on div "University Letter with Term Times Edit this field share-external-link-1 downloa…" at bounding box center [648, 223] width 167 height 199
click at [723, 124] on app-icon "Edit this field" at bounding box center [727, 128] width 9 height 9
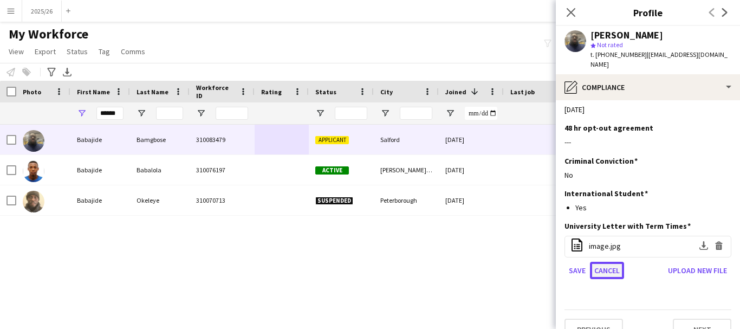
click at [616, 262] on button "Cancel" at bounding box center [607, 270] width 34 height 17
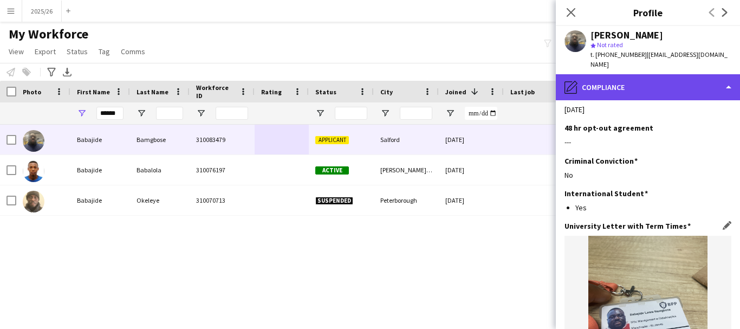
click at [689, 86] on div "pencil4 Compliance" at bounding box center [648, 87] width 184 height 26
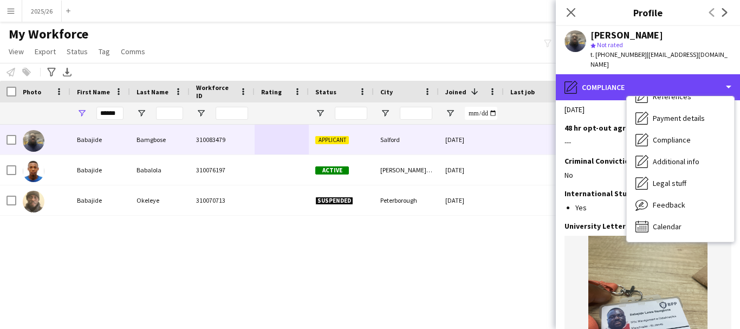
scroll to position [0, 0]
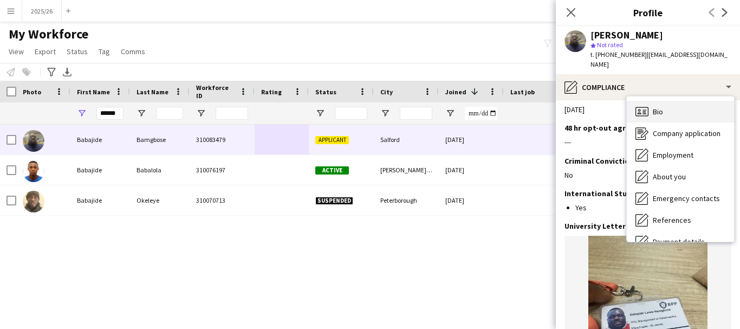
click at [672, 101] on div "Bio Bio" at bounding box center [680, 112] width 107 height 22
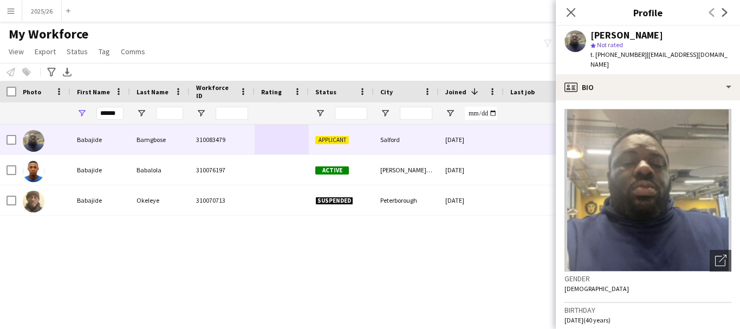
scroll to position [279, 0]
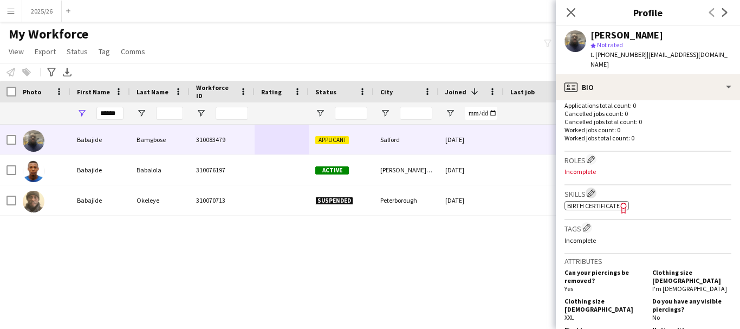
click at [591, 189] on app-icon "Edit crew company skills" at bounding box center [592, 193] width 8 height 8
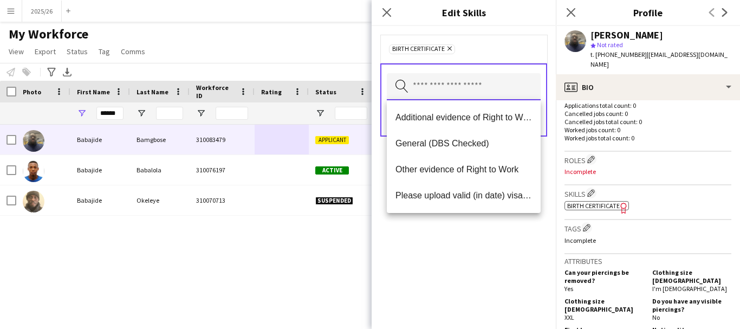
click at [489, 87] on input "text" at bounding box center [464, 86] width 154 height 27
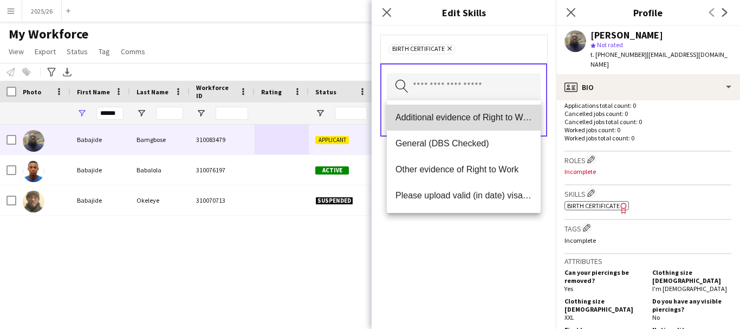
click at [478, 115] on span "Additional evidence of Right to Work" at bounding box center [464, 117] width 137 height 10
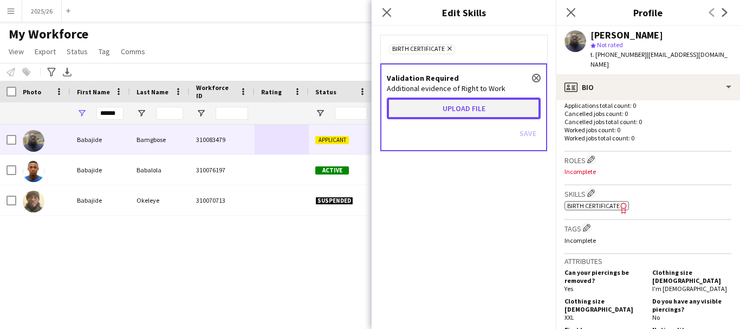
drag, startPoint x: 457, startPoint y: 113, endPoint x: 430, endPoint y: 100, distance: 30.6
click at [430, 100] on button "Upload file" at bounding box center [464, 109] width 154 height 22
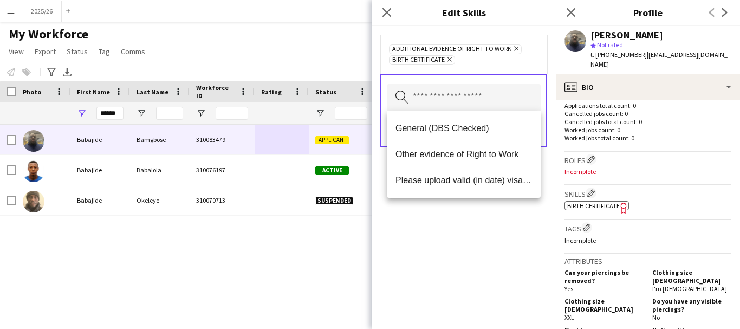
click at [511, 204] on div "Additional evidence of Right to Work Remove Birth Certificate Remove Search by …" at bounding box center [464, 177] width 184 height 303
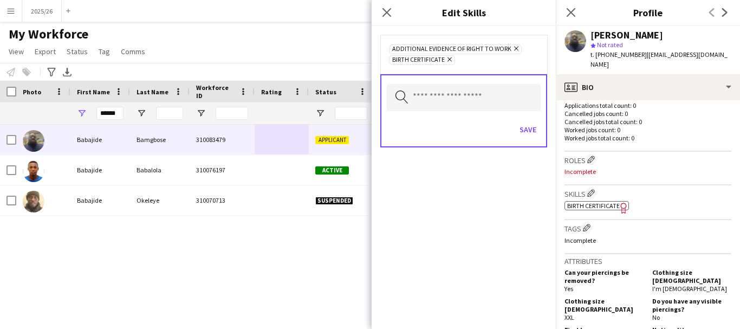
drag, startPoint x: 530, startPoint y: 131, endPoint x: 524, endPoint y: 143, distance: 13.8
click at [524, 143] on div "Save" at bounding box center [464, 130] width 154 height 31
click at [529, 129] on button "Save" at bounding box center [527, 129] width 25 height 17
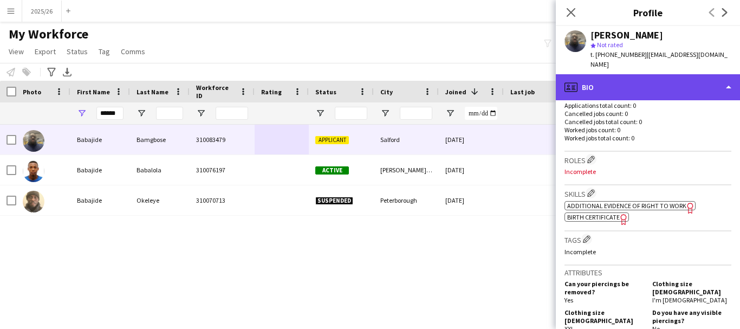
click at [639, 74] on div "profile Bio" at bounding box center [648, 87] width 184 height 26
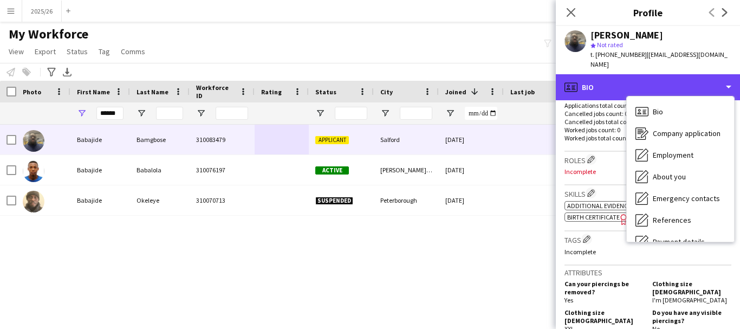
scroll to position [124, 0]
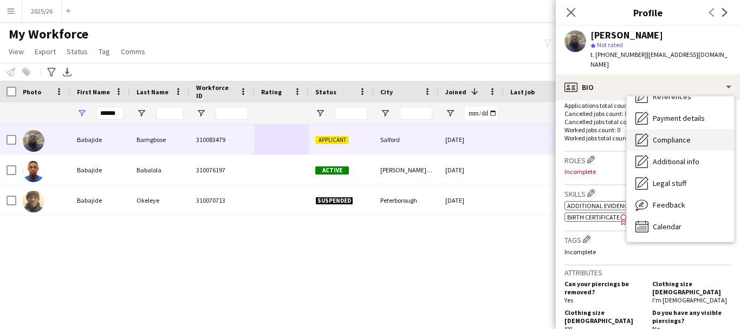
click at [674, 135] on span "Compliance" at bounding box center [672, 140] width 38 height 10
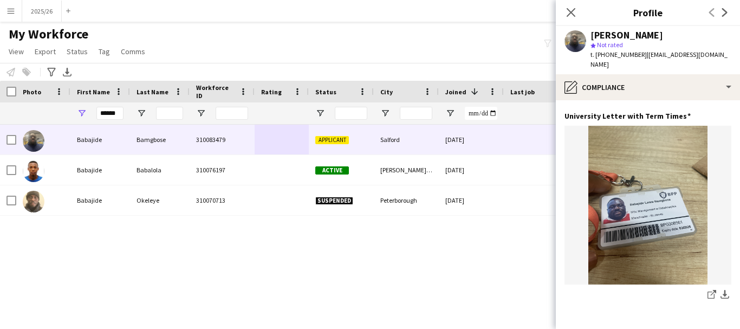
scroll to position [1078, 0]
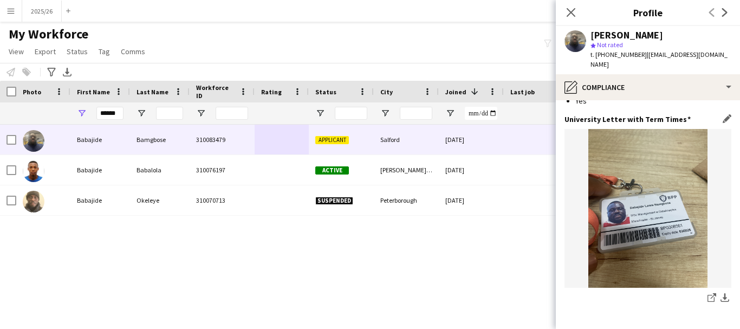
click at [657, 214] on img at bounding box center [648, 208] width 167 height 159
click at [120, 111] on input "******" at bounding box center [109, 113] width 27 height 13
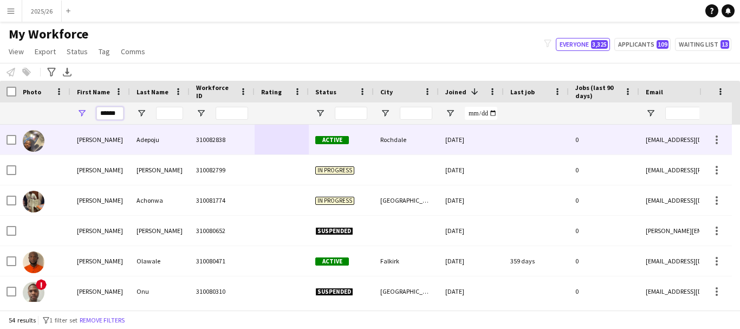
type input "******"
click at [212, 143] on div "310082838" at bounding box center [222, 140] width 65 height 30
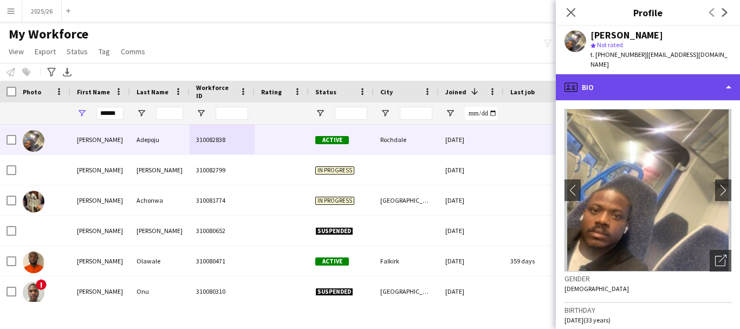
click at [672, 76] on div "profile Bio" at bounding box center [648, 87] width 184 height 26
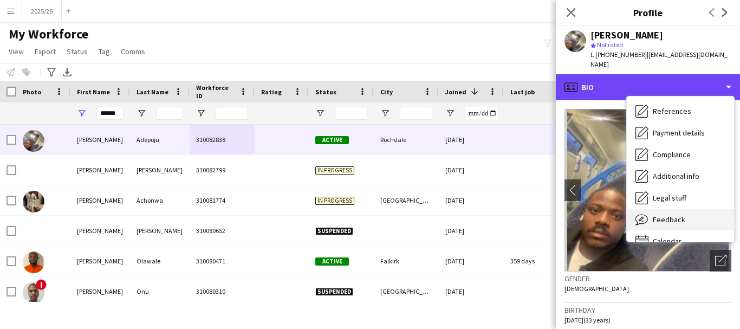
scroll to position [124, 0]
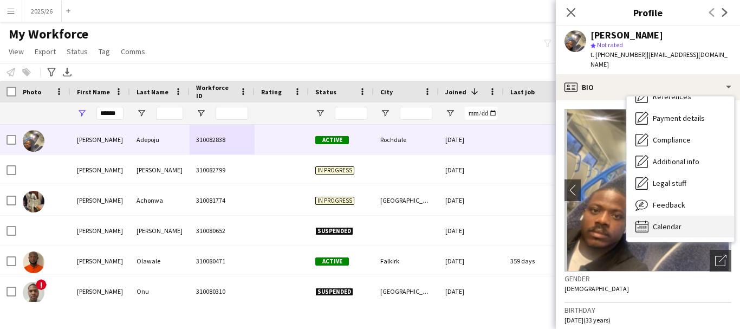
click at [680, 222] on span "Calendar" at bounding box center [667, 227] width 29 height 10
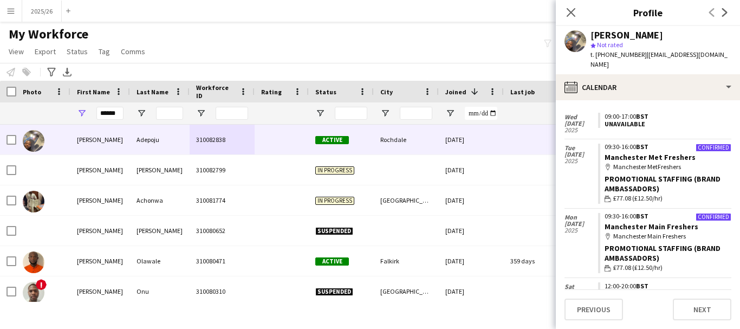
scroll to position [121, 0]
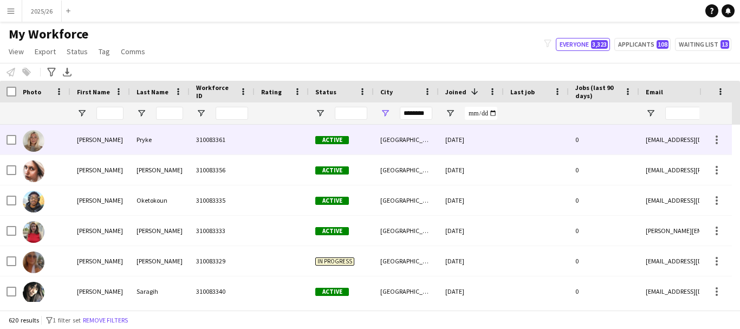
click at [143, 142] on div "Pryke" at bounding box center [160, 140] width 60 height 30
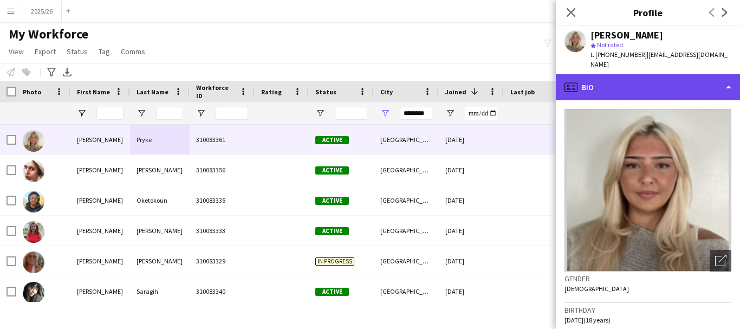
click at [614, 74] on div "profile Bio" at bounding box center [648, 87] width 184 height 26
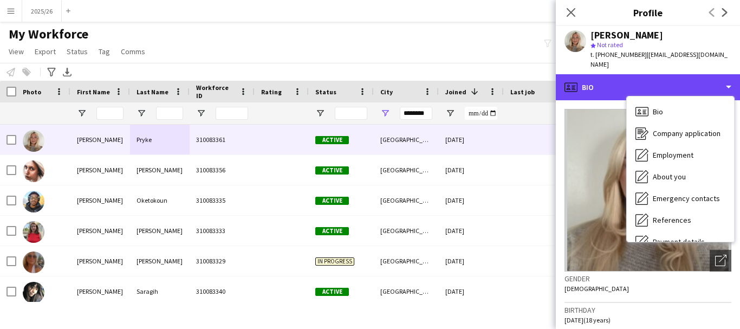
scroll to position [124, 0]
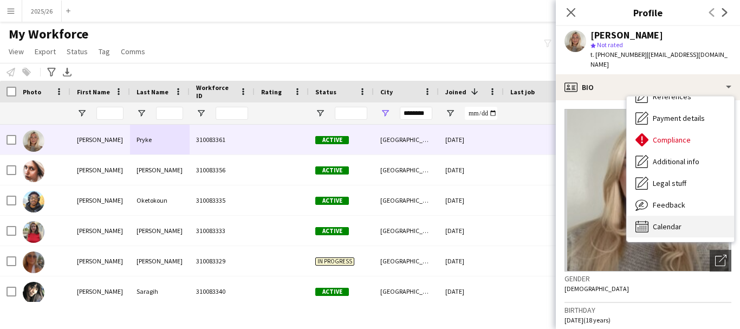
click at [676, 222] on span "Calendar" at bounding box center [667, 227] width 29 height 10
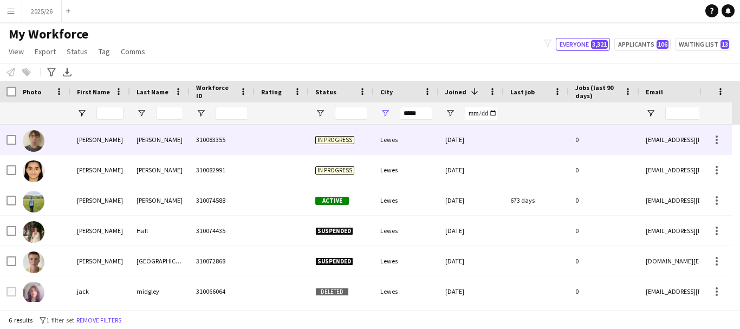
click at [454, 140] on div "[DATE]" at bounding box center [471, 140] width 65 height 30
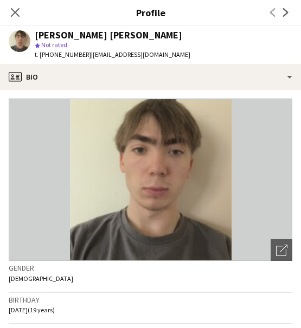
click at [80, 54] on span "t. [PHONE_NUMBER]" at bounding box center [63, 54] width 56 height 8
drag, startPoint x: 81, startPoint y: 55, endPoint x: 41, endPoint y: 60, distance: 39.9
click at [41, 60] on div "[PERSON_NAME] [PERSON_NAME] star Not rated t. [PHONE_NUMBER] | [EMAIL_ADDRESS][…" at bounding box center [99, 45] width 199 height 38
copy span "[PHONE_NUMBER]"
click at [15, 17] on icon "Close pop-in" at bounding box center [15, 12] width 10 height 10
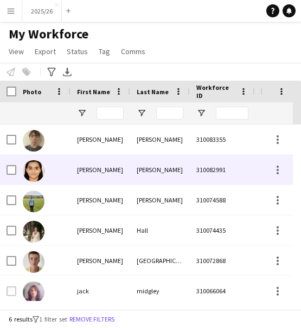
click at [134, 164] on div "[PERSON_NAME]" at bounding box center [160, 170] width 60 height 30
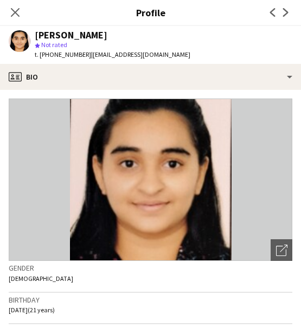
drag, startPoint x: 85, startPoint y: 53, endPoint x: 43, endPoint y: 57, distance: 42.0
click at [43, 57] on span "t. +4407547654396" at bounding box center [63, 54] width 56 height 8
drag, startPoint x: 40, startPoint y: 53, endPoint x: 85, endPoint y: 59, distance: 45.9
click at [85, 59] on div "t. +4407547654396 | khuntdhruvi1004@gmail.com" at bounding box center [113, 55] width 156 height 10
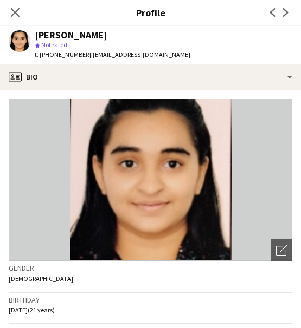
copy span "+4407547654396"
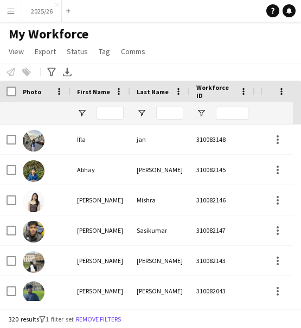
click at [29, 311] on div "320 results filter-1 1 filter set Remove filters" at bounding box center [150, 319] width 301 height 18
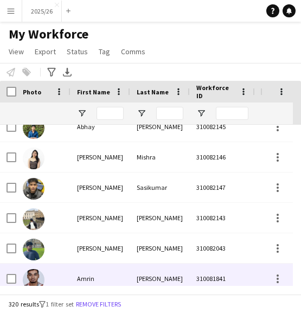
click at [157, 280] on div "[PERSON_NAME]" at bounding box center [160, 278] width 60 height 30
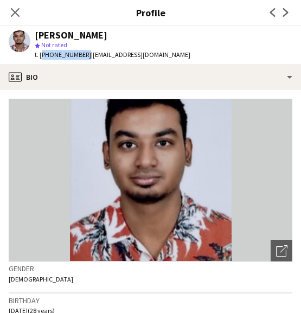
drag, startPoint x: 81, startPoint y: 55, endPoint x: 40, endPoint y: 59, distance: 40.8
click at [40, 59] on span "t. [PHONE_NUMBER]" at bounding box center [63, 54] width 56 height 8
copy span "[PHONE_NUMBER]"
click at [14, 12] on icon at bounding box center [15, 12] width 10 height 10
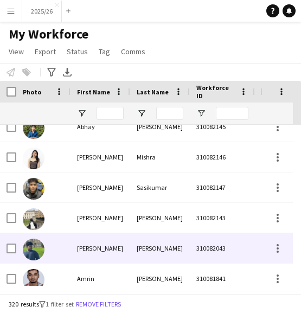
click at [113, 242] on div "[PERSON_NAME]" at bounding box center [100, 248] width 60 height 30
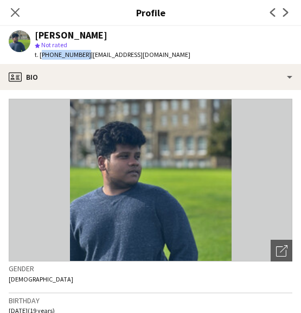
drag, startPoint x: 81, startPoint y: 53, endPoint x: 40, endPoint y: 59, distance: 41.7
click at [40, 59] on div "t. [PHONE_NUMBER] | [EMAIL_ADDRESS][DOMAIN_NAME]" at bounding box center [113, 55] width 156 height 10
copy span "[PHONE_NUMBER]"
click at [15, 10] on icon "Close pop-in" at bounding box center [15, 12] width 10 height 10
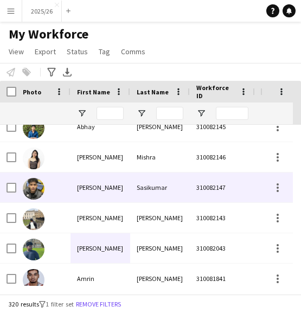
click at [143, 193] on div "Sasikumar" at bounding box center [160, 187] width 60 height 30
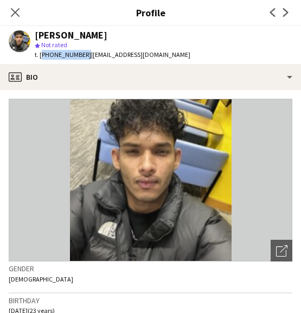
drag, startPoint x: 81, startPoint y: 55, endPoint x: 41, endPoint y: 56, distance: 39.6
click at [41, 56] on span "t. [PHONE_NUMBER]" at bounding box center [63, 54] width 56 height 8
copy span "[PHONE_NUMBER]"
drag, startPoint x: 20, startPoint y: 9, endPoint x: 60, endPoint y: 1, distance: 41.0
click at [20, 9] on icon "Close pop-in" at bounding box center [15, 12] width 9 height 9
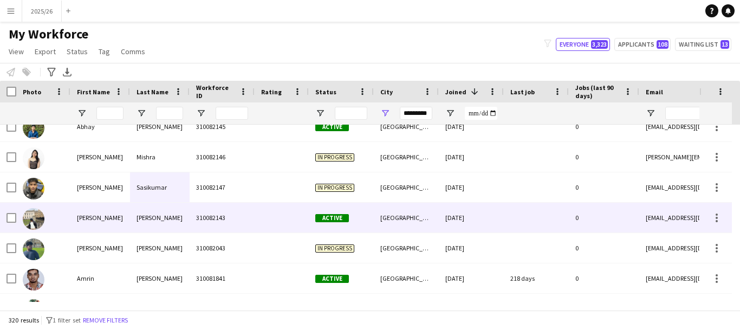
click at [300, 221] on div "[GEOGRAPHIC_DATA]" at bounding box center [406, 218] width 65 height 30
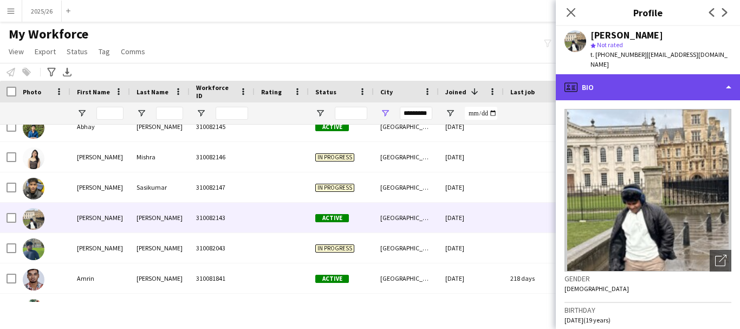
click at [300, 74] on div "profile Bio" at bounding box center [648, 87] width 184 height 26
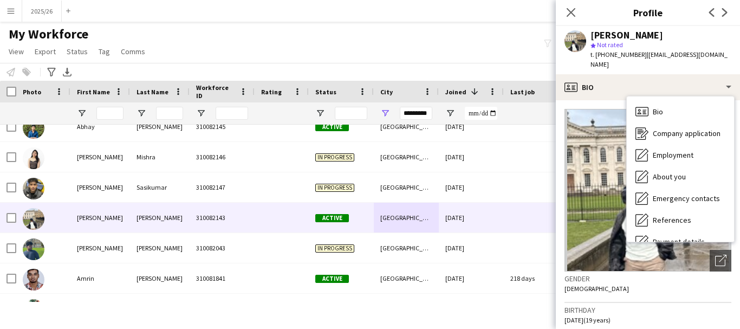
drag, startPoint x: 728, startPoint y: 199, endPoint x: 738, endPoint y: 211, distance: 15.4
click at [300, 211] on div "profile Bio Bio Bio Company application Company application Employment Employme…" at bounding box center [648, 201] width 184 height 255
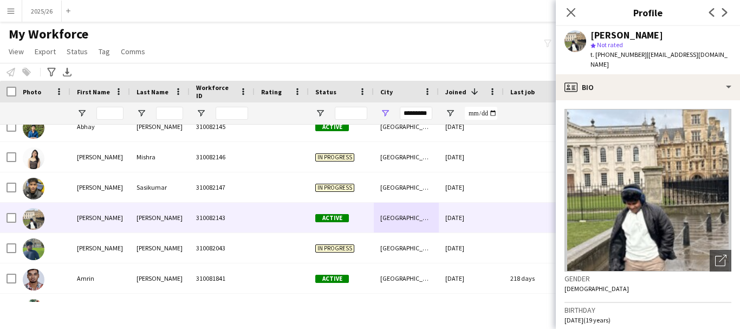
scroll to position [209, 0]
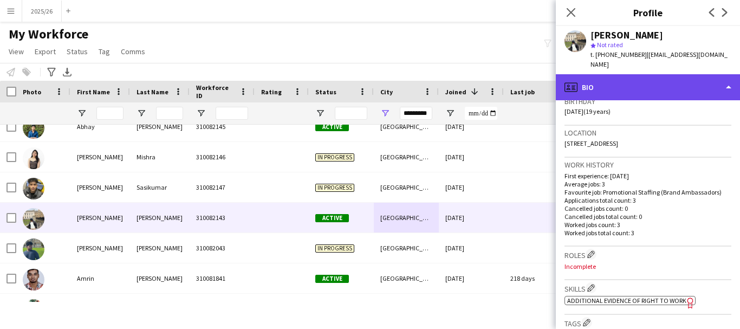
click at [300, 81] on div "profile Bio" at bounding box center [648, 87] width 184 height 26
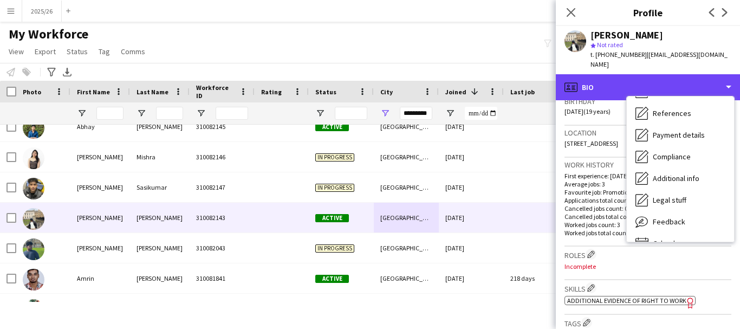
scroll to position [124, 0]
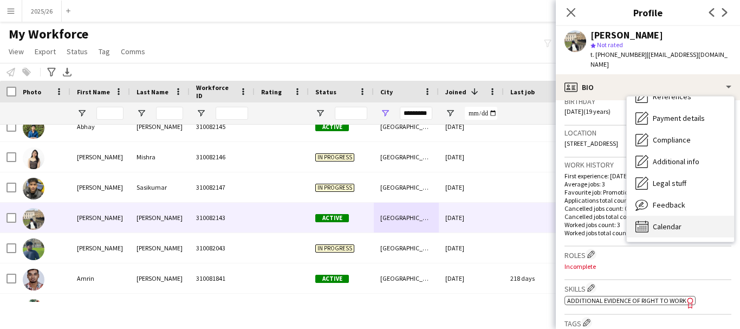
click at [300, 216] on div "Calendar Calendar" at bounding box center [680, 227] width 107 height 22
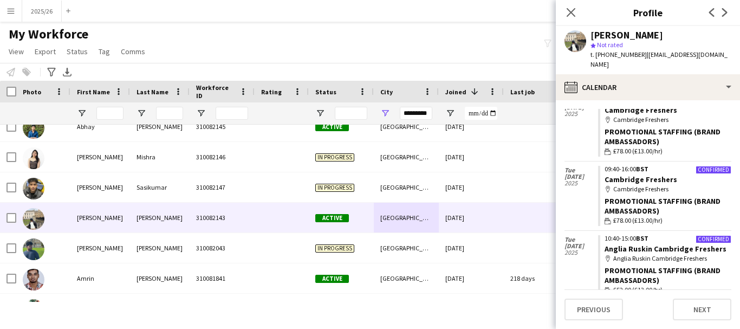
scroll to position [33, 0]
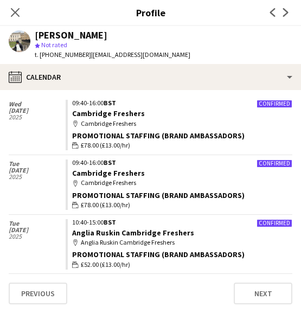
click at [9, 19] on div "Close pop-in" at bounding box center [15, 12] width 30 height 25
click at [18, 13] on icon "Close pop-in" at bounding box center [15, 12] width 10 height 10
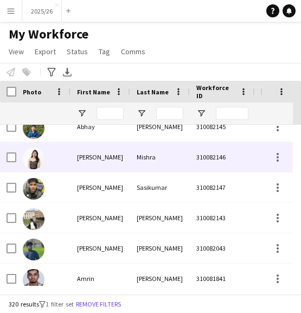
click at [171, 154] on div "Mishra" at bounding box center [160, 157] width 60 height 30
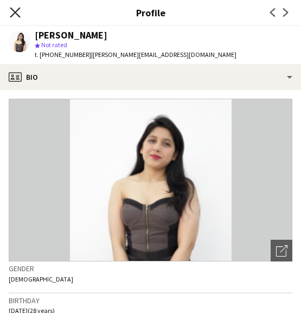
click at [11, 9] on icon at bounding box center [15, 12] width 10 height 10
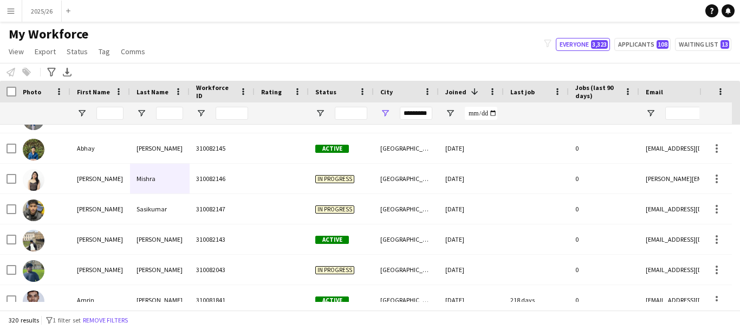
scroll to position [0, 0]
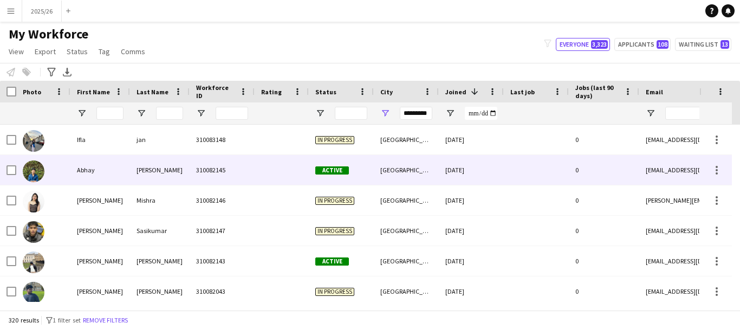
click at [245, 178] on div "310082145" at bounding box center [222, 170] width 65 height 30
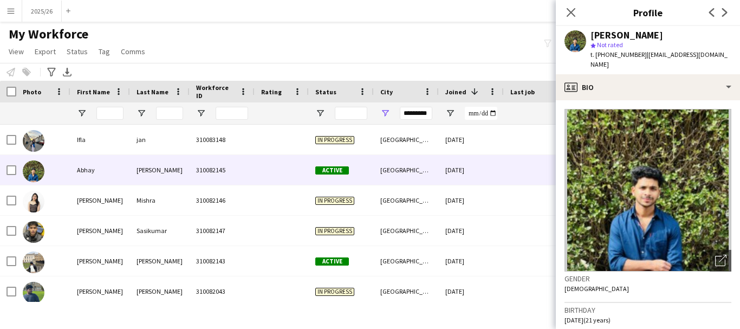
click at [300, 61] on div "[PERSON_NAME] star Not rated t. [PHONE_NUMBER] | [EMAIL_ADDRESS][DOMAIN_NAME]" at bounding box center [648, 50] width 184 height 48
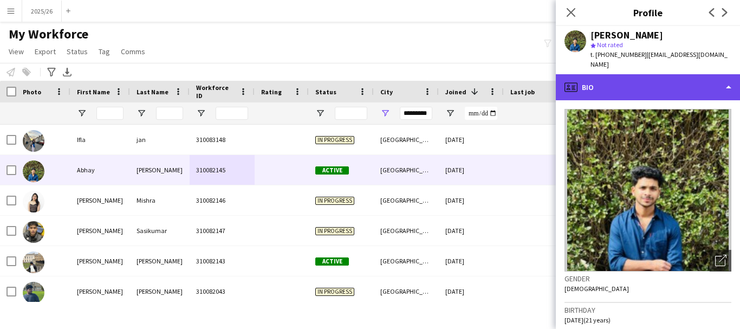
click at [300, 82] on div "profile Bio" at bounding box center [648, 87] width 184 height 26
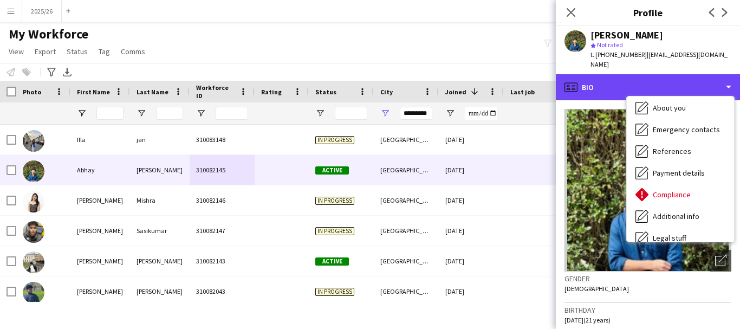
scroll to position [124, 0]
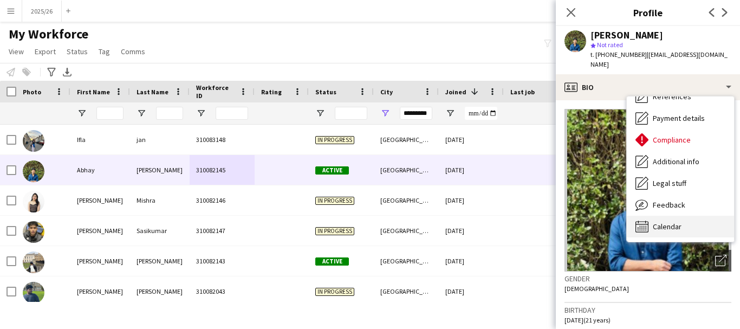
click at [300, 218] on div "Calendar Calendar" at bounding box center [680, 227] width 107 height 22
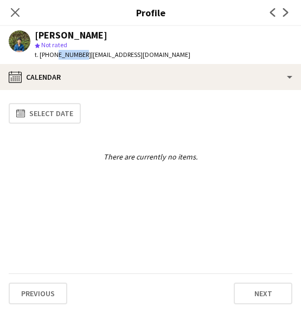
drag, startPoint x: 80, startPoint y: 53, endPoint x: 53, endPoint y: 60, distance: 28.4
click at [53, 60] on div "t. [PHONE_NUMBER] | [EMAIL_ADDRESS][DOMAIN_NAME]" at bounding box center [113, 55] width 156 height 10
click at [78, 53] on span "t. [PHONE_NUMBER]" at bounding box center [63, 54] width 56 height 8
drag, startPoint x: 82, startPoint y: 55, endPoint x: 40, endPoint y: 59, distance: 41.9
click at [40, 59] on div "t. [PHONE_NUMBER] | [EMAIL_ADDRESS][DOMAIN_NAME]" at bounding box center [113, 55] width 156 height 10
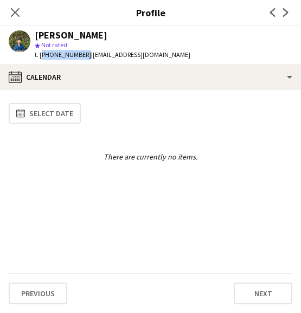
copy span "[PHONE_NUMBER]"
click at [13, 13] on icon "Close pop-in" at bounding box center [15, 12] width 10 height 10
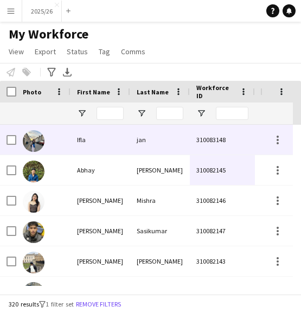
click at [168, 142] on div "jan" at bounding box center [160, 140] width 60 height 30
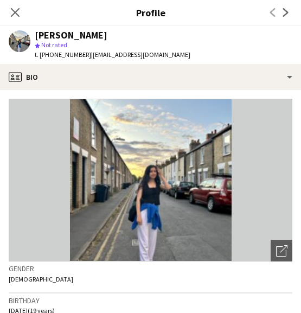
drag, startPoint x: 83, startPoint y: 53, endPoint x: 41, endPoint y: 60, distance: 42.8
click at [41, 60] on div "t. [PHONE_NUMBER] | [EMAIL_ADDRESS][DOMAIN_NAME]" at bounding box center [113, 55] width 156 height 10
copy span "[PHONE_NUMBER]"
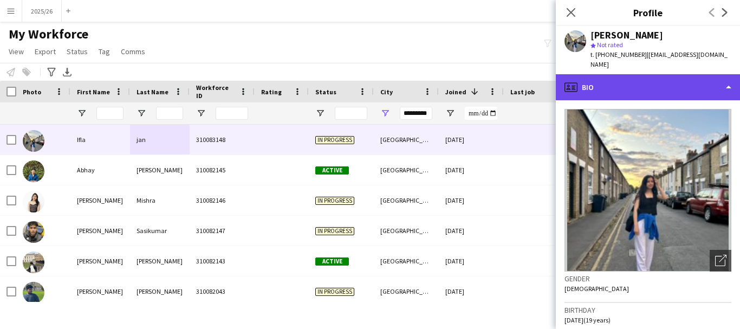
click at [300, 74] on div "profile Bio" at bounding box center [648, 87] width 184 height 26
